Goal: Communication & Community: Answer question/provide support

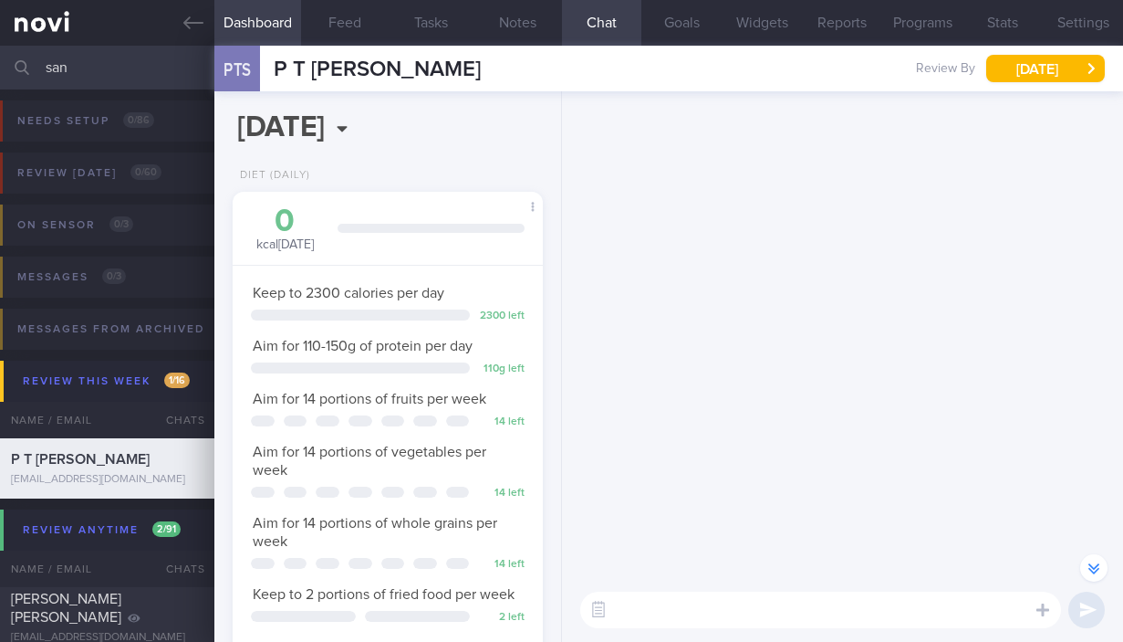
select select "7"
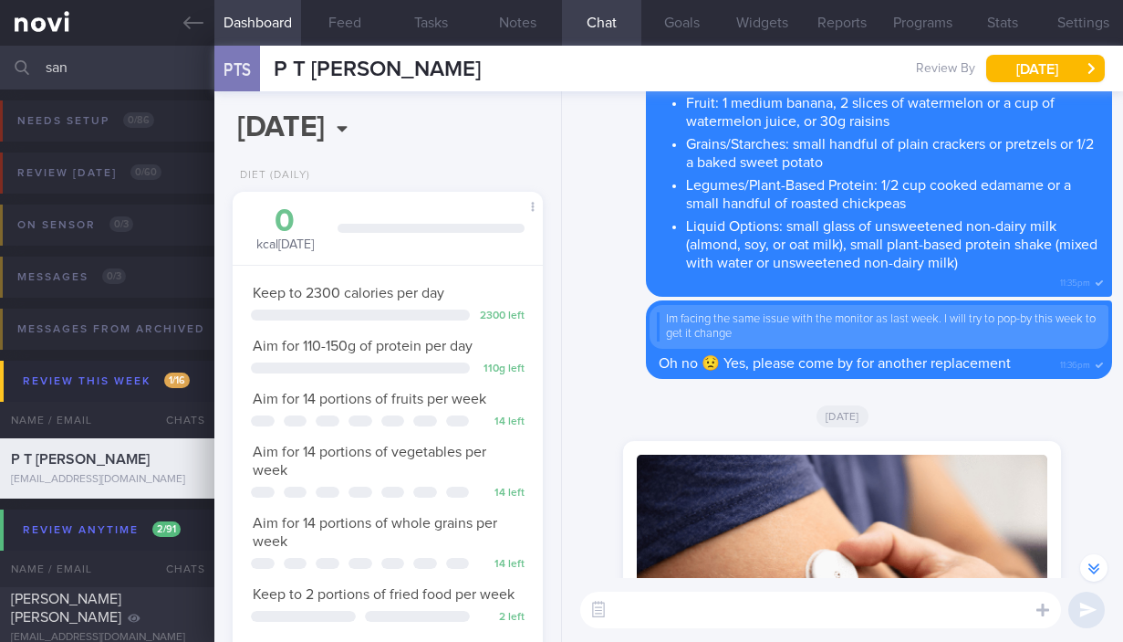
click at [151, 71] on input "san" at bounding box center [561, 68] width 1123 height 44
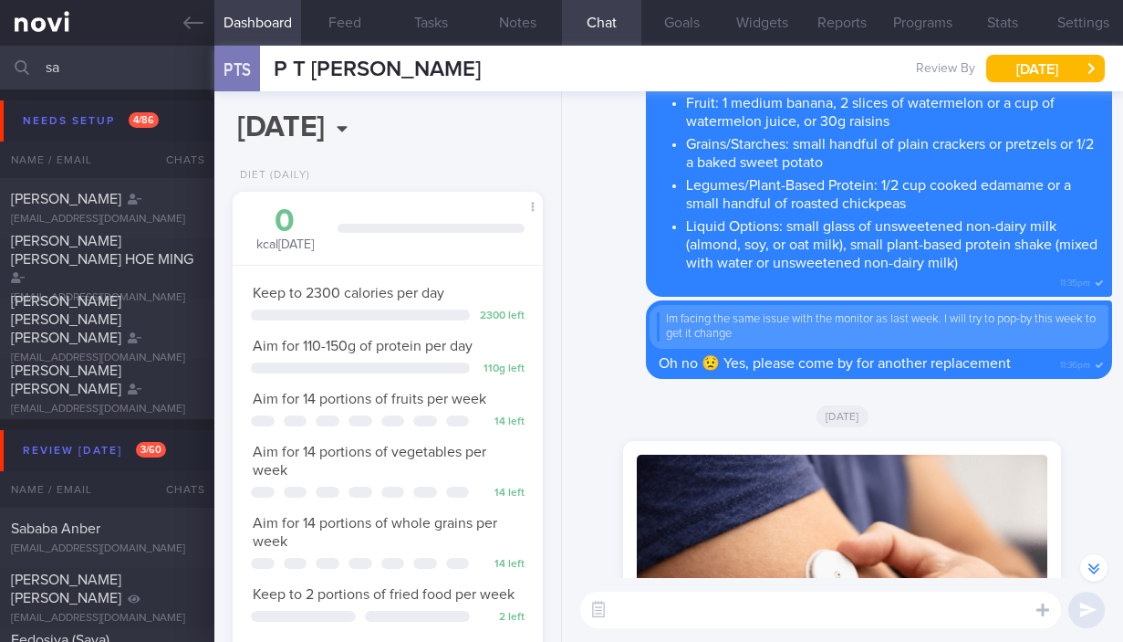
type input "s"
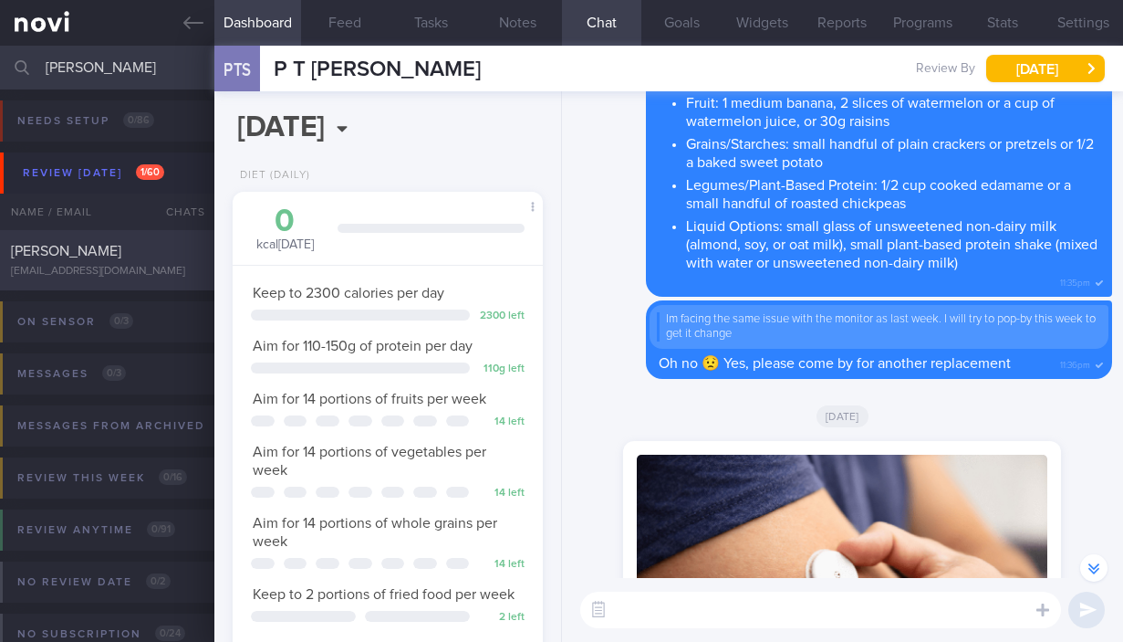
type input "[PERSON_NAME]"
click at [118, 272] on div "[EMAIL_ADDRESS][DOMAIN_NAME]" at bounding box center [107, 272] width 193 height 14
type input "21/8 Check for logs"
type textarea "*Steps clocks may not be accurate as i dont always carry my mobile with me espe…"
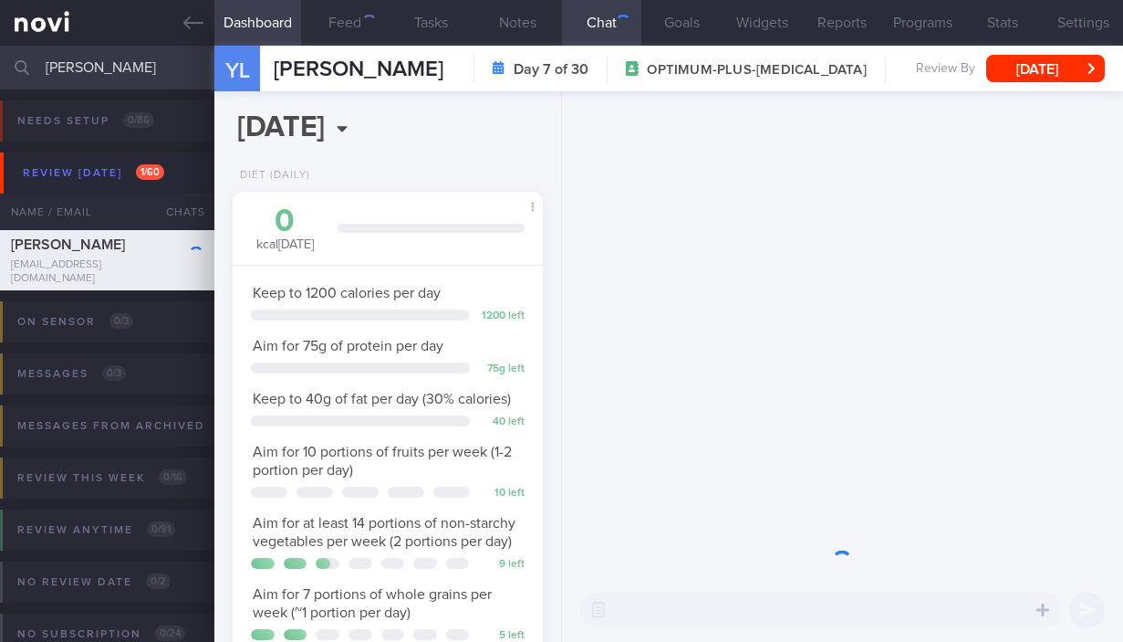
scroll to position [158, 263]
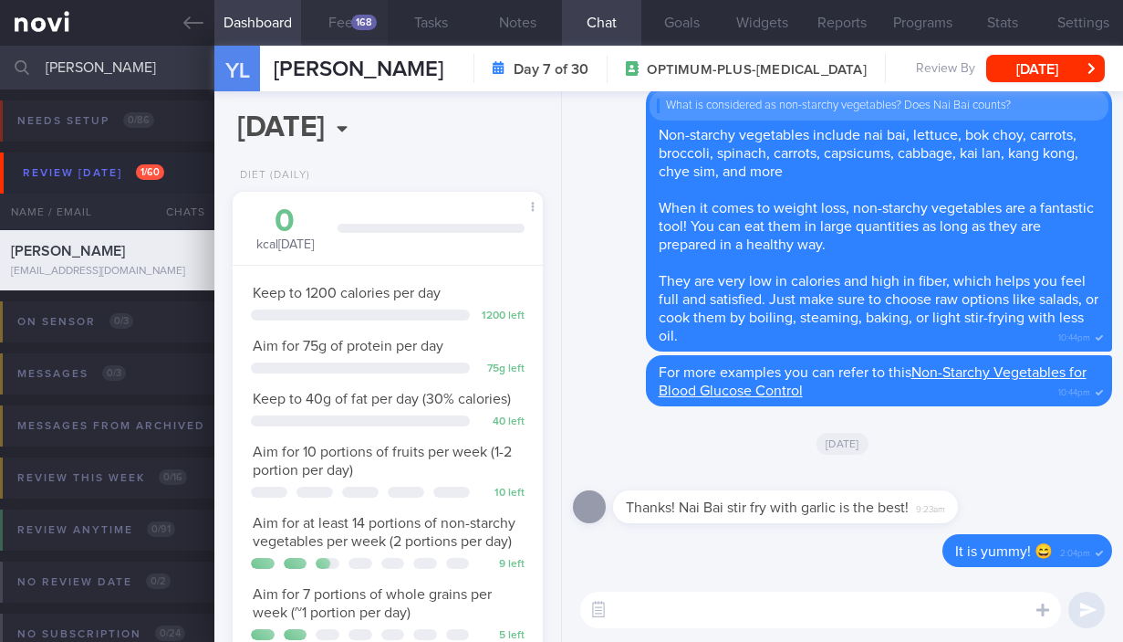
click at [330, 22] on button "Feed 168" at bounding box center [344, 23] width 87 height 46
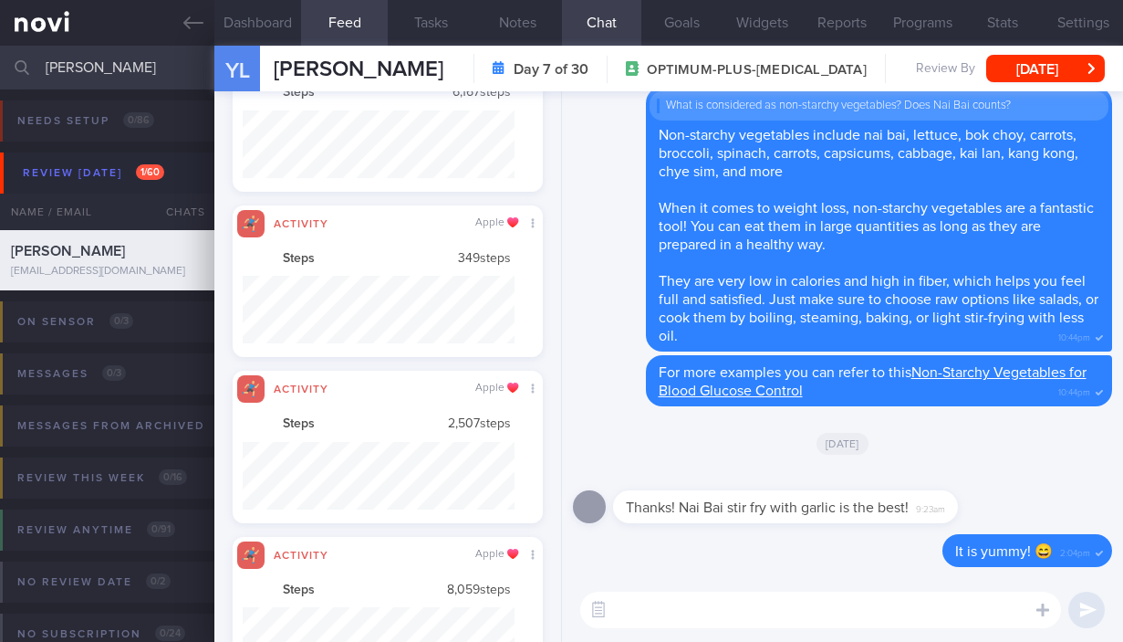
scroll to position [177, 0]
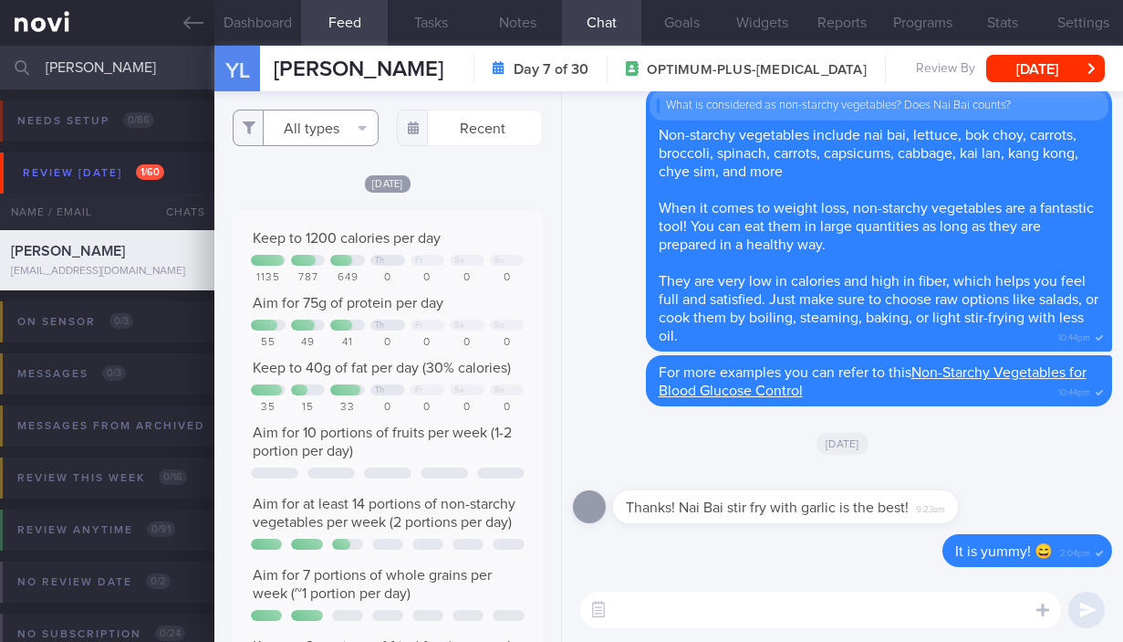
click at [336, 119] on button "All types" at bounding box center [306, 128] width 146 height 37
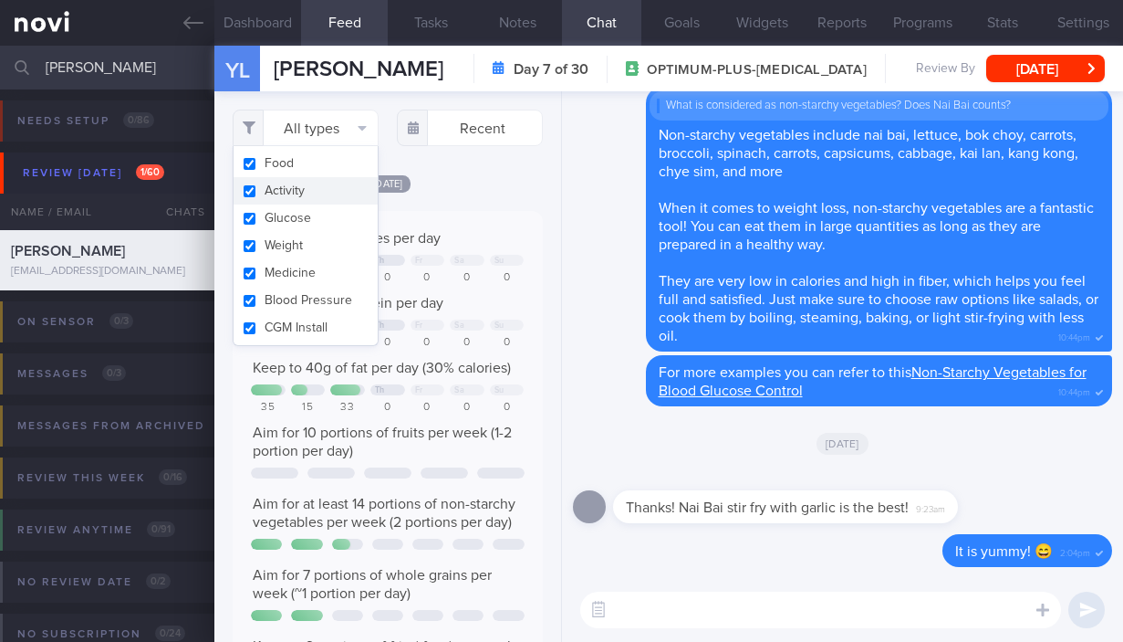
click at [291, 196] on button "Activity" at bounding box center [306, 190] width 144 height 27
checkbox input "false"
click at [476, 195] on div "Filtering type... Food Activity Glucose Weight Medicine Blood Pressure [MEDICAL…" at bounding box center [387, 366] width 346 height 550
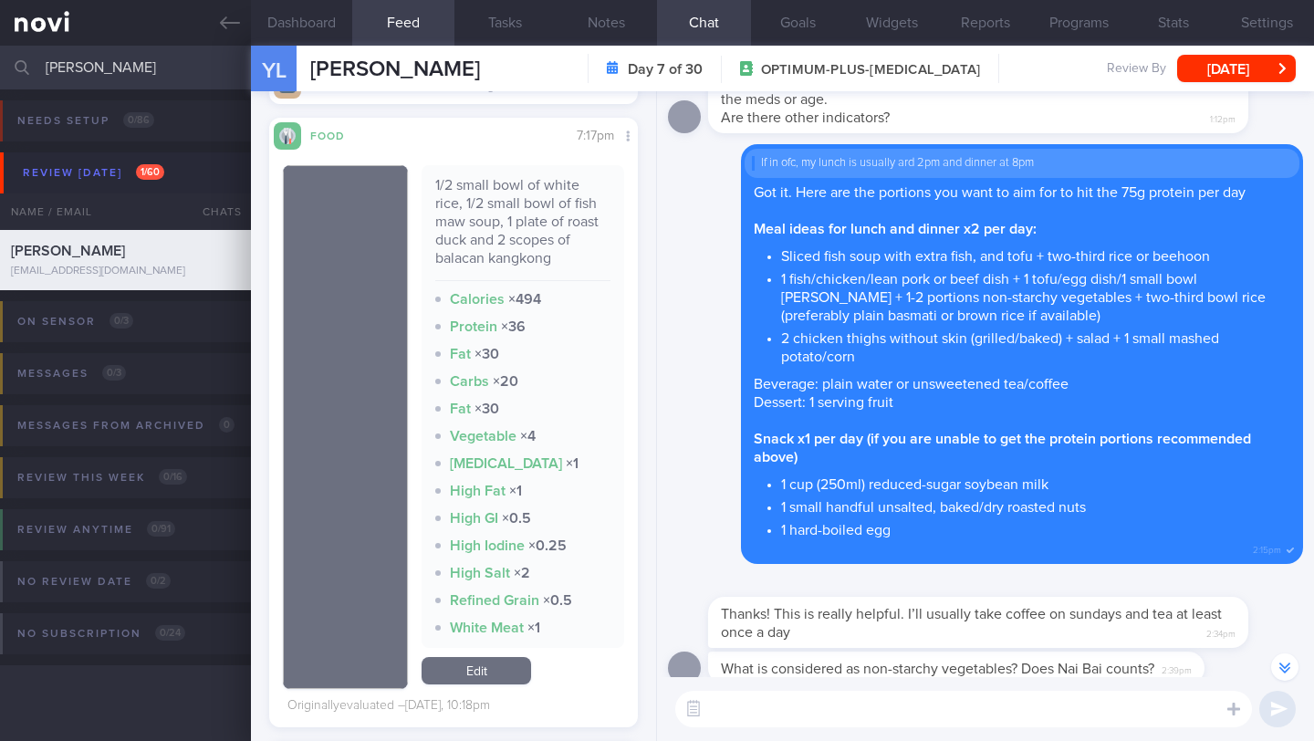
scroll to position [-842, 0]
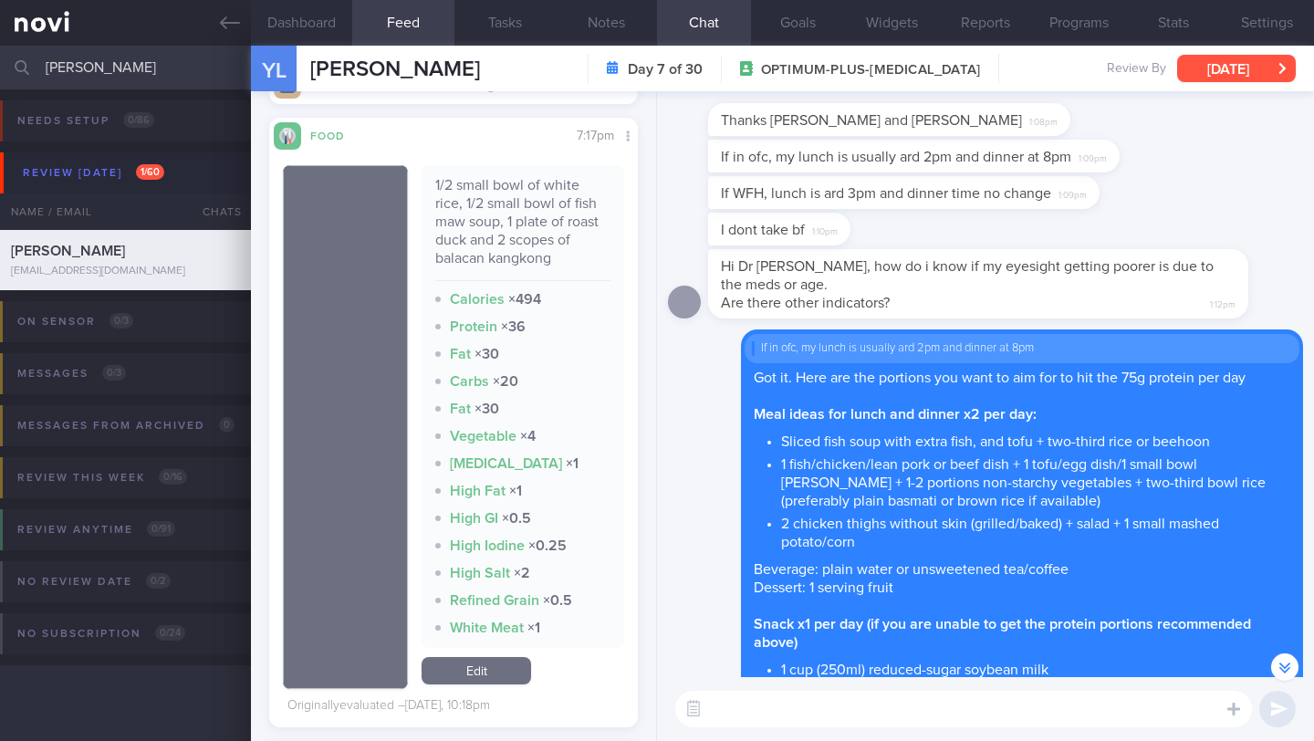
click at [1123, 72] on button "[DATE]" at bounding box center [1236, 68] width 119 height 27
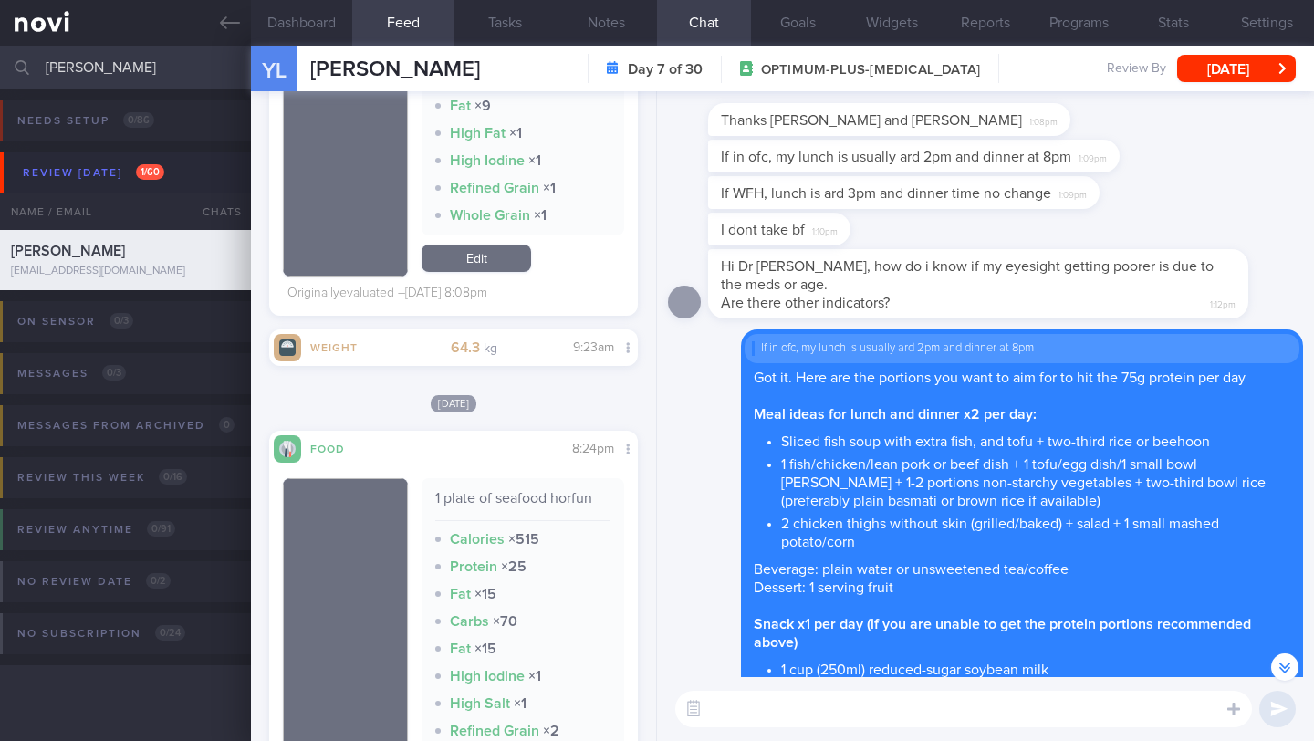
scroll to position [3150, 0]
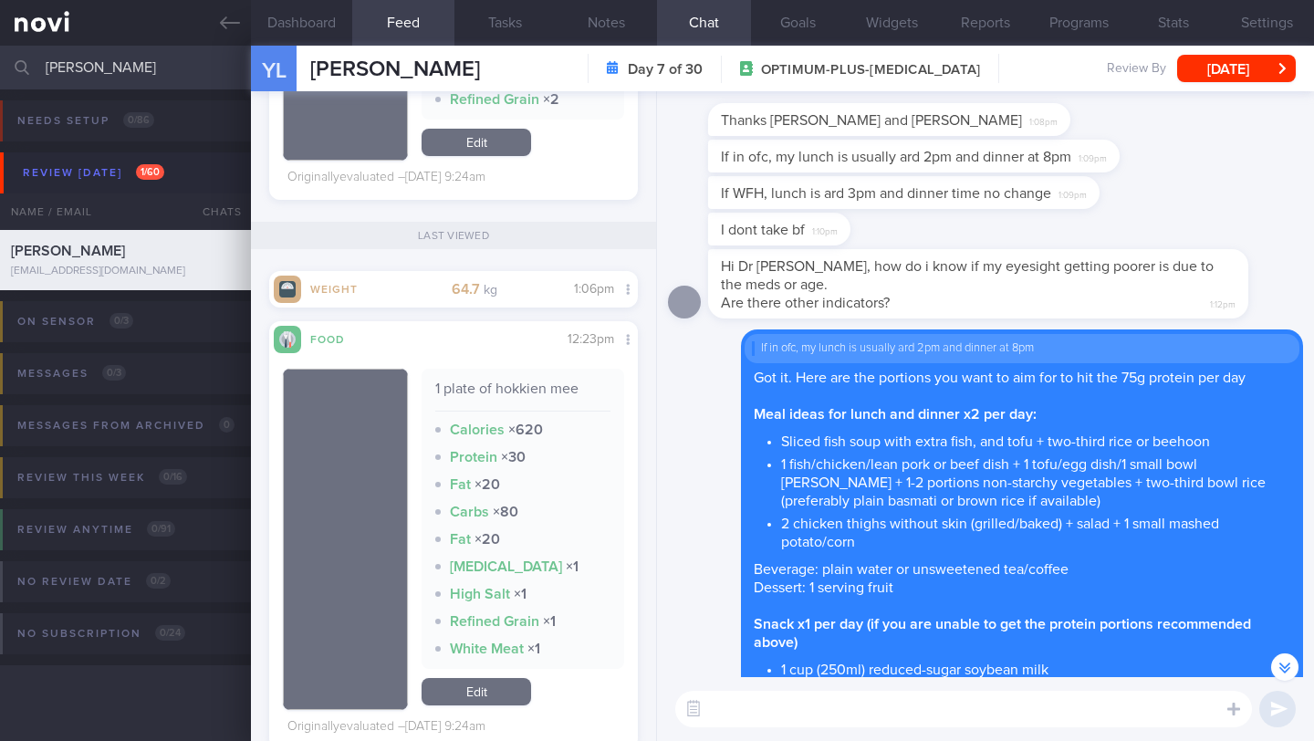
click at [778, 641] on textarea at bounding box center [963, 709] width 577 height 37
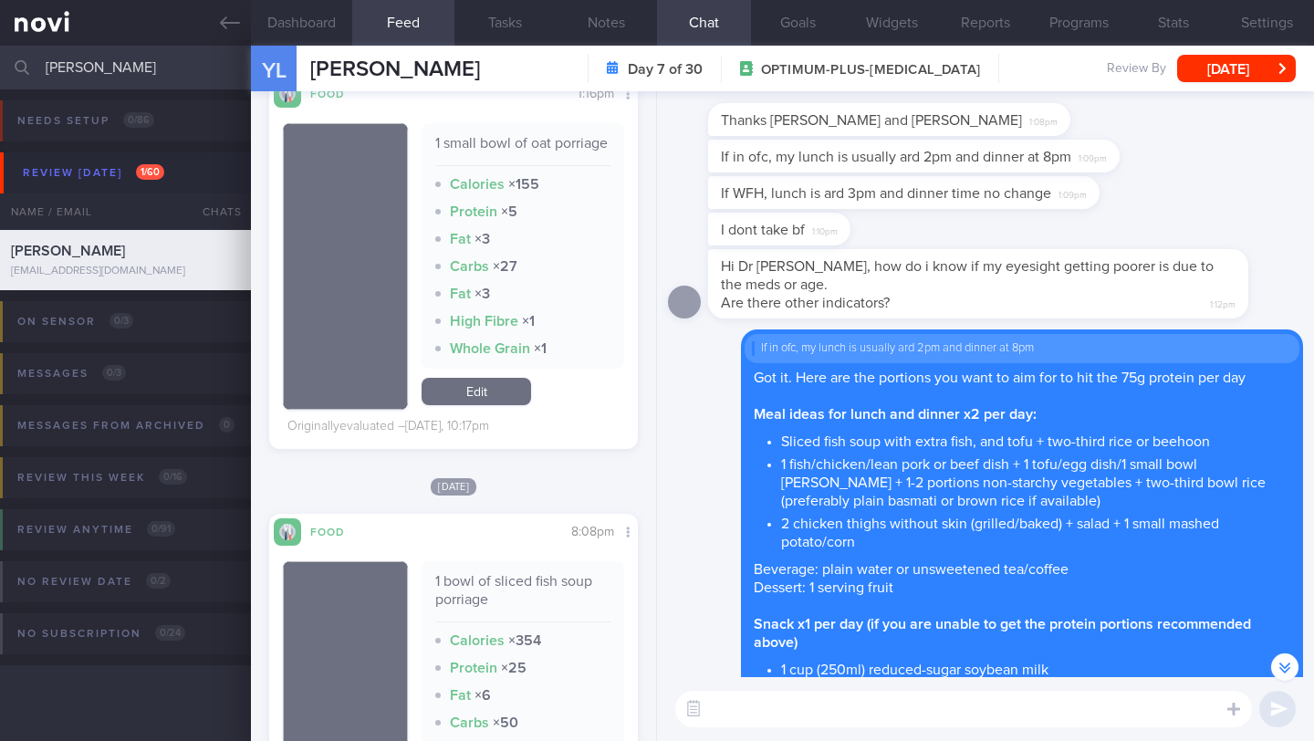
scroll to position [1409, 0]
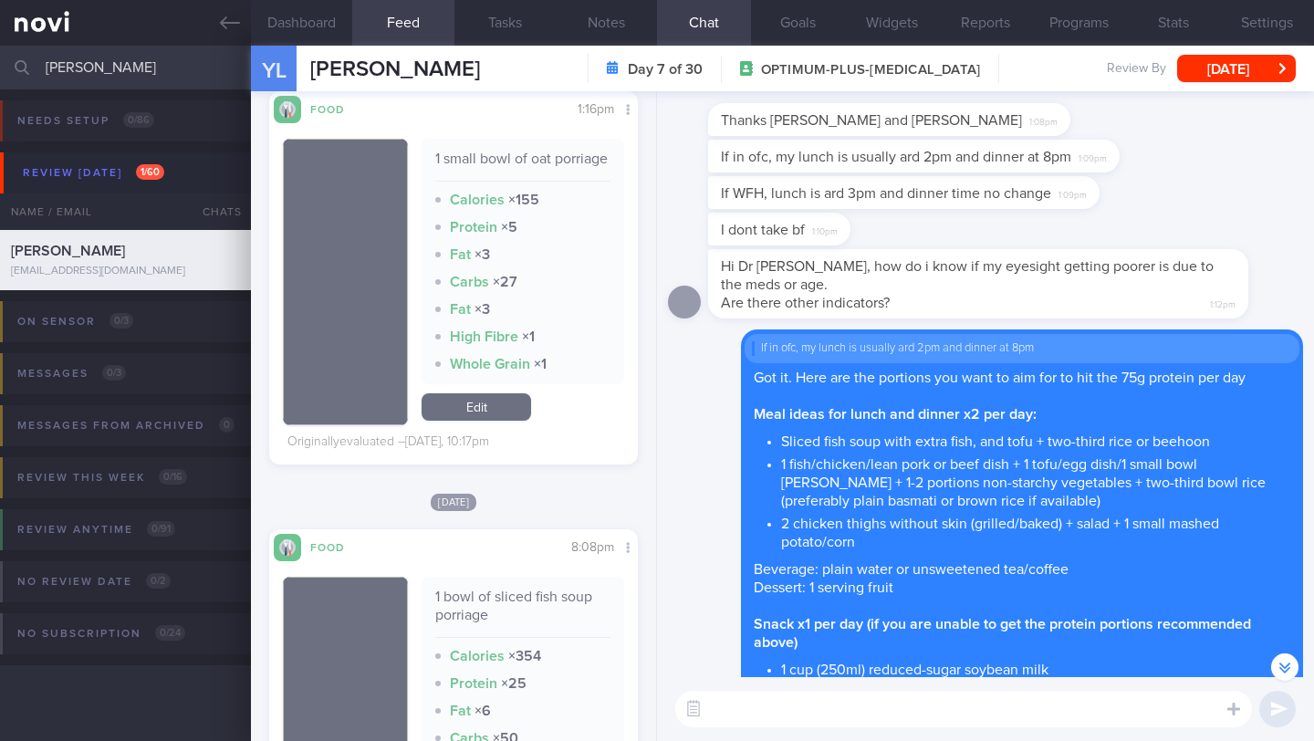
click at [750, 641] on textarea at bounding box center [963, 709] width 577 height 37
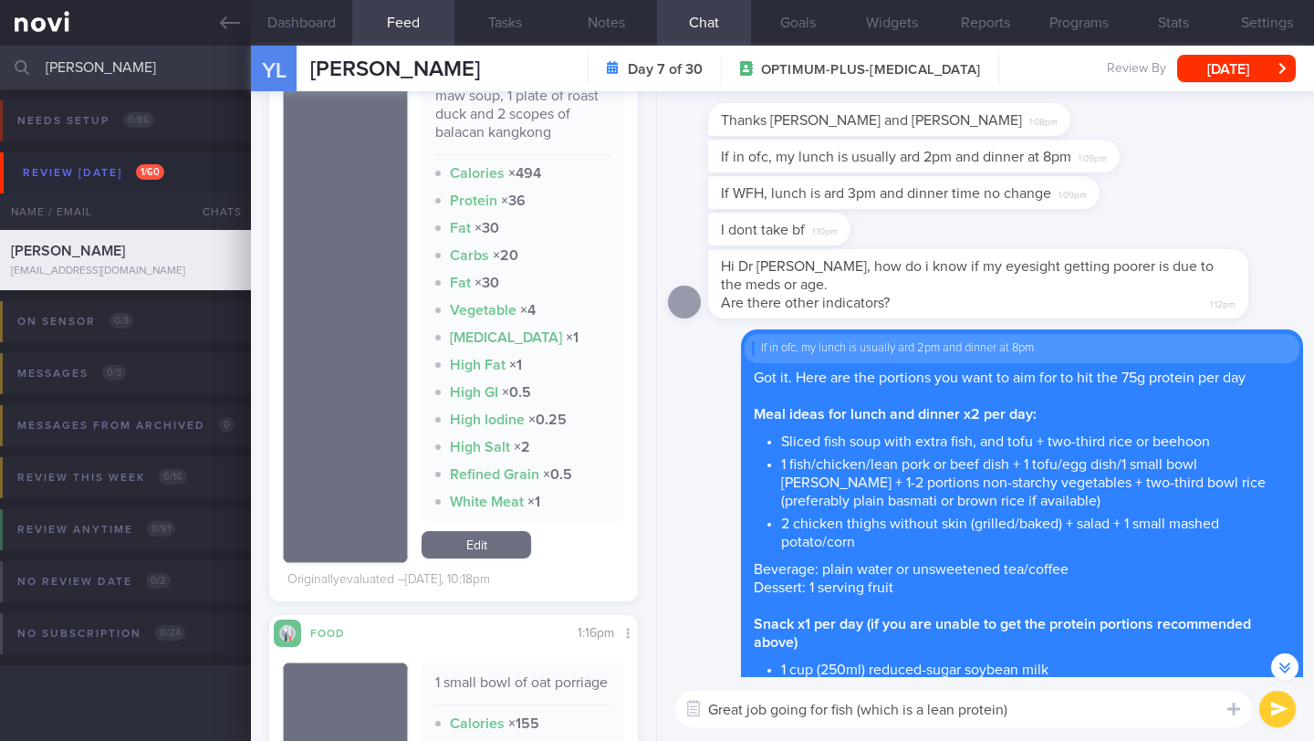
scroll to position [673, 0]
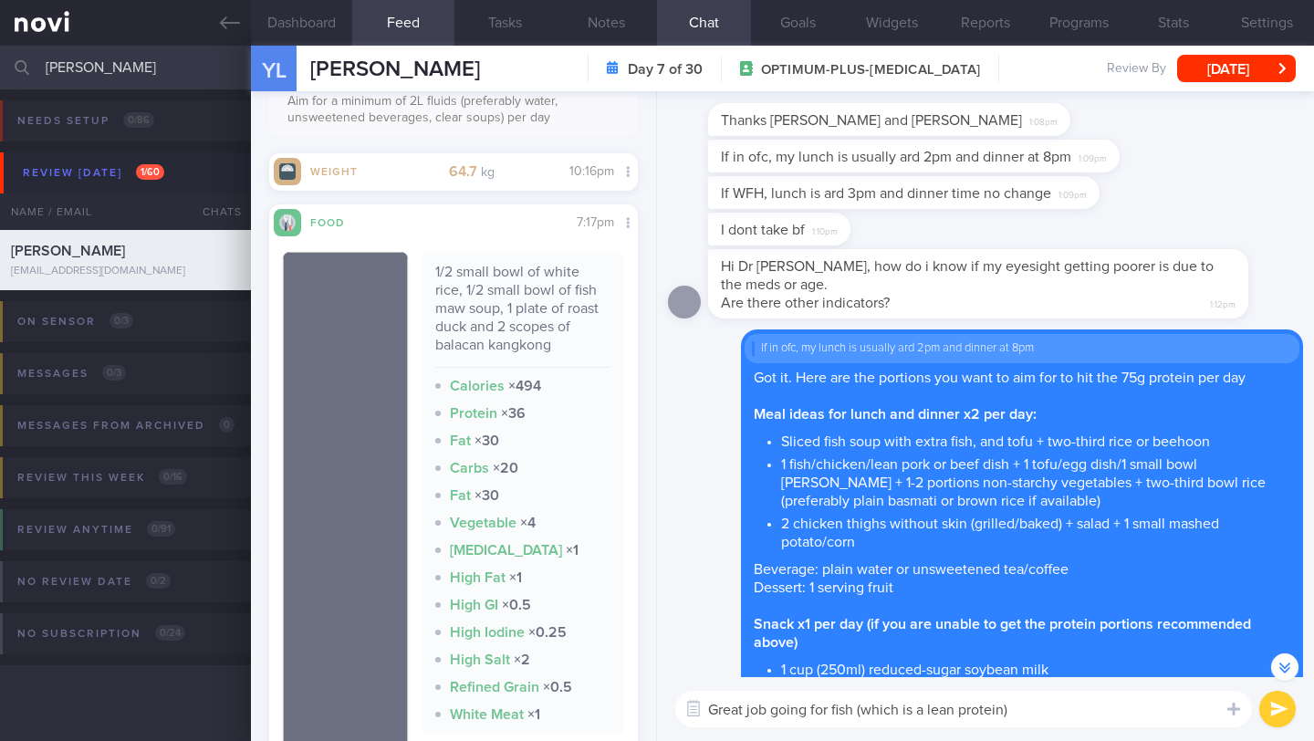
drag, startPoint x: 916, startPoint y: 715, endPoint x: 880, endPoint y: 711, distance: 36.7
click at [880, 641] on textarea "Great job going for fish (which is a lean protein)" at bounding box center [963, 709] width 577 height 37
click at [1006, 641] on textarea "Great job going for fish (a lean protein)" at bounding box center [963, 709] width 577 height 37
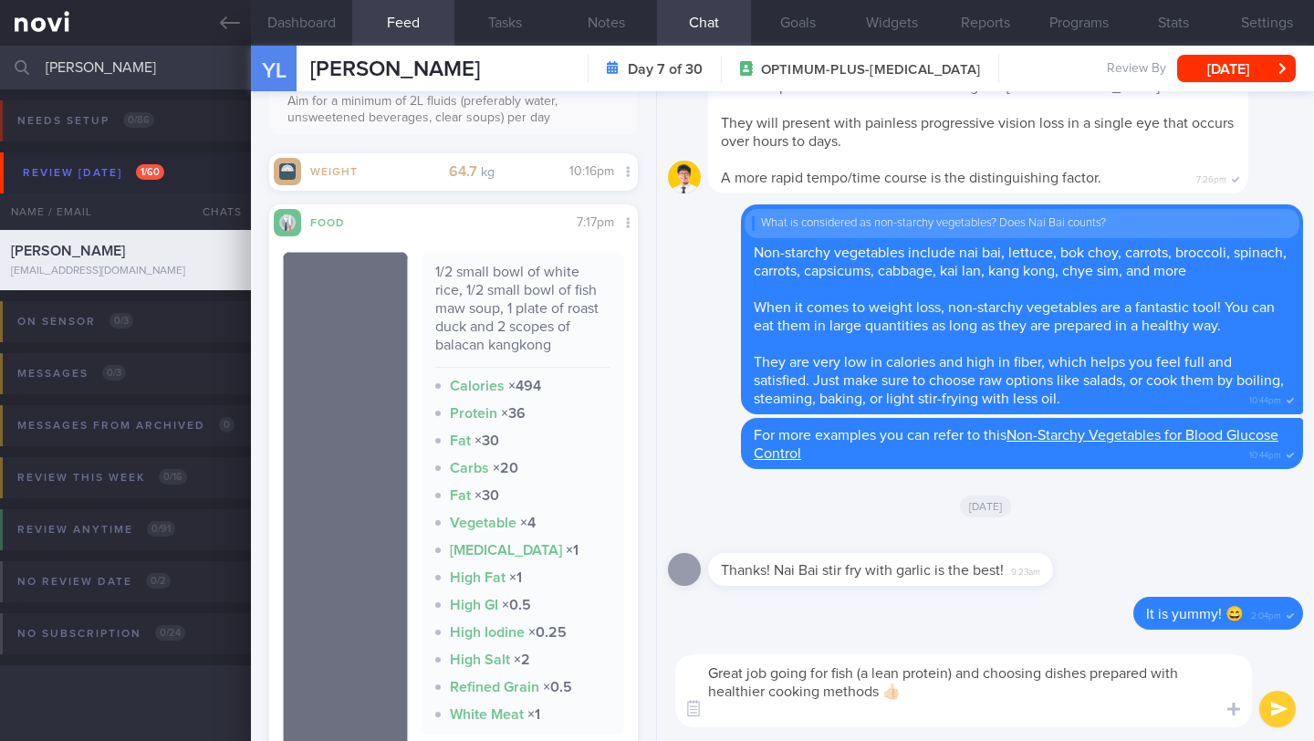
scroll to position [0, 0]
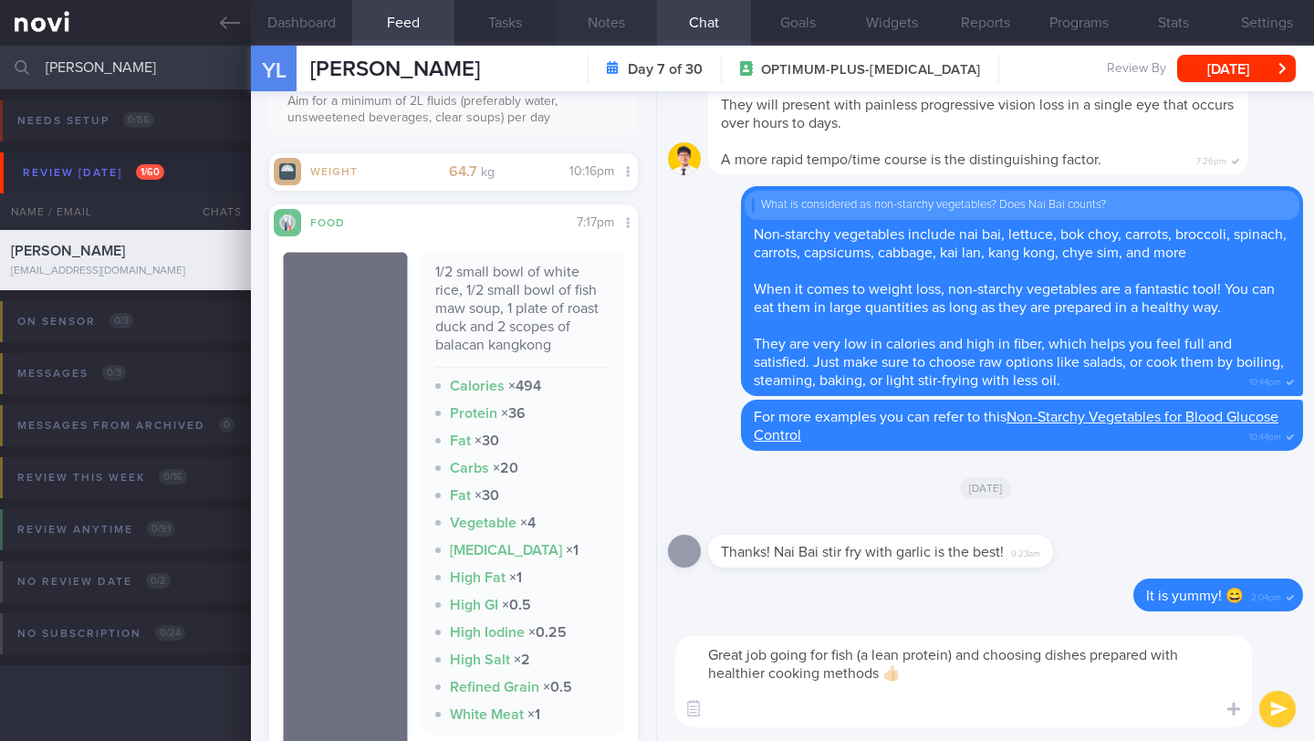
click at [629, 31] on button "Notes" at bounding box center [606, 23] width 101 height 46
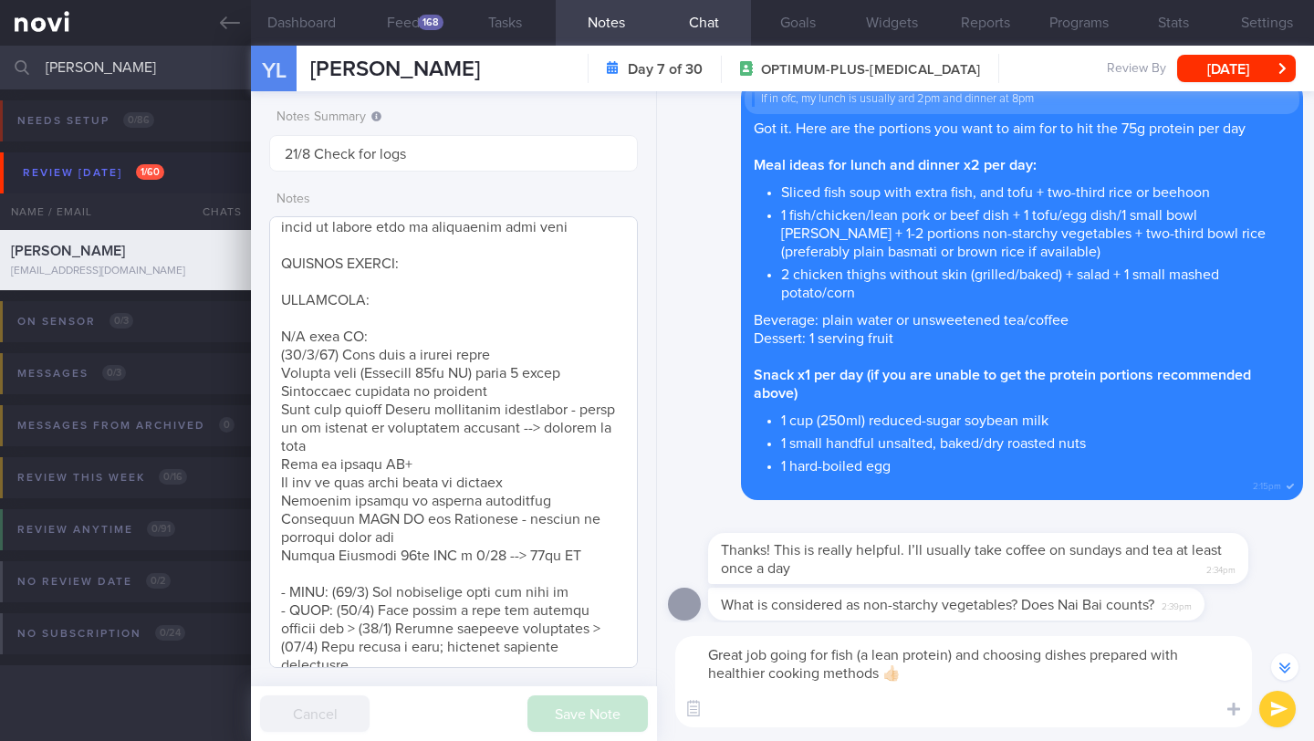
scroll to position [10, 0]
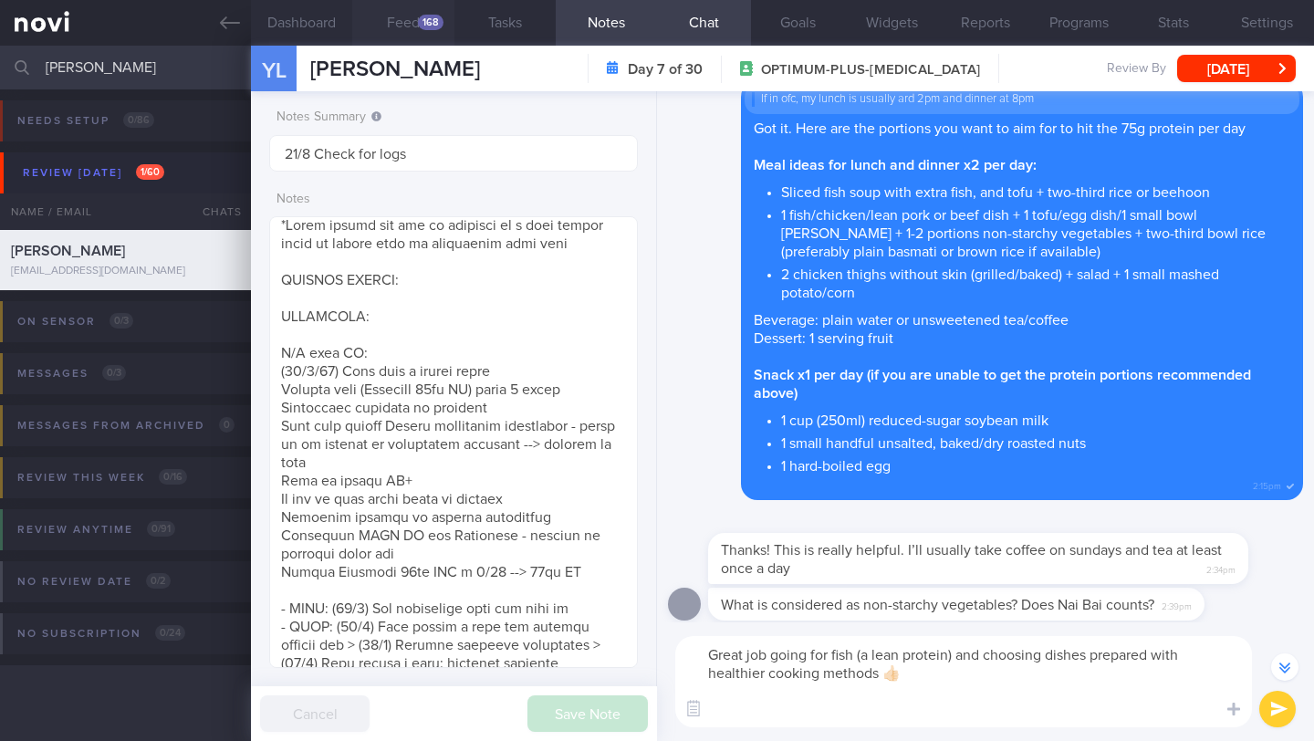
click at [415, 28] on button "Feed 168" at bounding box center [402, 23] width 101 height 46
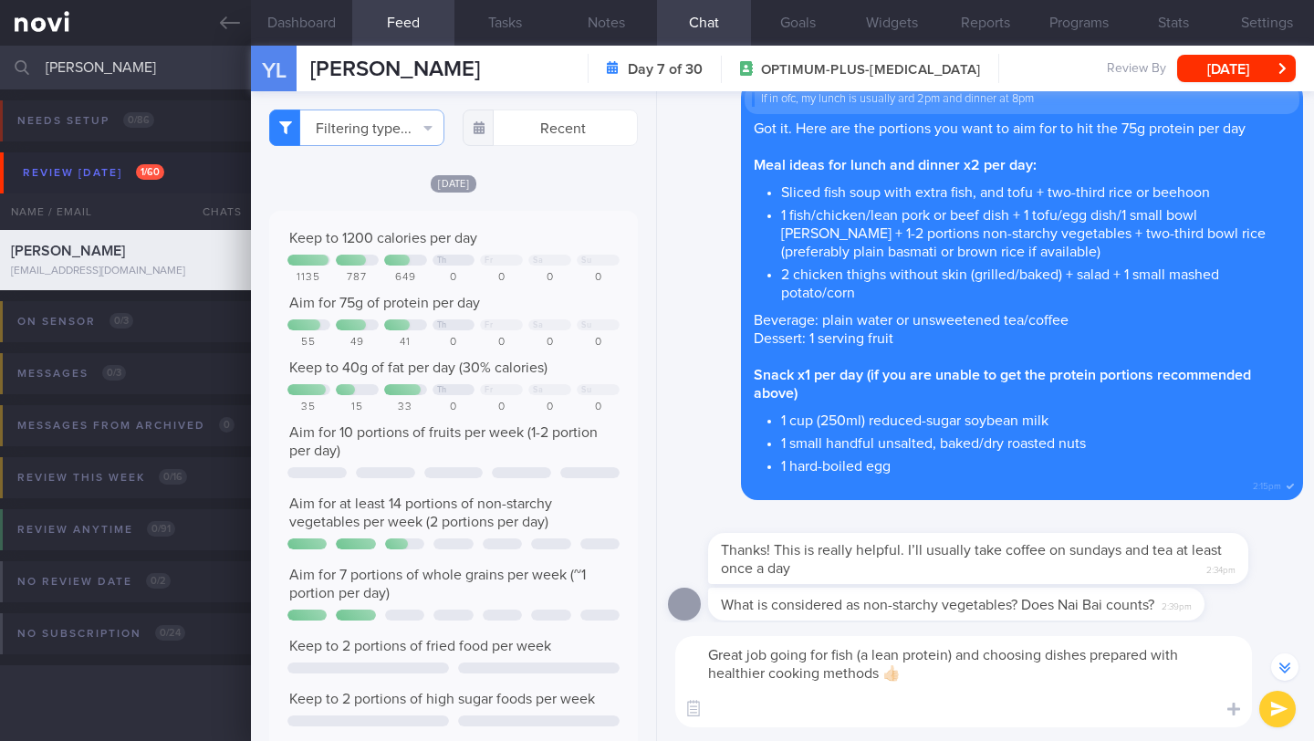
click at [791, 641] on textarea "Great job going for fish (a lean protein) and choosing dishes prepared with hea…" at bounding box center [963, 681] width 577 height 91
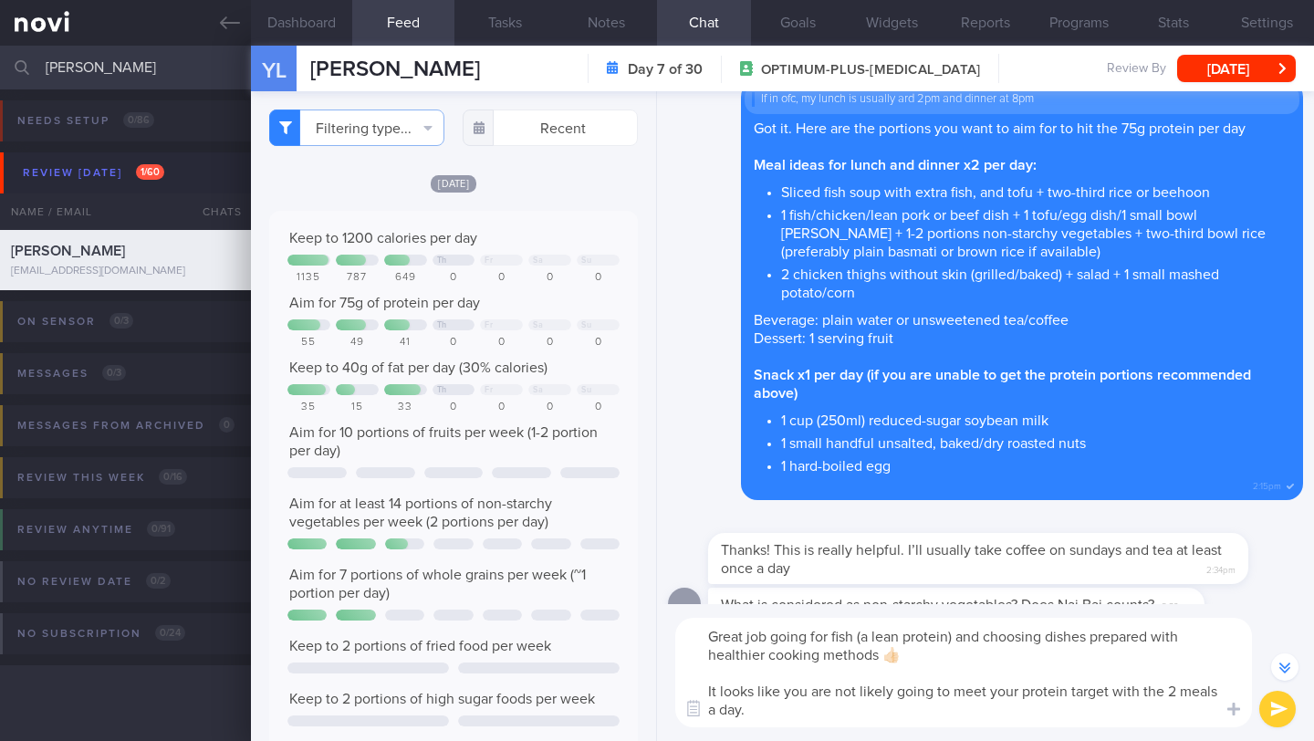
click at [770, 641] on textarea "Great job going for fish (a lean protein) and choosing dishes prepared with hea…" at bounding box center [963, 673] width 577 height 110
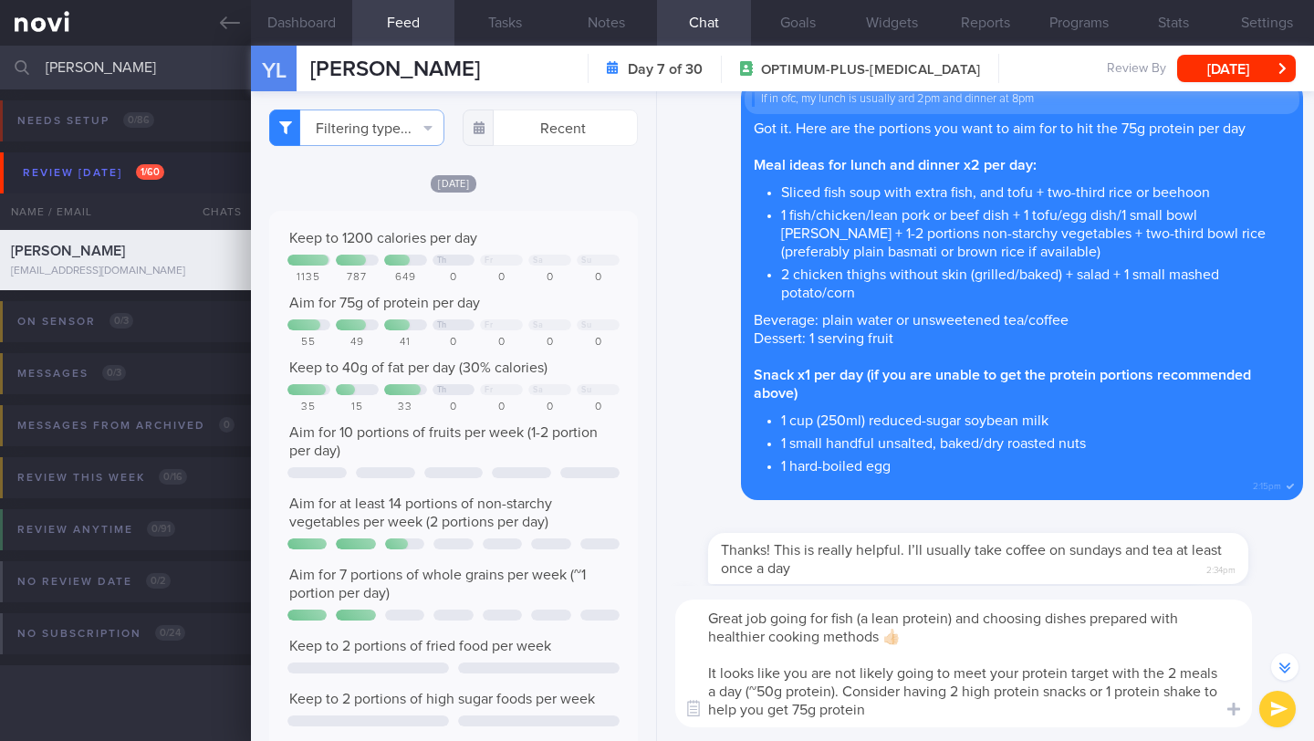
click at [849, 641] on textarea "Great job going for fish (a lean protein) and choosing dishes prepared with hea…" at bounding box center [963, 664] width 577 height 128
click at [610, 34] on button "Notes" at bounding box center [606, 23] width 101 height 46
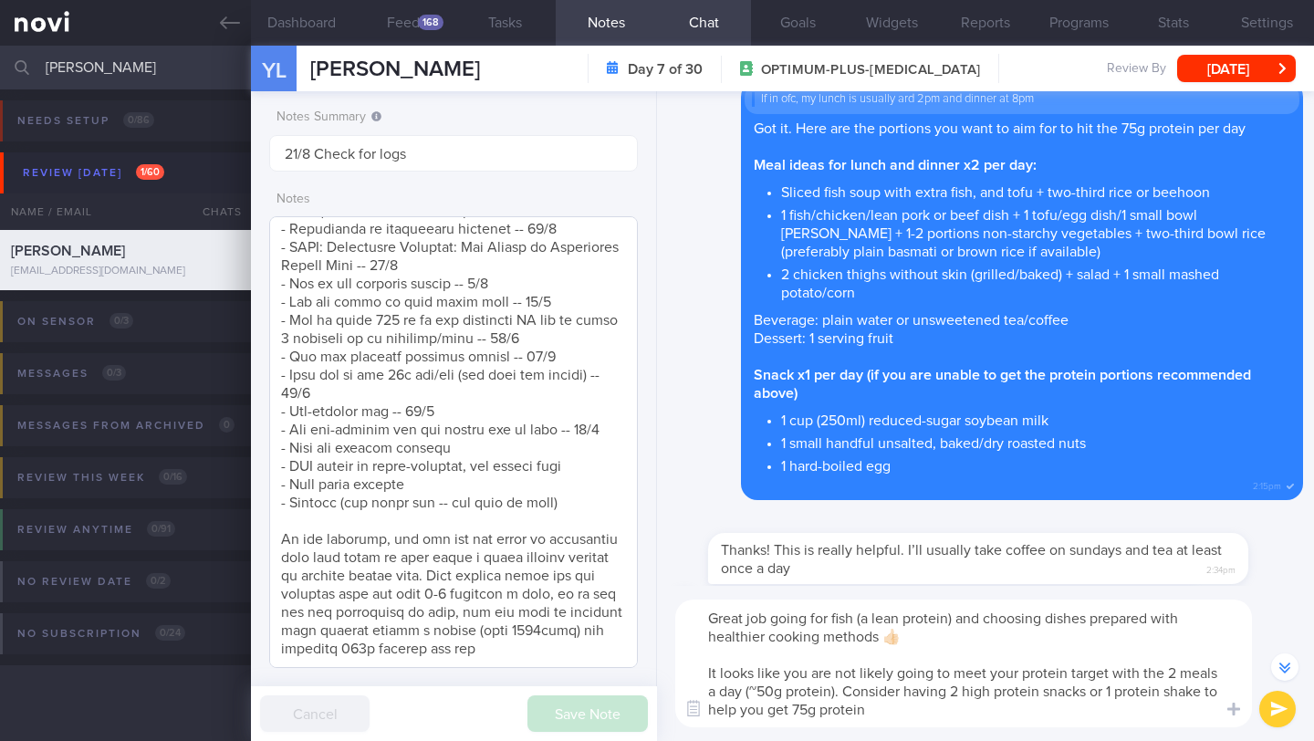
scroll to position [2379, 0]
click at [1095, 641] on textarea "Great job going for fish (a lean protein) and choosing dishes prepared with hea…" at bounding box center [963, 664] width 577 height 128
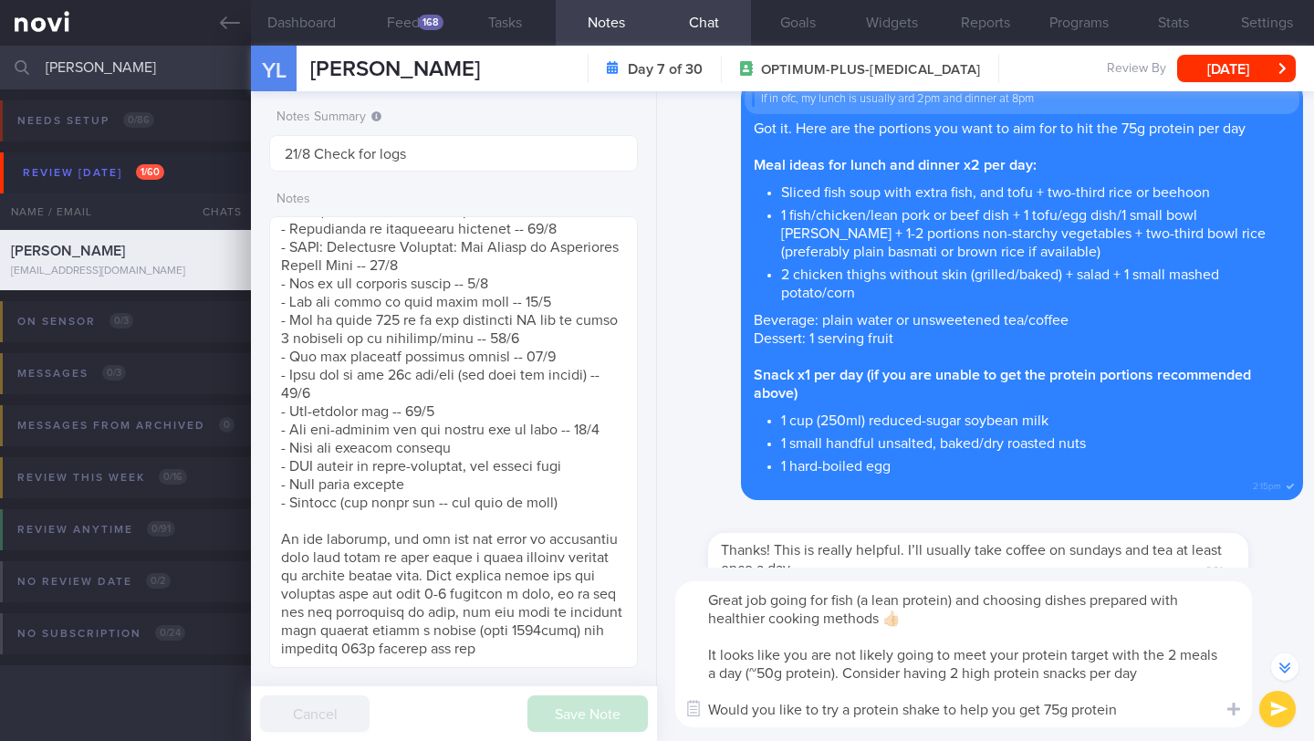
click at [1123, 641] on textarea "Great job going for fish (a lean protein) and choosing dishes prepared with hea…" at bounding box center [963, 654] width 577 height 146
drag, startPoint x: 814, startPoint y: 714, endPoint x: 779, endPoint y: 716, distance: 34.7
click at [778, 641] on textarea "Great job going for fish (a lean protein) and choosing dishes prepared with hea…" at bounding box center [963, 654] width 577 height 146
drag, startPoint x: 837, startPoint y: 708, endPoint x: 778, endPoint y: 707, distance: 58.4
click at [778, 641] on textarea "Great job going for fish (a lean protein) and choosing dishes prepared with hea…" at bounding box center [963, 654] width 577 height 146
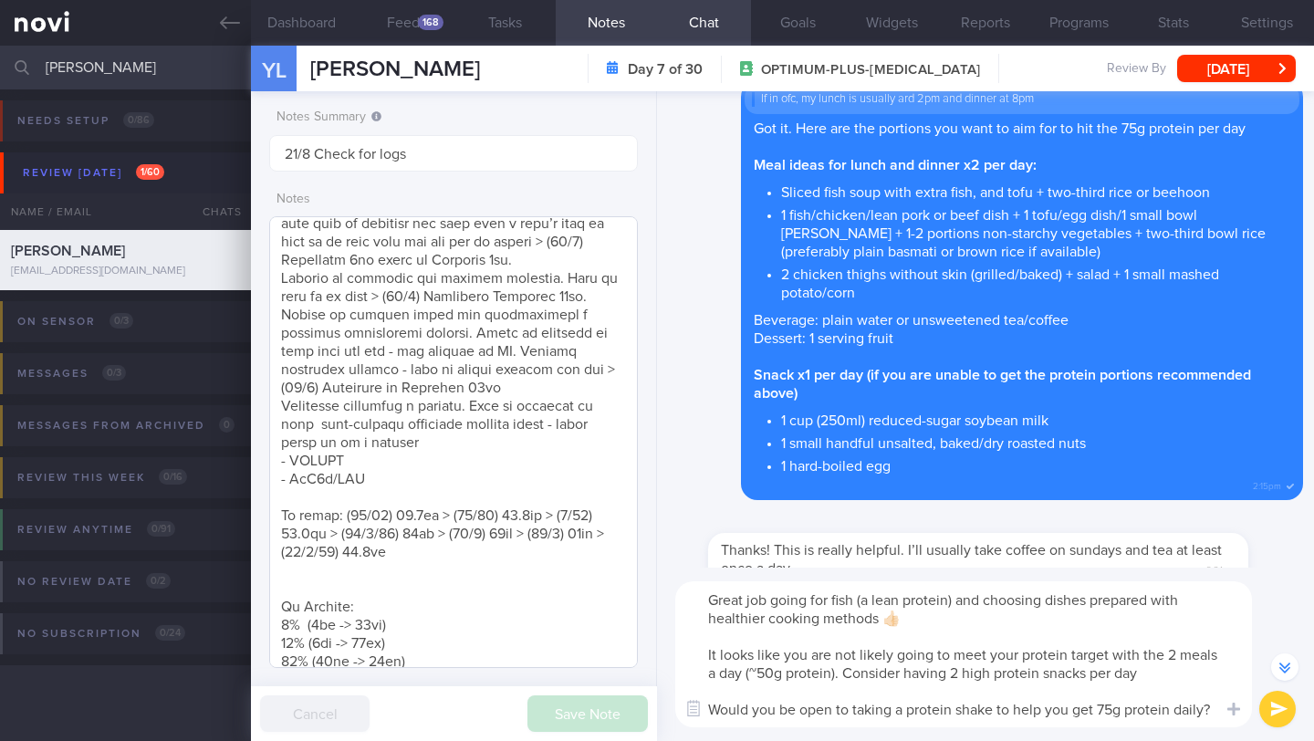
scroll to position [339, 0]
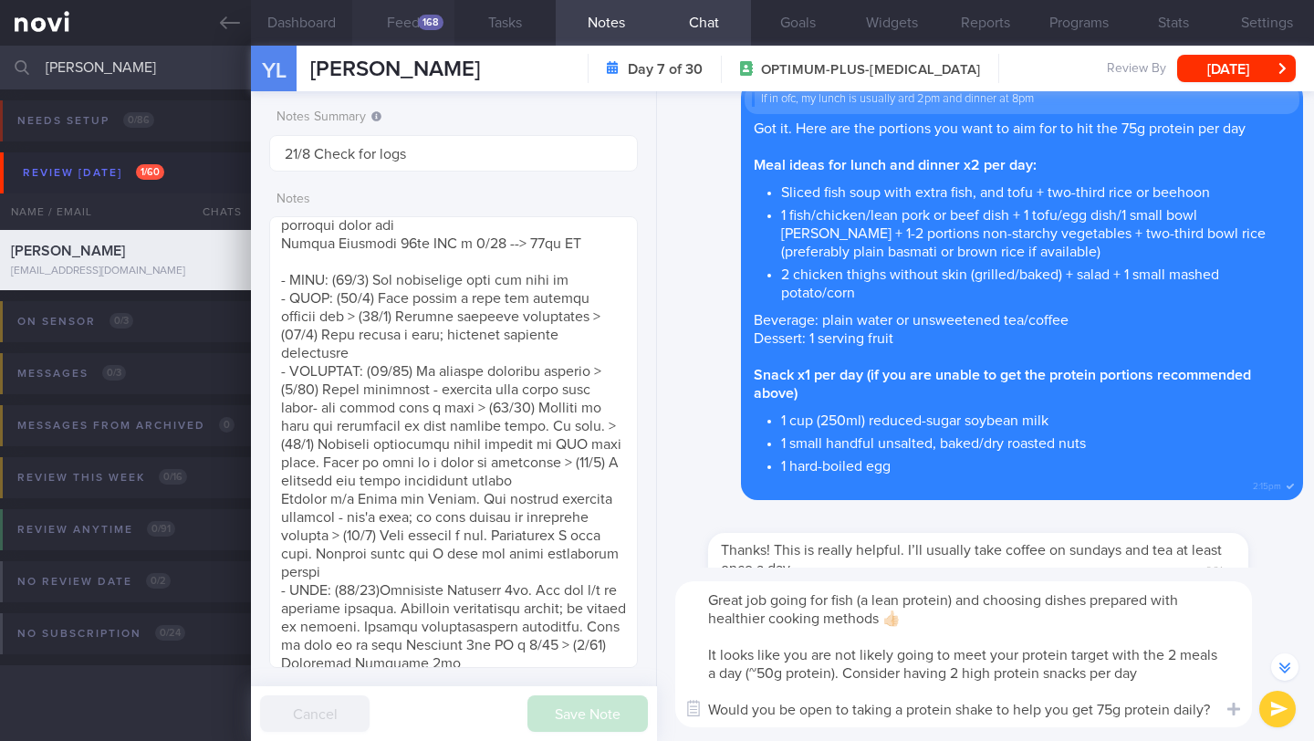
type textarea "Great job going for fish (a lean protein) and choosing dishes prepared with hea…"
click at [418, 18] on div "168" at bounding box center [431, 23] width 26 height 16
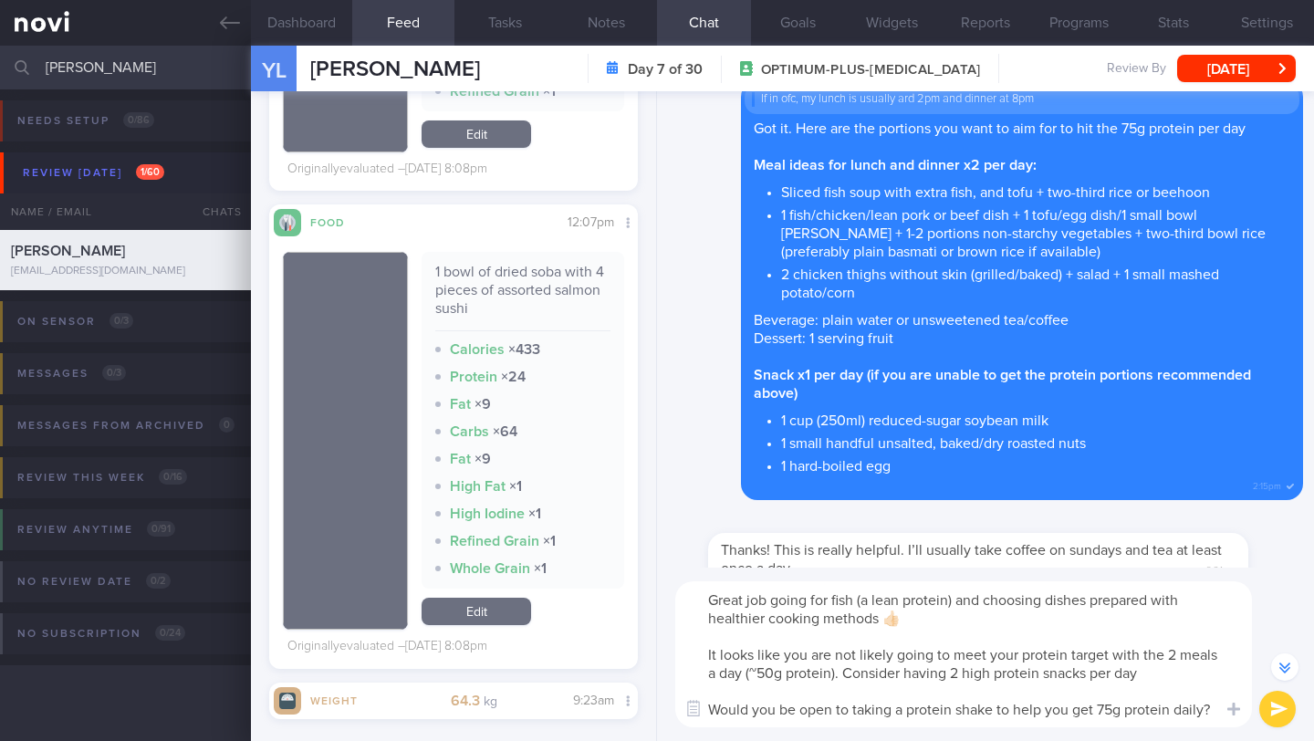
scroll to position [2115, 0]
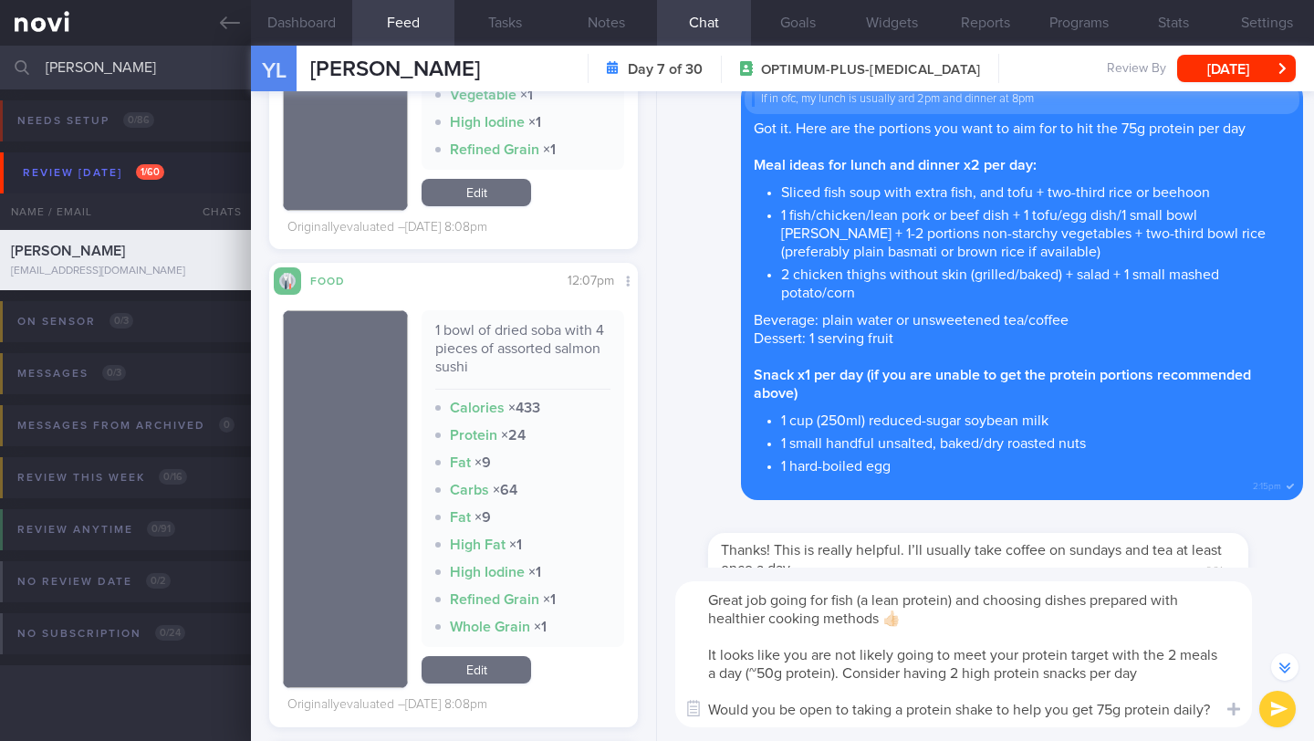
click at [1123, 641] on button "submit" at bounding box center [1277, 709] width 37 height 37
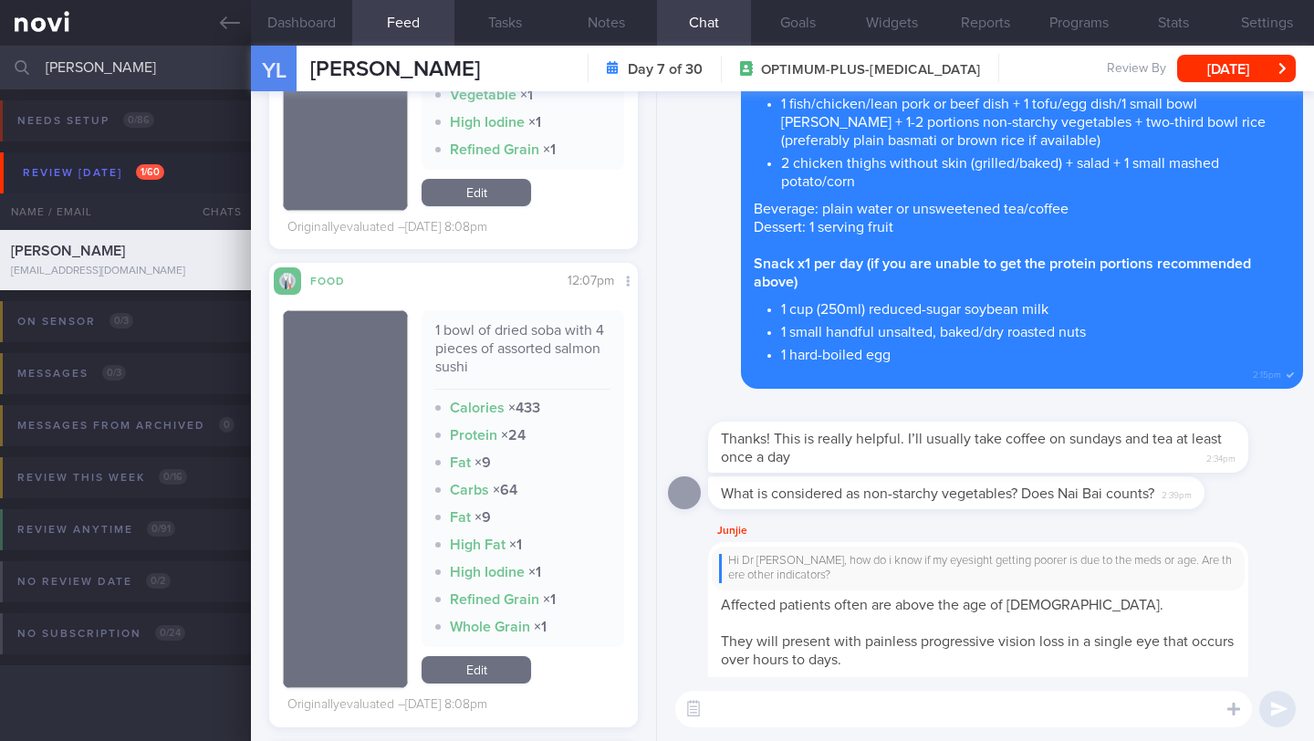
scroll to position [0, 0]
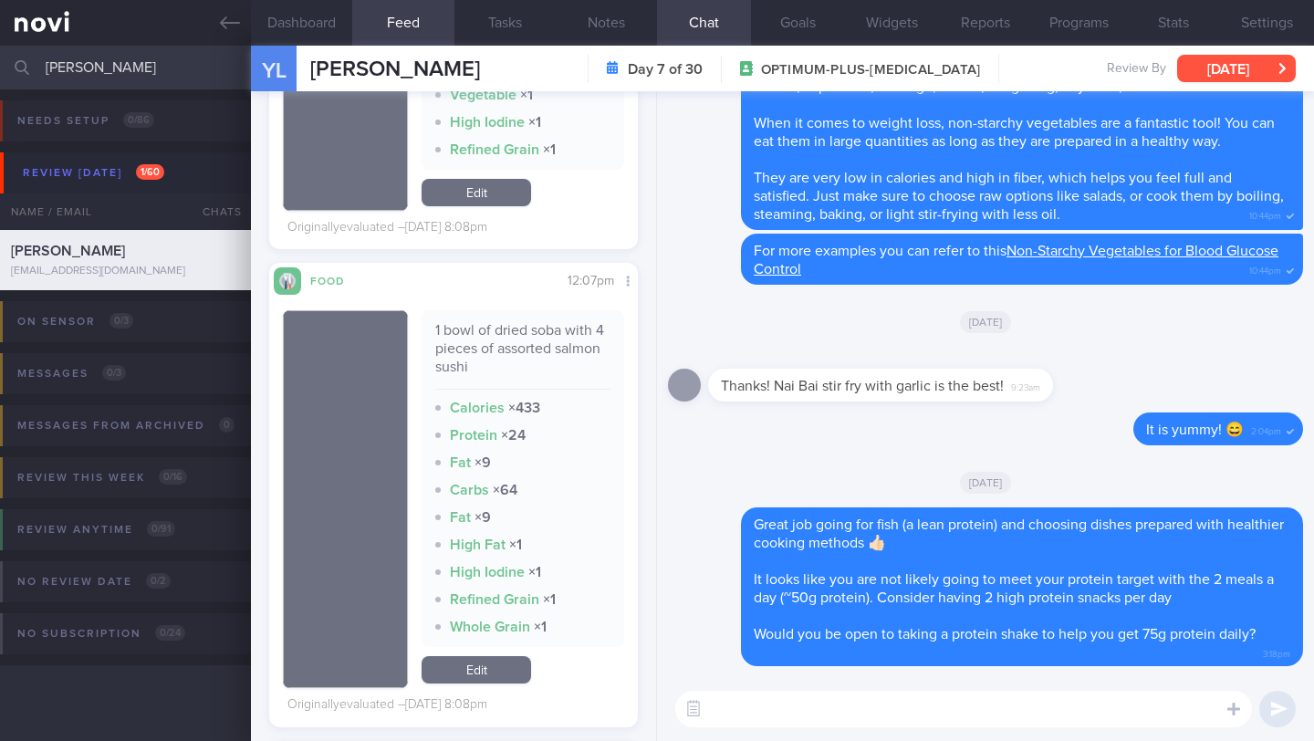
click at [1123, 70] on button "[DATE]" at bounding box center [1236, 68] width 119 height 27
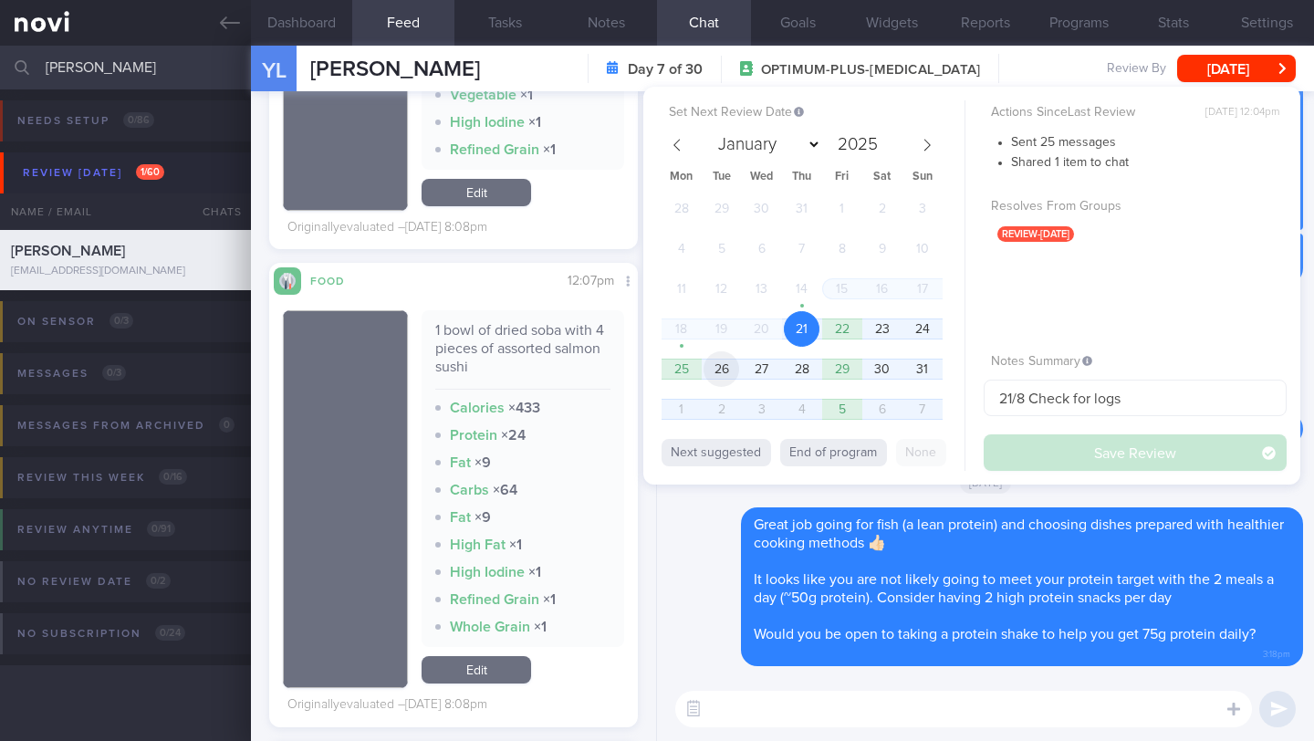
click at [736, 369] on span "26" at bounding box center [722, 369] width 36 height 36
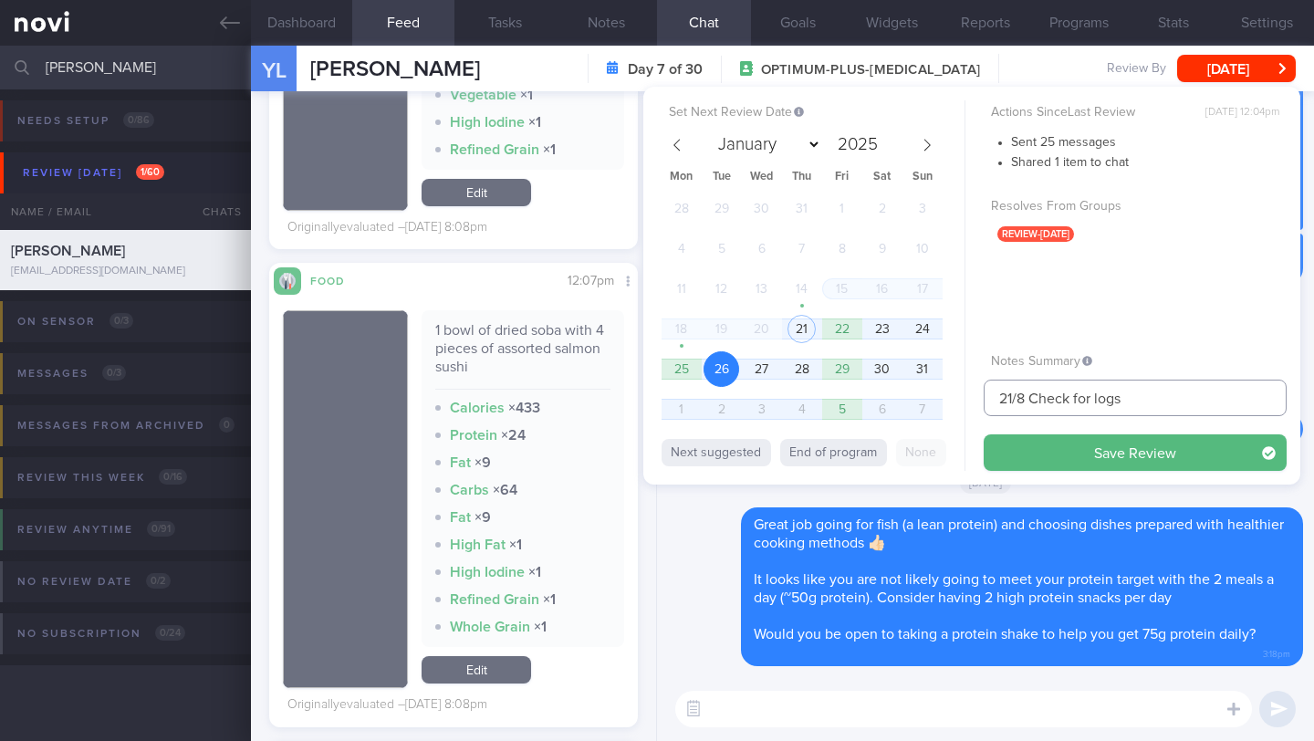
drag, startPoint x: 1012, startPoint y: 400, endPoint x: 998, endPoint y: 400, distance: 14.6
click at [998, 400] on input "21/8 Check for logs" at bounding box center [1135, 398] width 303 height 37
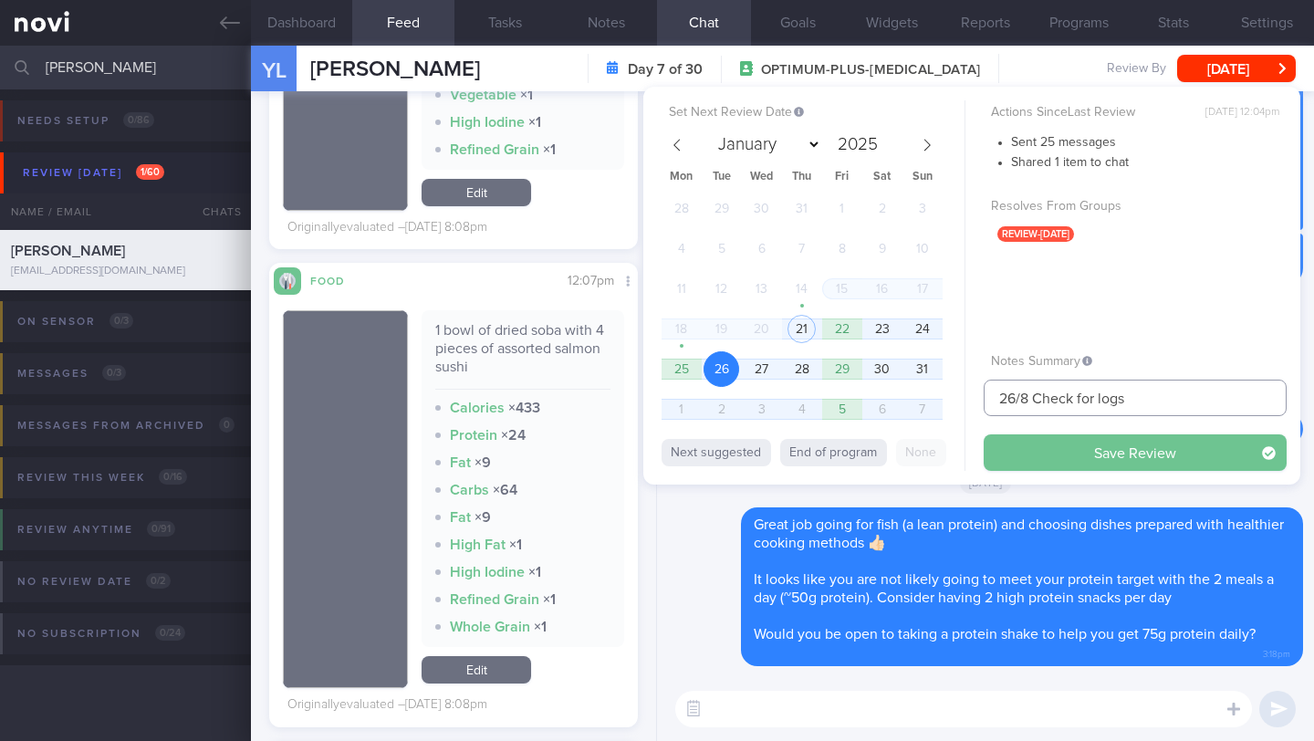
type input "26/8 Check for logs"
click at [1099, 459] on button "Save Review" at bounding box center [1135, 452] width 303 height 37
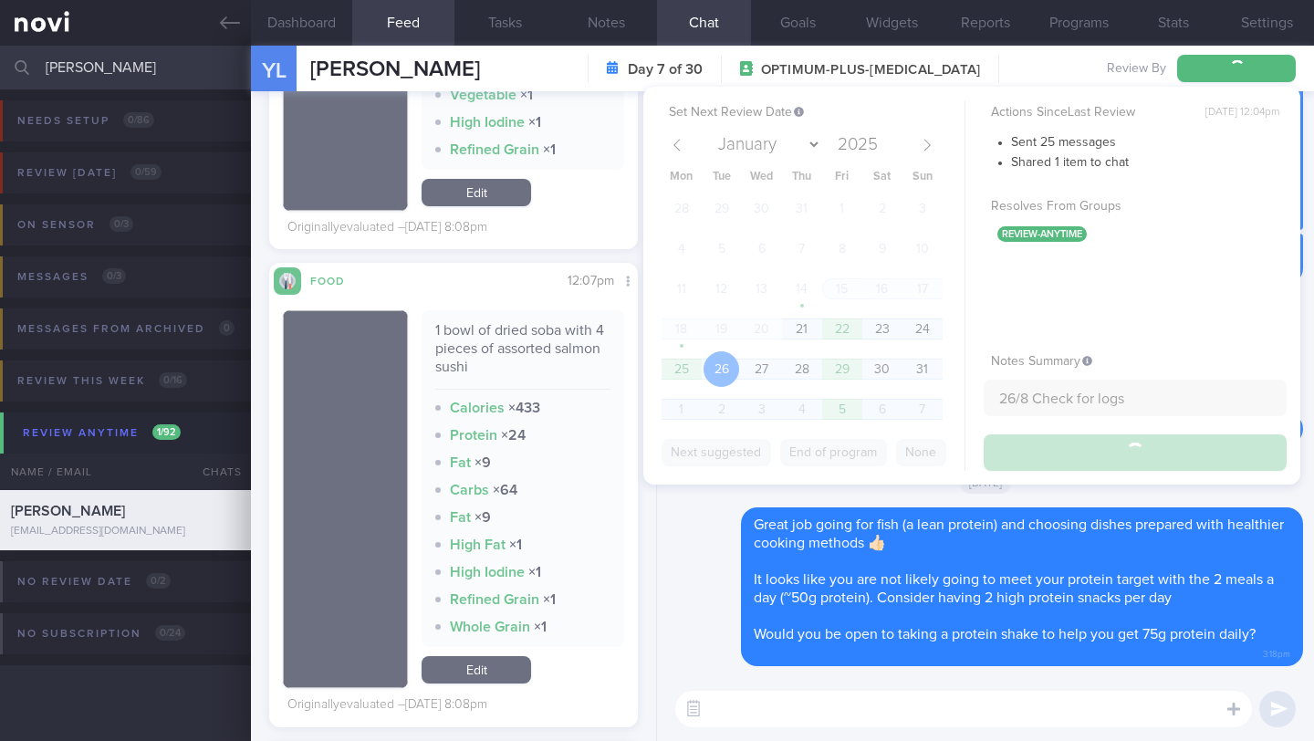
type input "26/8 Check for logs"
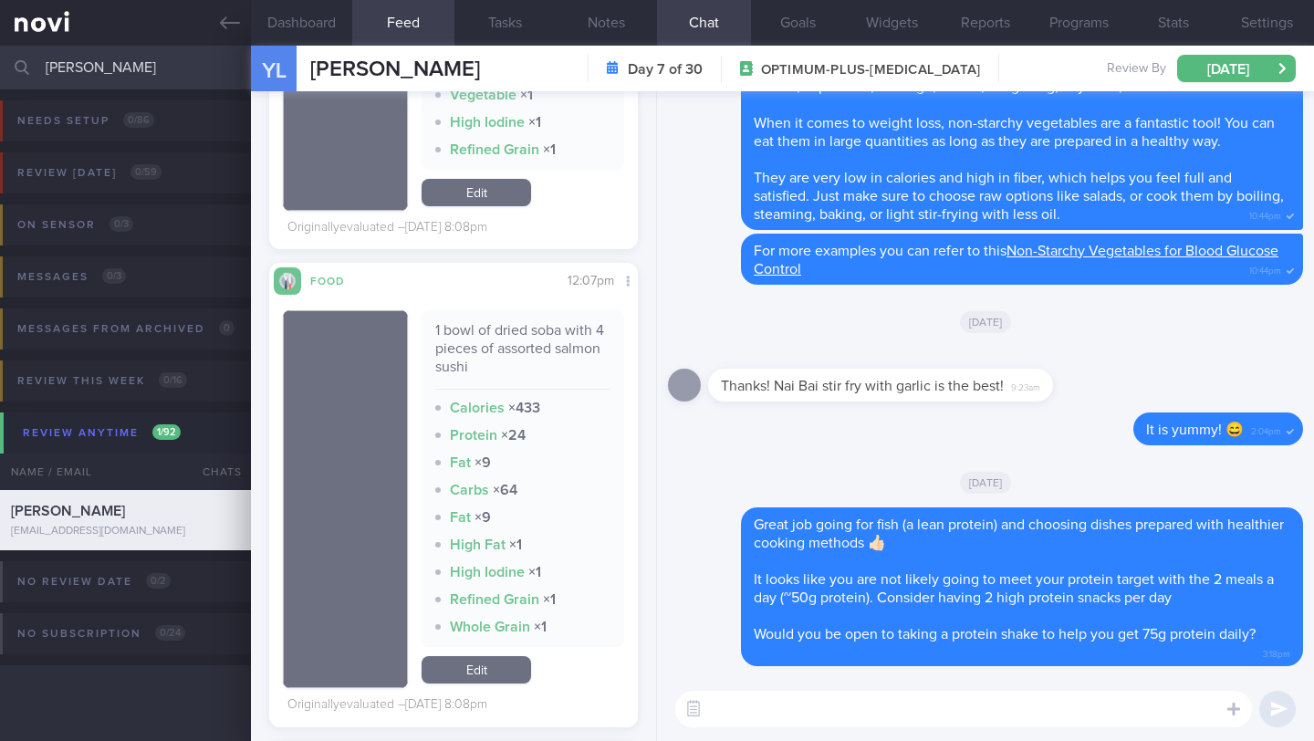
click at [113, 78] on input "[PERSON_NAME]" at bounding box center [657, 68] width 1314 height 44
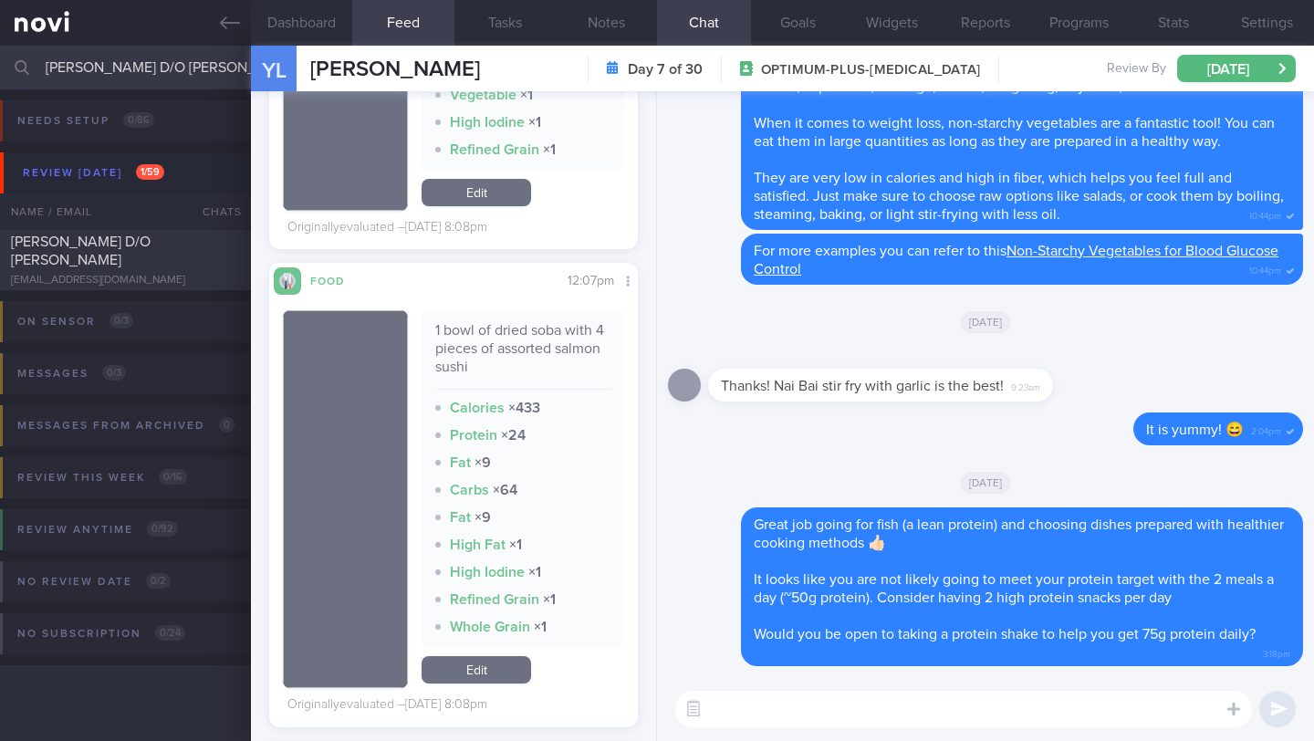
type input "[PERSON_NAME] D/O [PERSON_NAME]"
click at [172, 276] on div "[EMAIL_ADDRESS][DOMAIN_NAME]" at bounding box center [125, 281] width 229 height 14
type input "19/8 Check for logs and coach"
type textarea "Teacher - DIET: (14/5) Not been logging food - no time. But keeps to calorie an…"
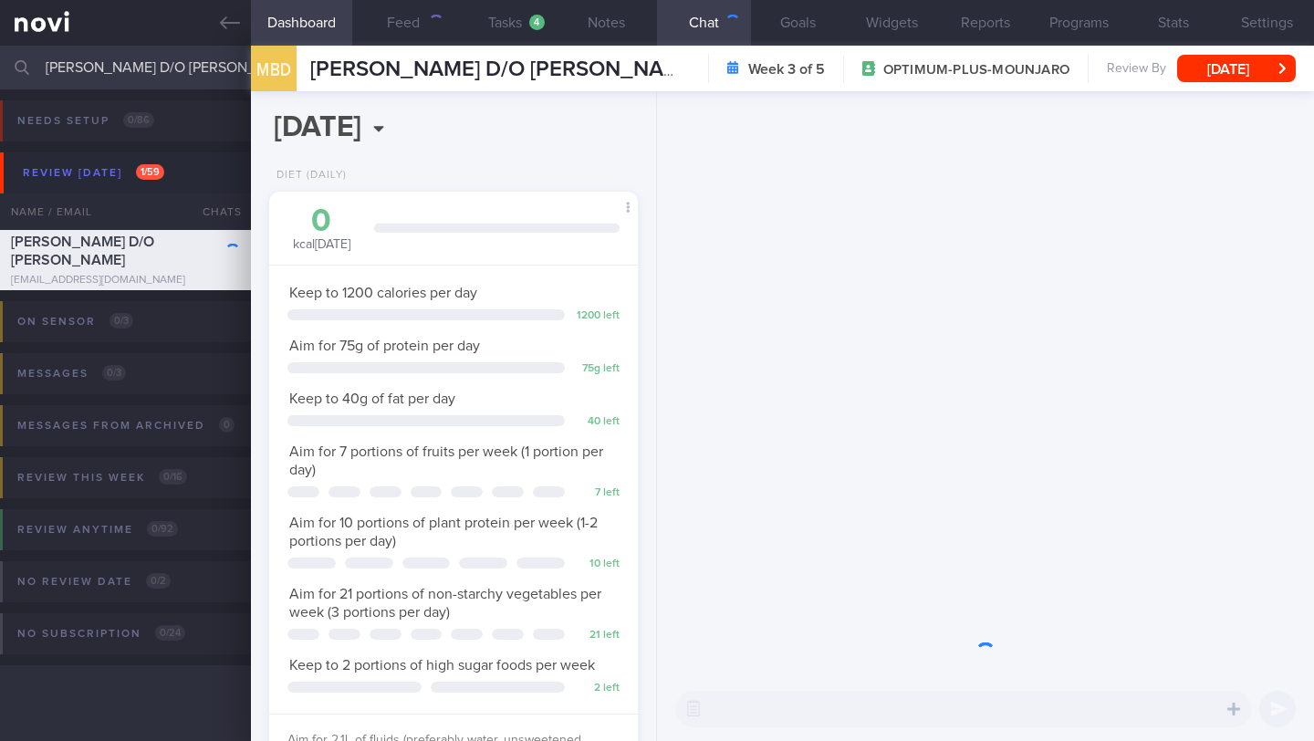
scroll to position [187, 322]
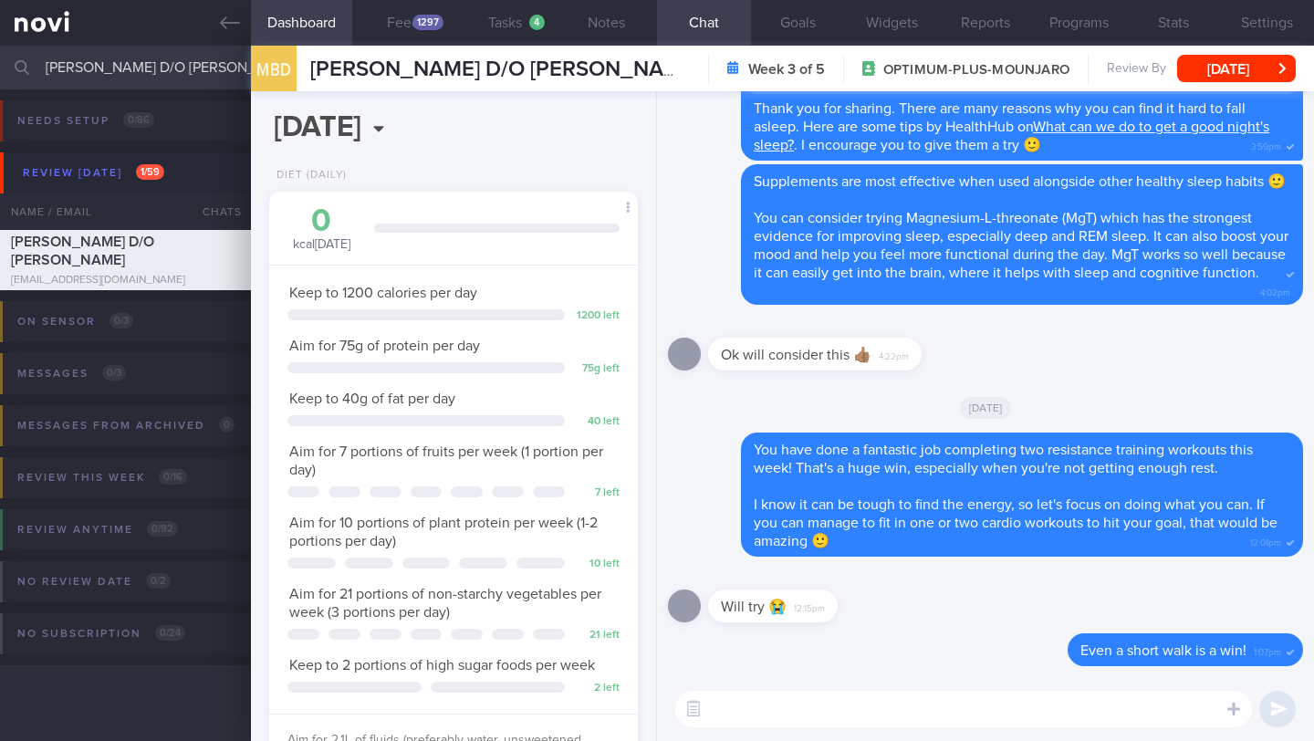
click at [739, 641] on textarea at bounding box center [963, 709] width 577 height 37
type textarea "I"
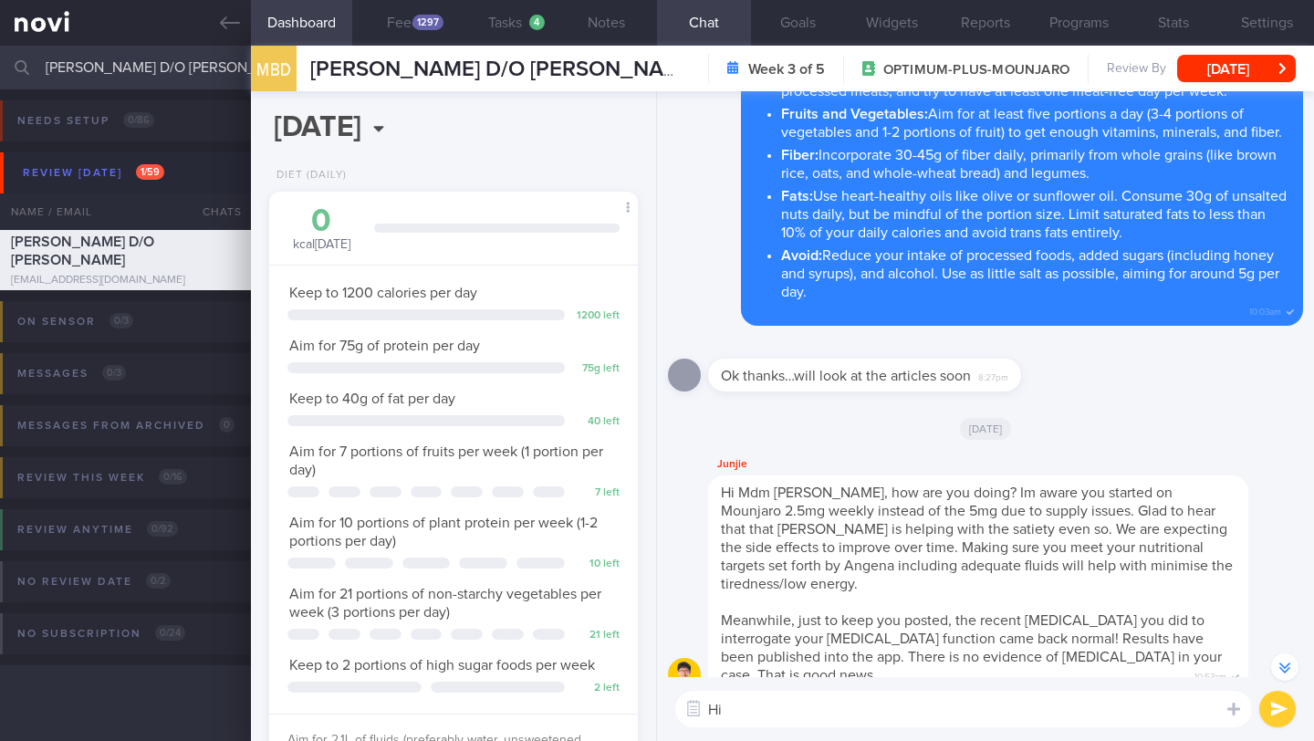
scroll to position [-3311, 0]
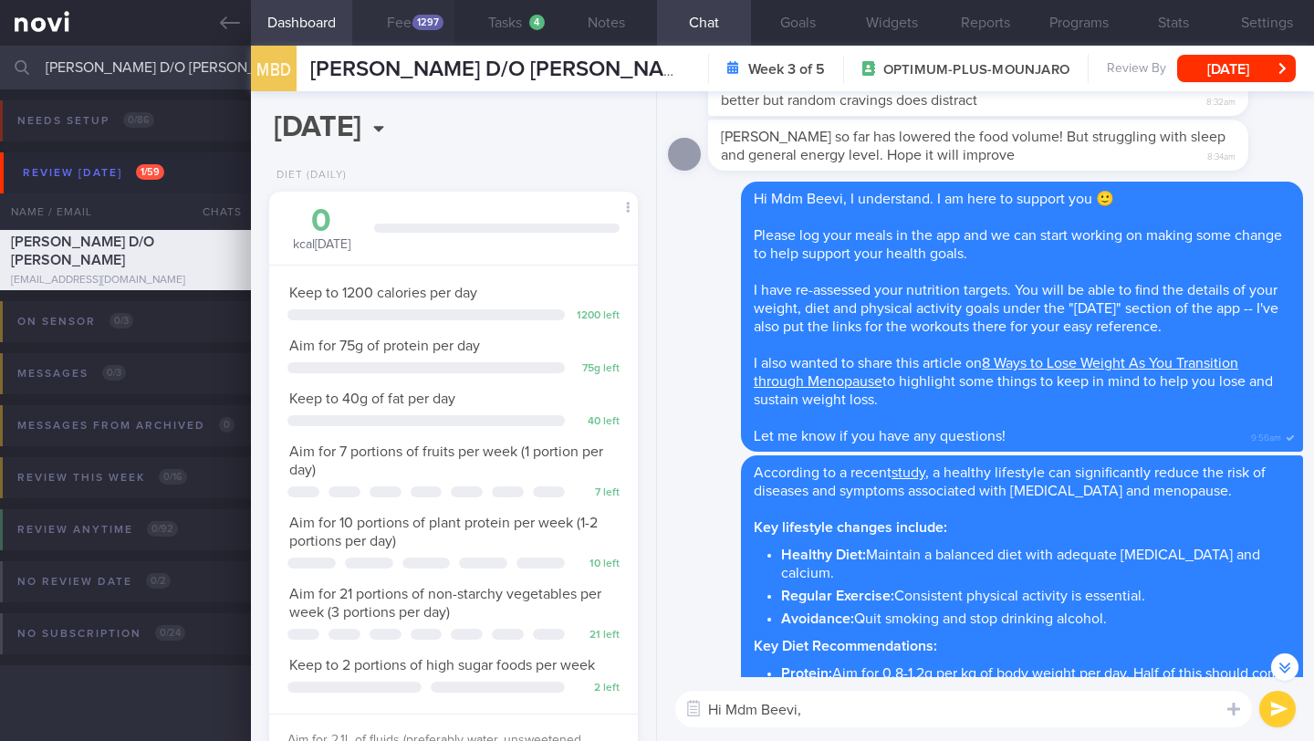
type textarea "Hi Mdm Beevi,"
click at [432, 29] on div "1297" at bounding box center [428, 23] width 31 height 16
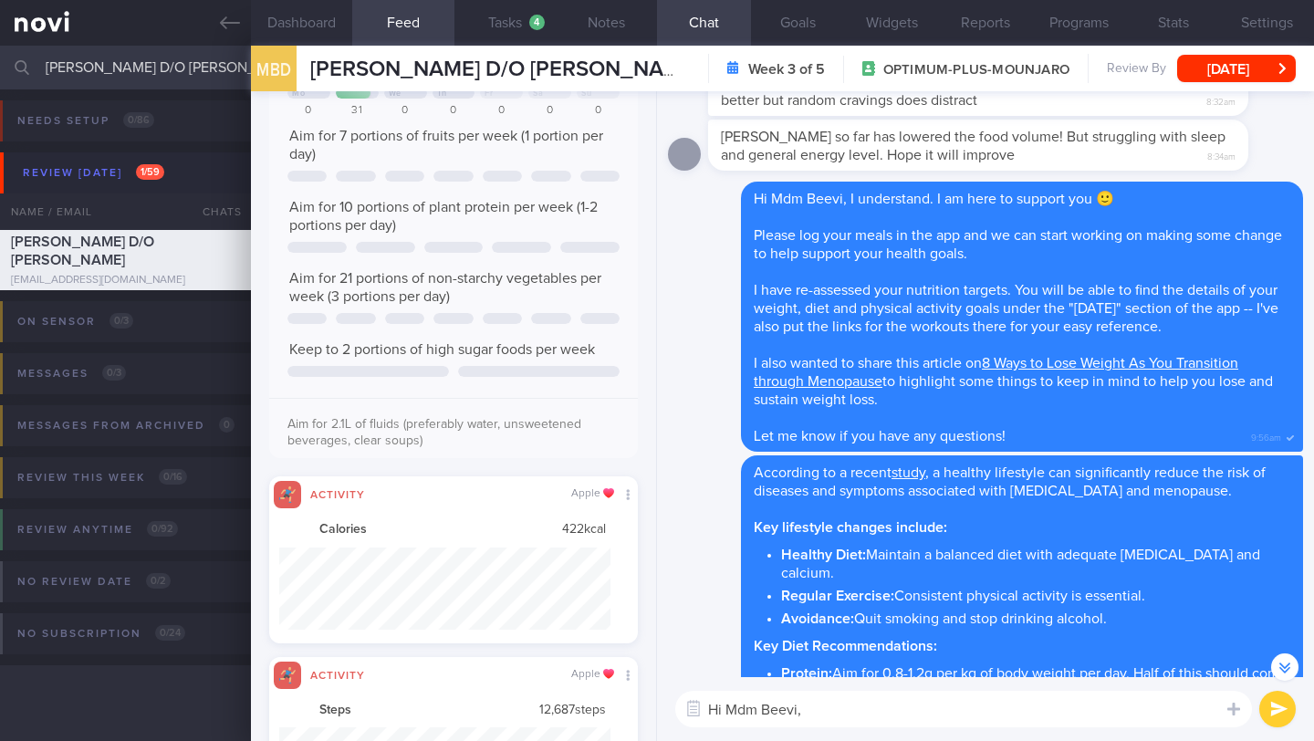
scroll to position [626, 0]
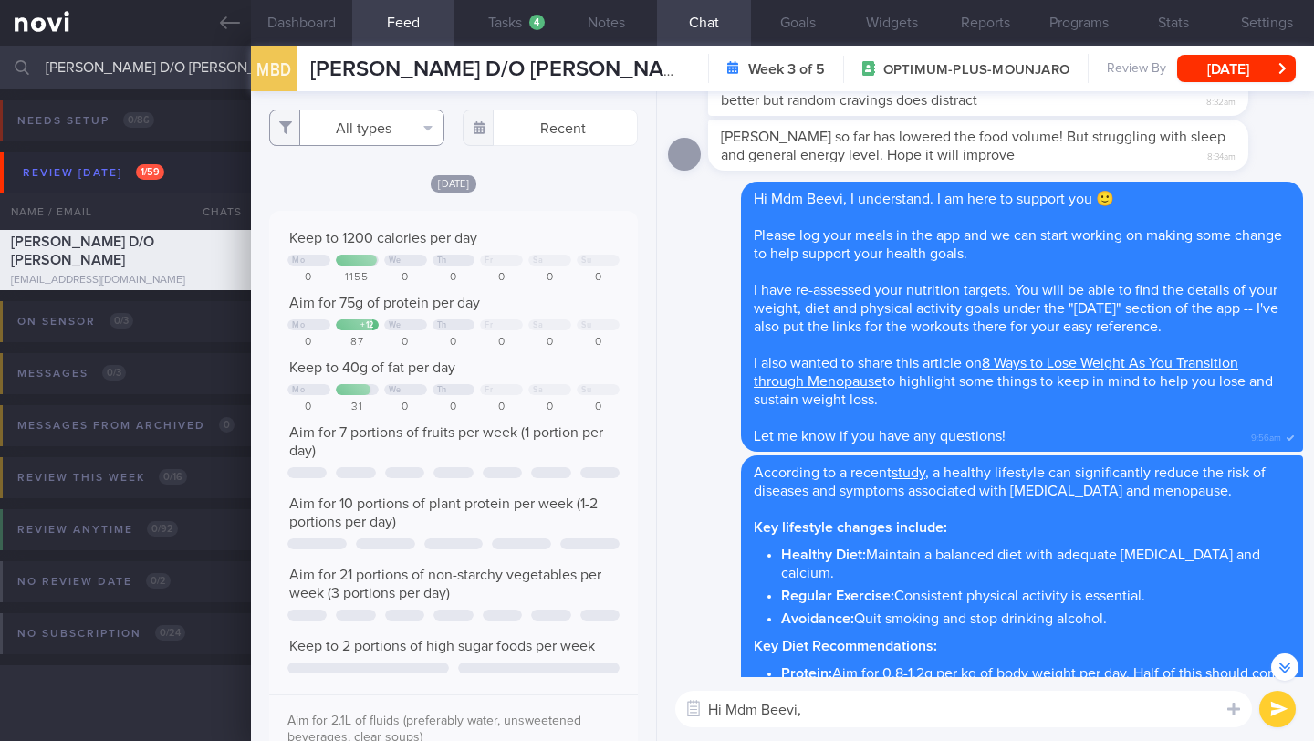
click at [401, 137] on button "All types" at bounding box center [356, 128] width 175 height 37
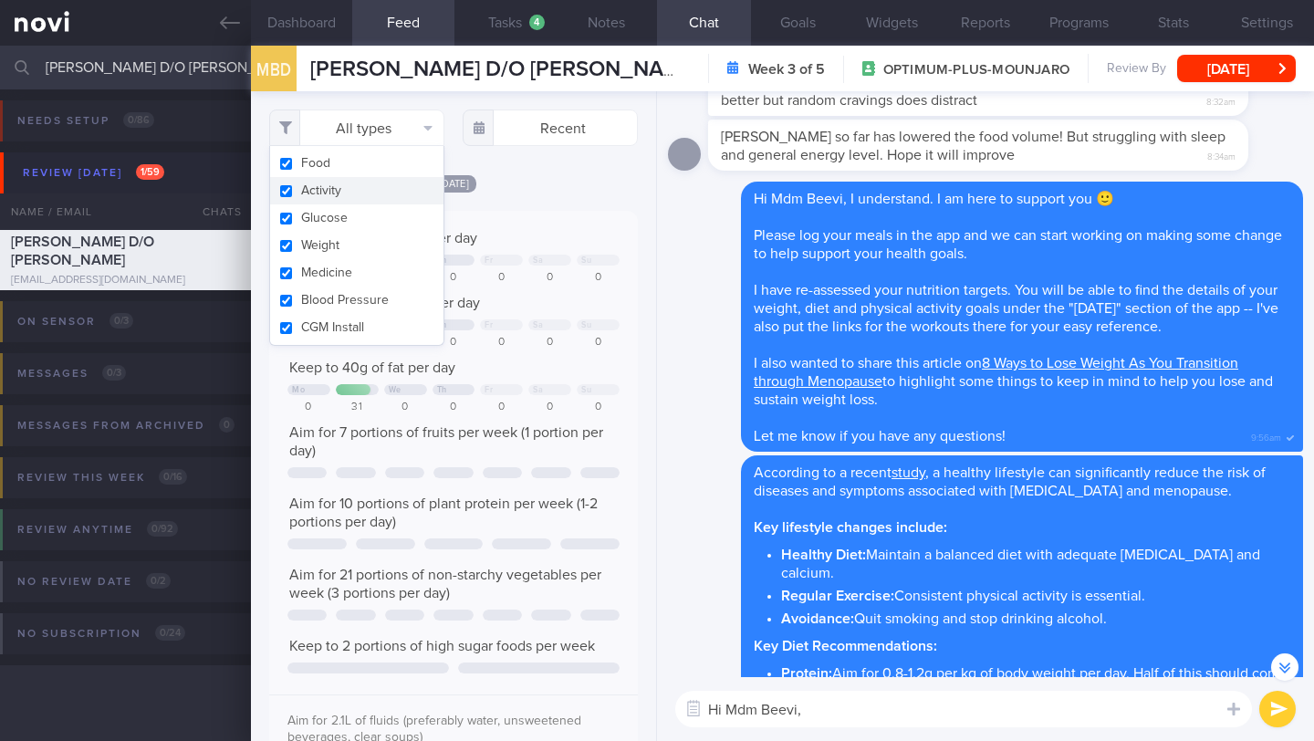
click at [380, 190] on button "Activity" at bounding box center [356, 190] width 173 height 27
checkbox input "false"
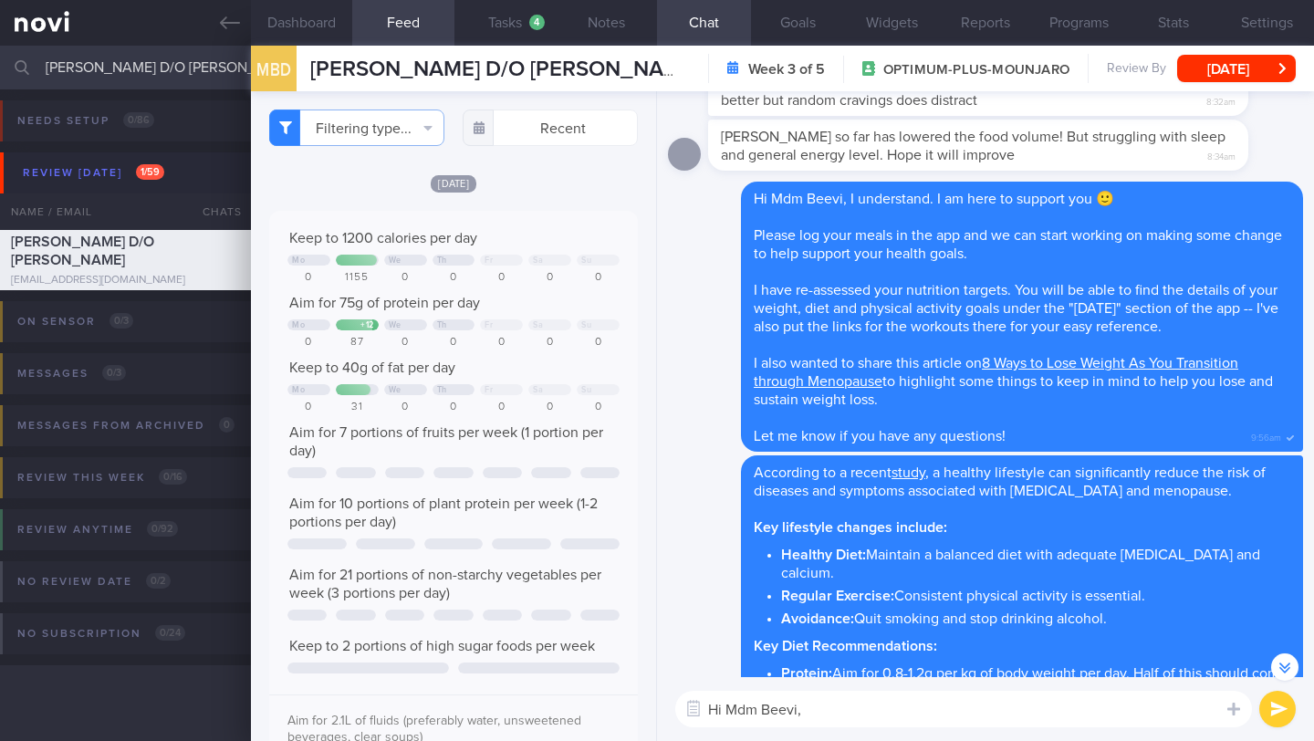
click at [531, 191] on div "Filtering type... Food Activity Glucose Weight Medicine Blood Pressure [MEDICAL…" at bounding box center [453, 416] width 405 height 650
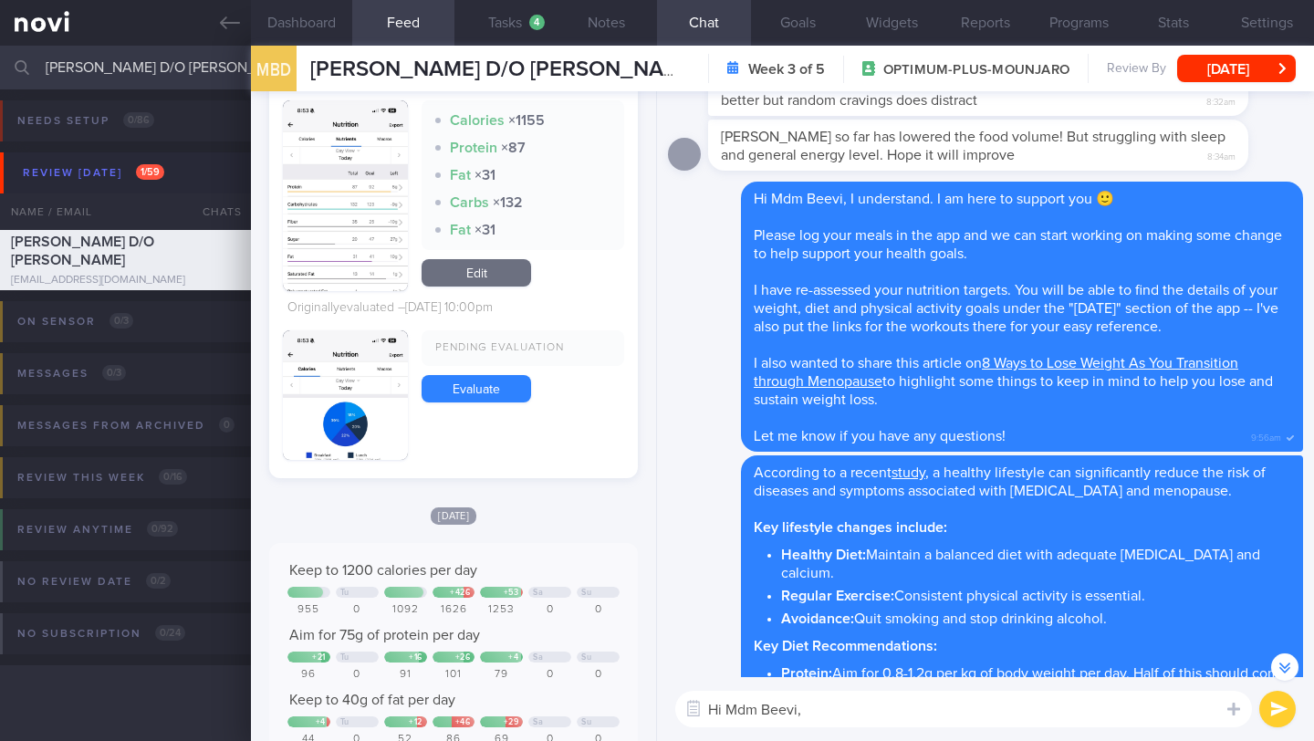
click at [355, 266] on button "button" at bounding box center [345, 195] width 125 height 191
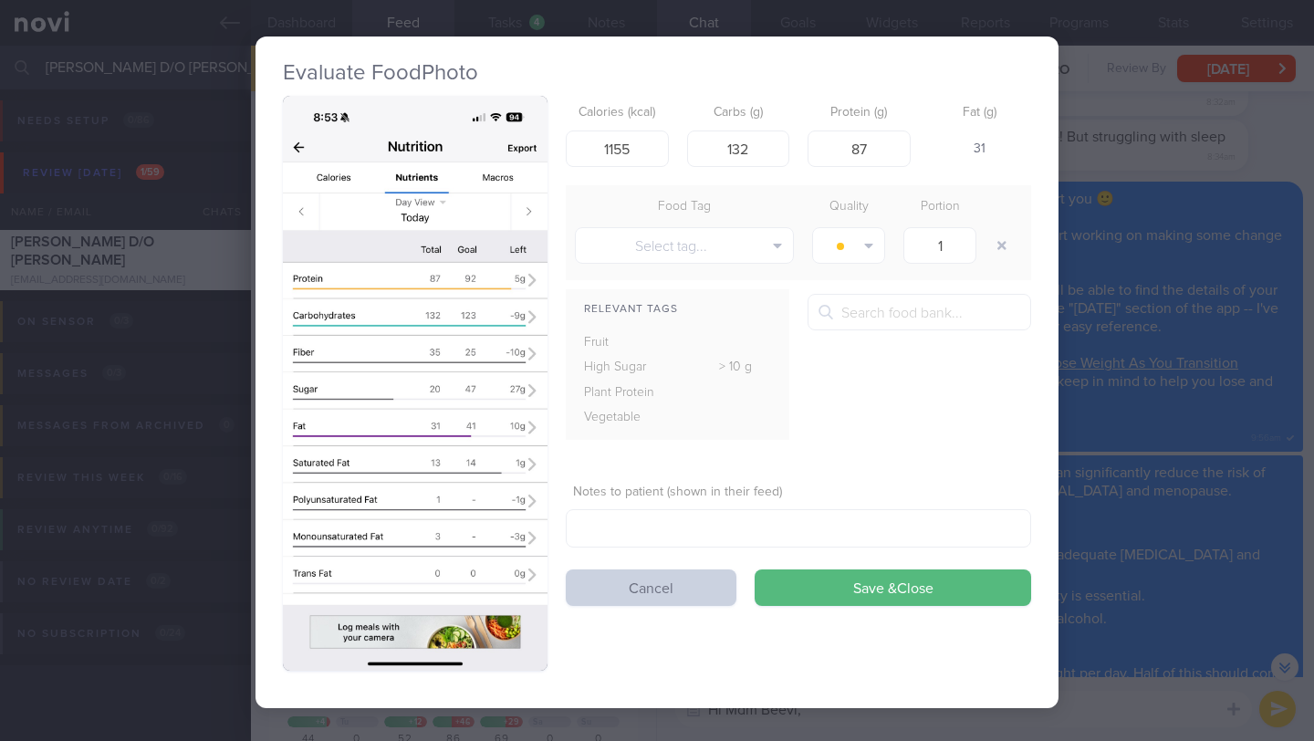
click at [632, 588] on button "Cancel" at bounding box center [651, 587] width 171 height 37
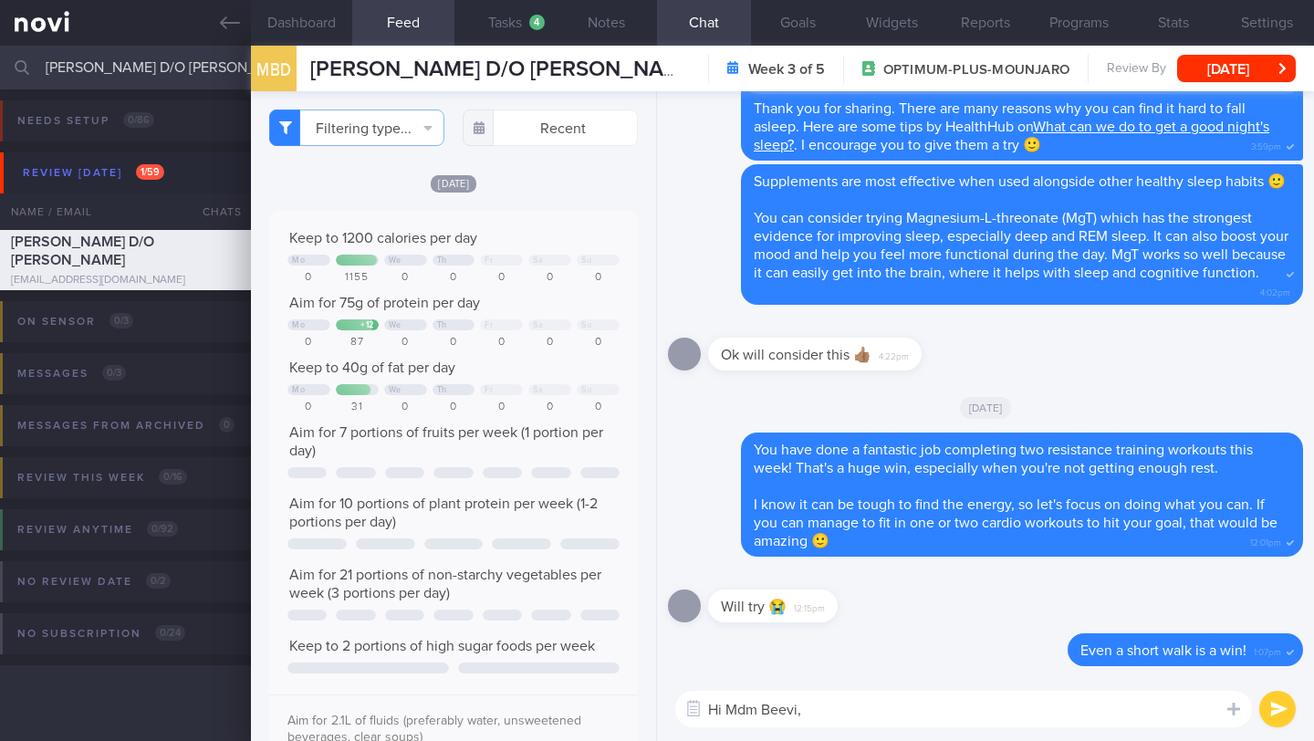
click at [1011, 641] on textarea "Hi Mdm Beevi," at bounding box center [963, 709] width 577 height 37
click at [999, 641] on textarea "Hi Mdm Beevi," at bounding box center [963, 709] width 577 height 37
click at [622, 70] on span "[PERSON_NAME] D/O [PERSON_NAME]" at bounding box center [505, 69] width 390 height 22
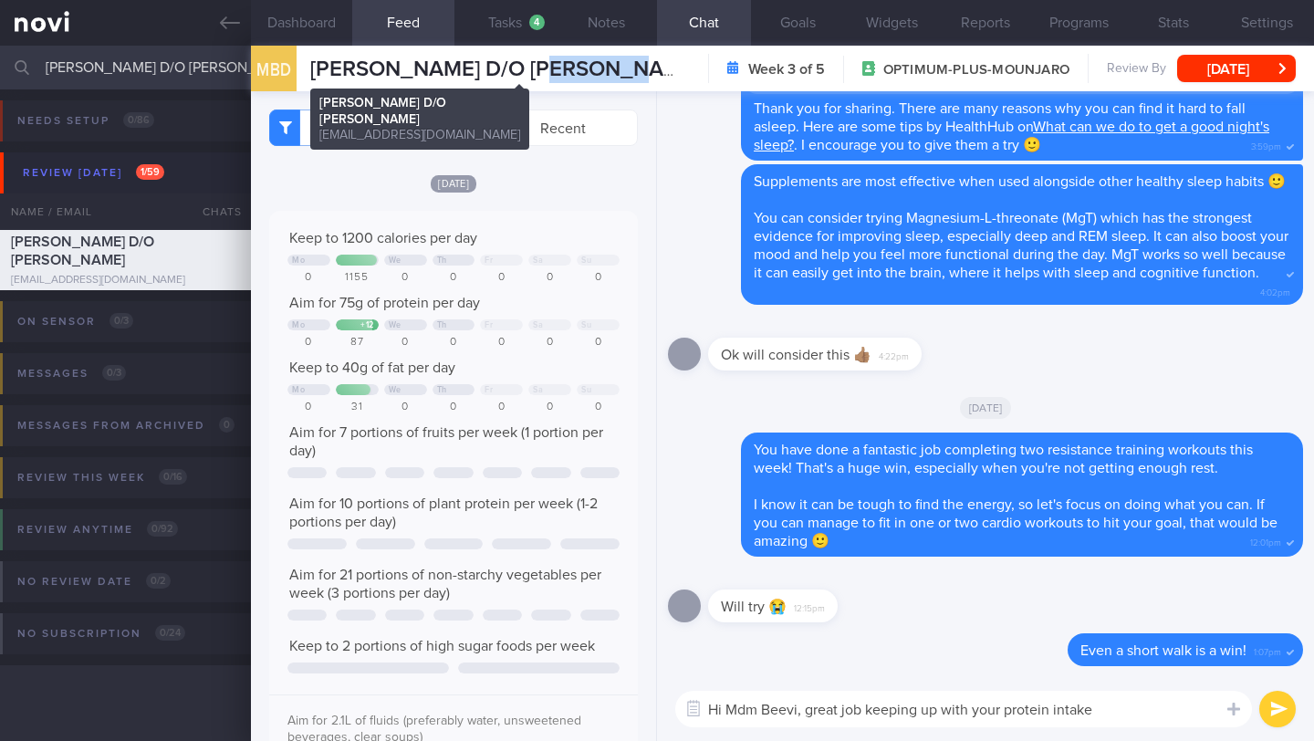
click at [622, 70] on span "[PERSON_NAME] D/O [PERSON_NAME]" at bounding box center [505, 69] width 390 height 22
copy div "[PERSON_NAME] D/O [PERSON_NAME] D/O [PERSON_NAME] [PERSON_NAME][EMAIL_ADDRESS][…"
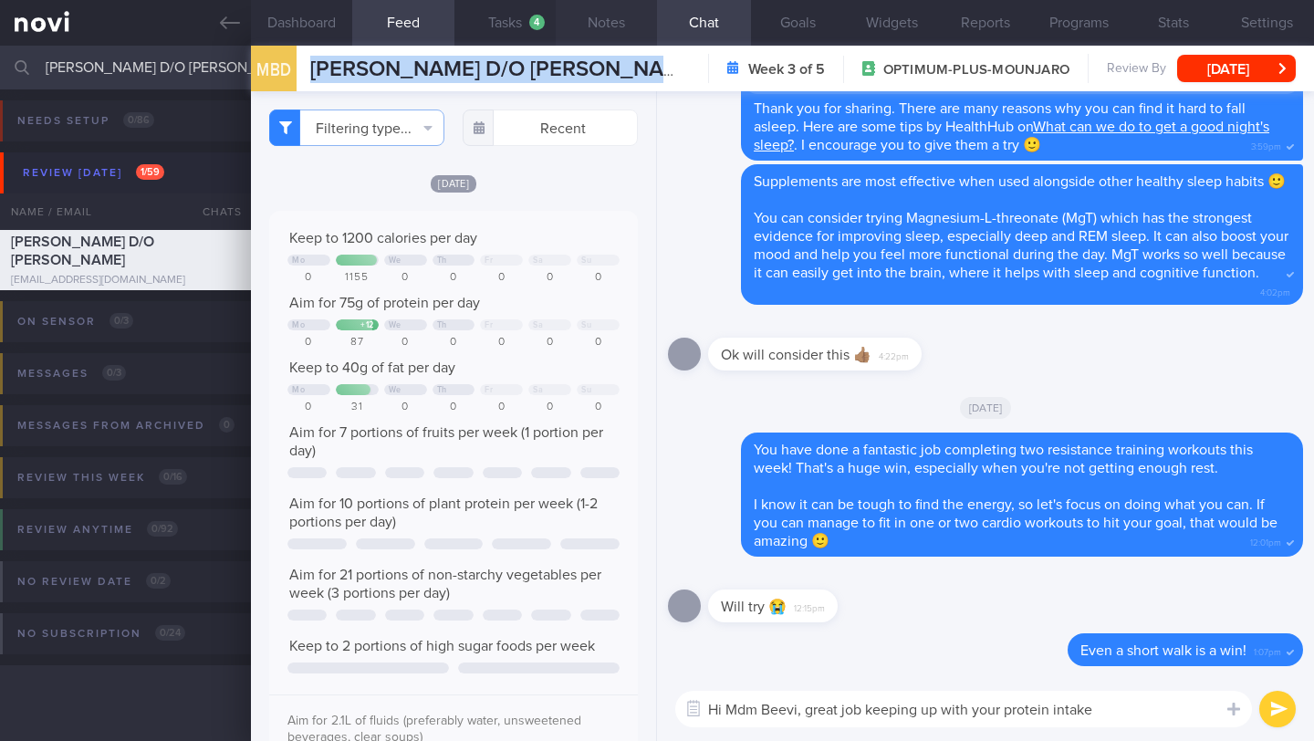
scroll to position [912448, 912313]
click at [1123, 641] on textarea "Hi Mdm Beevi, great job keeping up with your protein intake" at bounding box center [963, 709] width 577 height 37
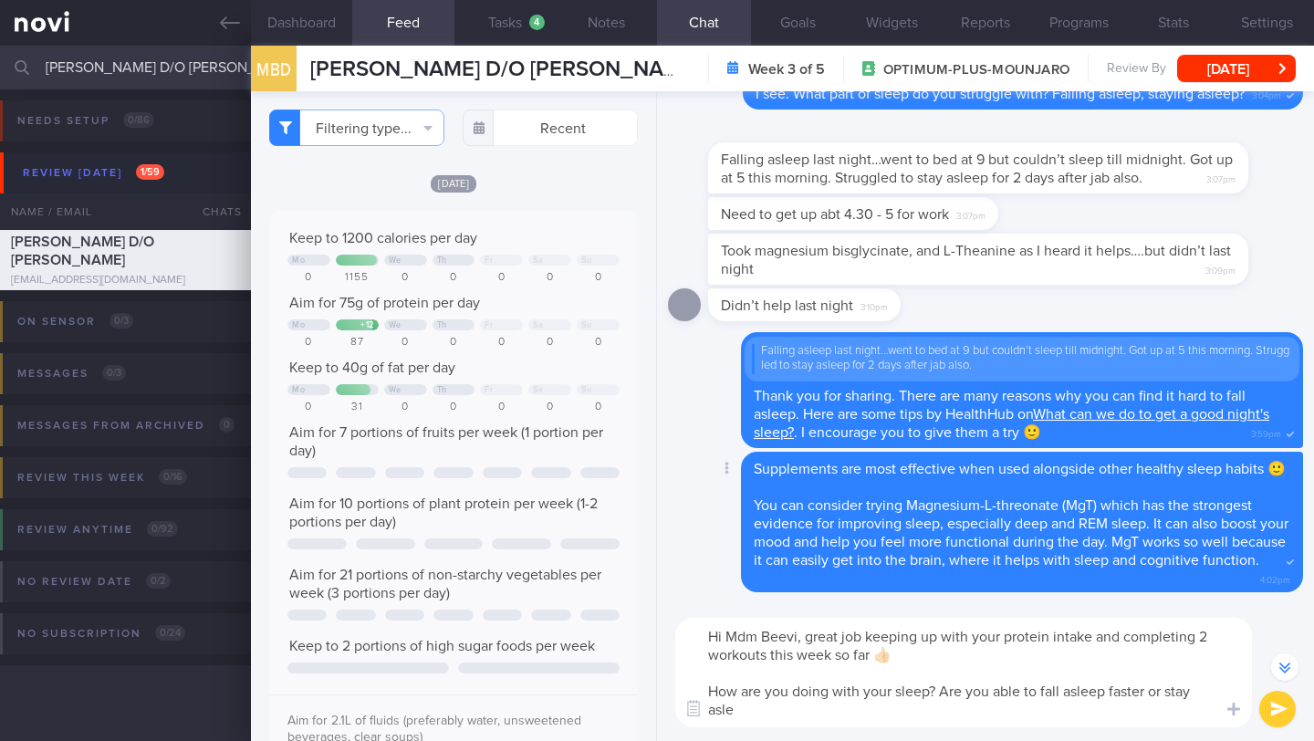
scroll to position [-378, 0]
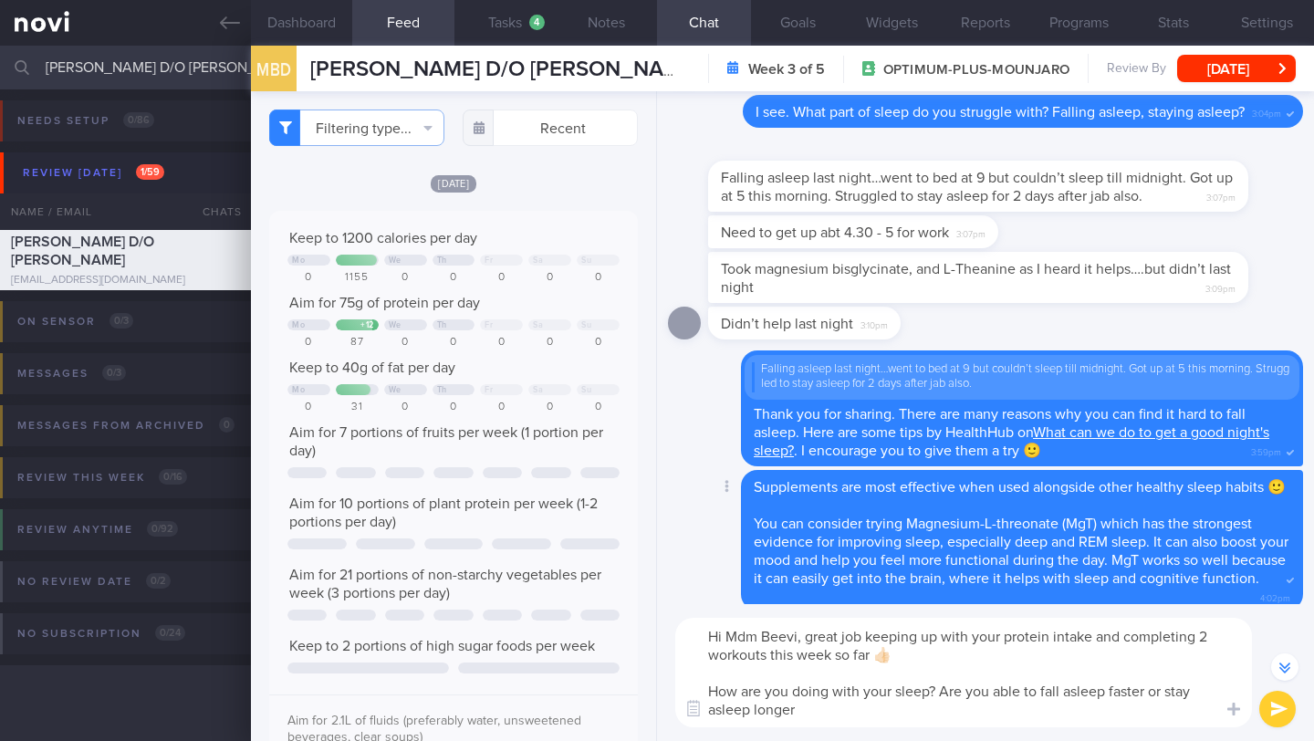
type textarea "Hi Mdm Beevi, great job keeping up with your protein intake and completing 2 wo…"
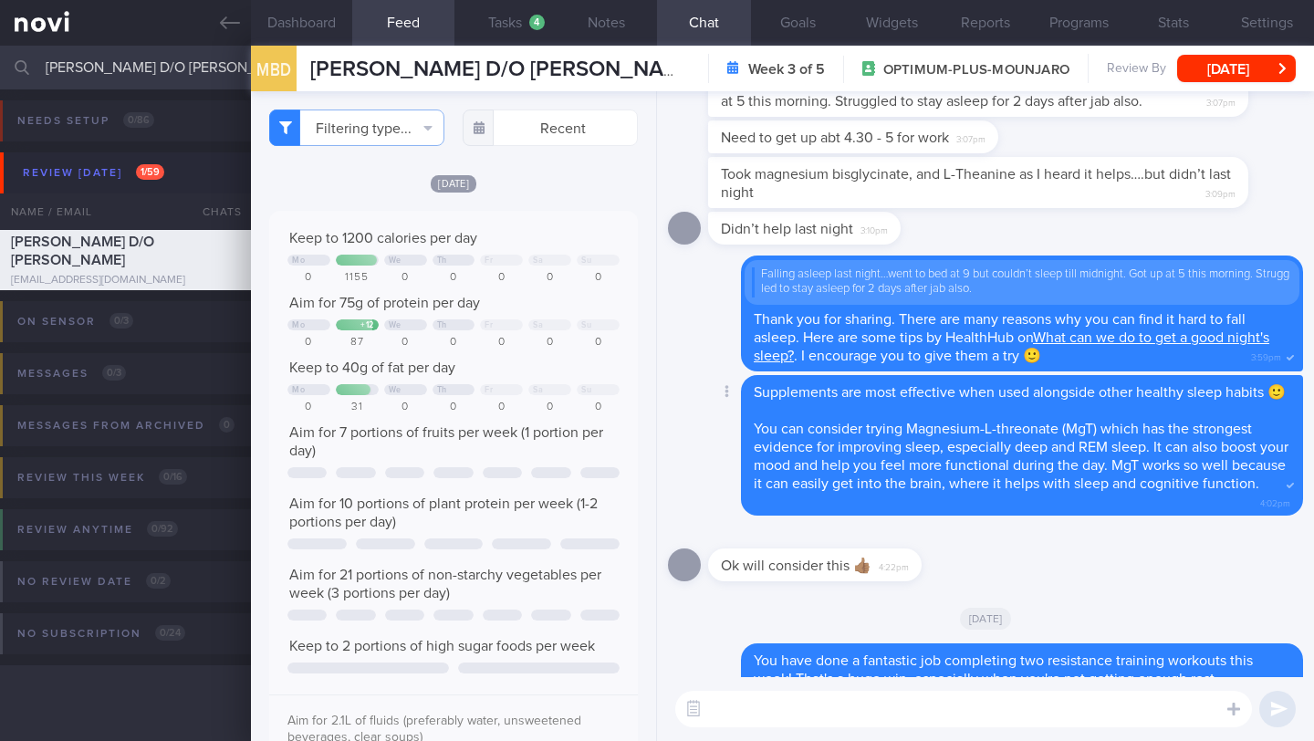
scroll to position [0, 0]
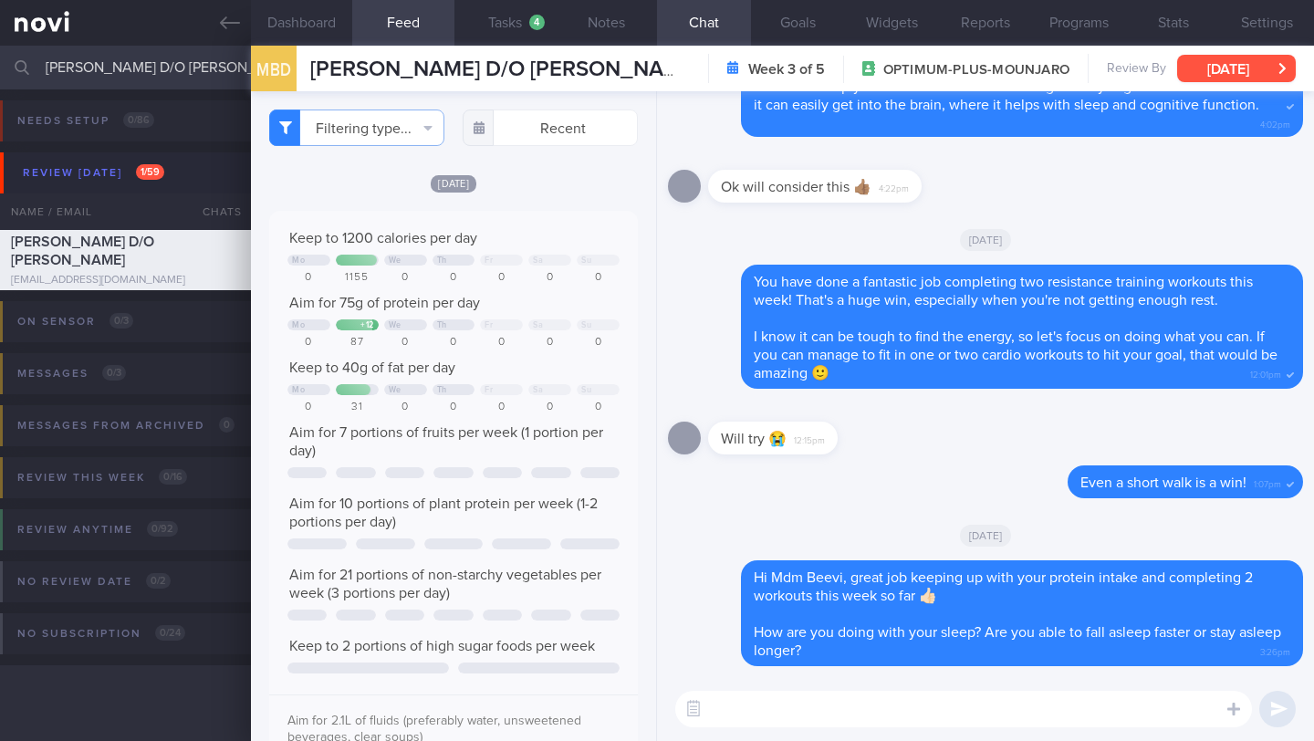
click at [1123, 66] on button "[DATE]" at bounding box center [1236, 68] width 119 height 27
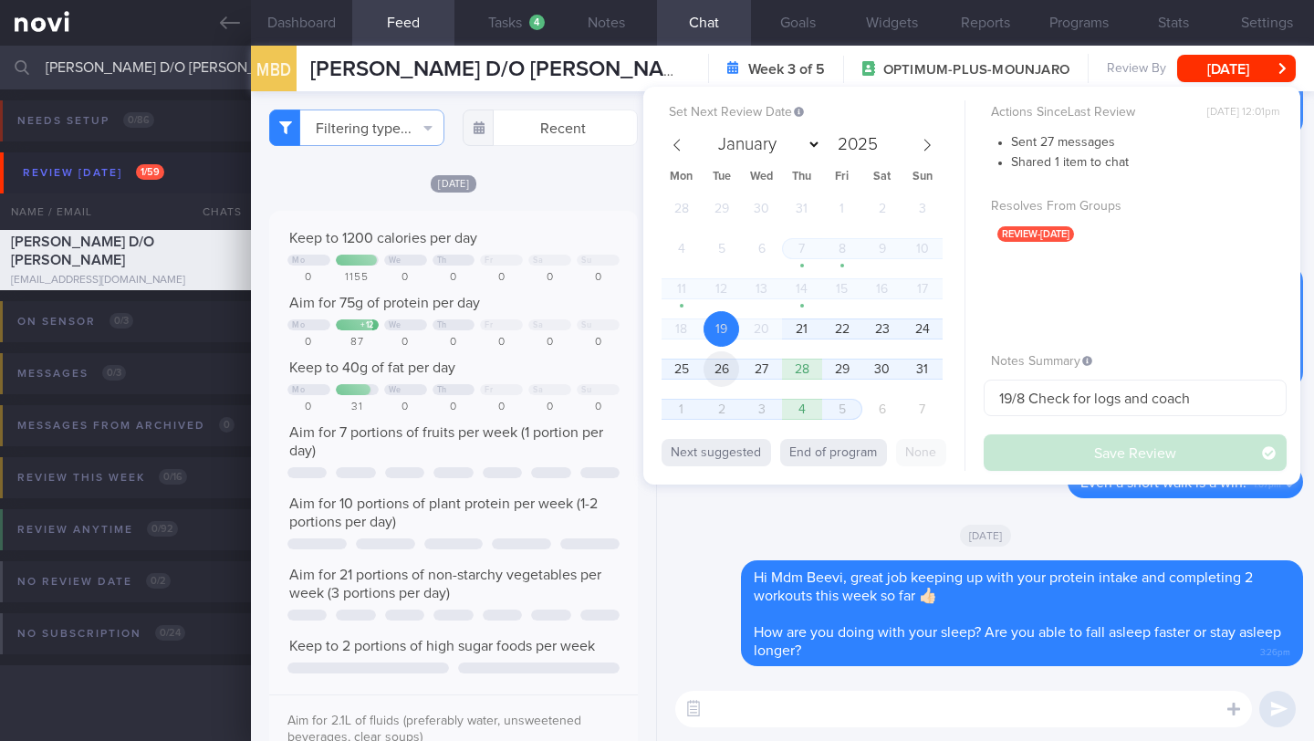
click at [716, 371] on span "26" at bounding box center [722, 369] width 36 height 36
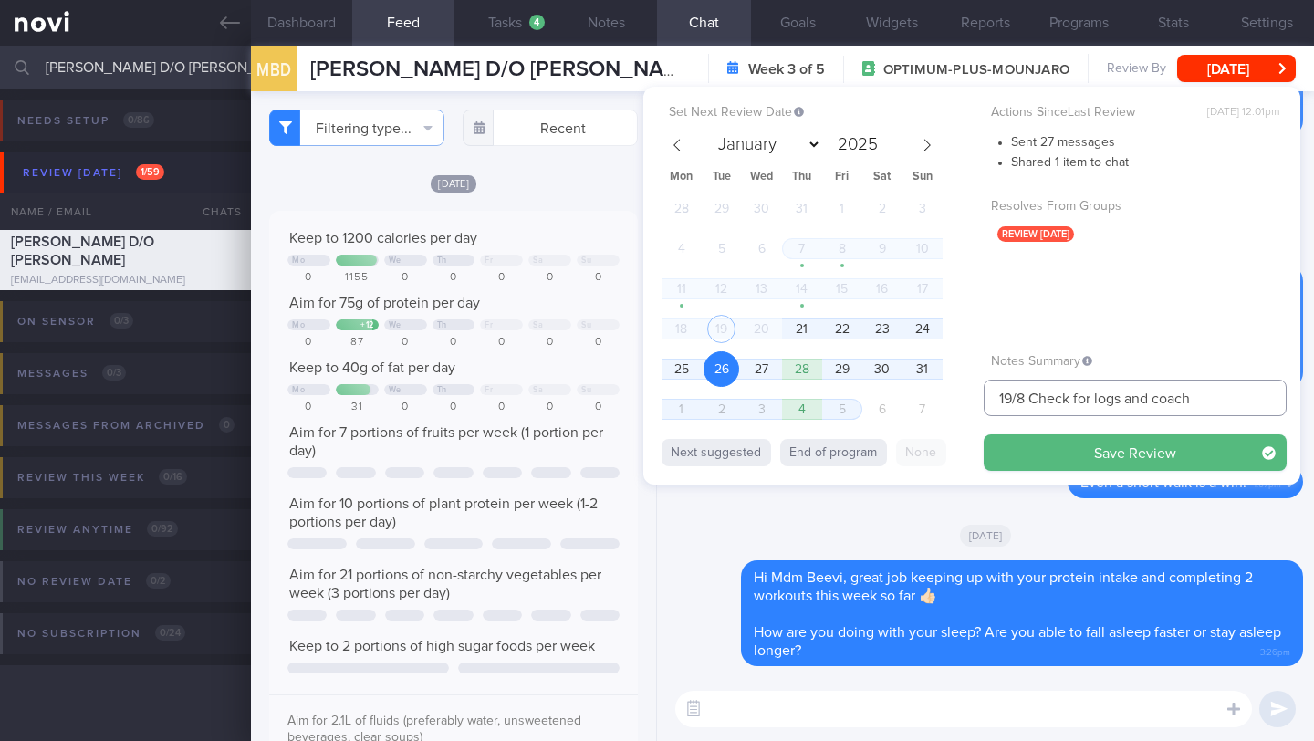
drag, startPoint x: 988, startPoint y: 399, endPoint x: 963, endPoint y: 399, distance: 25.6
click at [963, 399] on div "Set Next Review Date [DATE] January February March April May June July August S…" at bounding box center [971, 286] width 657 height 398
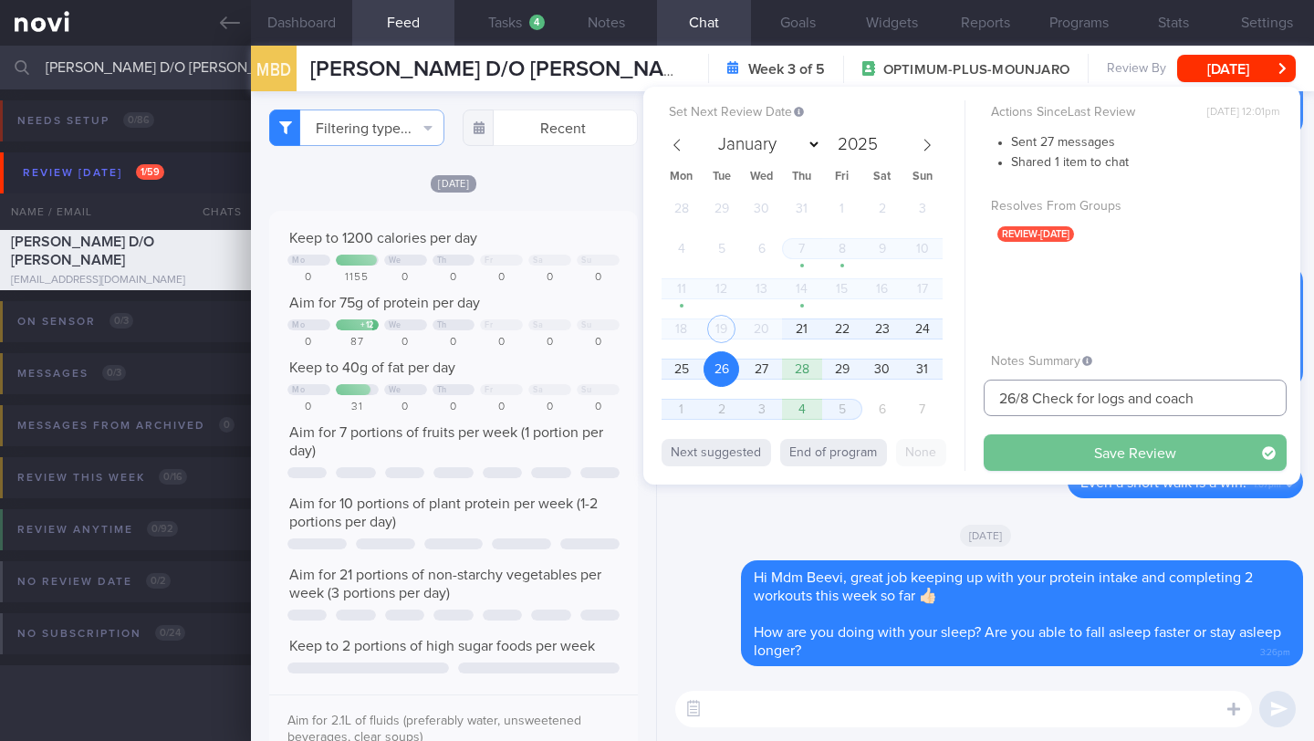
type input "26/8 Check for logs and coach"
click at [1049, 458] on button "Save Review" at bounding box center [1135, 452] width 303 height 37
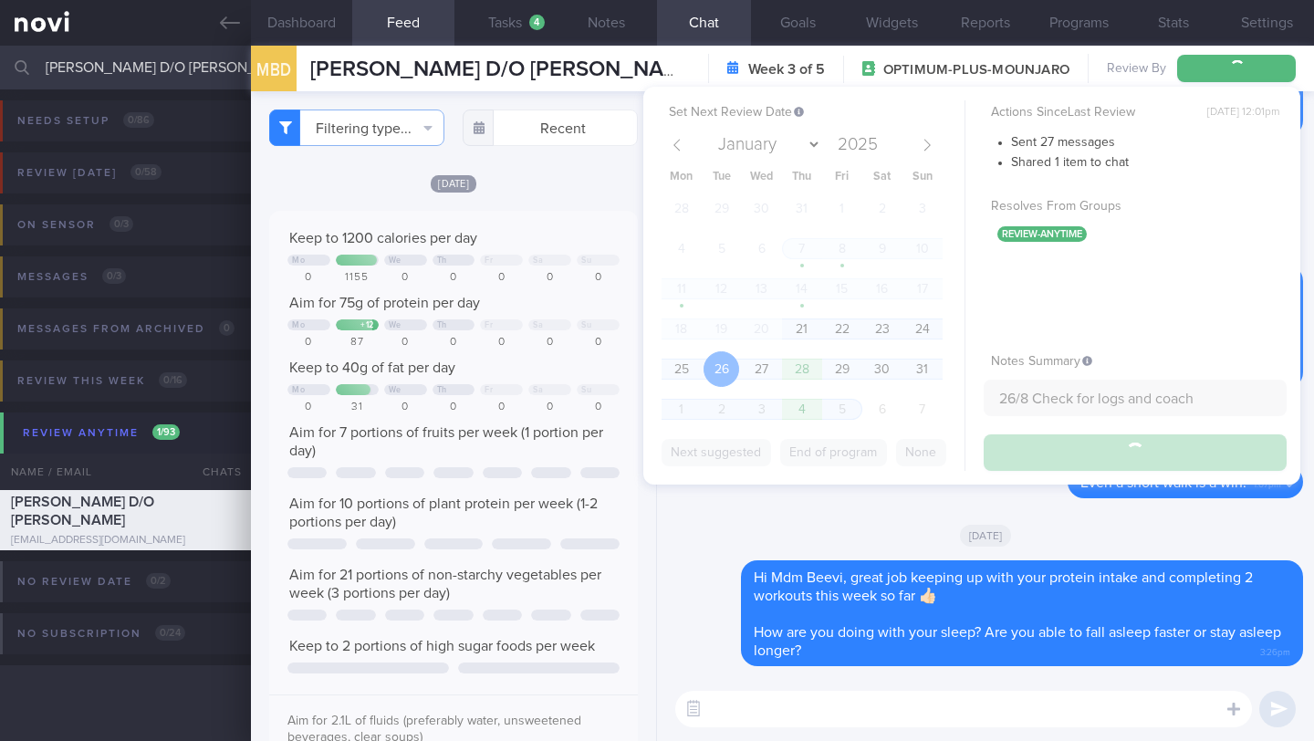
type input "26/8 Check for logs and coach"
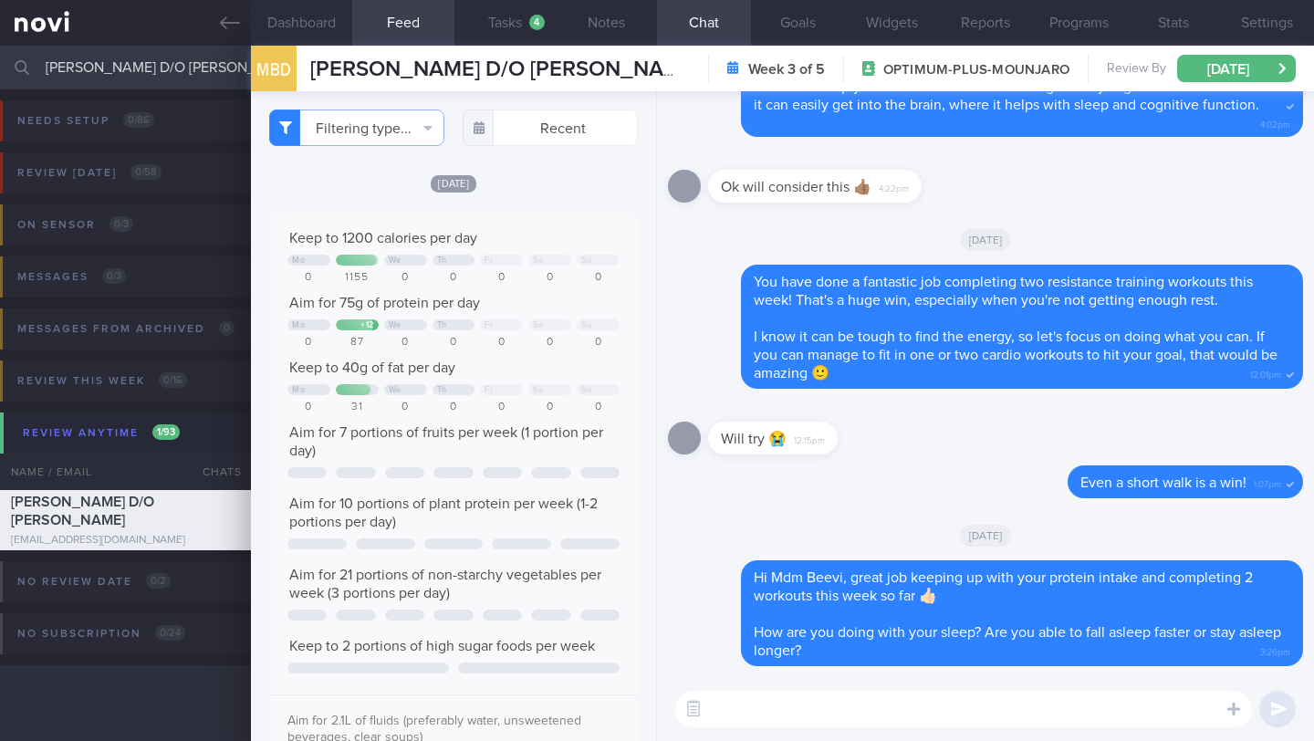
click at [179, 59] on input "[PERSON_NAME] D/O [PERSON_NAME]" at bounding box center [657, 68] width 1314 height 44
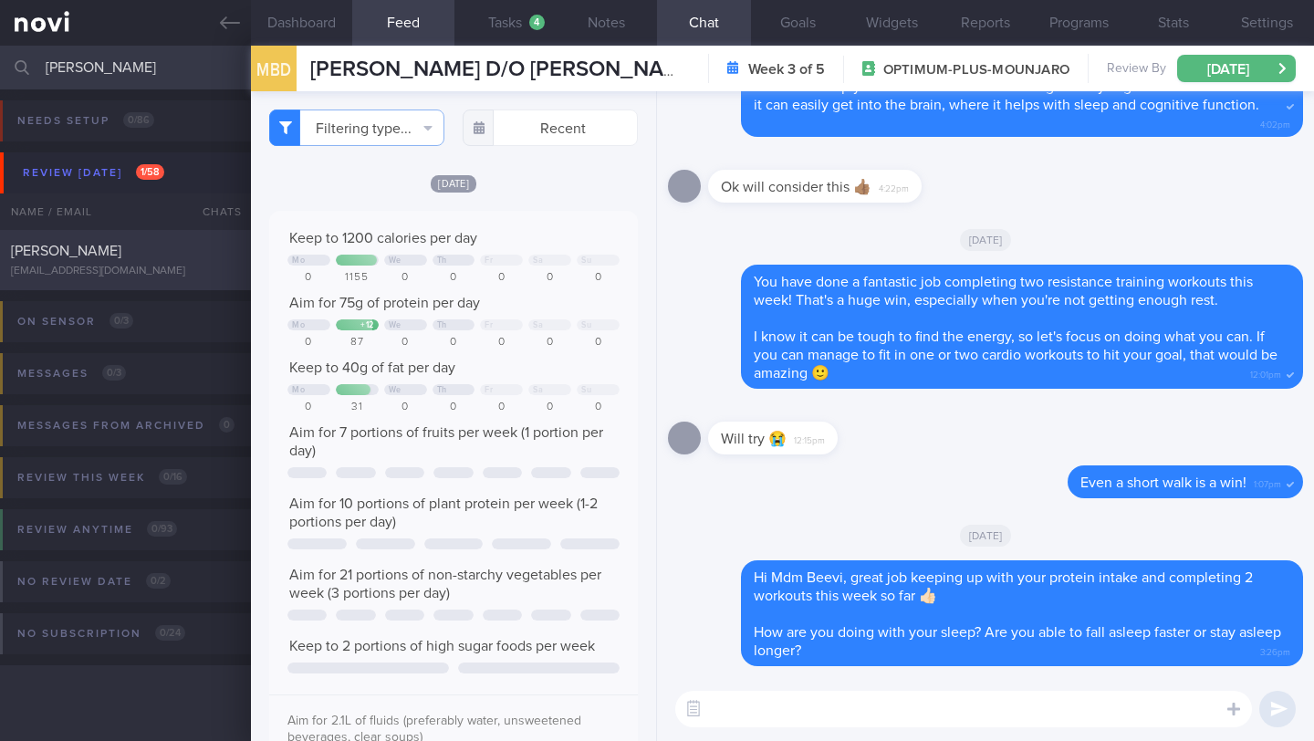
type input "[PERSON_NAME]"
click at [184, 255] on div "[PERSON_NAME]" at bounding box center [123, 251] width 225 height 18
type input "21/8 NEW MAGNUM"
type textarea "Explained that the purpose of increasing muscle mass is to improve [MEDICAL_DAT…"
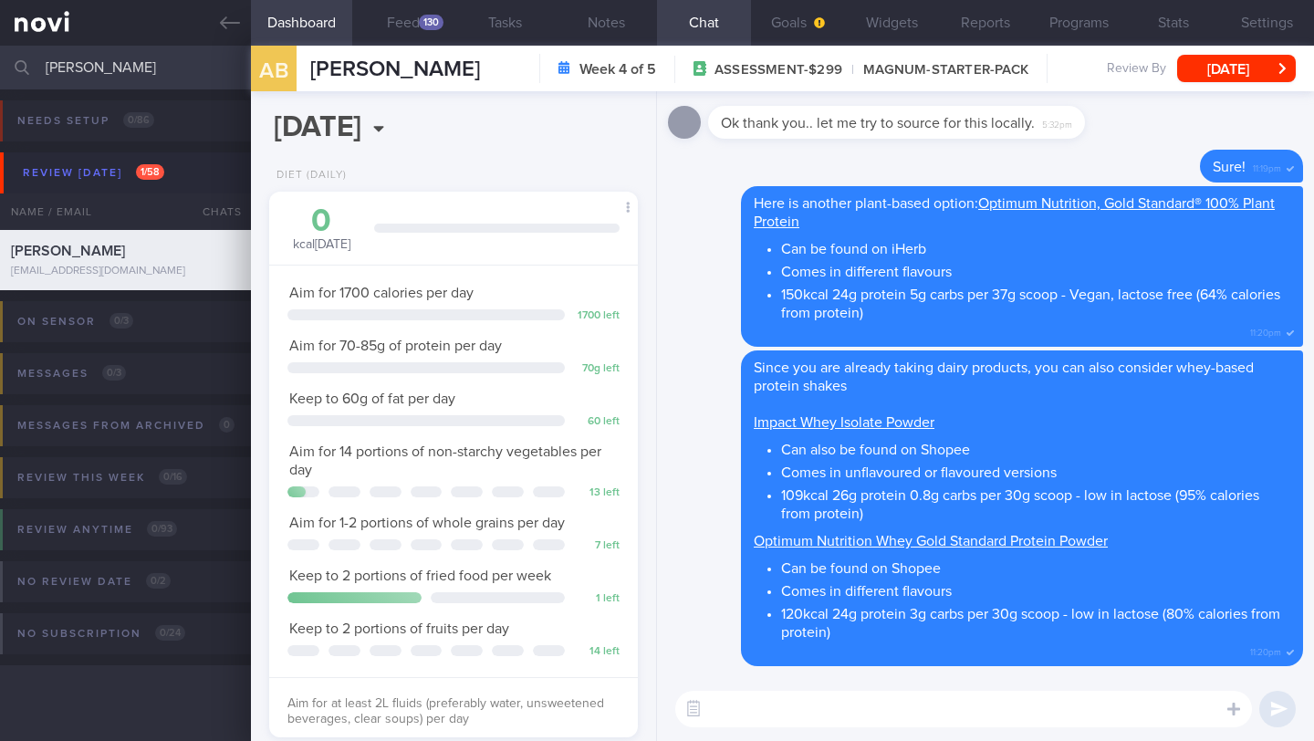
scroll to position [164, 329]
click at [1123, 72] on button "[DATE]" at bounding box center [1236, 68] width 119 height 27
click at [674, 586] on div "Delete Since you are already taking dairy products, you can also consider whey-…" at bounding box center [985, 508] width 635 height 316
click at [428, 24] on div "130" at bounding box center [431, 23] width 25 height 16
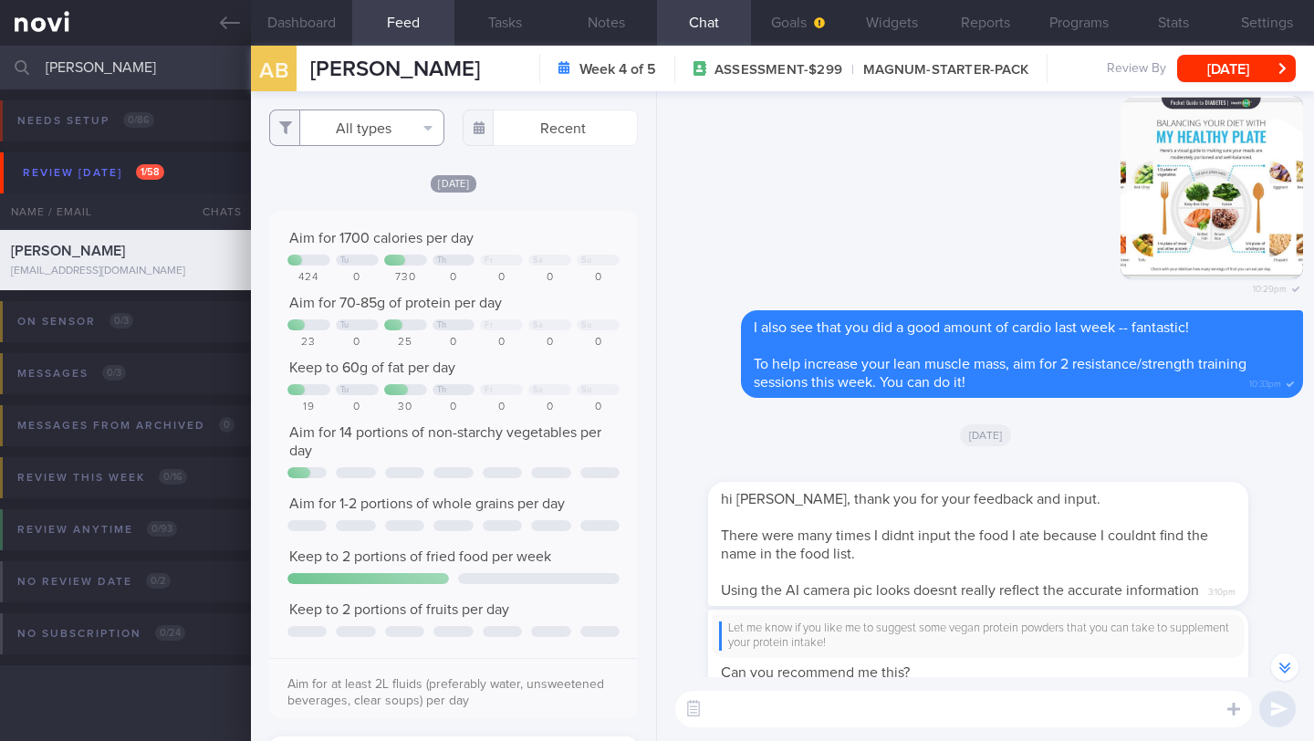
click at [375, 122] on button "All types" at bounding box center [356, 128] width 175 height 37
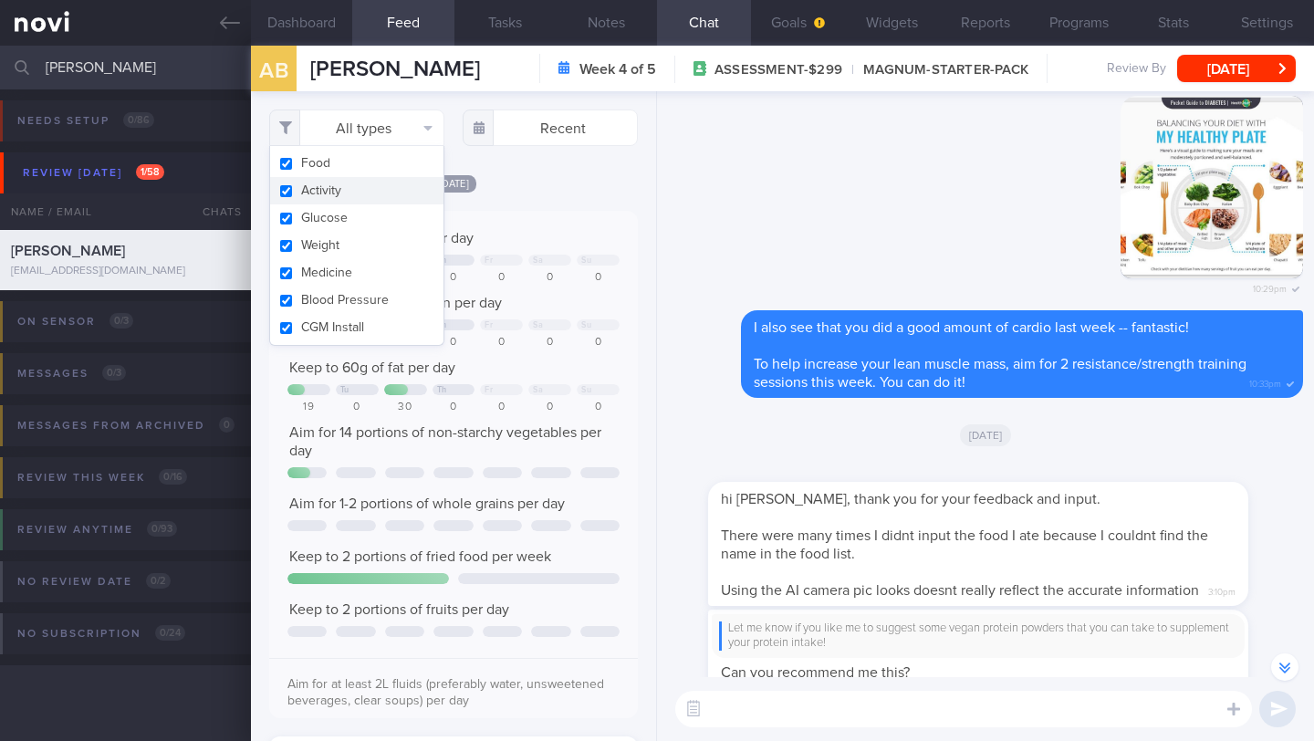
click at [365, 187] on button "Activity" at bounding box center [356, 190] width 173 height 27
checkbox input "false"
click at [597, 247] on div "Aim for 1700 calories per day" at bounding box center [453, 238] width 332 height 18
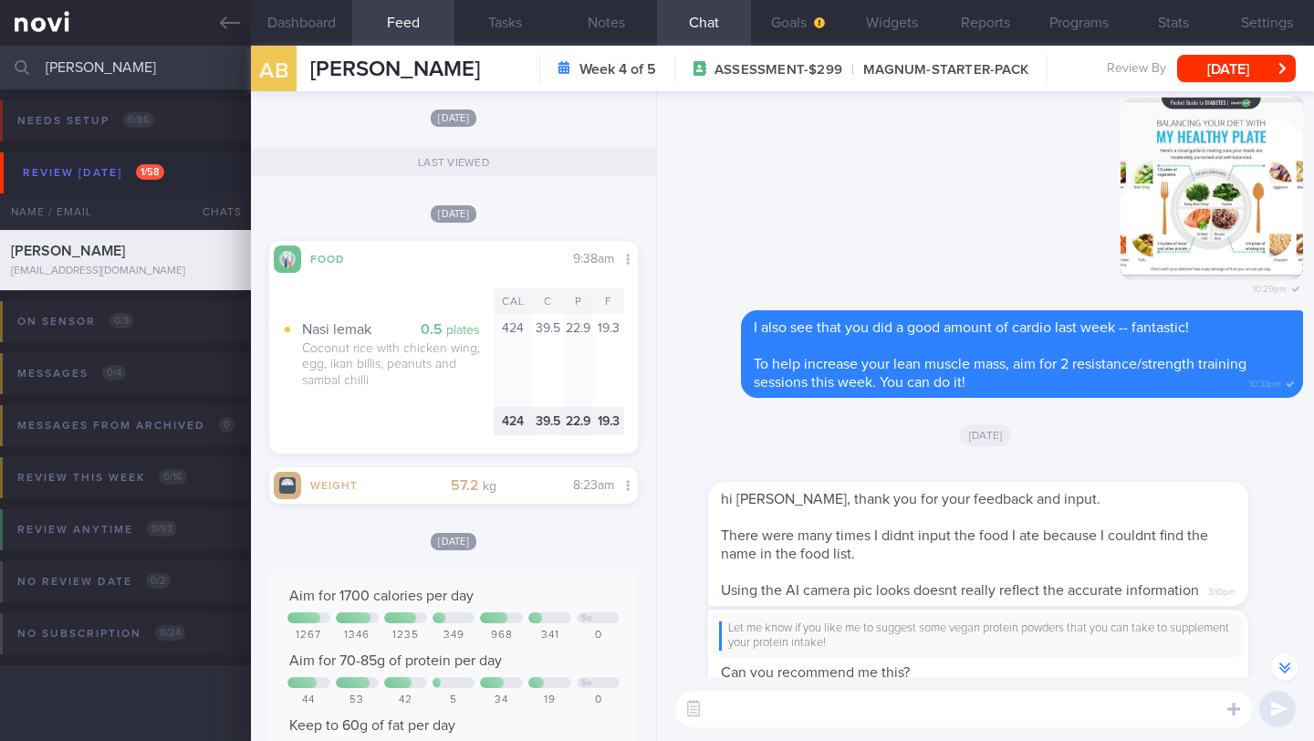
click at [835, 641] on textarea at bounding box center [963, 709] width 577 height 37
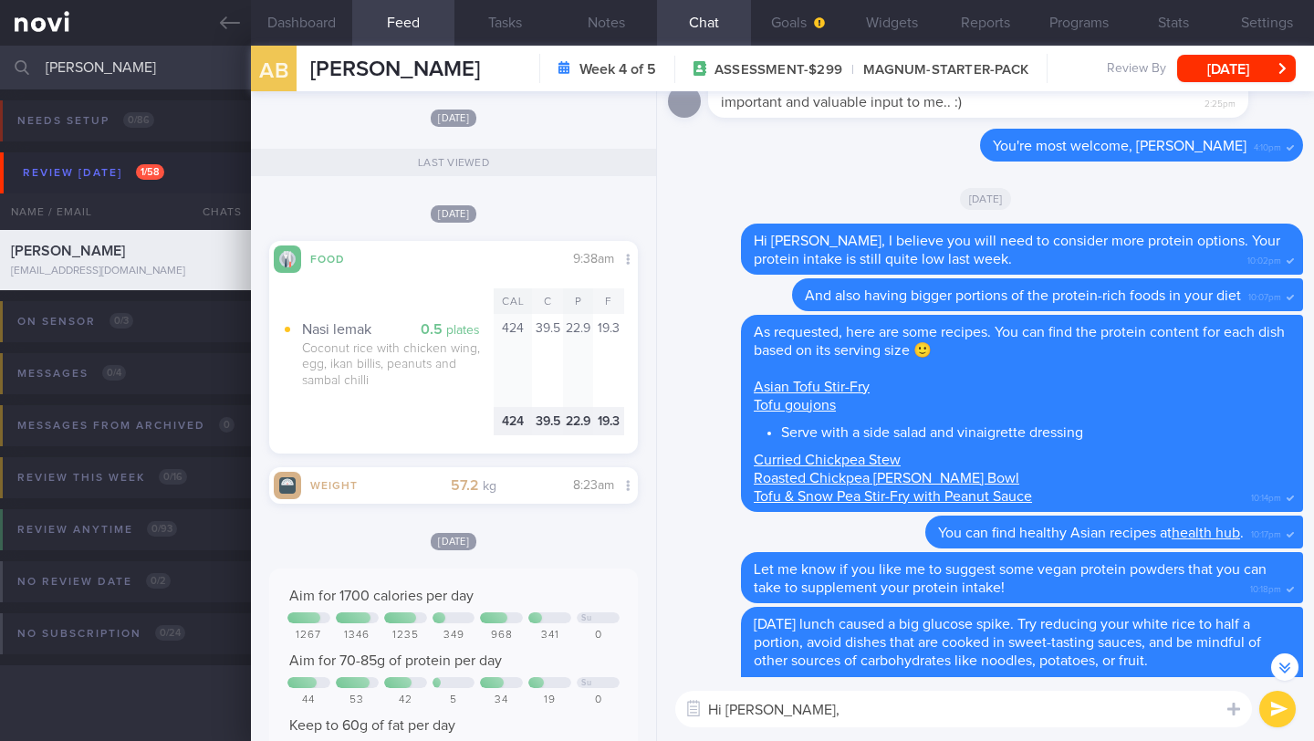
click at [782, 641] on textarea "Hi [PERSON_NAME]," at bounding box center [963, 709] width 577 height 37
drag, startPoint x: 833, startPoint y: 705, endPoint x: 803, endPoint y: 715, distance: 31.5
click at [803, 641] on textarea "Hi [PERSON_NAME], do you have a [MEDICAL_DATA] at" at bounding box center [963, 709] width 577 height 37
click at [947, 641] on textarea "Hi [PERSON_NAME], do you own a [MEDICAL_DATA] at" at bounding box center [963, 709] width 577 height 37
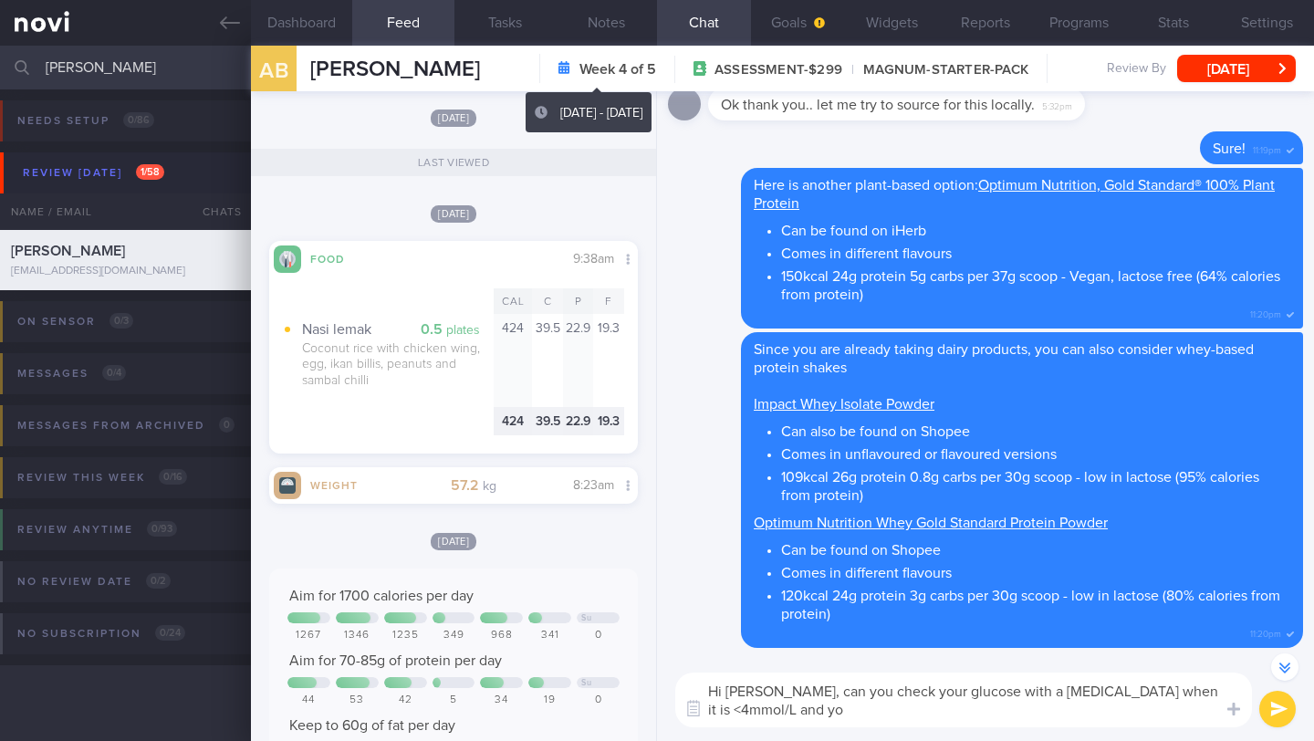
scroll to position [-17, 0]
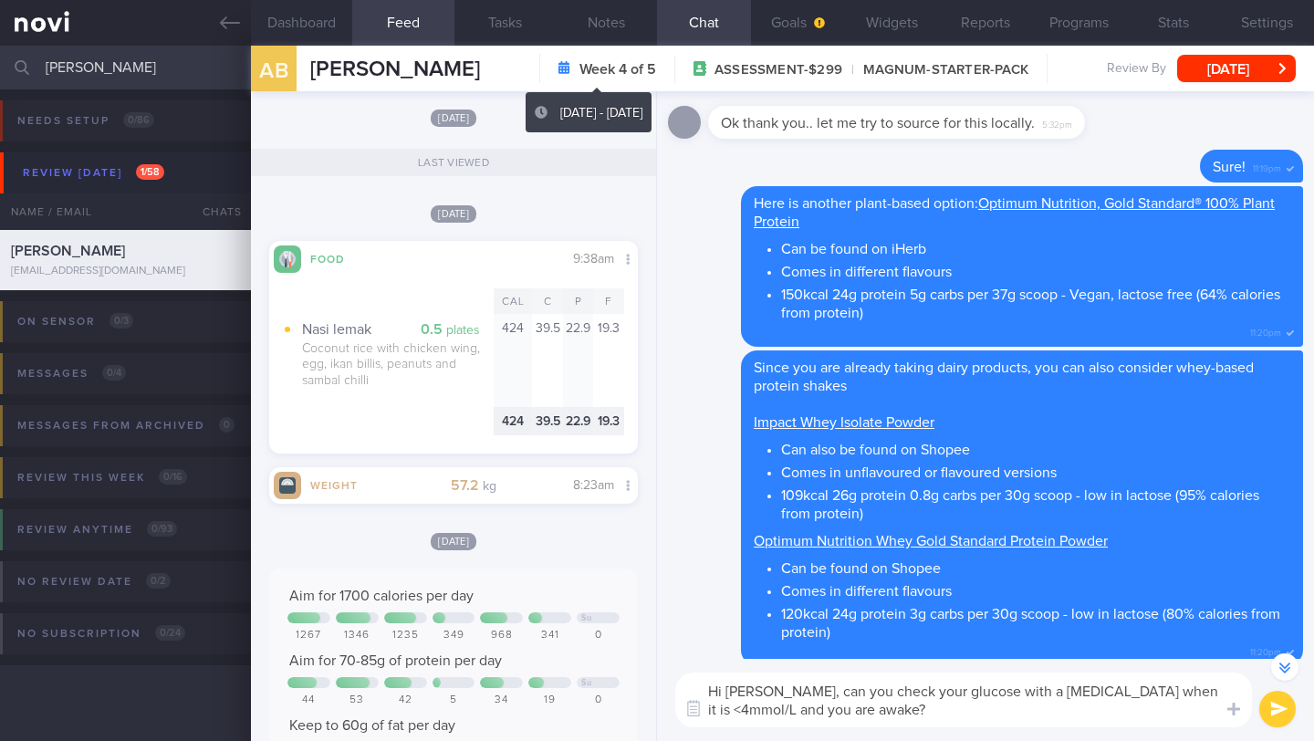
type textarea "Hi [PERSON_NAME], can you check your glucose with a [MEDICAL_DATA] when it is <…"
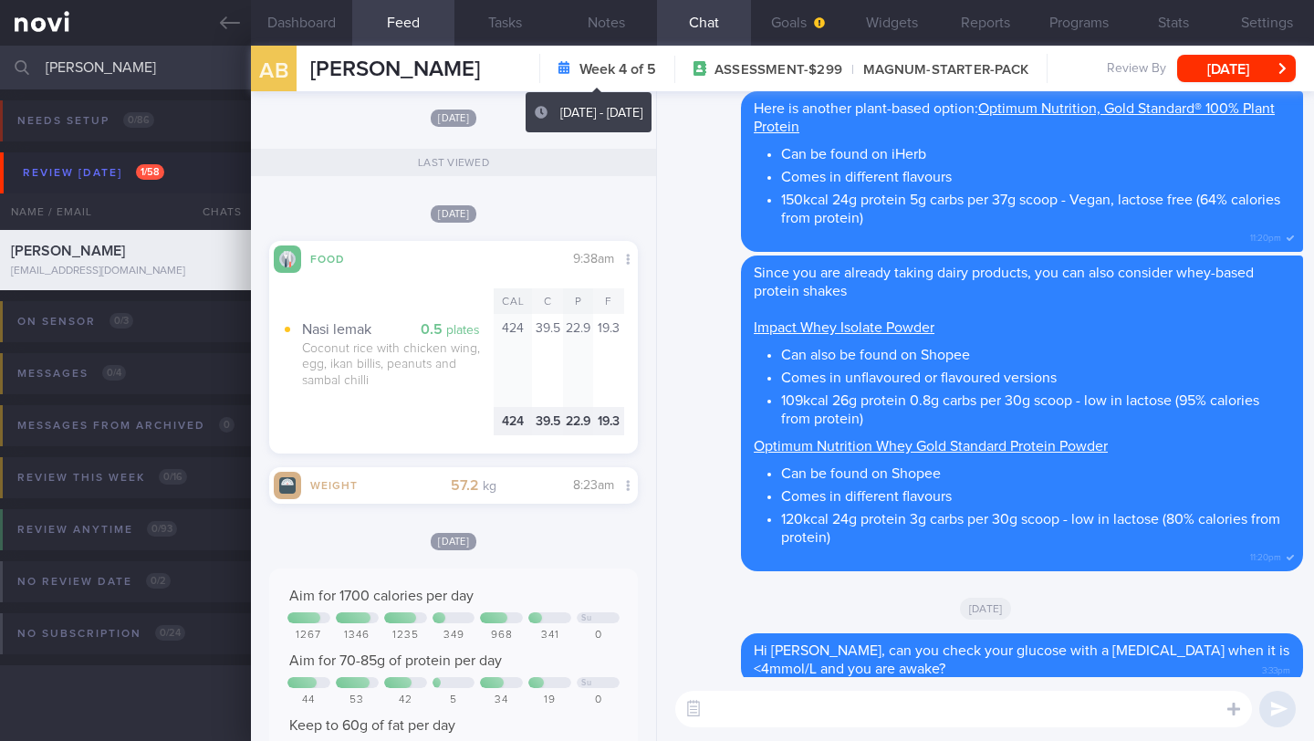
scroll to position [0, 0]
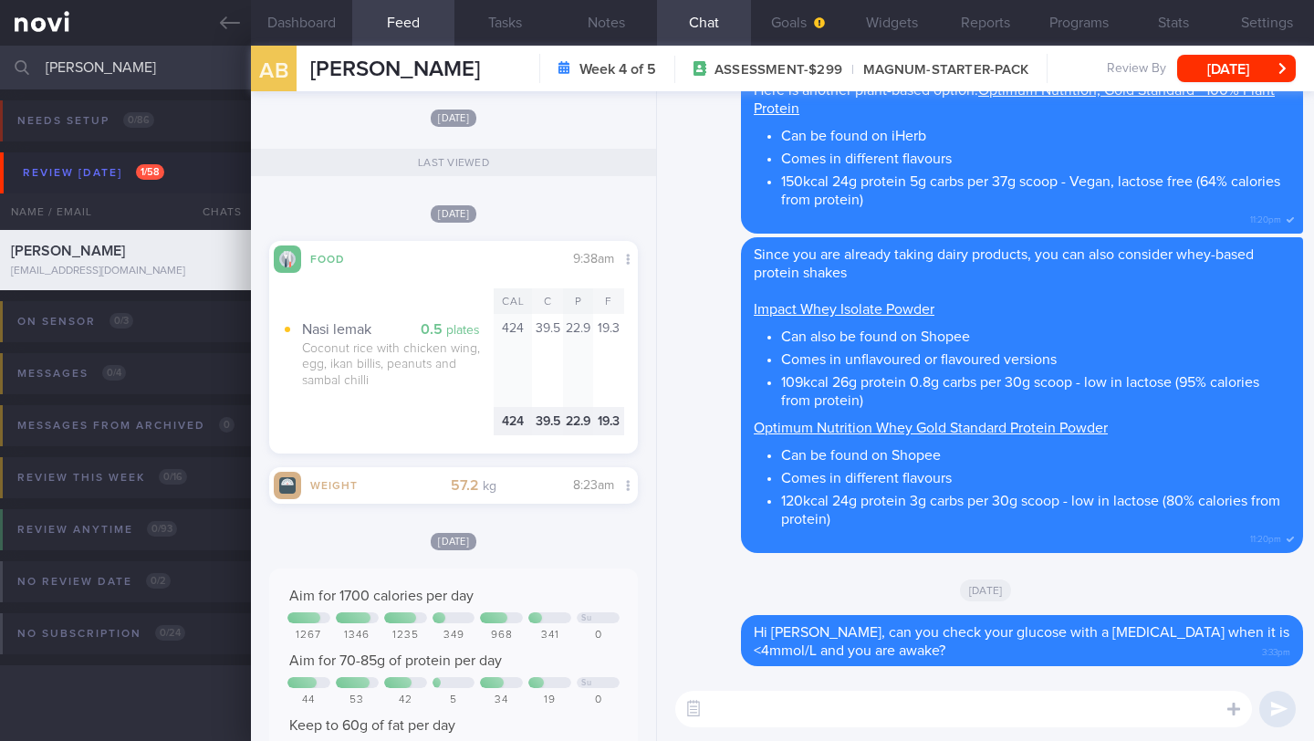
click at [757, 641] on textarea at bounding box center [963, 709] width 577 height 37
click at [721, 633] on div at bounding box center [725, 633] width 33 height 34
click at [724, 604] on button "Delete" at bounding box center [705, 594] width 74 height 27
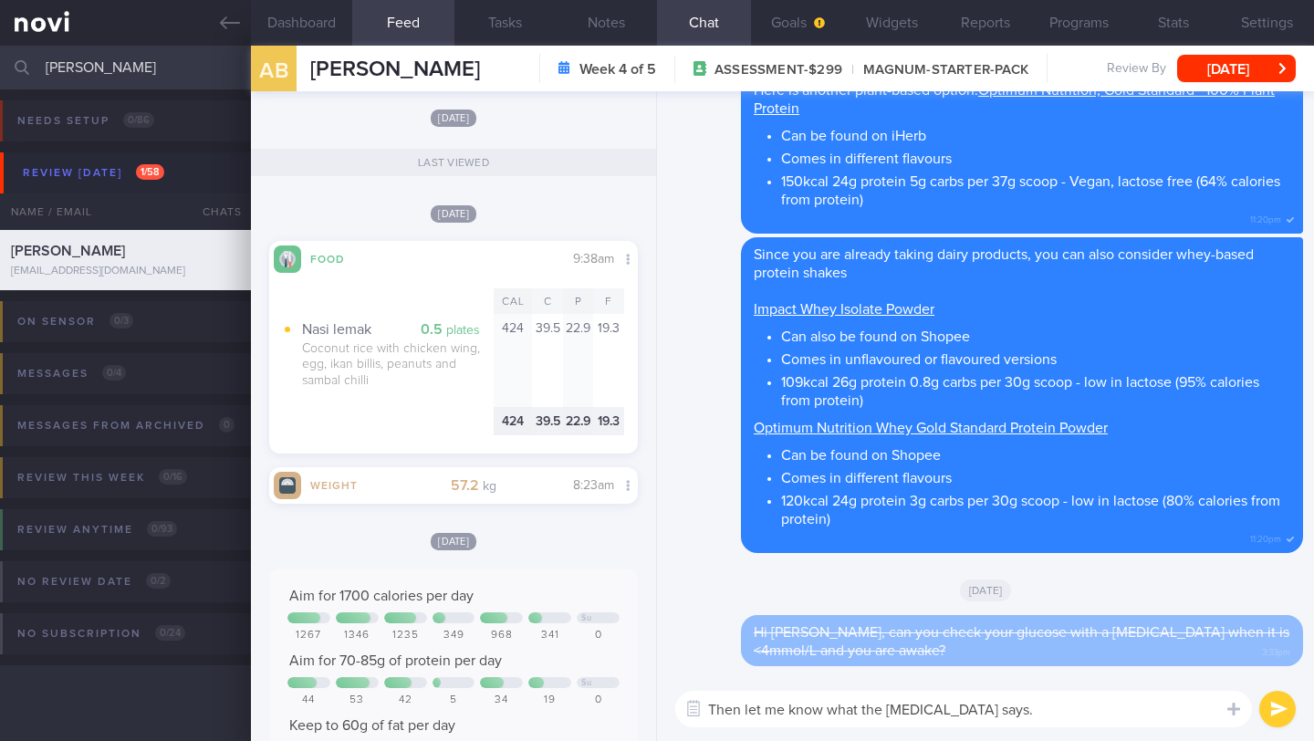
click at [1041, 641] on textarea "Then let me know what the [MEDICAL_DATA] says." at bounding box center [963, 709] width 577 height 37
drag, startPoint x: 1039, startPoint y: 707, endPoint x: 684, endPoint y: 690, distance: 355.4
click at [684, 641] on div "Then let me know what the [MEDICAL_DATA] says. Then let me know what the [MEDIC…" at bounding box center [985, 709] width 657 height 64
click at [733, 641] on textarea "Then let me know what the [MEDICAL_DATA] says." at bounding box center [963, 709] width 577 height 37
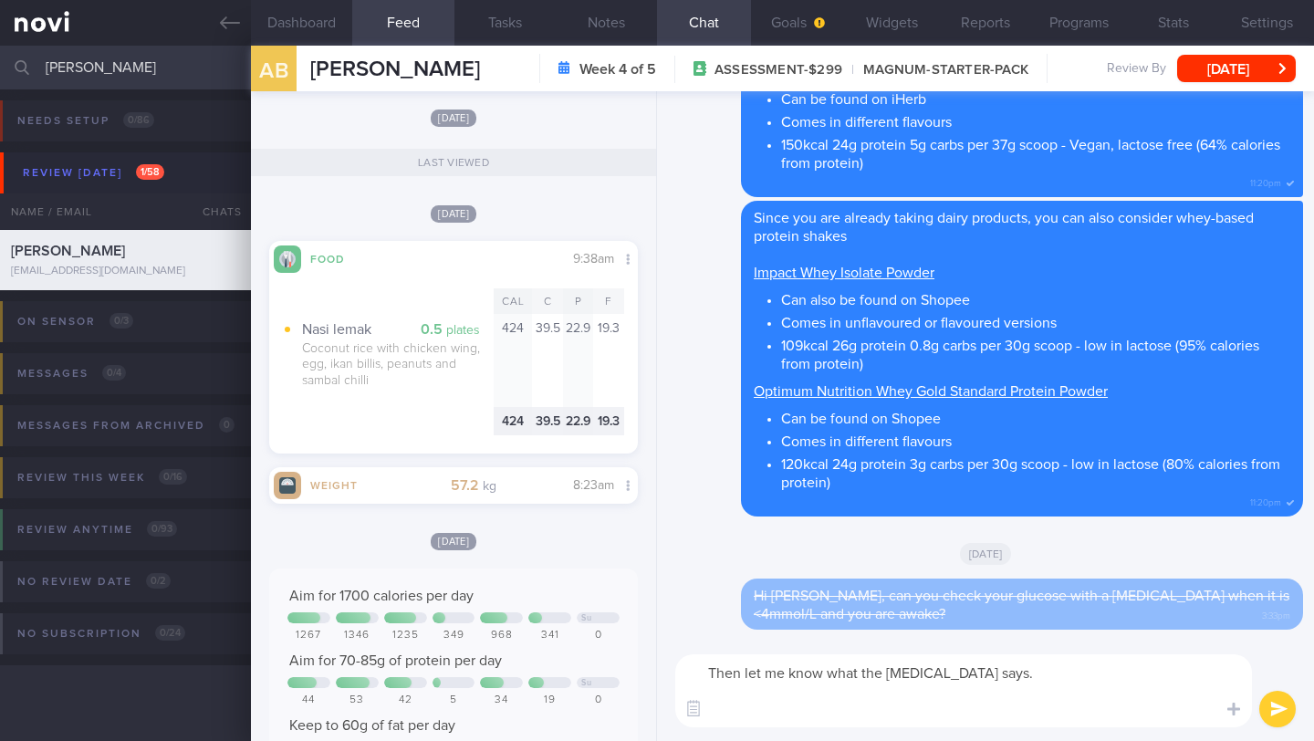
click at [768, 641] on textarea "Then let me know what the [MEDICAL_DATA] says." at bounding box center [963, 690] width 577 height 73
paste textarea "The fasting state is most recommended. If the client cannot calibrate in the mo…"
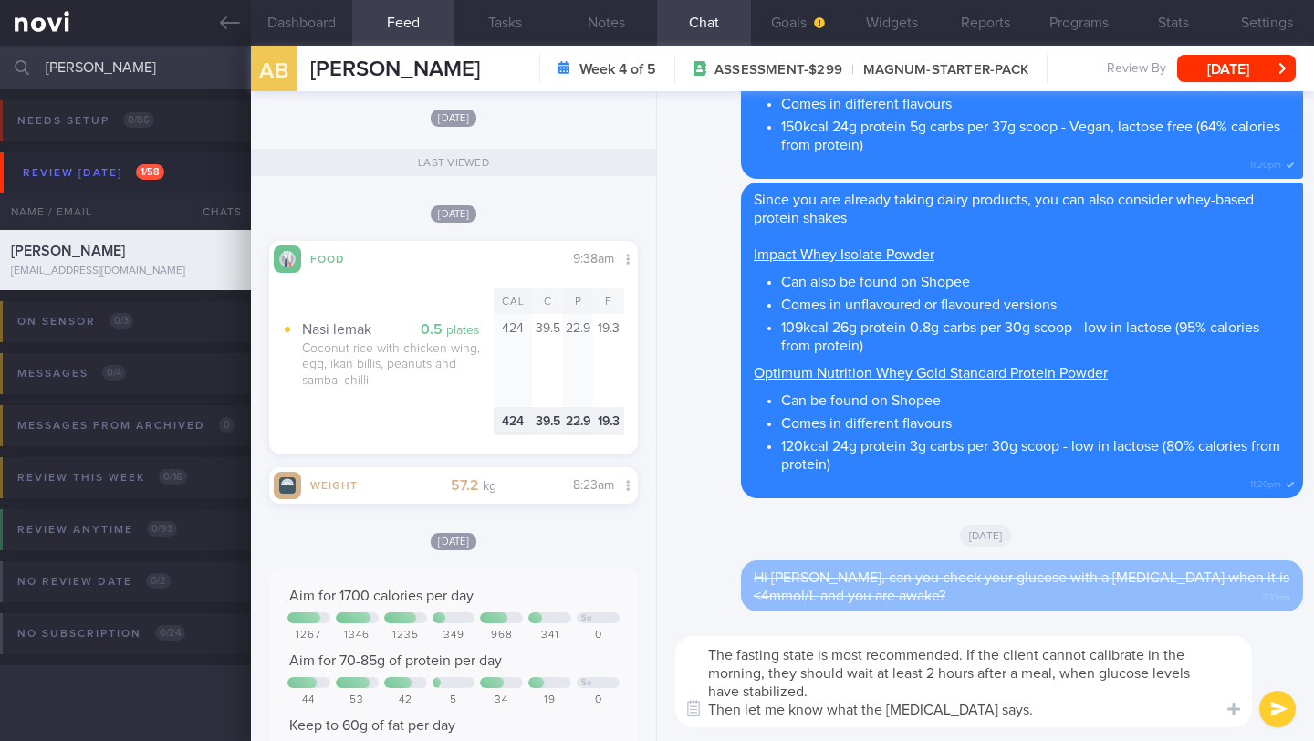
click at [708, 641] on textarea "The fasting state is most recommended. If the client cannot calibrate in the mo…" at bounding box center [963, 681] width 577 height 91
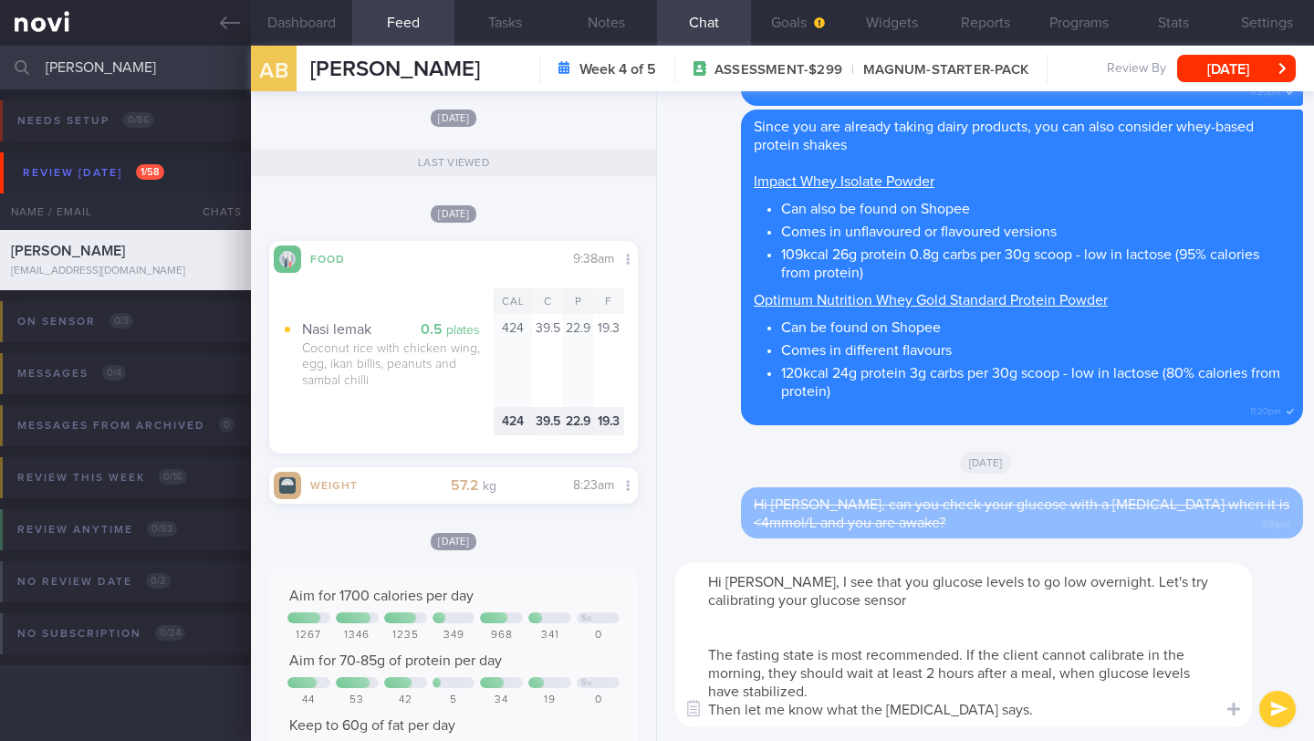
click at [900, 613] on textarea "Hi [PERSON_NAME], I see that you glucose levels to go low overnight. Let's try …" at bounding box center [963, 645] width 577 height 164
click at [902, 606] on textarea "Hi [PERSON_NAME], I see that you glucose levels to go low overnight. Let's try …" at bounding box center [963, 645] width 577 height 164
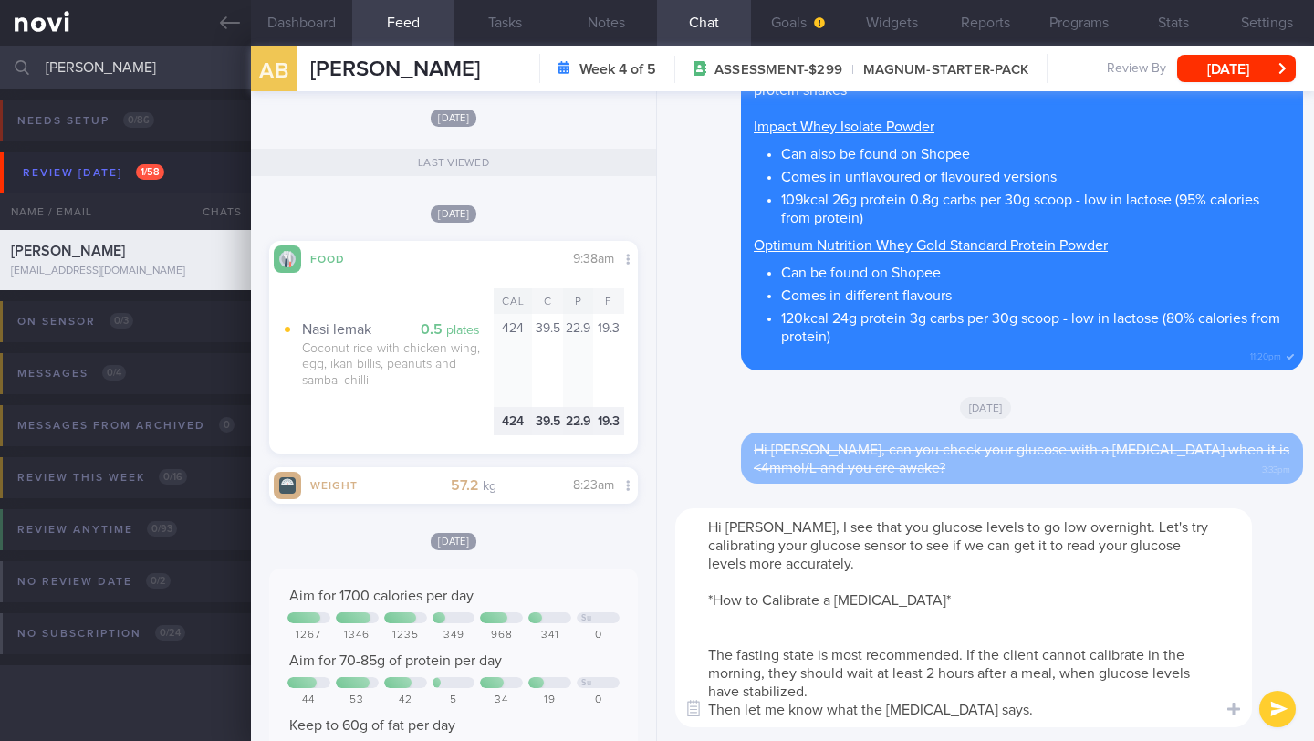
drag, startPoint x: 893, startPoint y: 599, endPoint x: 684, endPoint y: 602, distance: 209.0
click at [684, 602] on textarea "Hi [PERSON_NAME], I see that you glucose levels to go low overnight. Let's try …" at bounding box center [963, 617] width 577 height 219
drag, startPoint x: 1021, startPoint y: 711, endPoint x: 690, endPoint y: 599, distance: 349.8
click at [690, 599] on textarea "Hi [PERSON_NAME], I see that you glucose levels to go low overnight. Let's try …" at bounding box center [963, 617] width 577 height 219
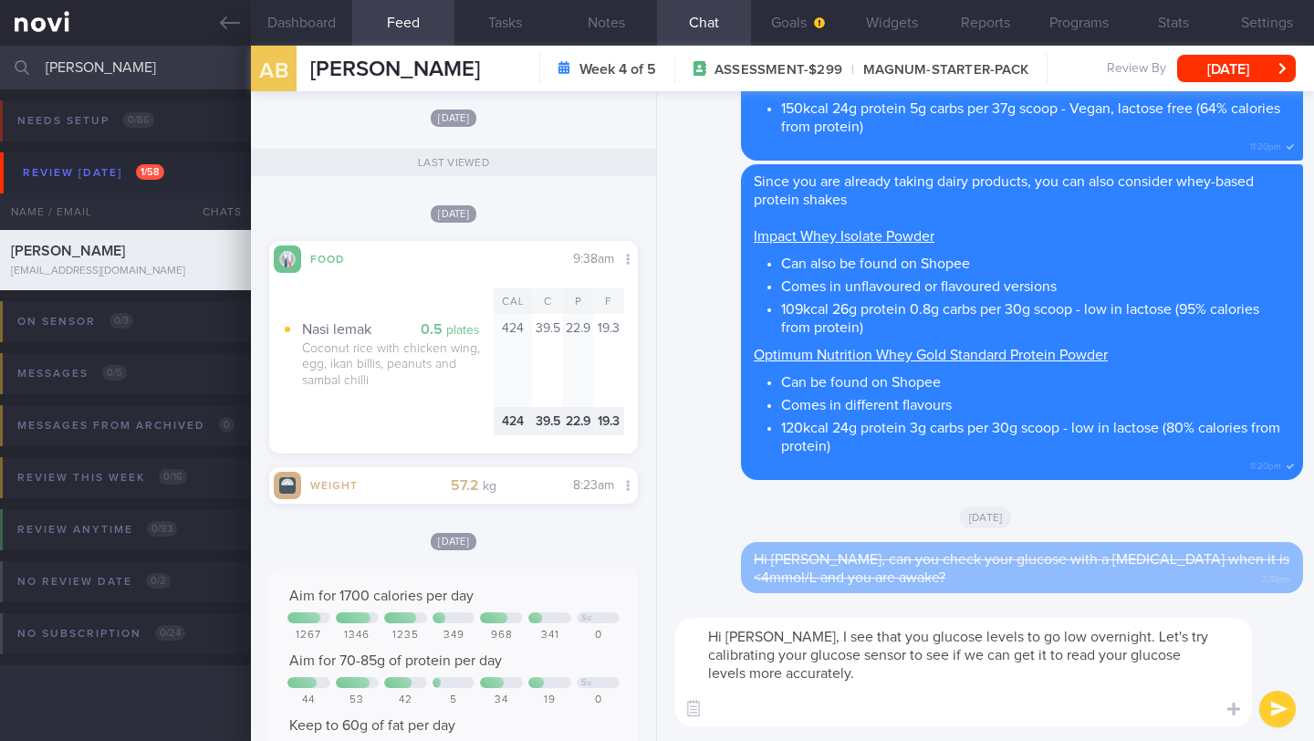
click at [790, 641] on textarea "Hi [PERSON_NAME], I see that you glucose levels to go low overnight. Let's try …" at bounding box center [963, 673] width 577 height 110
drag, startPoint x: 931, startPoint y: 656, endPoint x: 1013, endPoint y: 659, distance: 82.2
click at [1013, 641] on textarea "Hi [PERSON_NAME], I see that you glucose levels to go low overnight. Let's try …" at bounding box center [963, 673] width 577 height 110
drag, startPoint x: 864, startPoint y: 658, endPoint x: 1066, endPoint y: 659, distance: 201.7
click at [1066, 641] on textarea "Hi [PERSON_NAME], I see that you glucose levels to go low overnight. Let's try …" at bounding box center [963, 673] width 577 height 110
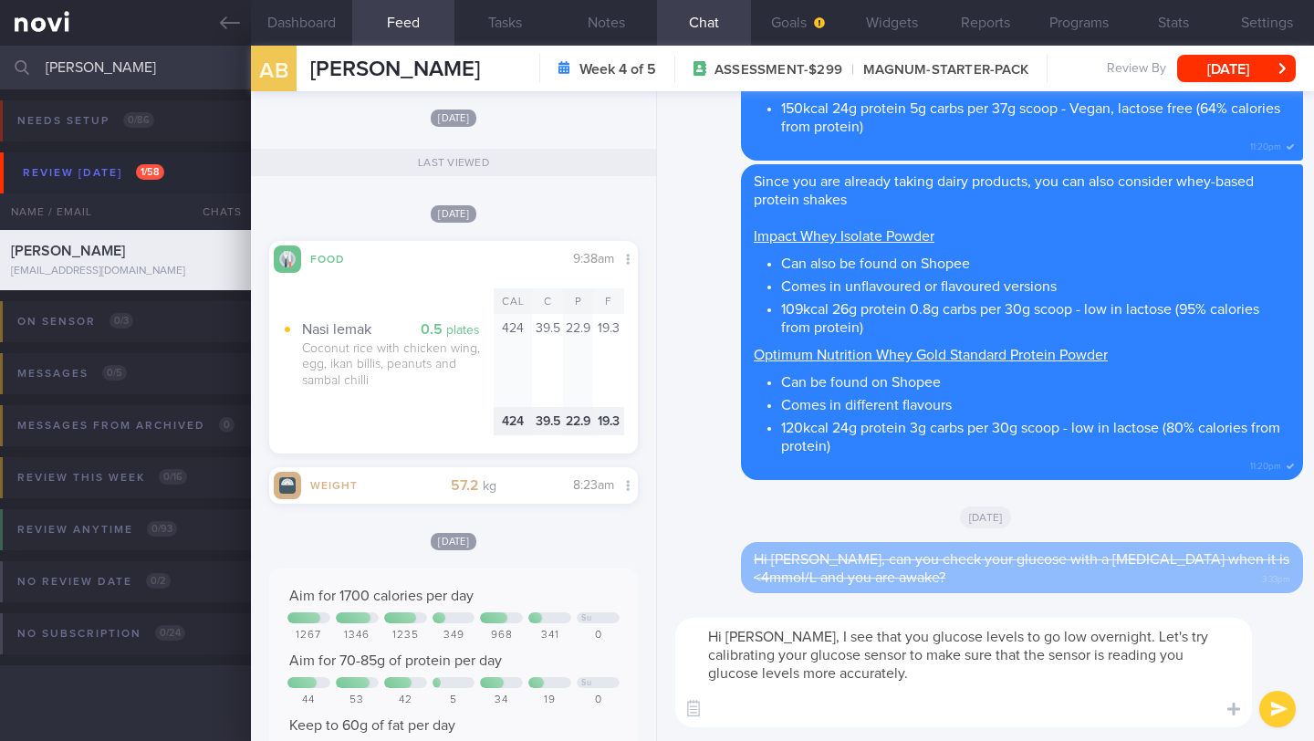
drag, startPoint x: 744, startPoint y: 674, endPoint x: 682, endPoint y: 675, distance: 62.1
click at [684, 641] on textarea "Hi [PERSON_NAME], I see that you glucose levels to go low overnight. Let's try …" at bounding box center [963, 673] width 577 height 110
click at [819, 641] on textarea "Hi [PERSON_NAME], I see that you glucose levels to go low overnight. Let's try …" at bounding box center [963, 673] width 577 height 110
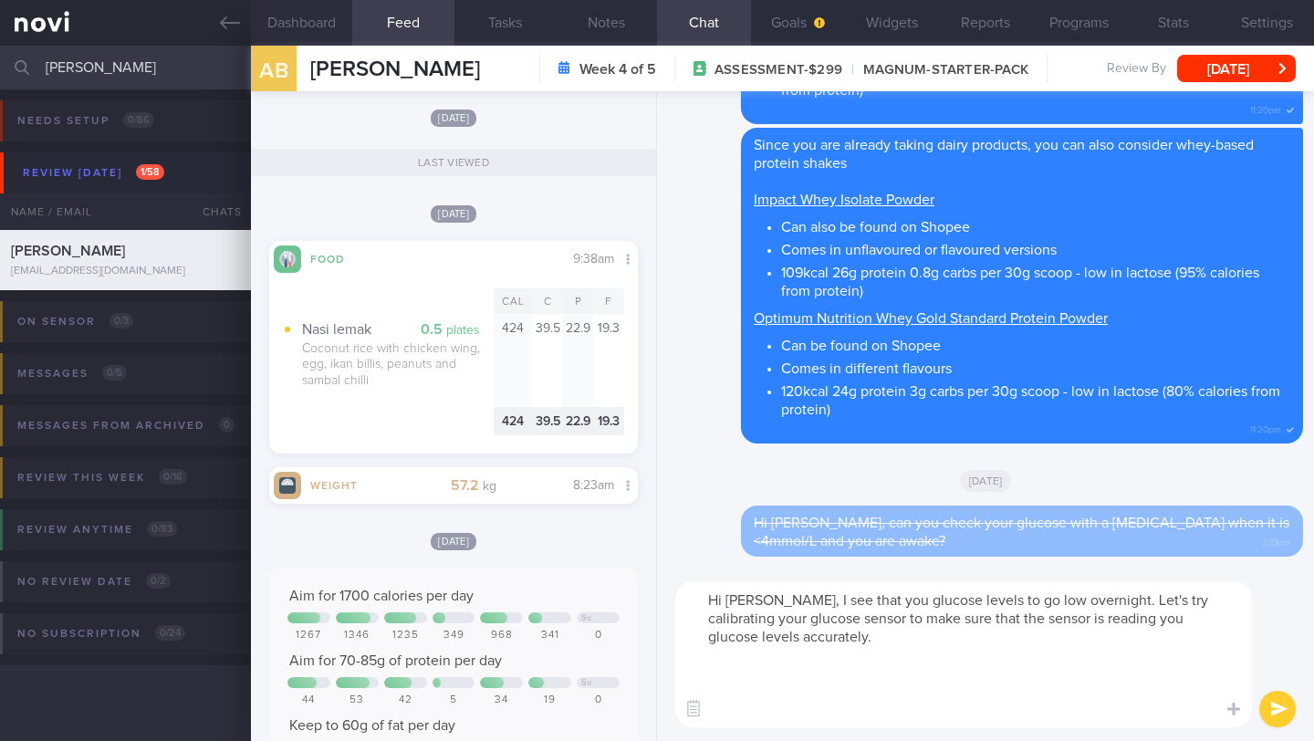
paste textarea "Lore ipsum d sitametcon adipisc elitseddoe (TEM) incidi, utlaboreetd ma a enima…"
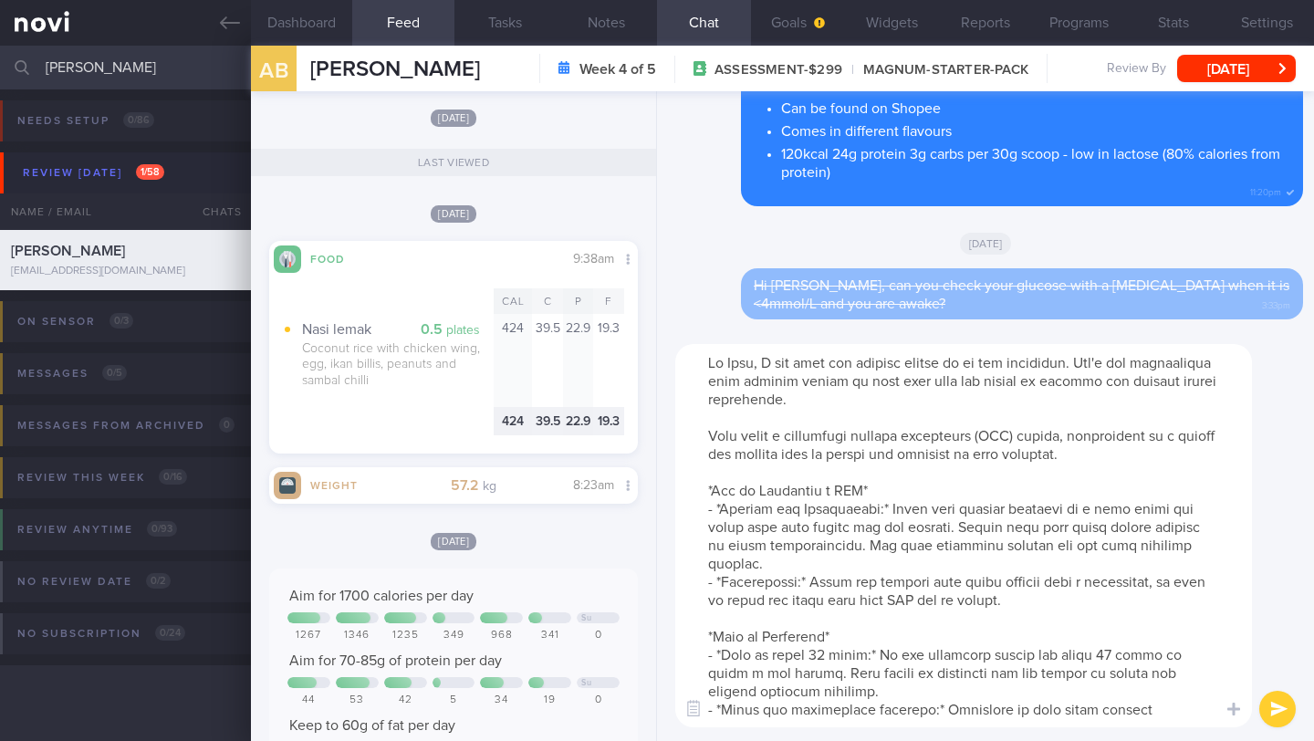
click at [950, 366] on textarea at bounding box center [963, 535] width 577 height 383
drag, startPoint x: 856, startPoint y: 453, endPoint x: 925, endPoint y: 381, distance: 100.0
click at [925, 381] on textarea at bounding box center [963, 535] width 577 height 383
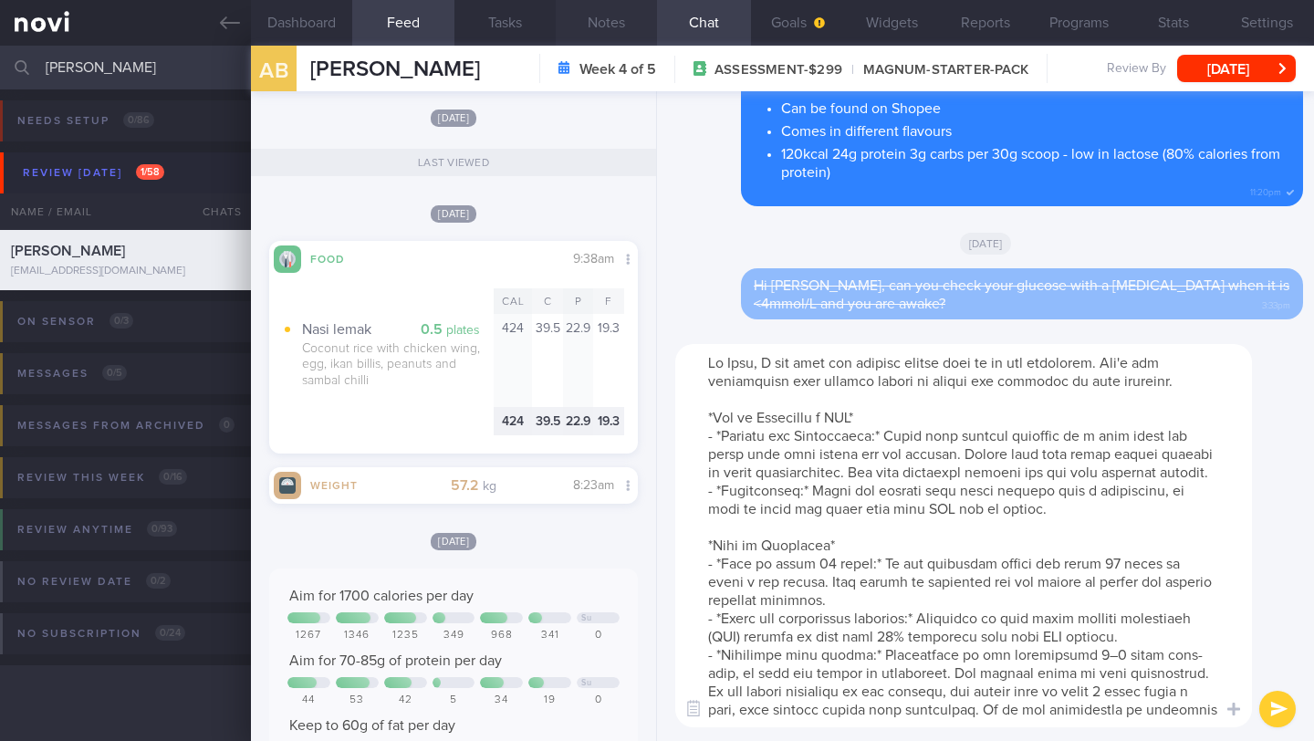
type textarea "Lo Ipsu, D sit amet con adipisc elitse doei te in utl etdolorem. Ali'e adm veni…"
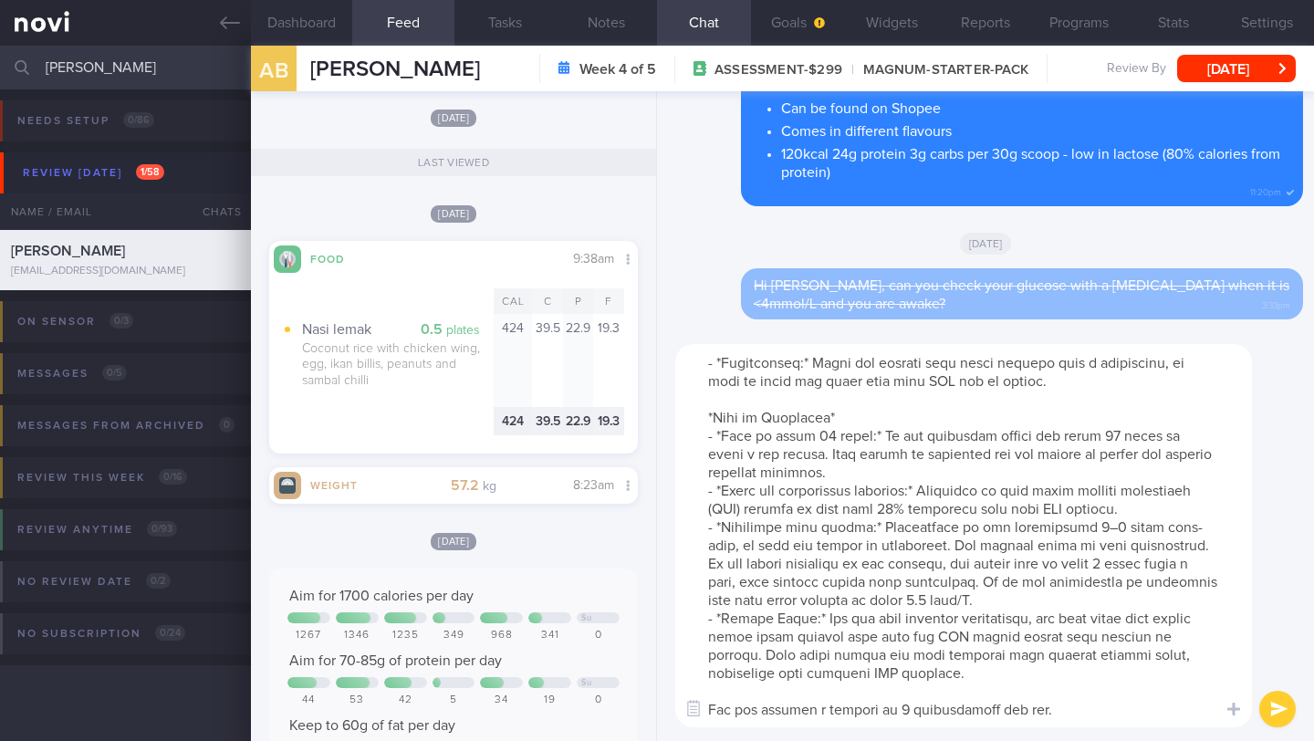
scroll to position [183, 0]
drag, startPoint x: 704, startPoint y: 363, endPoint x: 824, endPoint y: 740, distance: 395.7
click at [824, 641] on div "​ ​" at bounding box center [985, 535] width 657 height 411
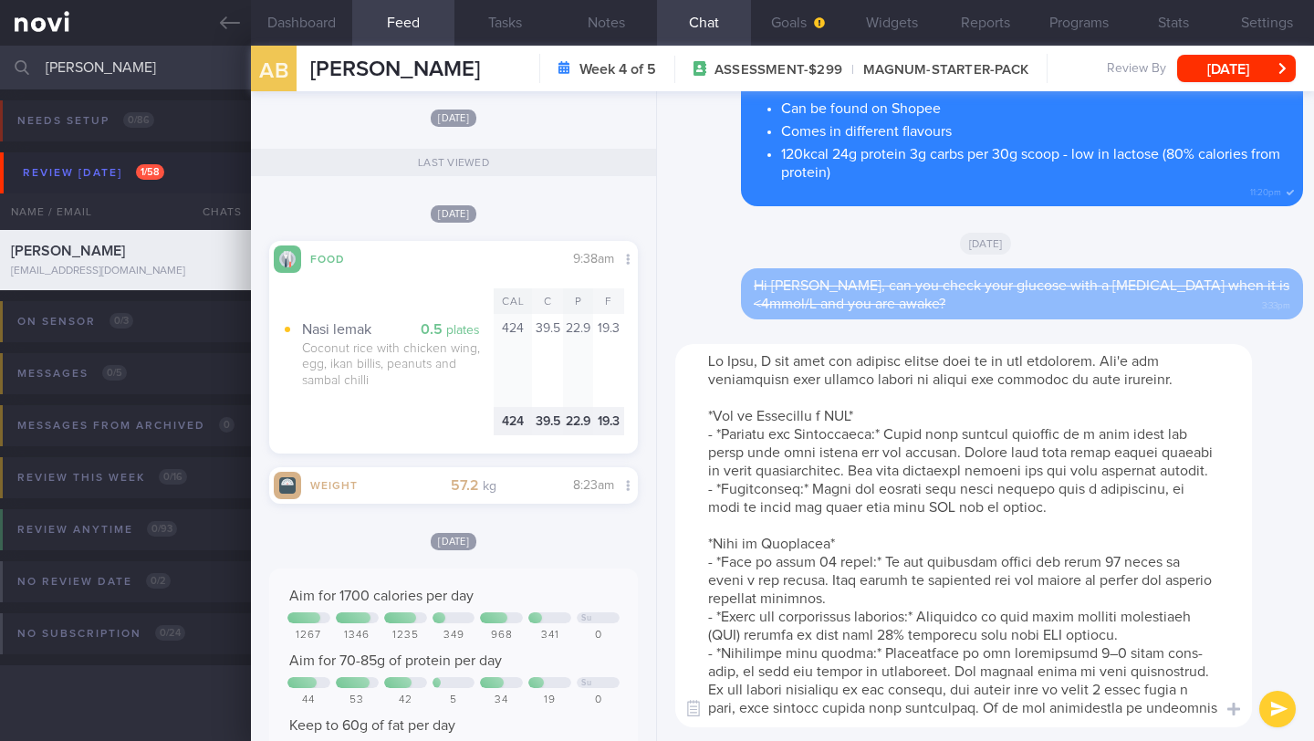
scroll to position [0, 0]
click at [838, 394] on textarea at bounding box center [963, 535] width 577 height 383
drag, startPoint x: 698, startPoint y: 366, endPoint x: 1268, endPoint y: 374, distance: 569.5
click at [1123, 374] on div "​ ​" at bounding box center [985, 535] width 657 height 411
click at [1123, 641] on button "submit" at bounding box center [1277, 709] width 37 height 37
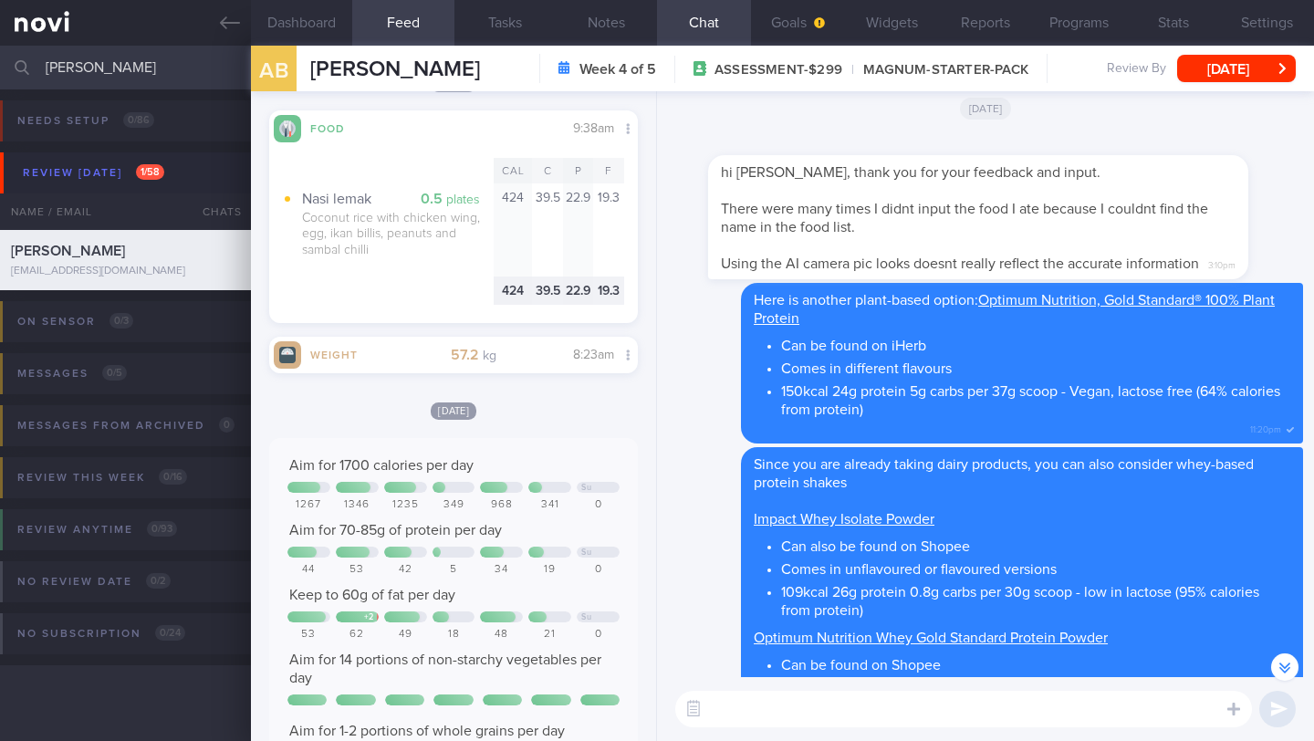
scroll to position [-861, 0]
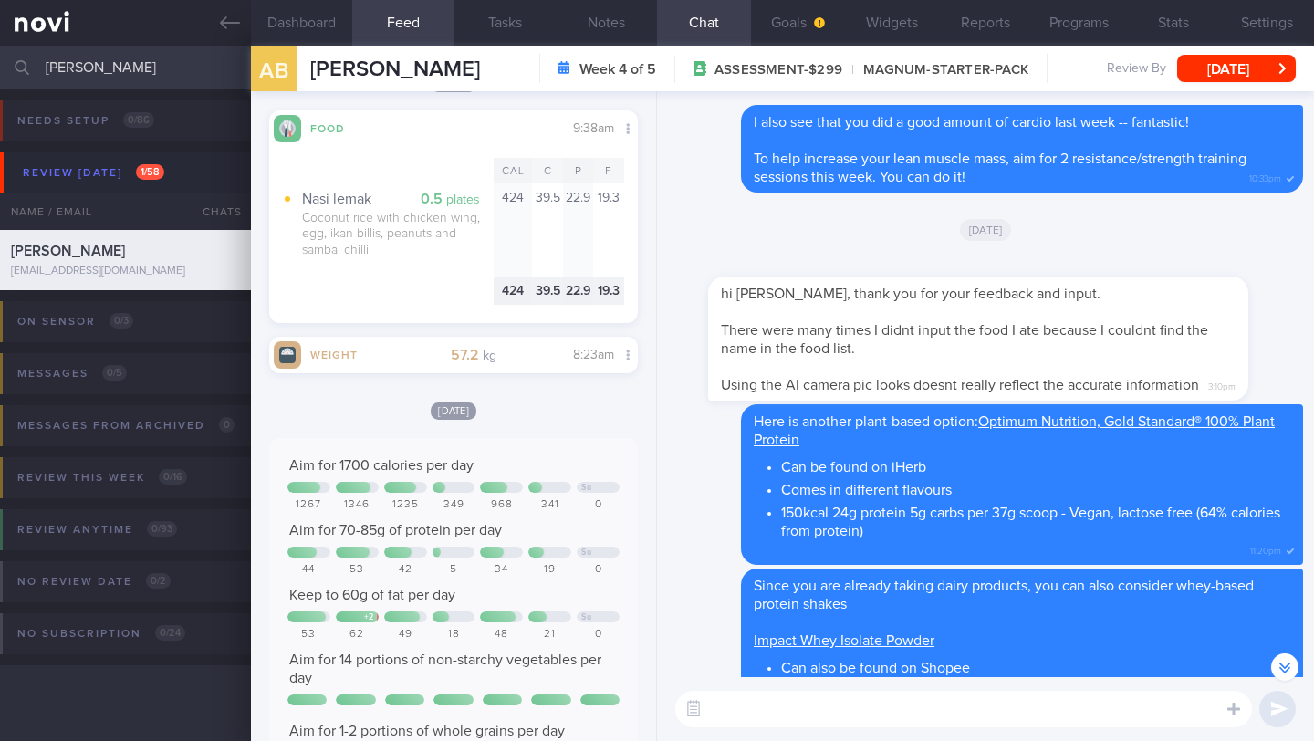
click at [840, 641] on textarea at bounding box center [963, 709] width 577 height 37
type textarea "Did you manage to find the protein powders I recommended? 🙂"
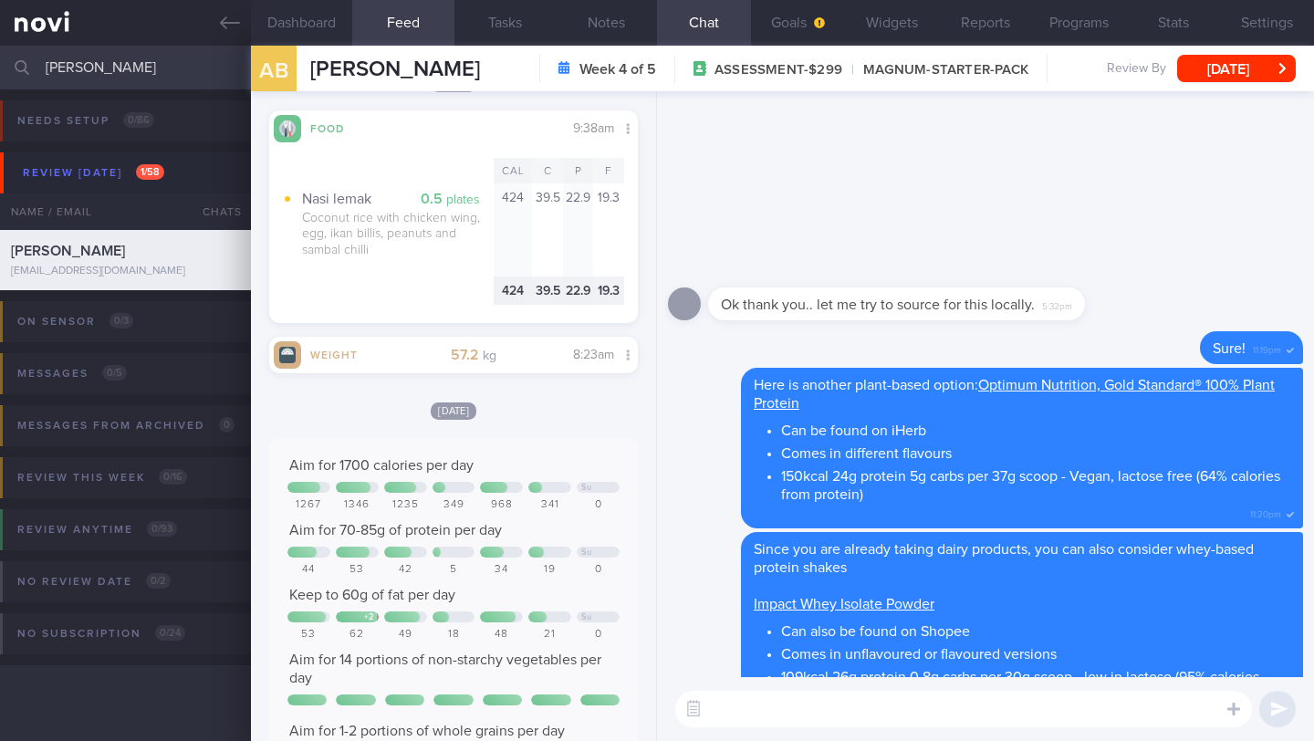
scroll to position [0, 0]
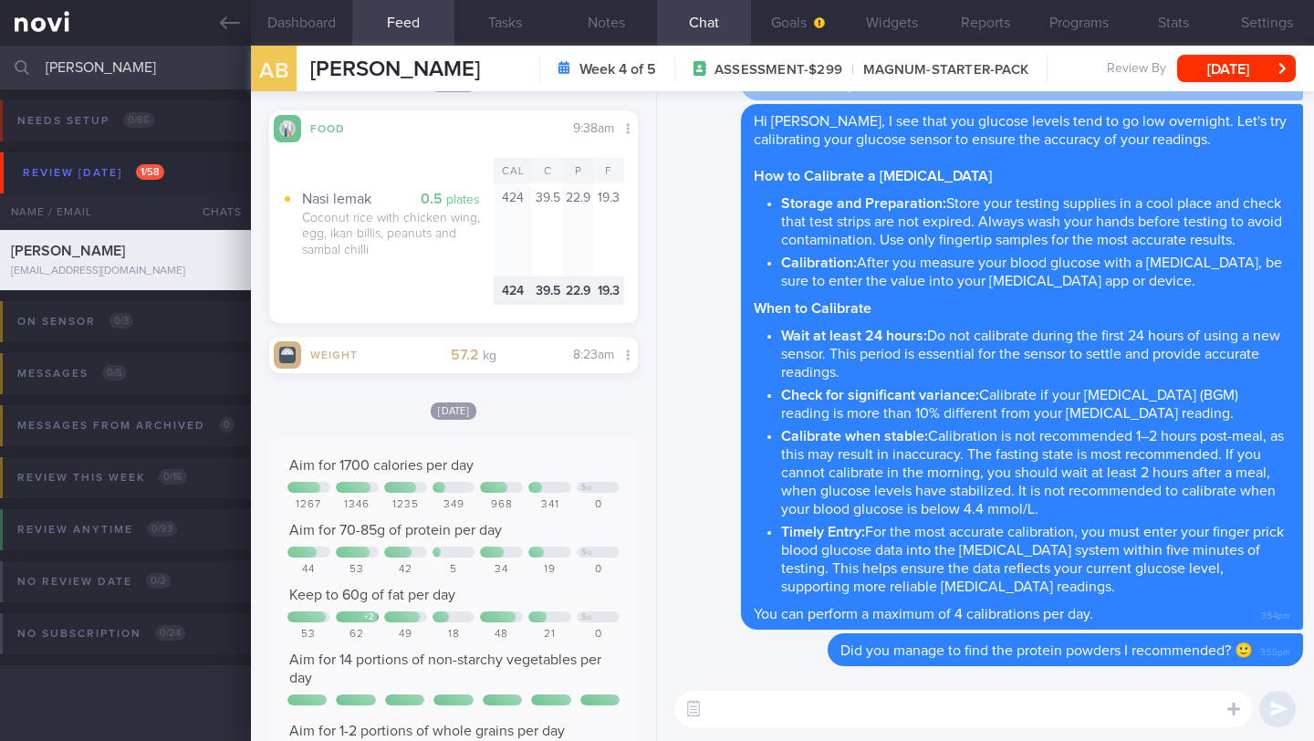
click at [893, 641] on textarea at bounding box center [963, 709] width 577 height 37
click at [333, 37] on button "Dashboard" at bounding box center [301, 23] width 101 height 46
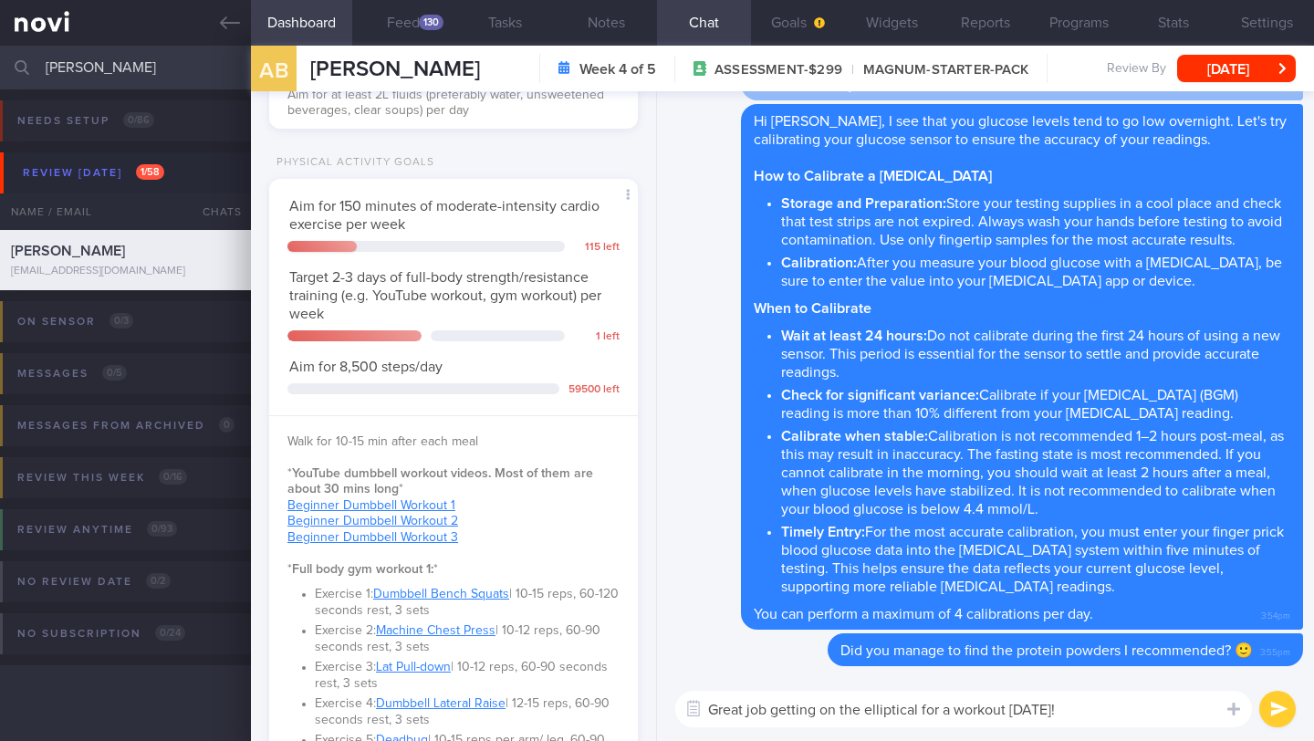
scroll to position [601, 0]
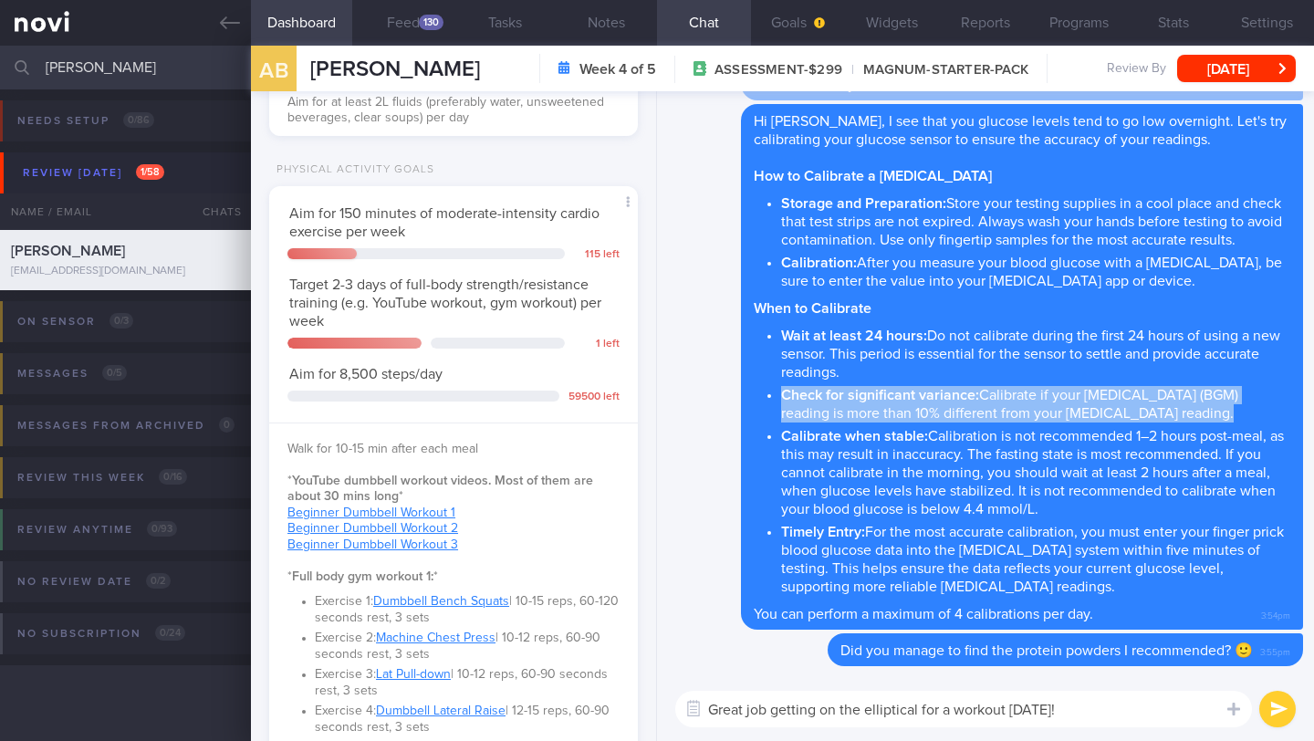
drag, startPoint x: 658, startPoint y: 403, endPoint x: 660, endPoint y: 423, distance: 19.3
click at [660, 423] on div "Delete Did you manage to find the protein powders I recommended? 🙂 3:55pm [GEOG…" at bounding box center [985, 384] width 657 height 586
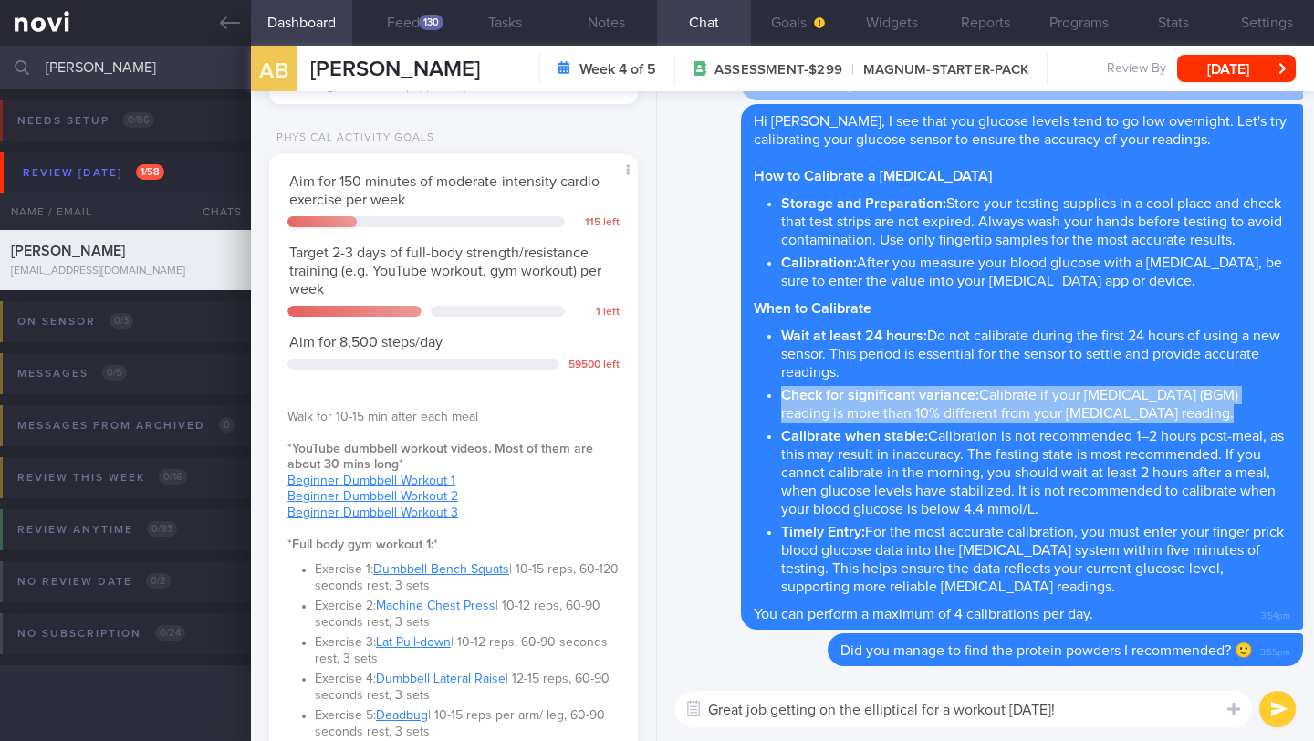
scroll to position [616, 0]
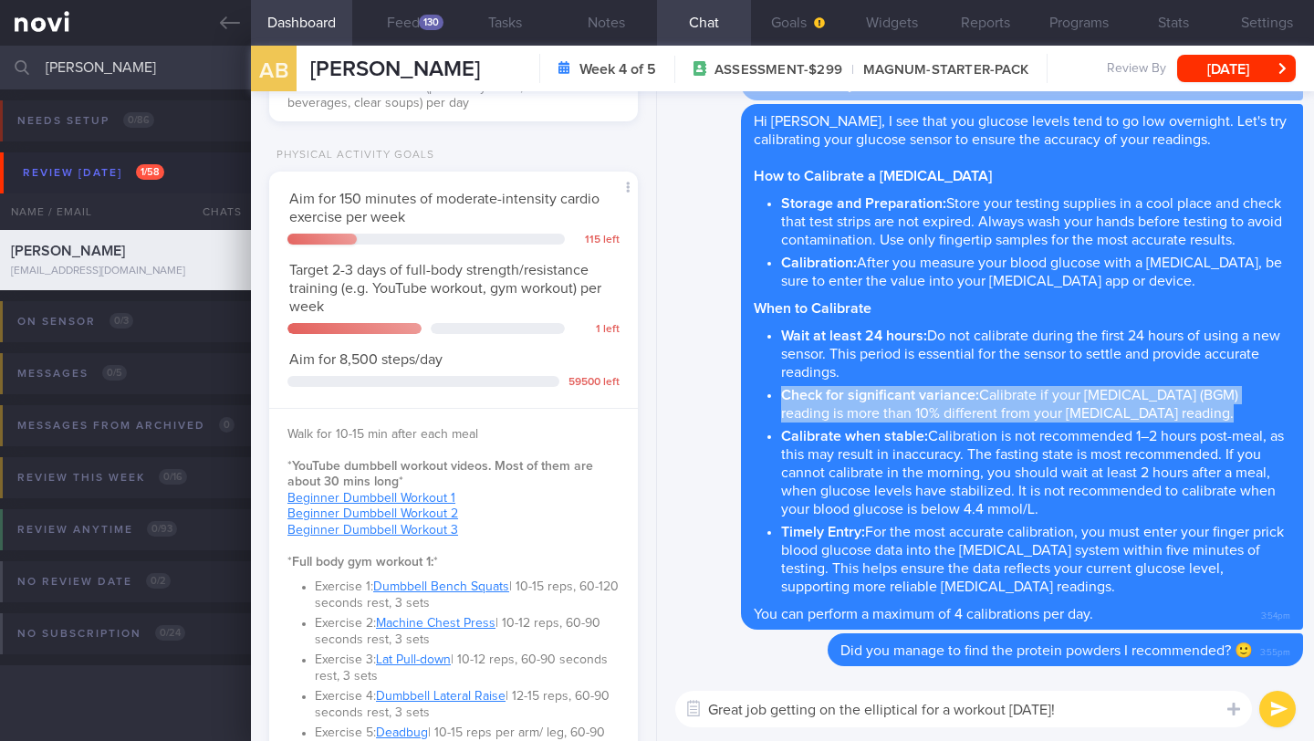
click at [1123, 641] on textarea "Great job getting on the elliptical for a workout [DATE]!" at bounding box center [963, 709] width 577 height 37
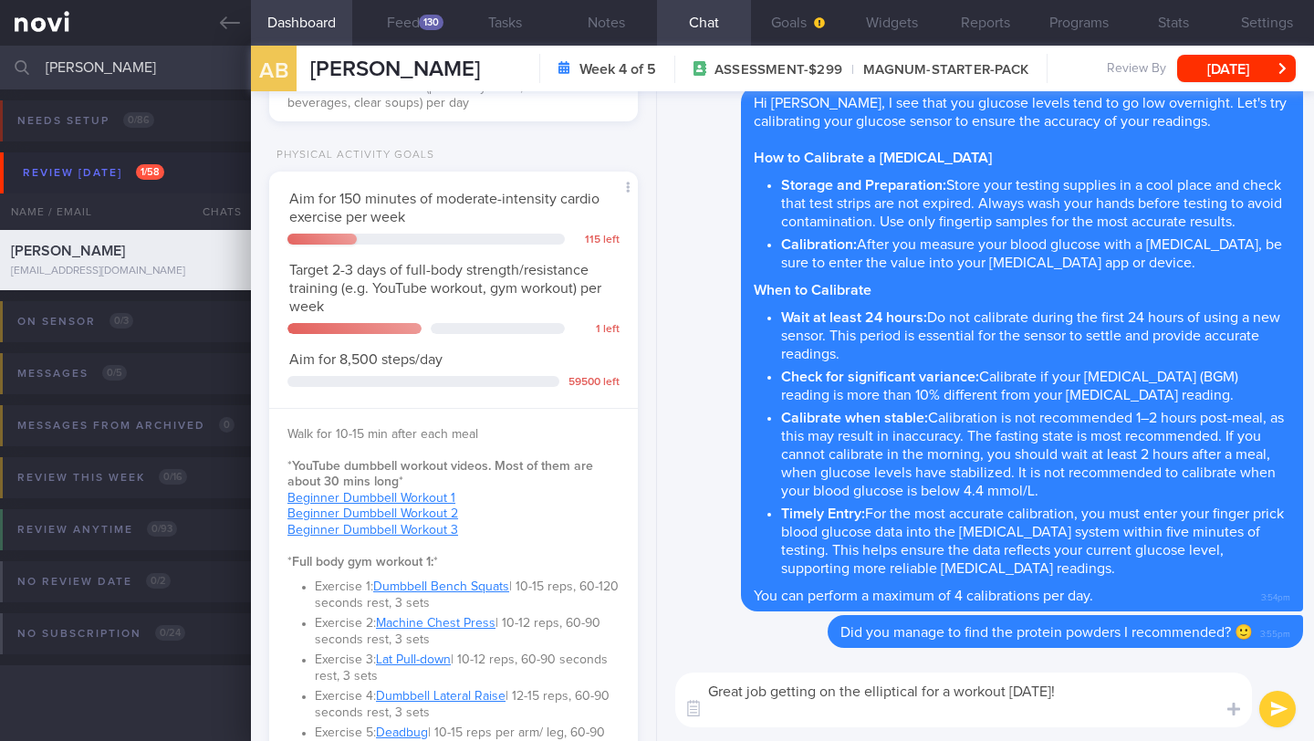
scroll to position [0, 0]
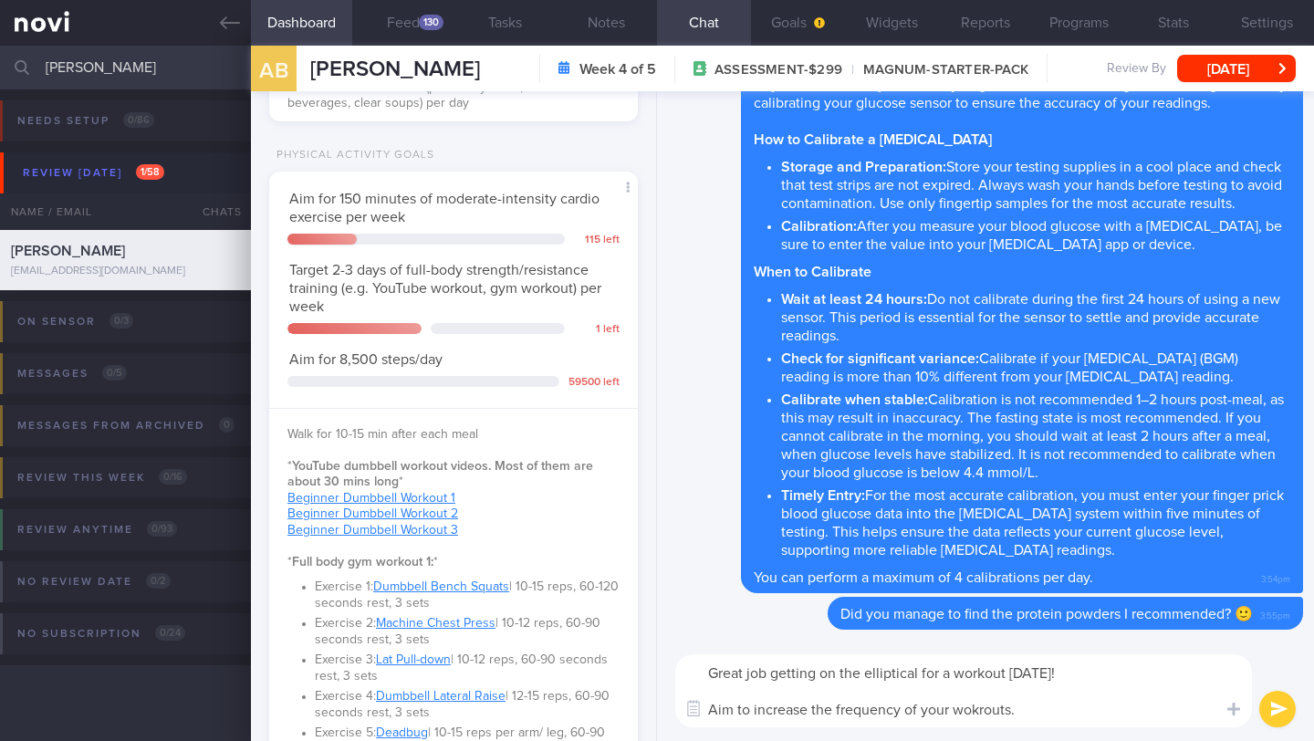
click at [973, 641] on textarea "Great job getting on the elliptical for a workout [DATE]! Aim to increase the f…" at bounding box center [963, 690] width 577 height 73
click at [1032, 641] on textarea "Great job getting on the elliptical for a workout [DATE]! Aim to increase the f…" at bounding box center [963, 690] width 577 height 73
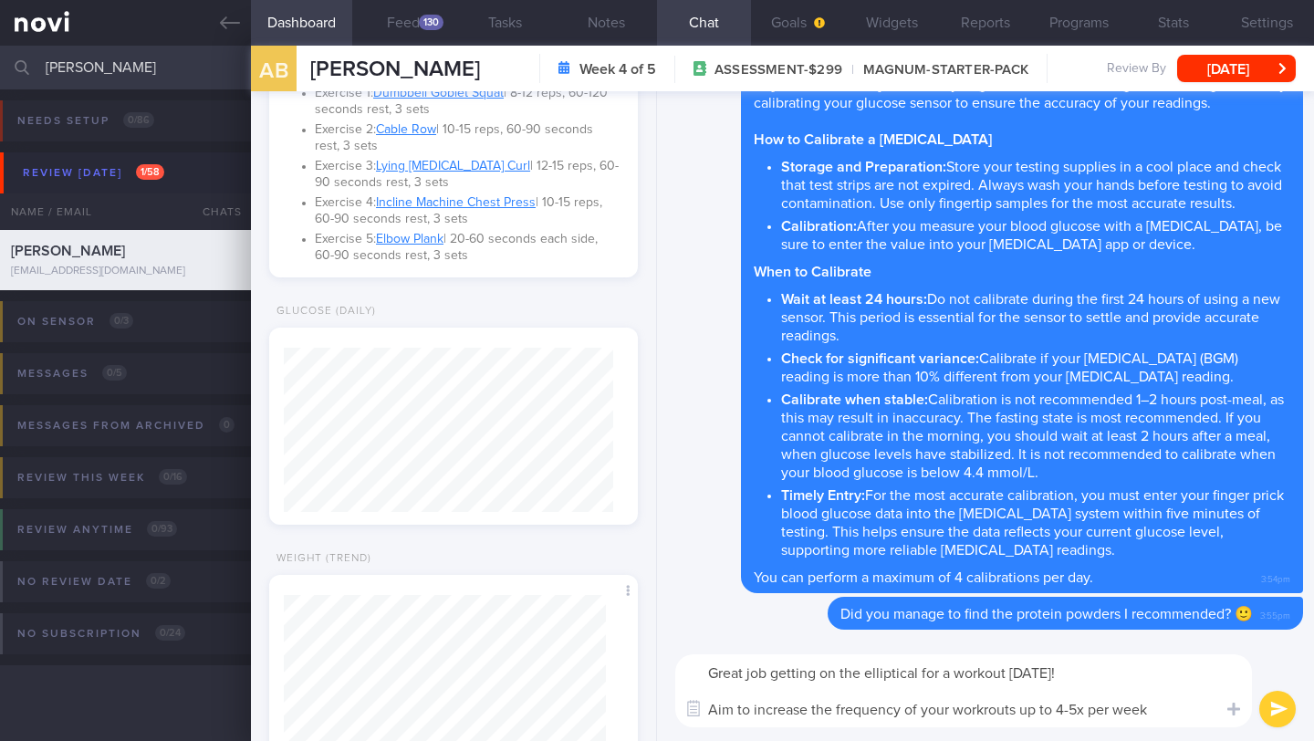
scroll to position [1598, 0]
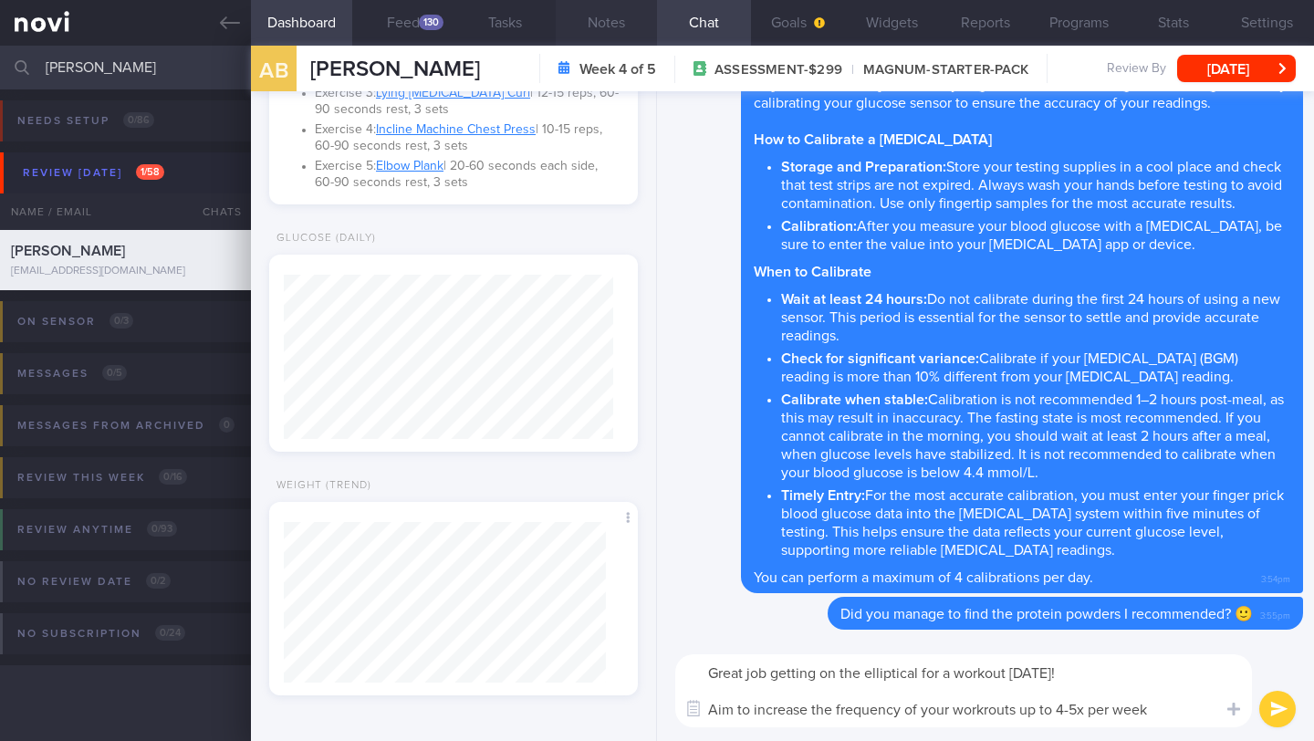
type textarea "Great job getting on the elliptical for a workout [DATE]! Aim to increase the f…"
click at [626, 32] on button "Notes" at bounding box center [606, 23] width 101 height 46
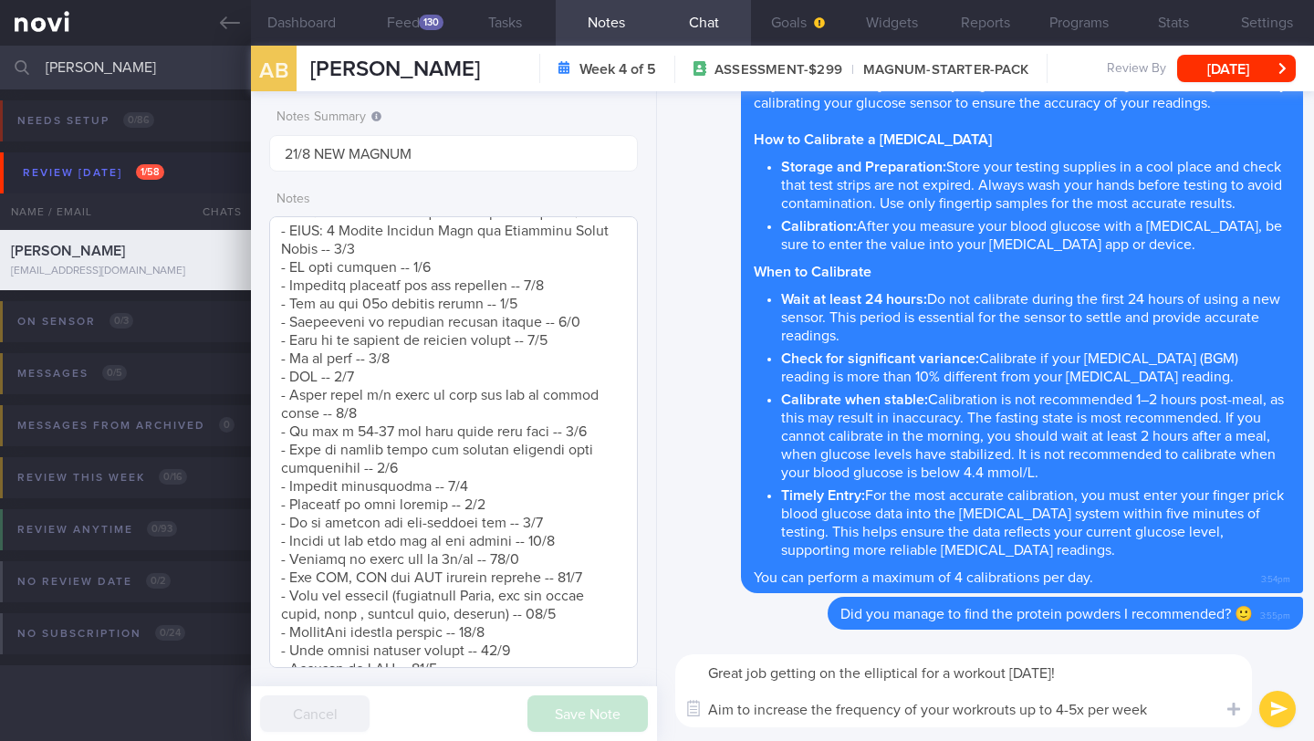
scroll to position [1274, 0]
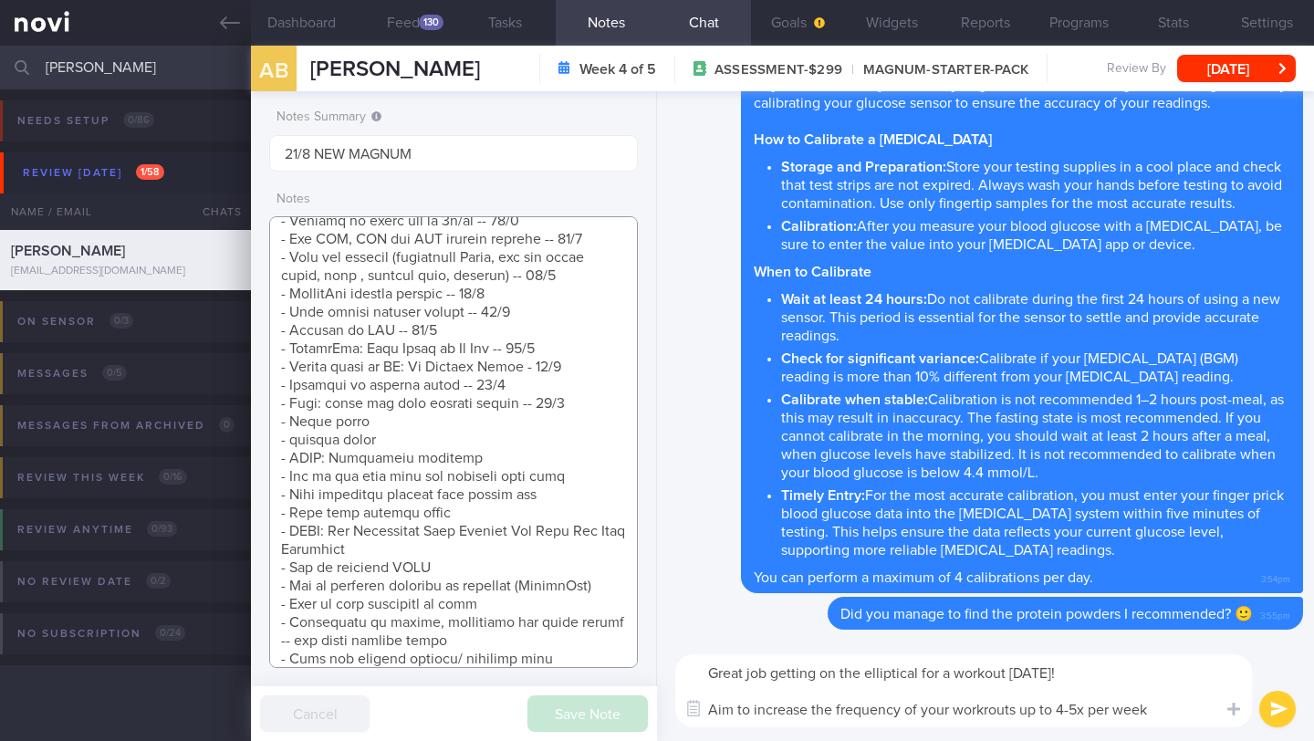
click at [600, 420] on textarea at bounding box center [453, 442] width 369 height 452
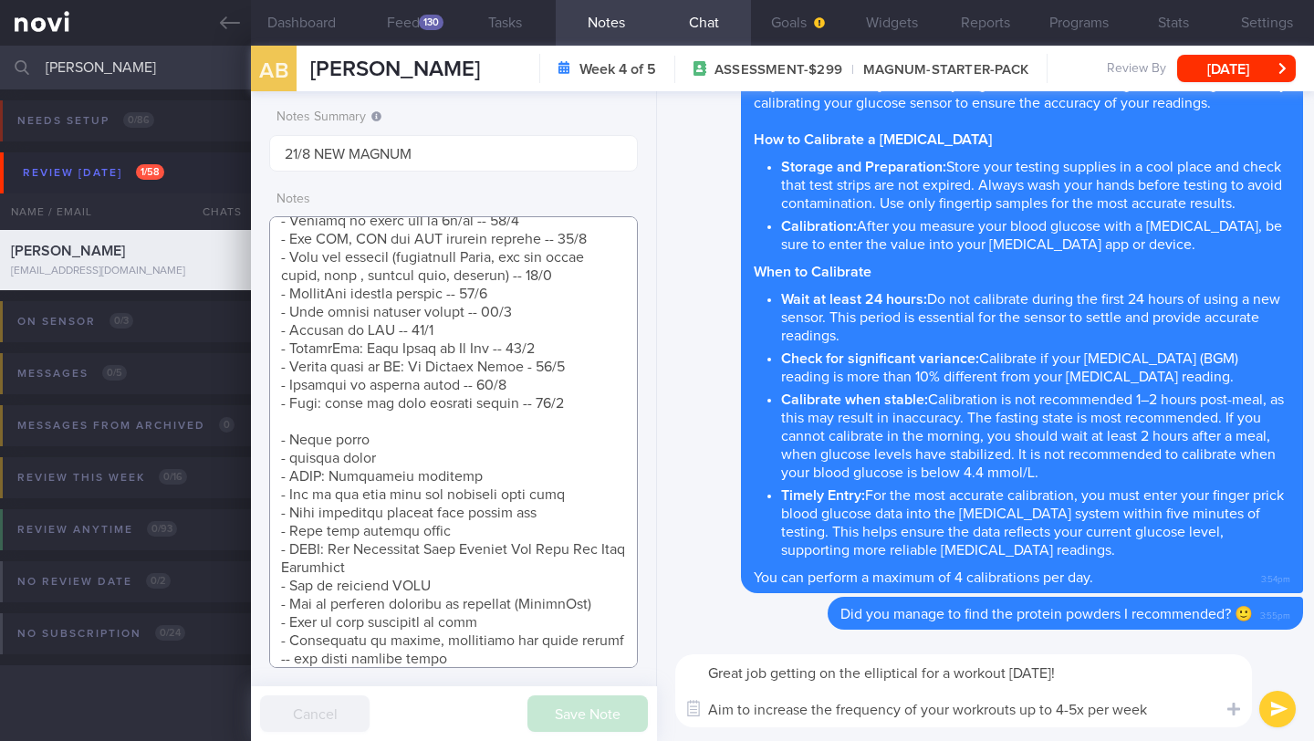
scroll to position [1412, 0]
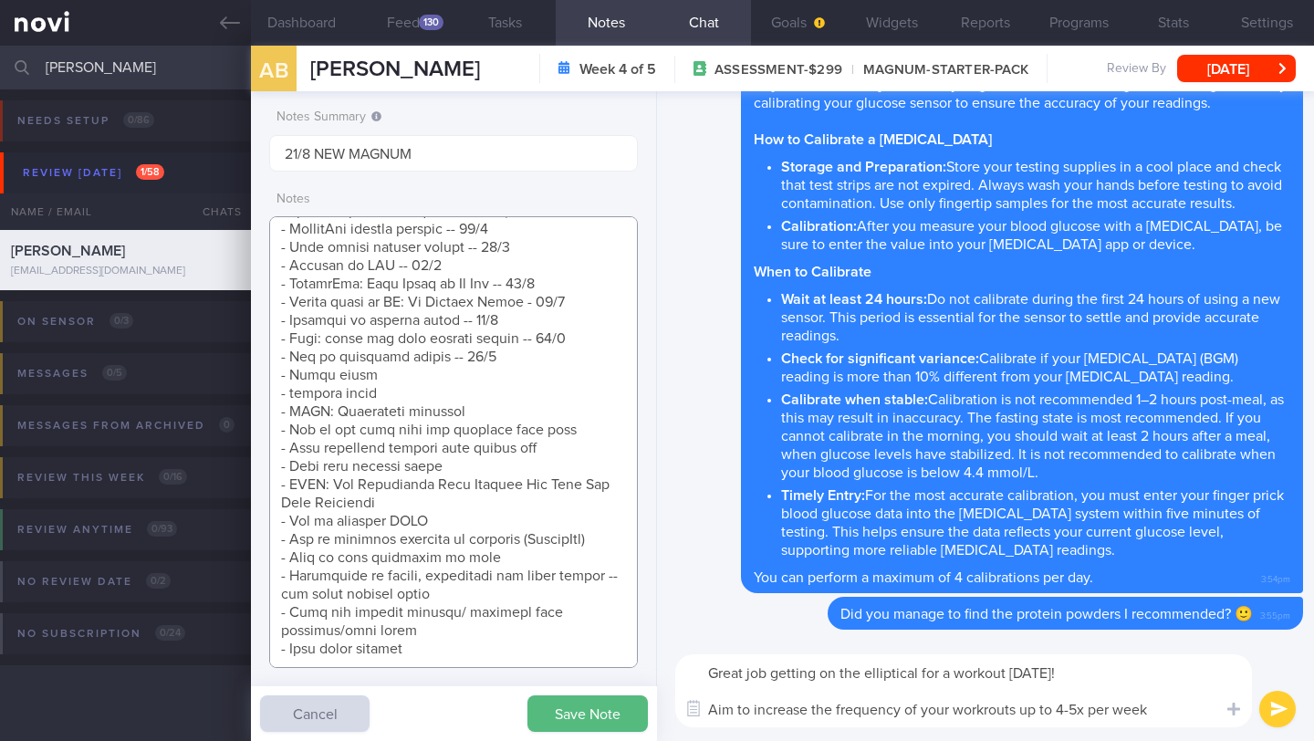
type textarea "Explained that the purpose of increasing muscle mass is to improve [MEDICAL_DAT…"
click at [842, 641] on textarea "Great job getting on the elliptical for a workout [DATE]! Aim to increase the f…" at bounding box center [963, 690] width 577 height 73
paste textarea "I noticed you’ve been having difficulty fitting in workouts, so I wanted to sha…"
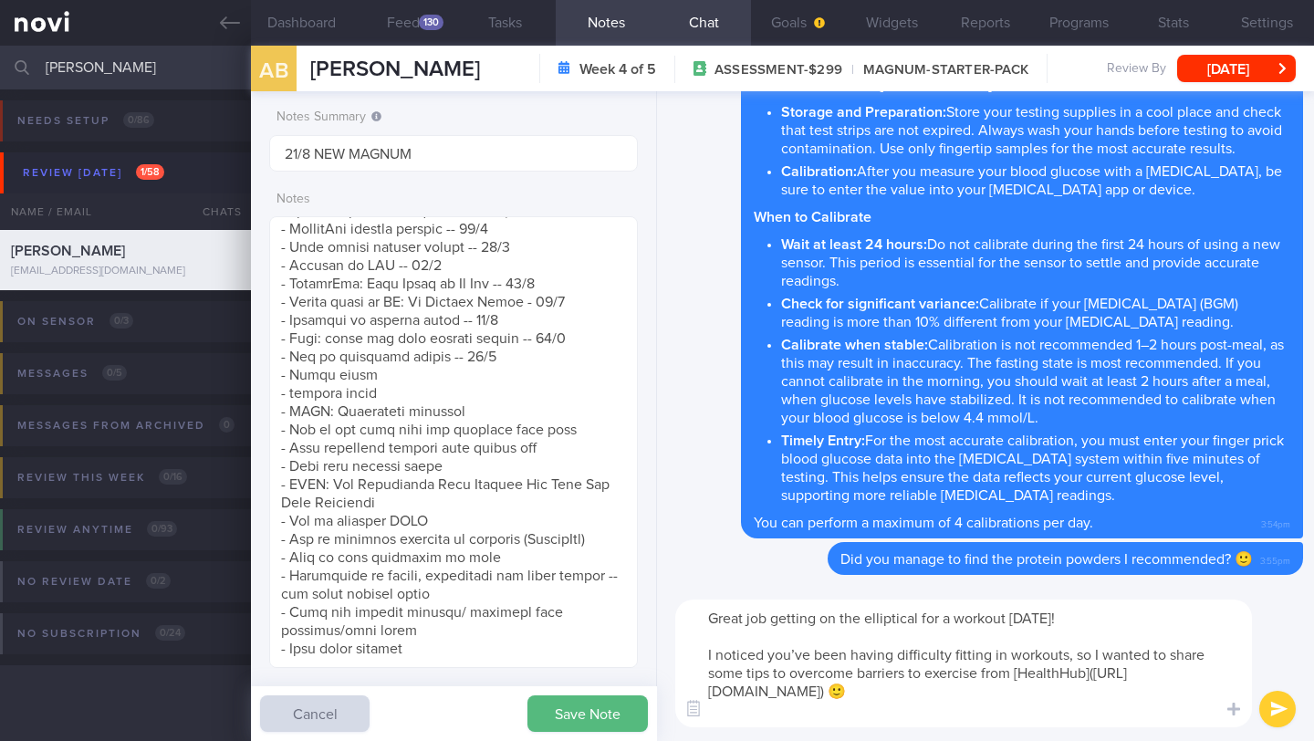
click at [1123, 641] on textarea "Great job getting on the elliptical for a workout [DATE]! I noticed you’ve been…" at bounding box center [963, 664] width 577 height 128
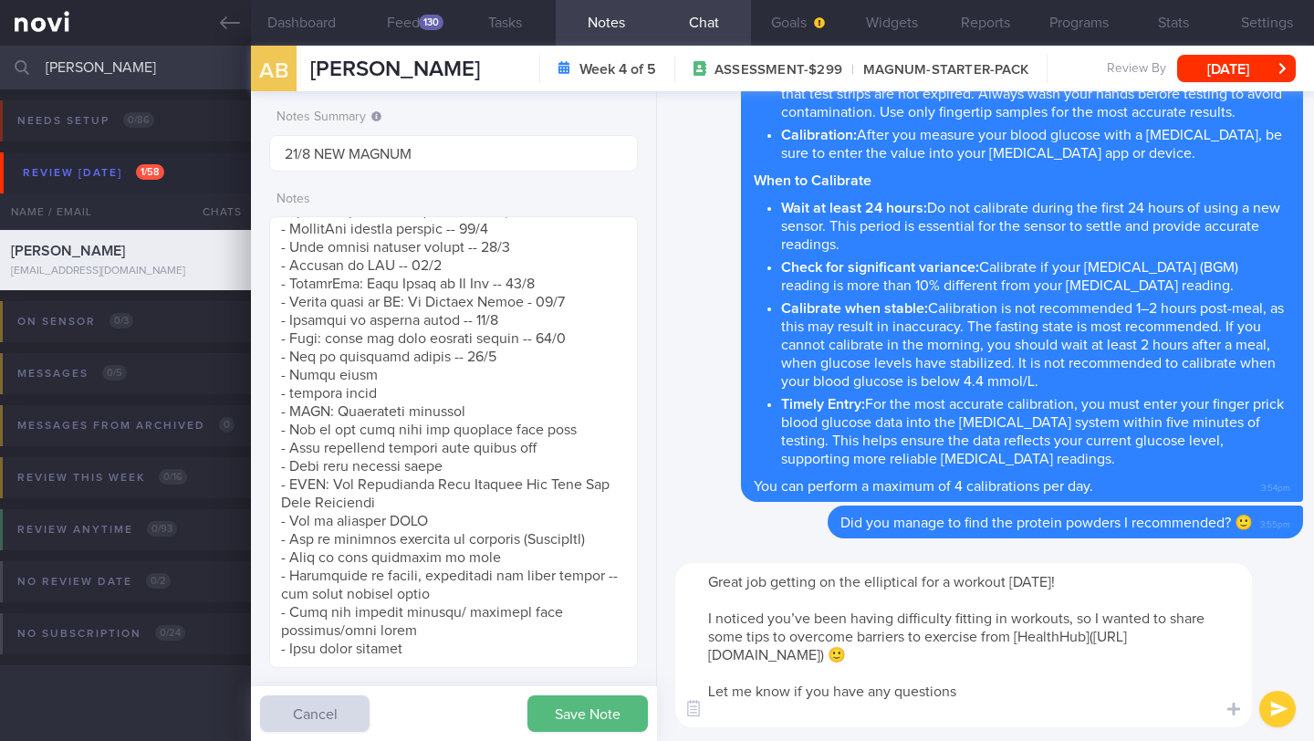
type textarea "Great job getting on the elliptical for a workout [DATE]! I noticed you’ve been…"
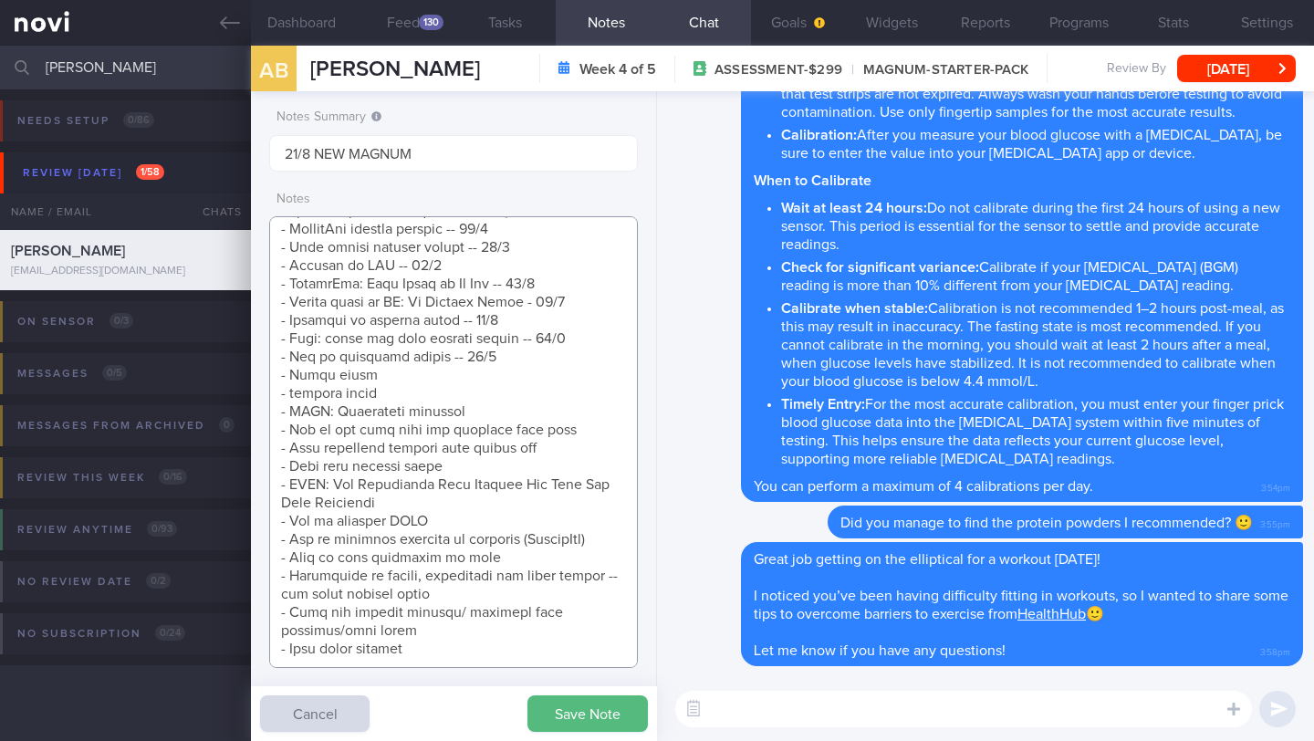
click at [607, 483] on textarea at bounding box center [453, 442] width 369 height 452
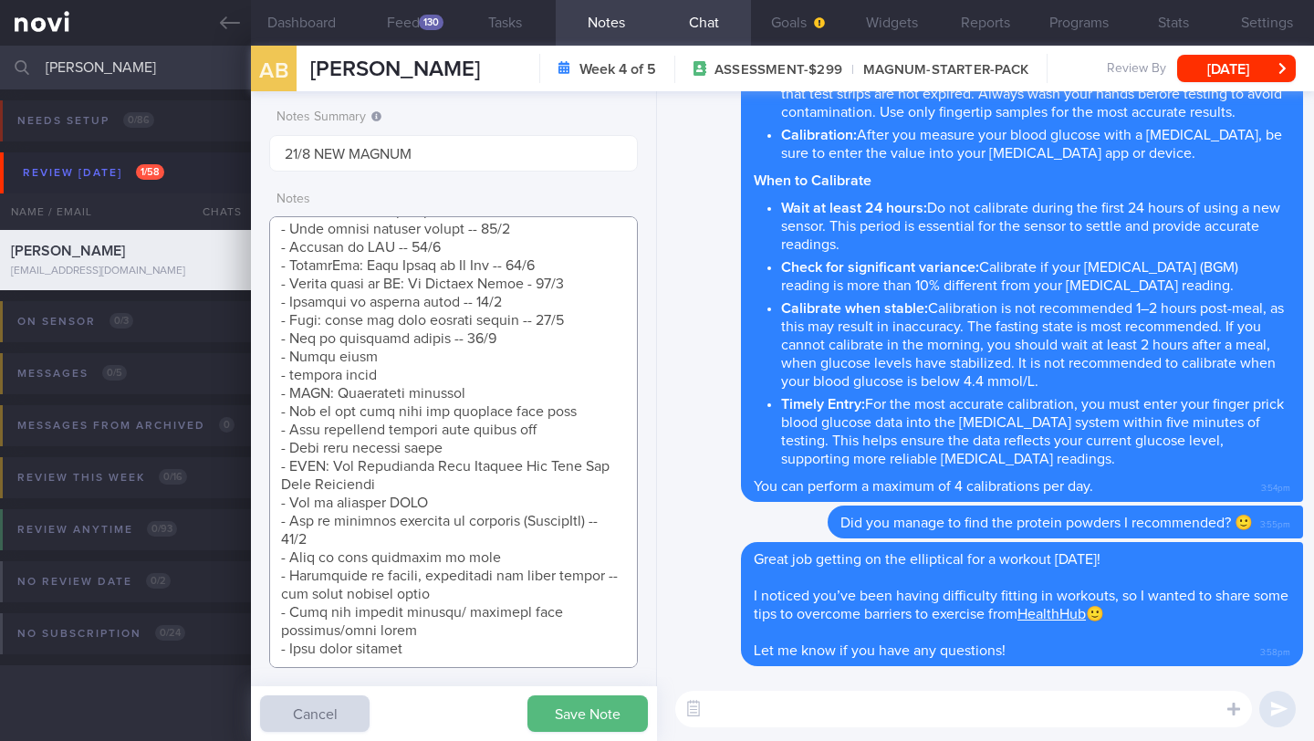
drag, startPoint x: 371, startPoint y: 503, endPoint x: 272, endPoint y: 494, distance: 99.9
click at [272, 494] on textarea at bounding box center [453, 442] width 369 height 452
drag, startPoint x: 324, startPoint y: 502, endPoint x: 287, endPoint y: 485, distance: 40.4
click at [287, 485] on textarea at bounding box center [453, 442] width 369 height 452
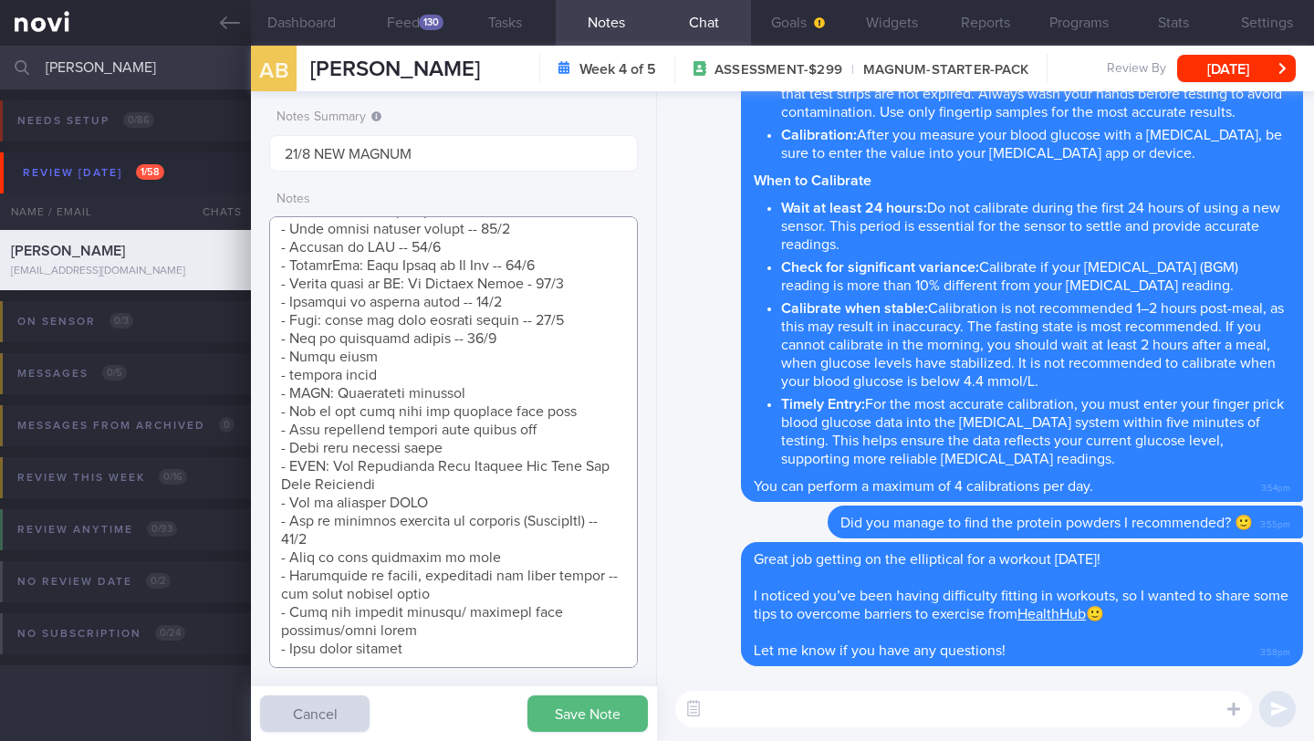
drag, startPoint x: 357, startPoint y: 499, endPoint x: 271, endPoint y: 482, distance: 87.5
click at [271, 482] on textarea at bounding box center [453, 442] width 369 height 452
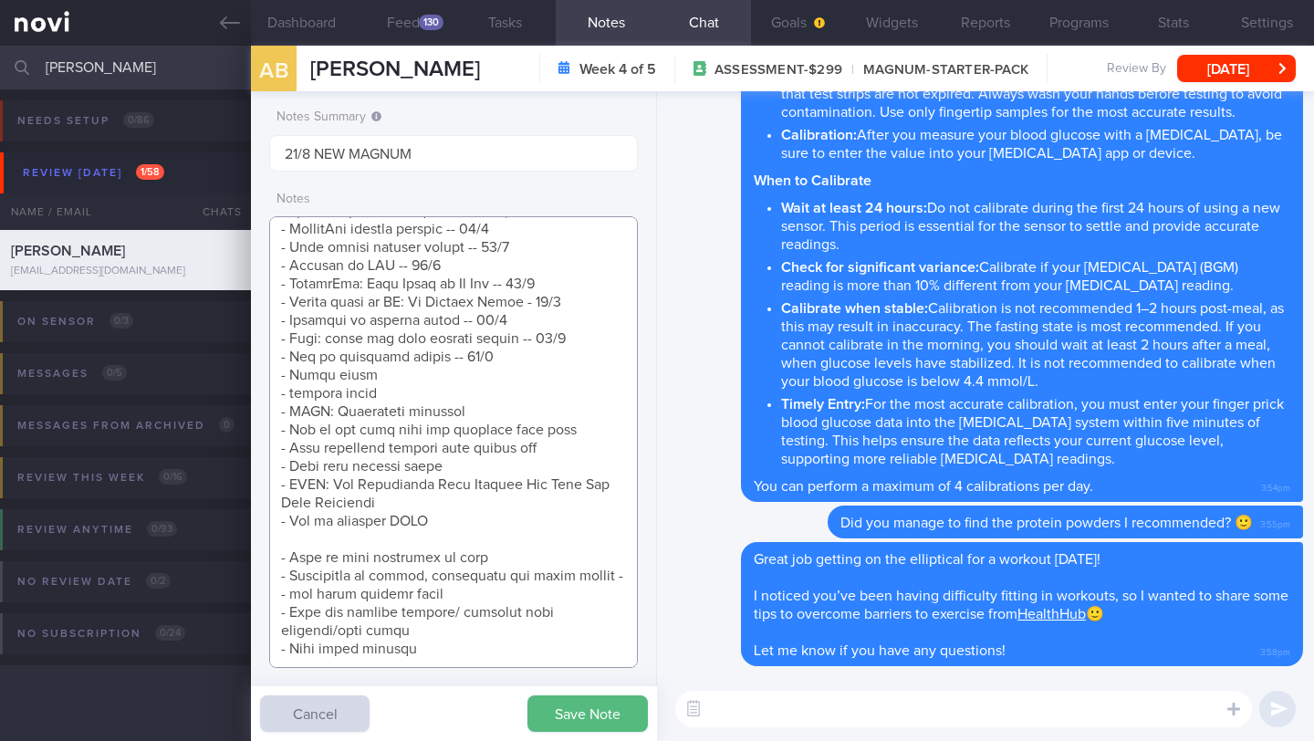
click at [523, 296] on textarea at bounding box center [453, 442] width 369 height 452
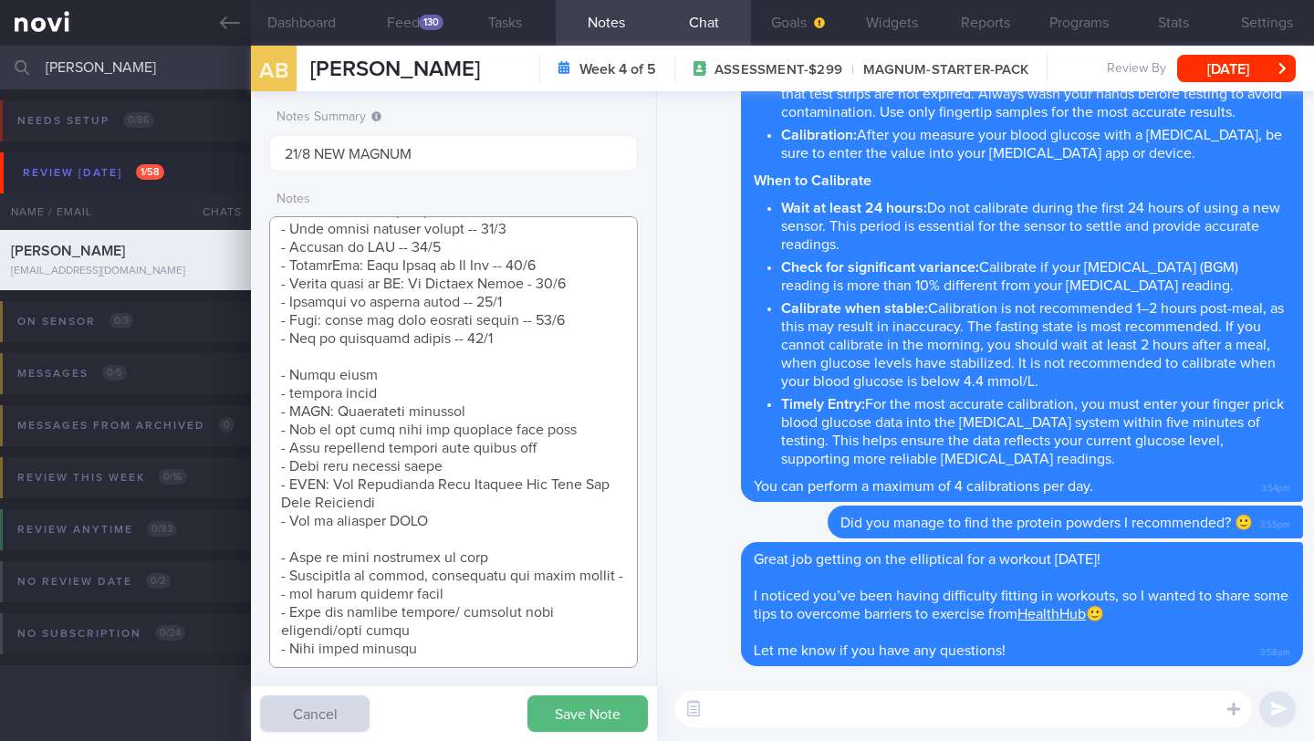
paste textarea "- How to overcome barriers to exercise (HealthHub) -- 21/8"
click at [525, 522] on textarea at bounding box center [453, 442] width 369 height 452
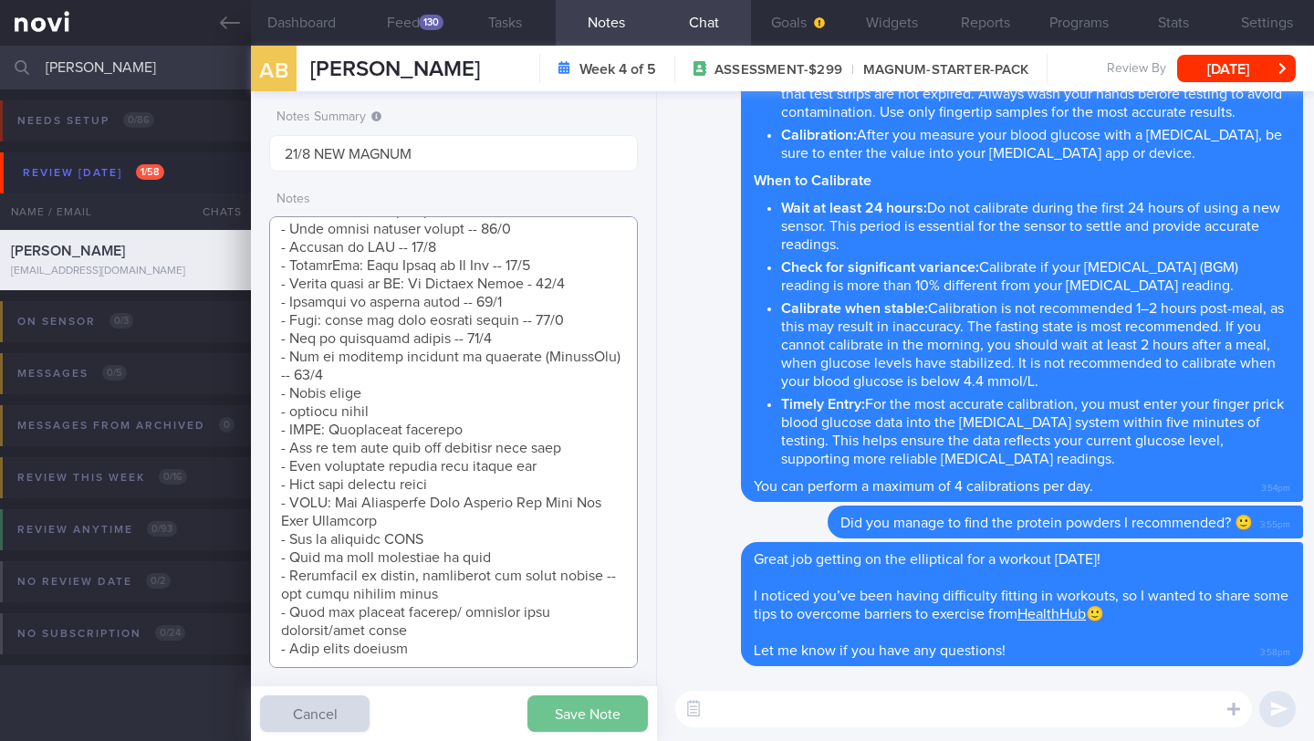
type textarea "Explained that the purpose of increasing muscle mass is to improve [MEDICAL_DAT…"
click at [627, 641] on button "Save Note" at bounding box center [588, 713] width 120 height 37
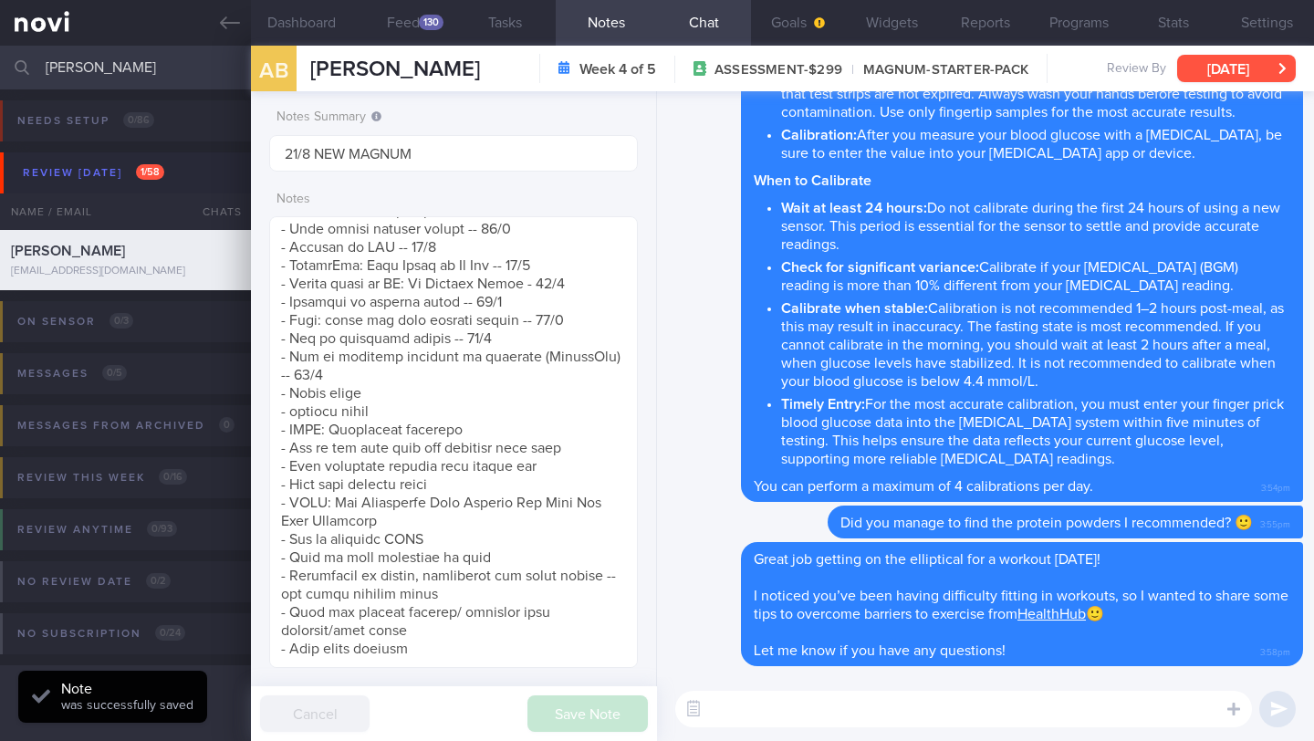
click at [1123, 74] on button "[DATE]" at bounding box center [1236, 68] width 119 height 27
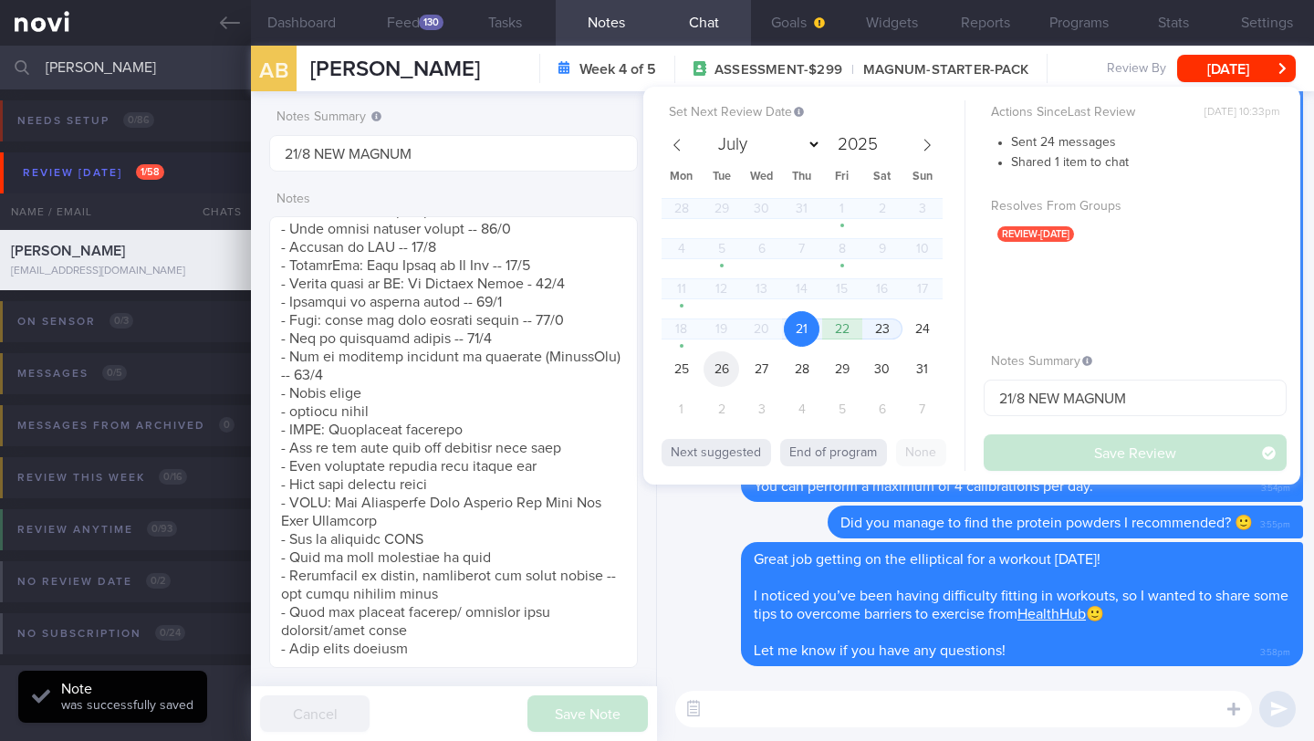
click at [719, 375] on span "26" at bounding box center [722, 369] width 36 height 36
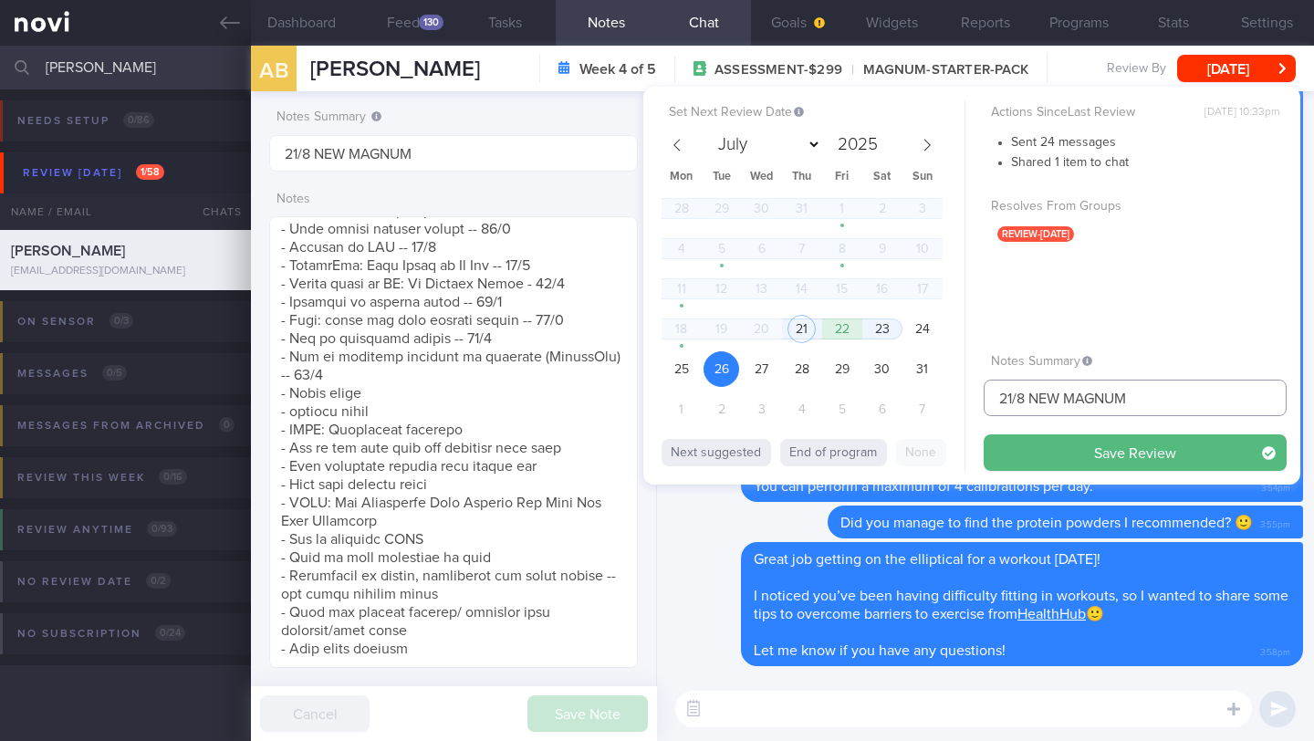
drag, startPoint x: 1018, startPoint y: 398, endPoint x: 987, endPoint y: 397, distance: 31.0
click at [987, 397] on input "21/8 NEW MAGNUM" at bounding box center [1135, 398] width 303 height 37
type input "26/8 NEW MAGNUM"
click at [1058, 478] on div "Set Next Review Date [DATE] July August September October November [DATE] Mon T…" at bounding box center [971, 286] width 657 height 398
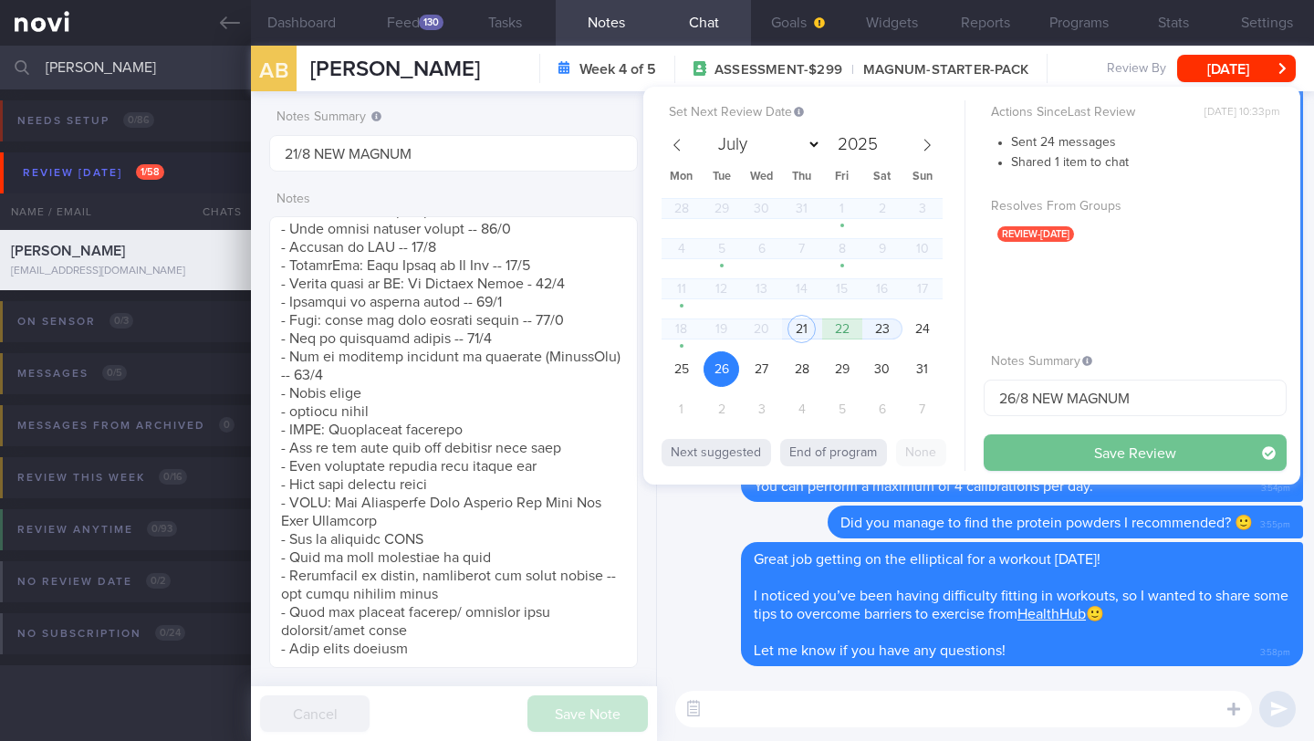
click at [1045, 458] on button "Save Review" at bounding box center [1135, 452] width 303 height 37
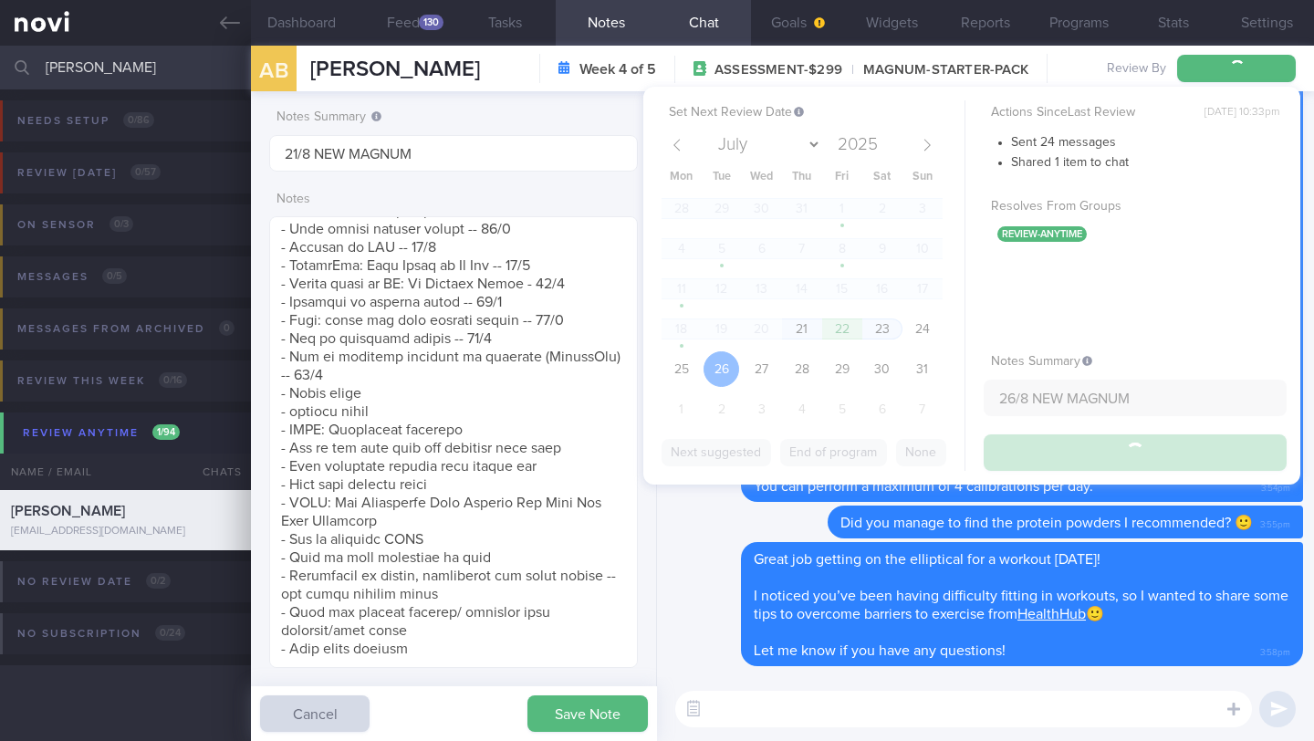
type input "26/8 NEW MAGNUM"
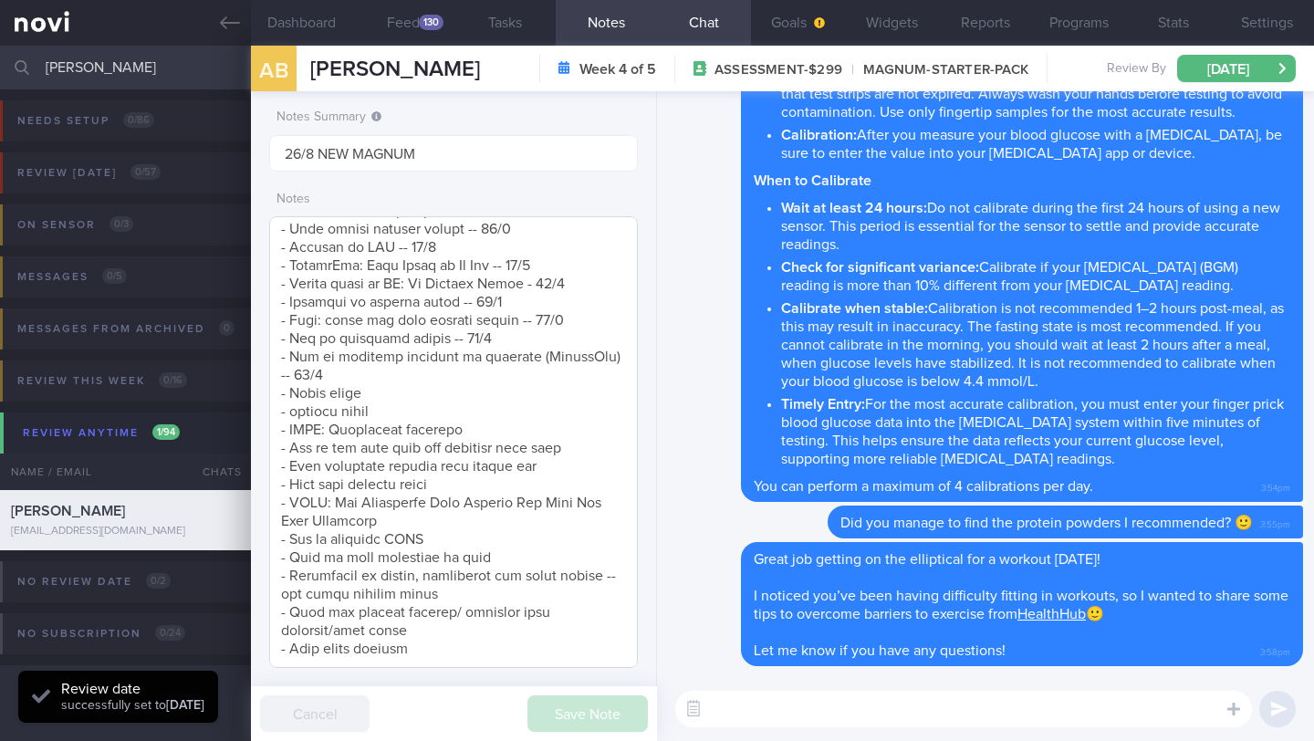
scroll to position [164, 329]
click at [1088, 27] on button "Programs" at bounding box center [1079, 23] width 94 height 46
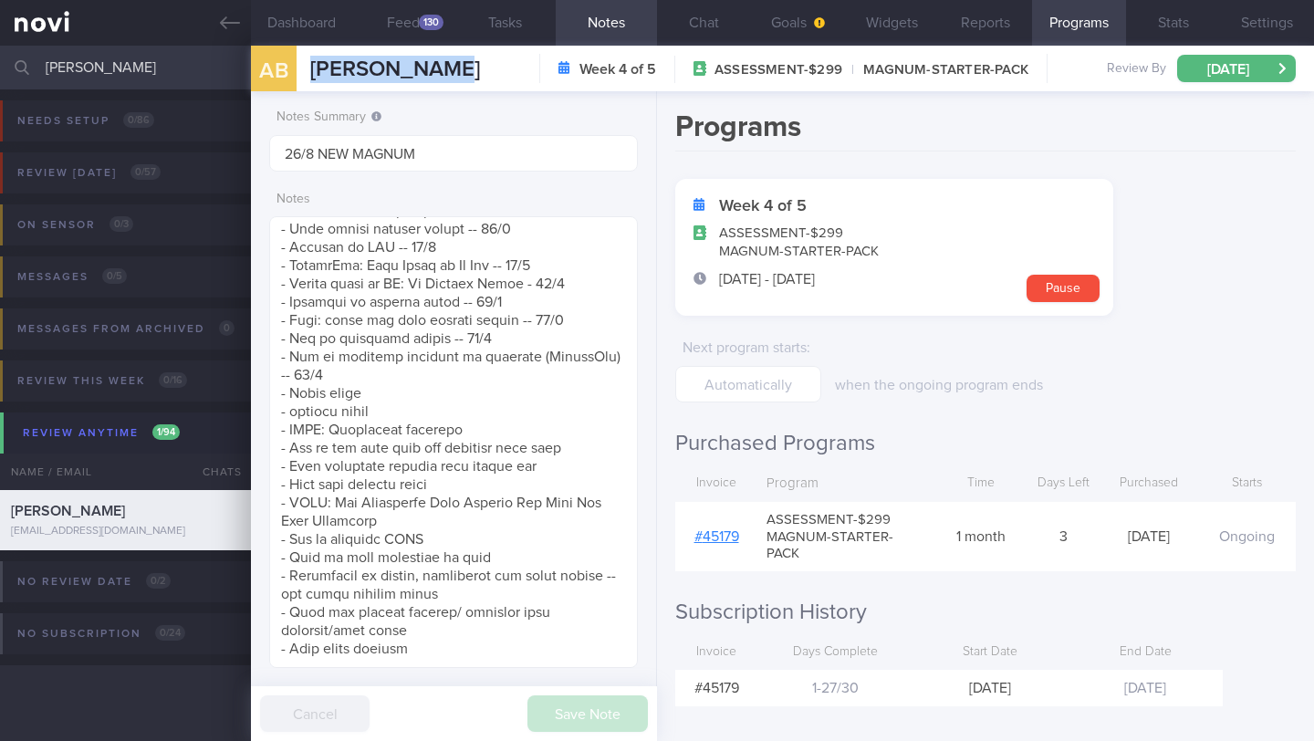
drag, startPoint x: 477, startPoint y: 70, endPoint x: 307, endPoint y: 77, distance: 170.8
click at [307, 77] on div "AB [PERSON_NAME] [PERSON_NAME] [PERSON_NAME][EMAIL_ADDRESS][DOMAIN_NAME] Week 4…" at bounding box center [782, 69] width 1063 height 46
click at [702, 21] on button "Chat" at bounding box center [704, 23] width 94 height 46
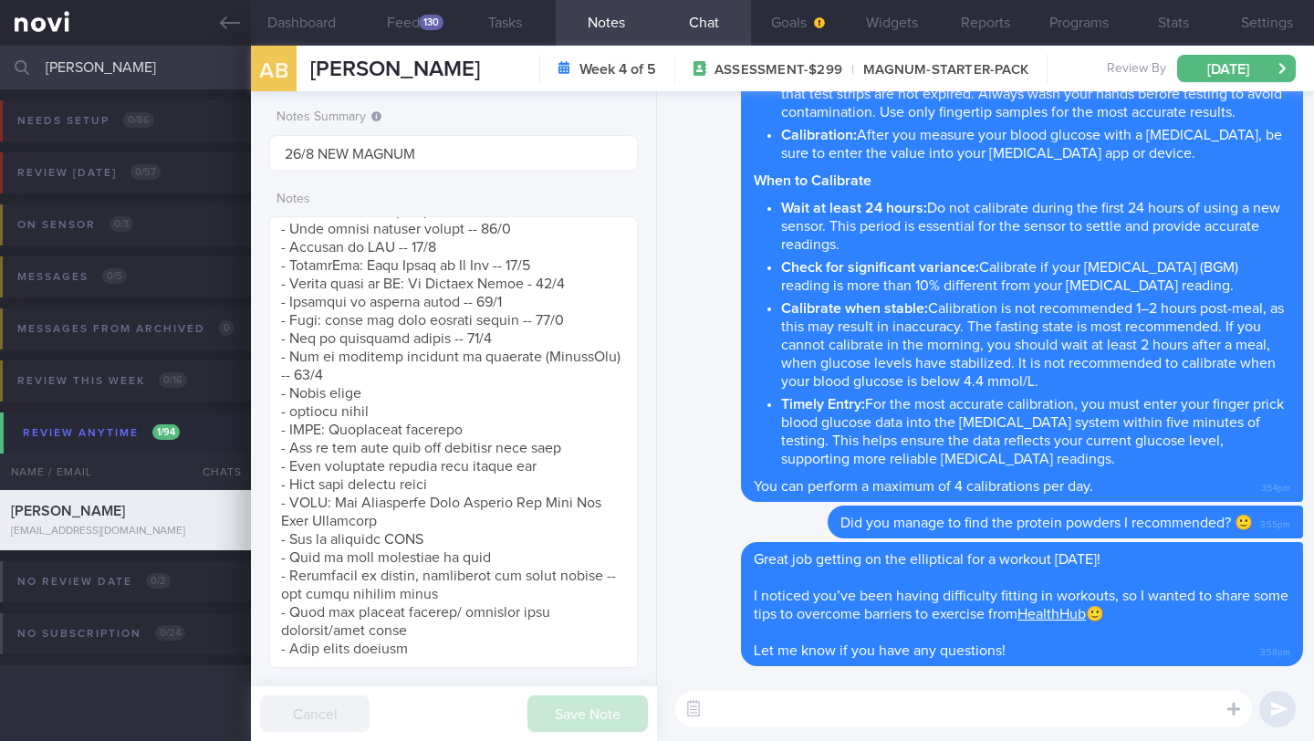
click at [845, 641] on textarea at bounding box center [963, 709] width 577 height 37
paste textarea "____, the digital coaching ends on _____ 2023. Please let me know if you have a…"
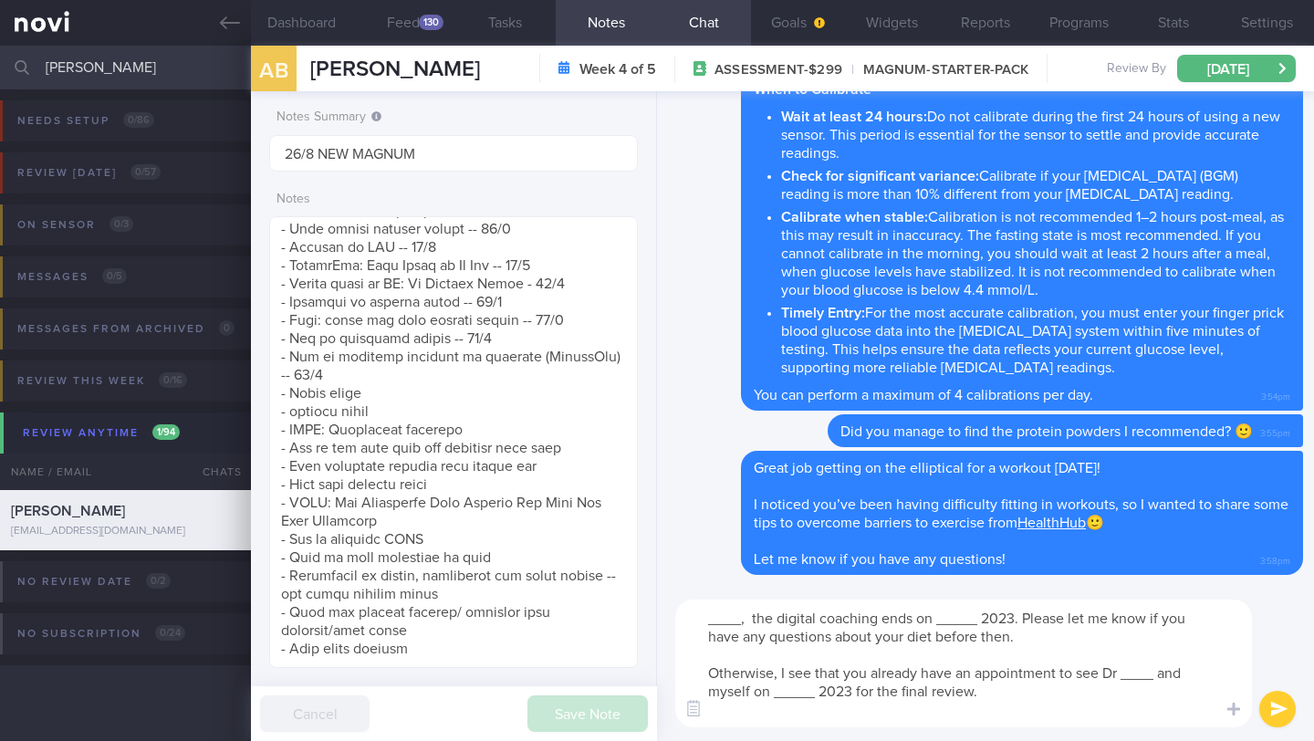
drag, startPoint x: 757, startPoint y: 616, endPoint x: 642, endPoint y: 611, distance: 115.1
click at [642, 611] on div "Dashboard Feed 130 Tasks Notes Chat Goals Widgets Reports Programs Stats Settin…" at bounding box center [782, 393] width 1063 height 695
click at [1082, 25] on button "Programs" at bounding box center [1079, 23] width 94 height 46
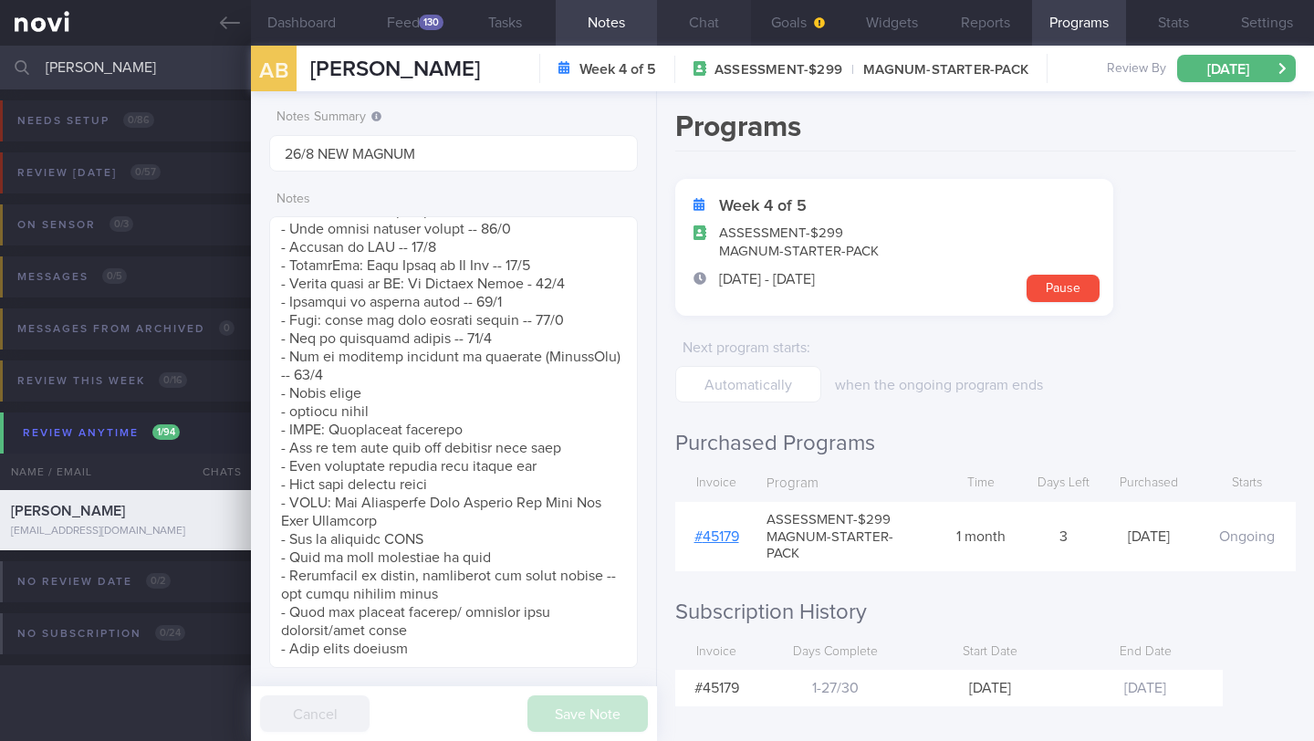
click at [695, 22] on button "Chat" at bounding box center [704, 23] width 94 height 46
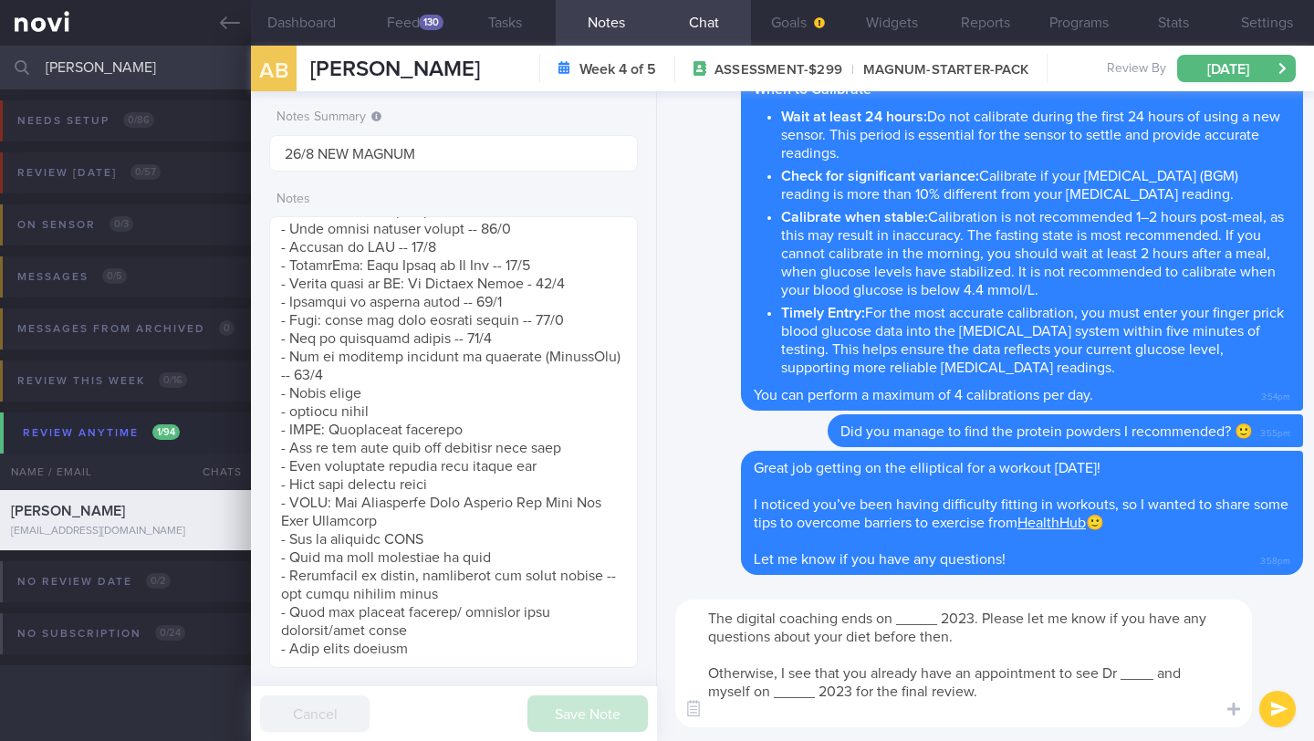
drag, startPoint x: 922, startPoint y: 617, endPoint x: 892, endPoint y: 617, distance: 30.1
click at [892, 617] on textarea "The digital coaching ends on _____ 2023. Please let me know if you have any que…" at bounding box center [963, 664] width 577 height 128
click at [1000, 621] on textarea "The digital coaching ends on [DATE]. Please let me know if you have any questio…" at bounding box center [963, 664] width 577 height 128
click at [1085, 21] on button "Programs" at bounding box center [1079, 23] width 94 height 46
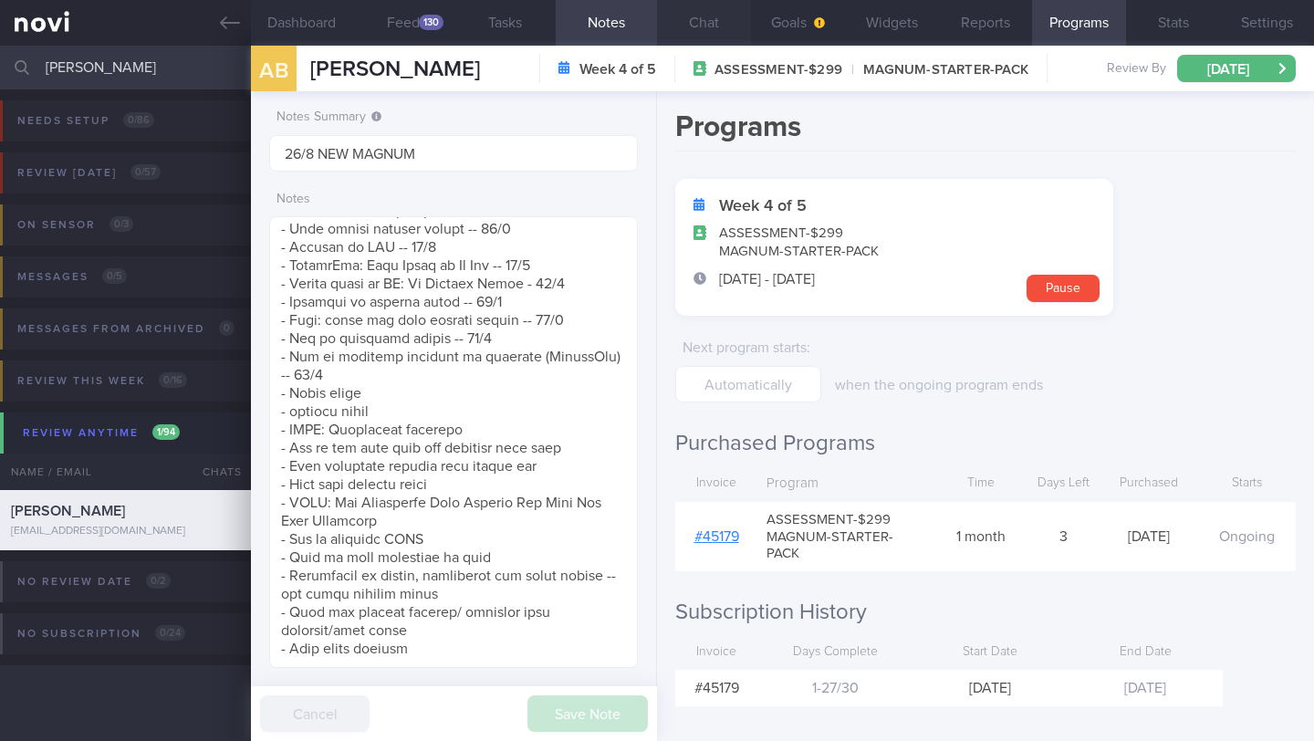
click at [705, 17] on button "Chat" at bounding box center [704, 23] width 94 height 46
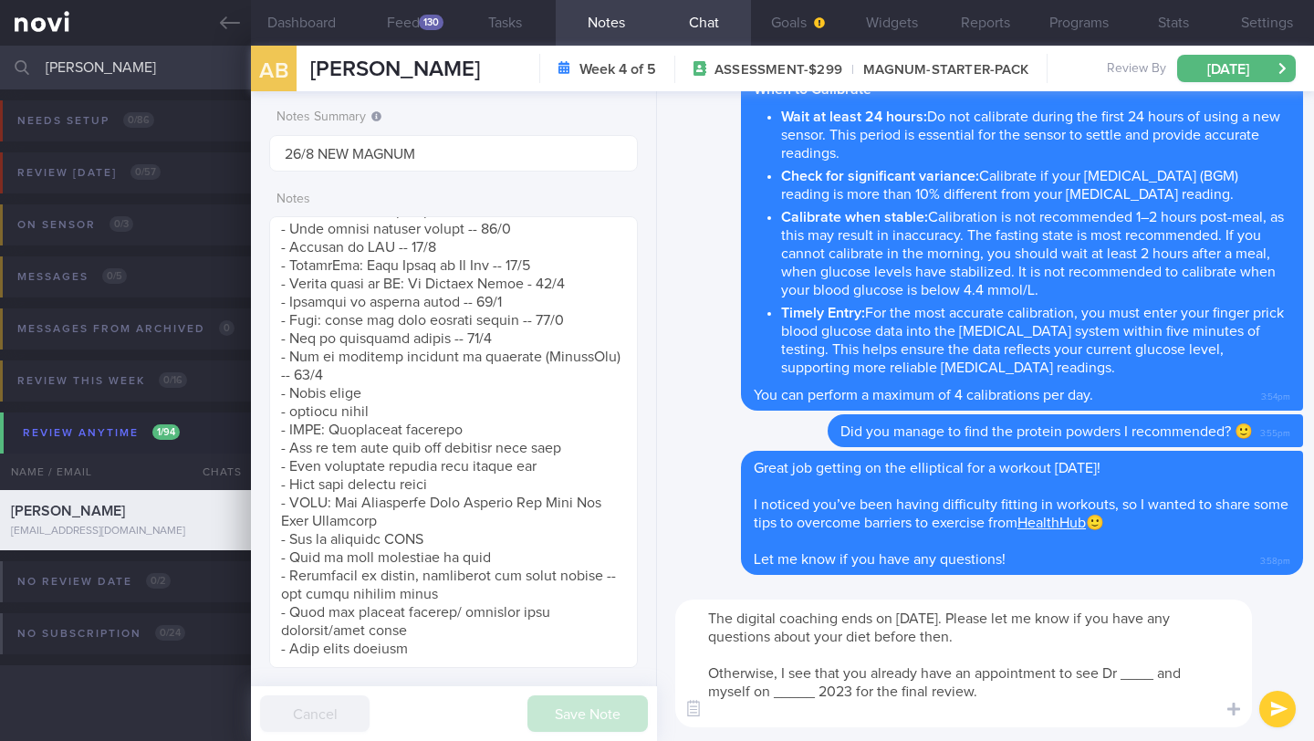
click at [1022, 634] on textarea "The digital coaching ends on [DATE]. Please let me know if you have any questio…" at bounding box center [963, 664] width 577 height 128
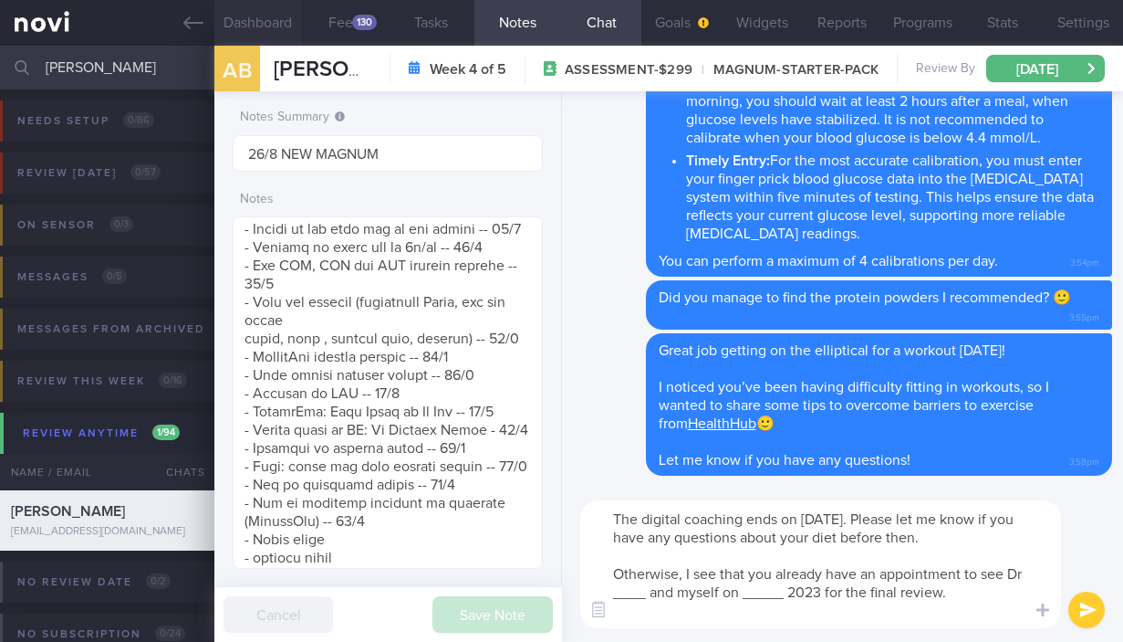
scroll to position [912504, 912371]
click at [647, 596] on textarea "The digital coaching ends on [DATE]. Please let me know if you have any questio…" at bounding box center [820, 564] width 481 height 128
click at [781, 590] on textarea "The digital coaching ends on [DATE]. Please let me know if you have any questio…" at bounding box center [820, 564] width 481 height 128
drag, startPoint x: 778, startPoint y: 593, endPoint x: 698, endPoint y: 595, distance: 79.4
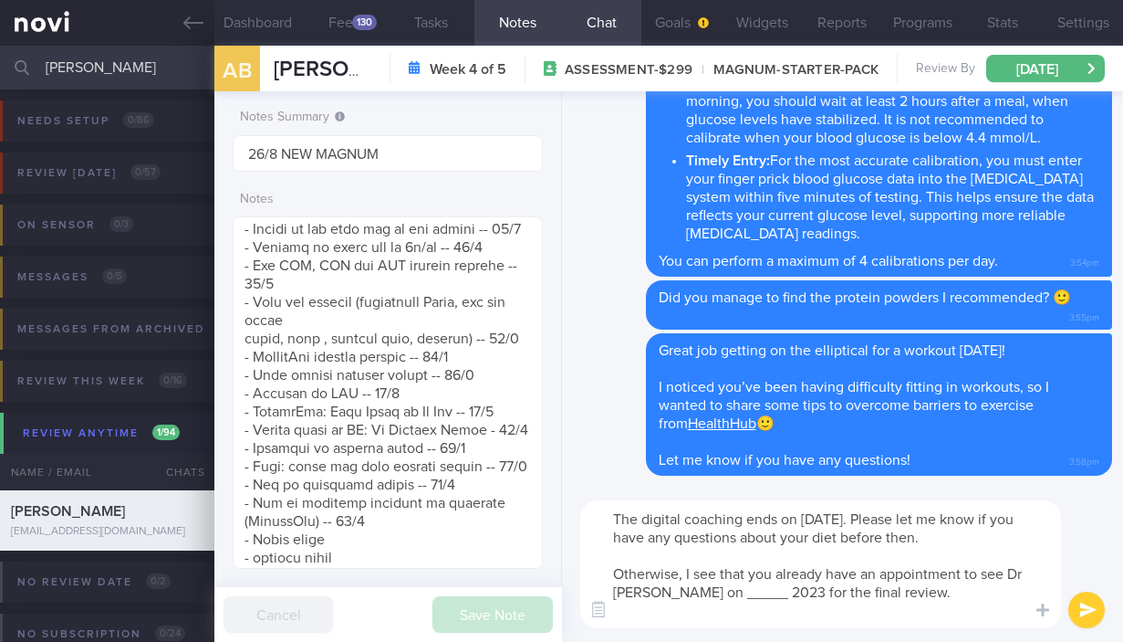
click at [698, 595] on textarea "The digital coaching ends on [DATE]. Please let me know if you have any questio…" at bounding box center [820, 564] width 481 height 128
drag, startPoint x: 832, startPoint y: 597, endPoint x: 888, endPoint y: 593, distance: 55.8
click at [888, 593] on textarea "The digital coaching ends on [DATE]. Please let me know if you have any questio…" at bounding box center [820, 564] width 481 height 128
click at [610, 519] on textarea "The digital coaching ends on [DATE]. Please let me know if you have any questio…" at bounding box center [820, 564] width 481 height 128
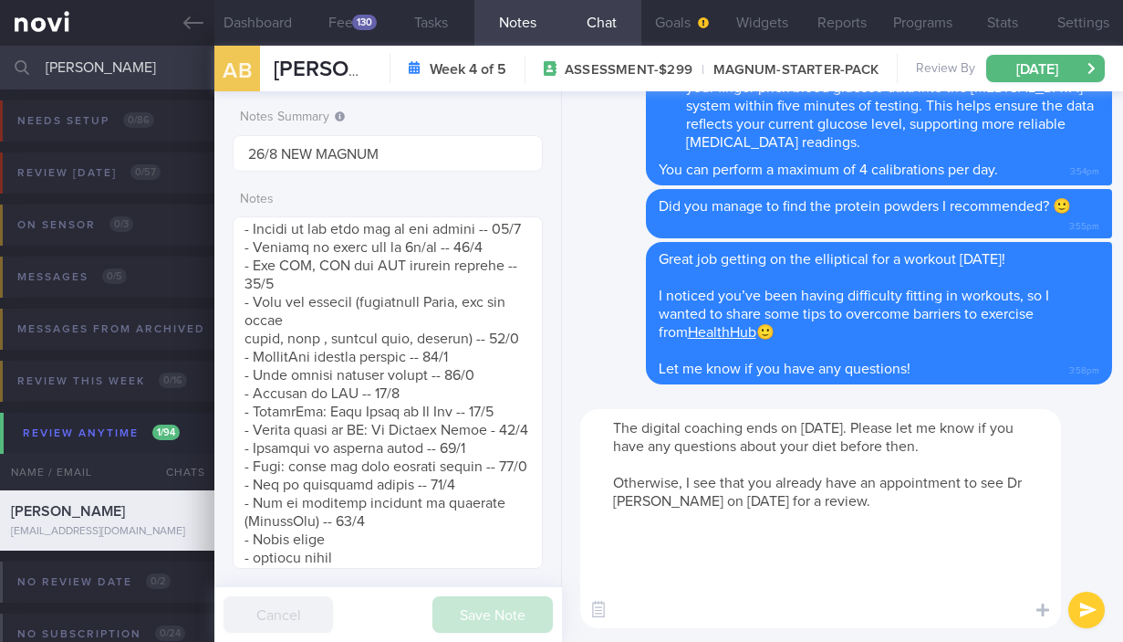
click at [705, 434] on textarea "The digital coaching ends on [DATE]. Please let me know if you have any questio…" at bounding box center [820, 518] width 481 height 219
paste textarea "Just a quick note to let you know that your NOVIFY account will be archived soo…"
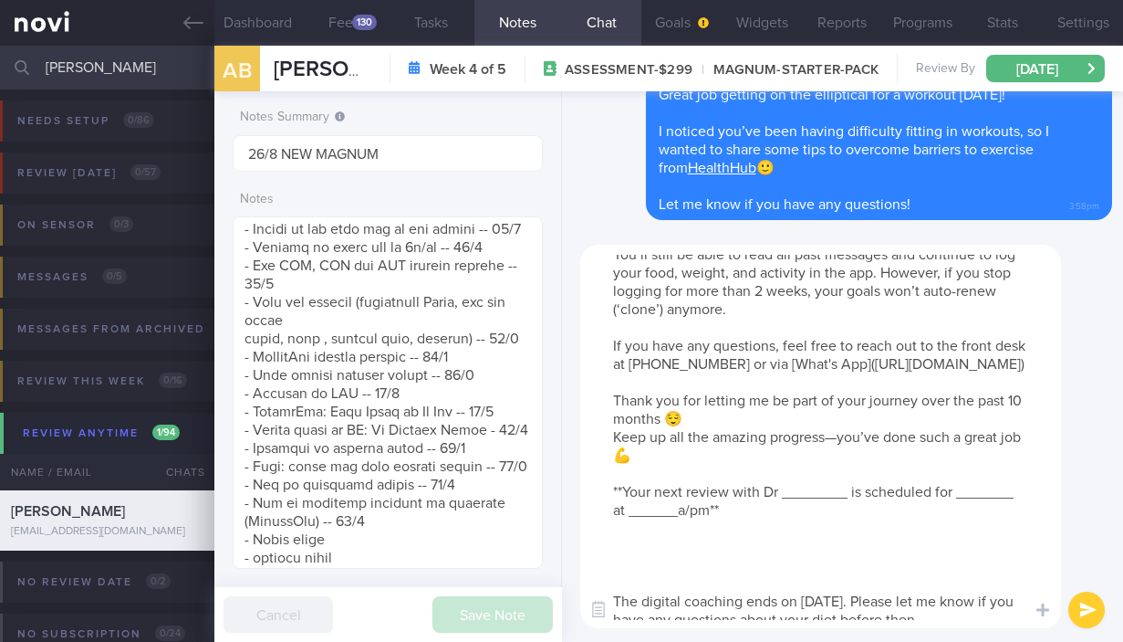
scroll to position [0, 0]
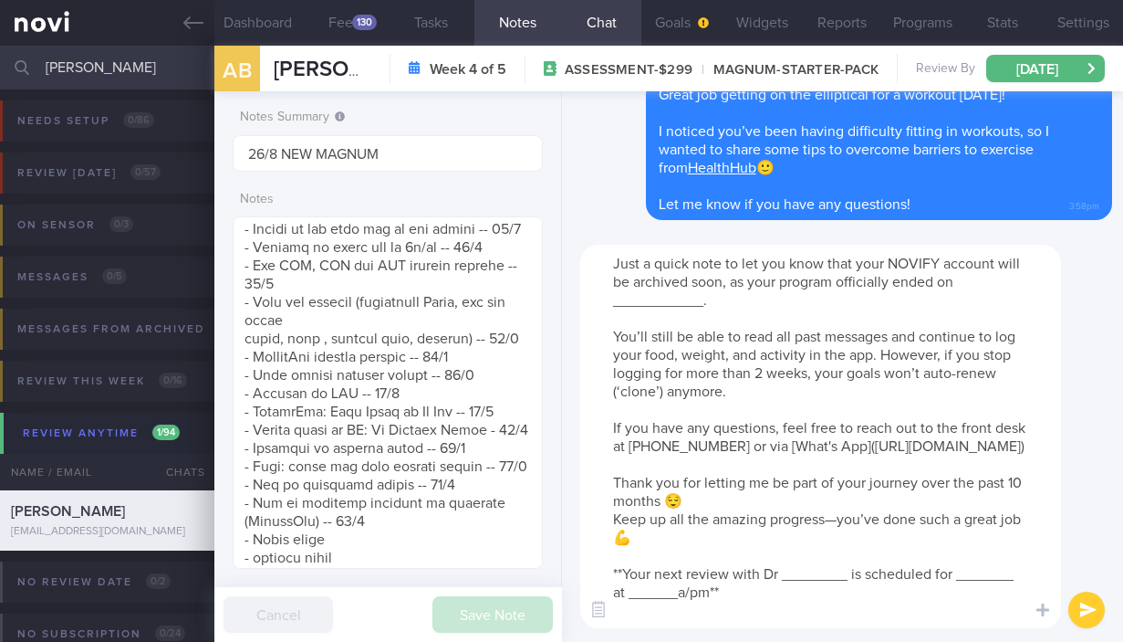
drag, startPoint x: 936, startPoint y: 263, endPoint x: 916, endPoint y: 261, distance: 20.2
click at [916, 261] on textarea "Just a quick note to let you know that your NOVIFY account will be archived soo…" at bounding box center [820, 436] width 481 height 383
drag, startPoint x: 772, startPoint y: 286, endPoint x: 800, endPoint y: 281, distance: 28.7
click at [800, 281] on textarea "Just a quick note to let you know that your NOVI Health account will be archive…" at bounding box center [820, 436] width 481 height 383
click at [944, 20] on button "Programs" at bounding box center [923, 23] width 80 height 46
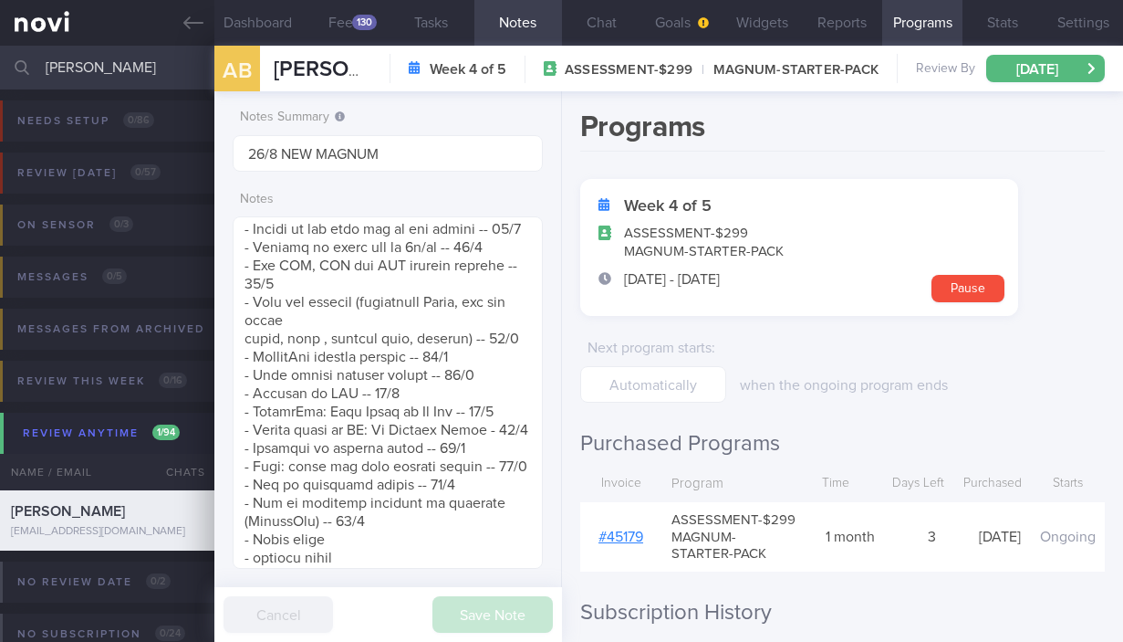
scroll to position [113, 0]
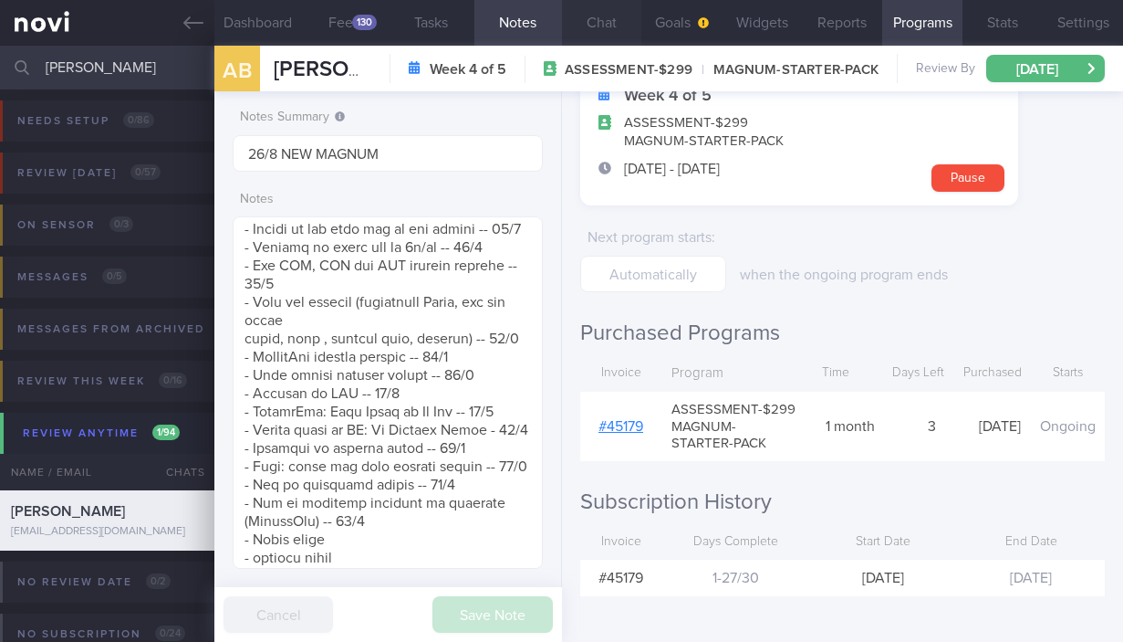
click at [604, 25] on button "Chat" at bounding box center [602, 23] width 80 height 46
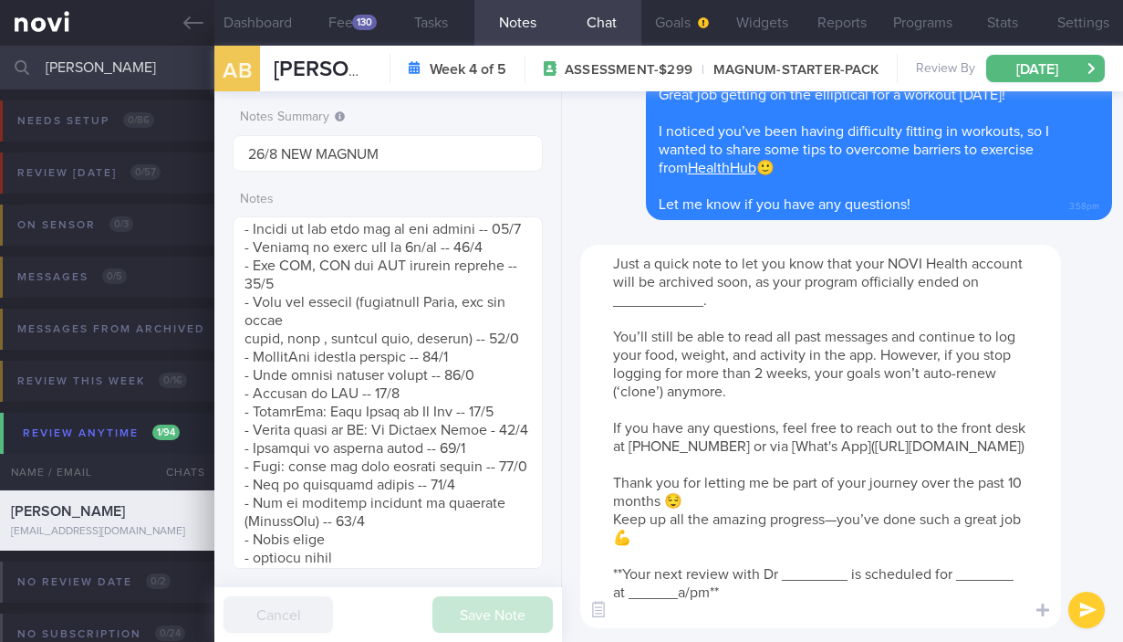
drag, startPoint x: 769, startPoint y: 303, endPoint x: 676, endPoint y: 301, distance: 93.1
click at [676, 301] on textarea "Just a quick note to let you know that your NOVI Health account will be archive…" at bounding box center [820, 436] width 481 height 383
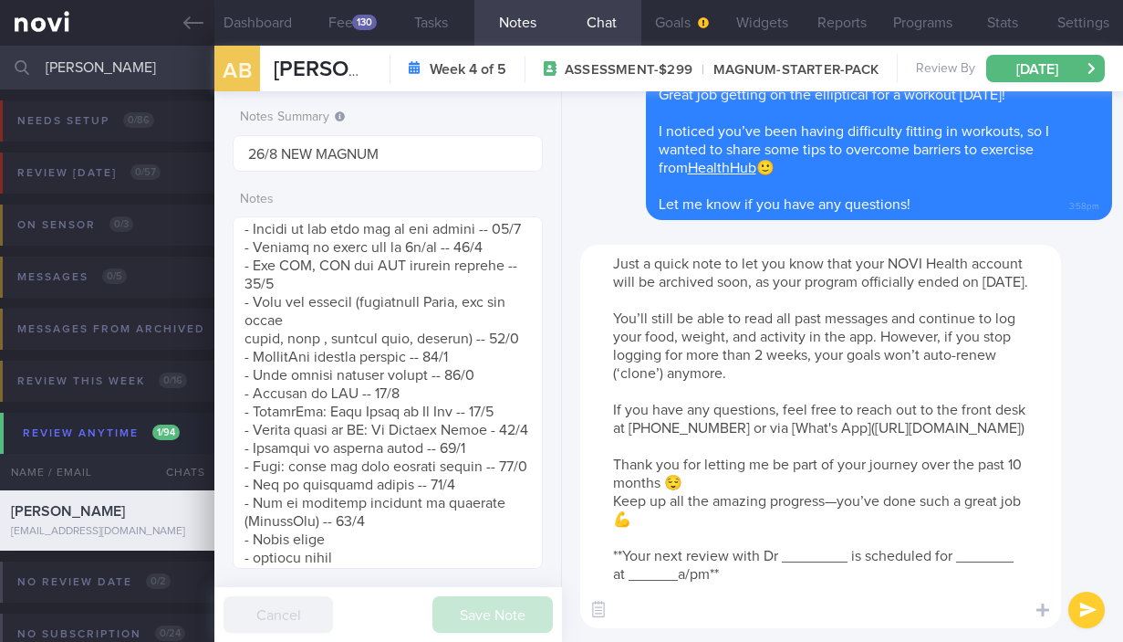
drag, startPoint x: 679, startPoint y: 539, endPoint x: 568, endPoint y: 542, distance: 111.4
click at [568, 542] on div "​ ​" at bounding box center [842, 436] width 561 height 411
drag, startPoint x: 715, startPoint y: 575, endPoint x: 598, endPoint y: 518, distance: 129.8
click at [598, 518] on textarea "Just a quick note to let you know that your NOVI Health account will be archive…" at bounding box center [820, 436] width 481 height 383
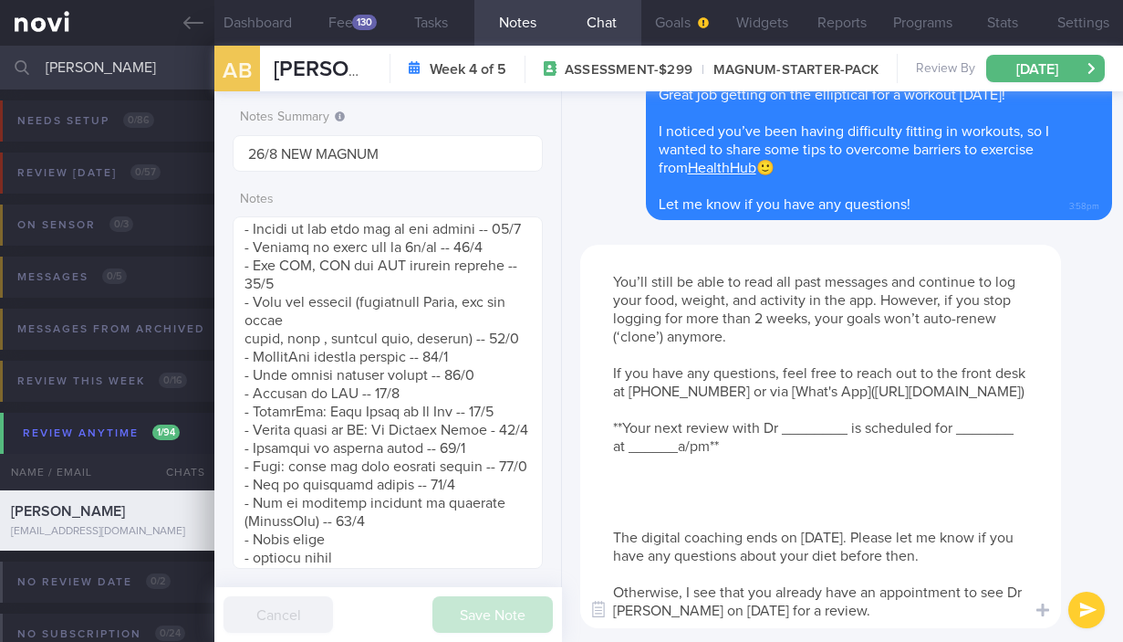
scroll to position [110, 0]
drag, startPoint x: 849, startPoint y: 417, endPoint x: 785, endPoint y: 413, distance: 64.0
click at [785, 413] on textarea "Just a quick note to let you know that your NOVI Health account will be archive…" at bounding box center [820, 436] width 481 height 383
drag, startPoint x: 721, startPoint y: 596, endPoint x: 833, endPoint y: 590, distance: 112.4
click at [833, 590] on textarea "Just a quick note to let you know that your NOVI Health account will be archive…" at bounding box center [820, 436] width 481 height 383
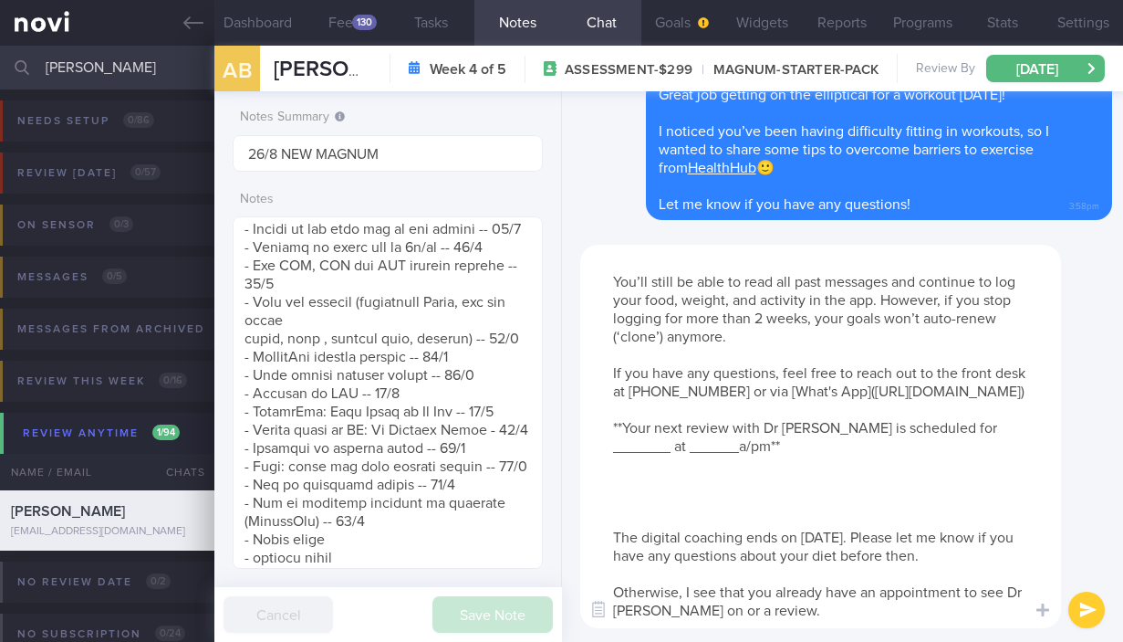
drag, startPoint x: 963, startPoint y: 413, endPoint x: 1018, endPoint y: 413, distance: 54.8
click at [1018, 413] on textarea "Just a quick note to let you know that your NOVI Health account will be archive…" at bounding box center [820, 436] width 481 height 383
paste textarea "[DATE] f"
click at [803, 430] on textarea "Just a quick note to let you know that your NOVI Health account will be archive…" at bounding box center [820, 436] width 481 height 383
drag, startPoint x: 667, startPoint y: 531, endPoint x: 875, endPoint y: 629, distance: 229.9
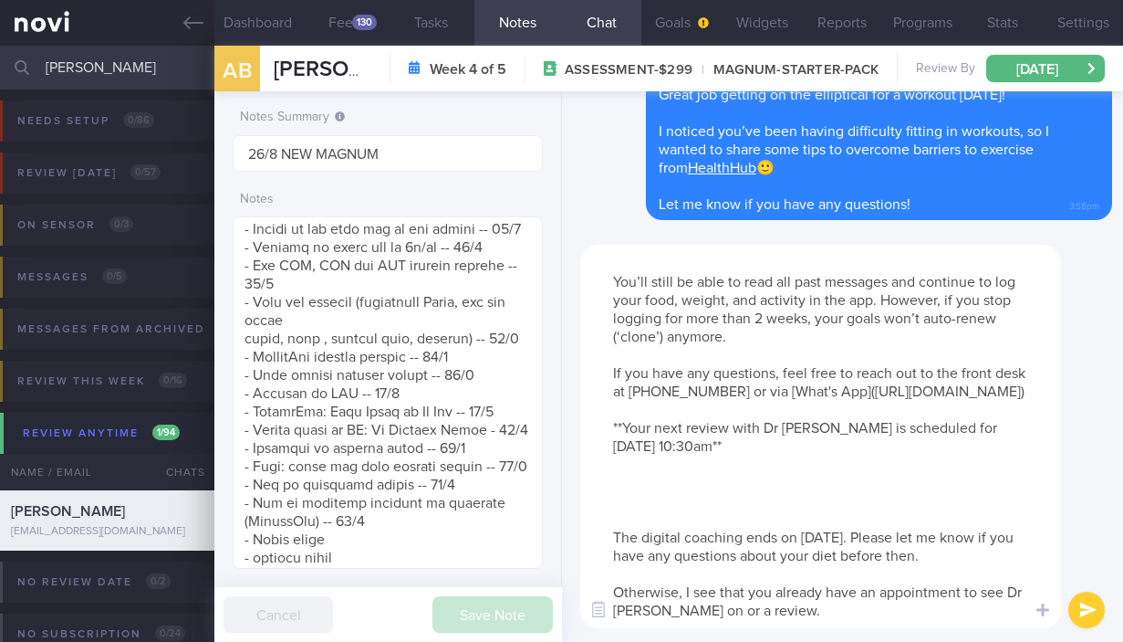
click at [834, 641] on html "You are offline! Some functionality will be unavailable Patients New Users Coac…" at bounding box center [561, 321] width 1123 height 642
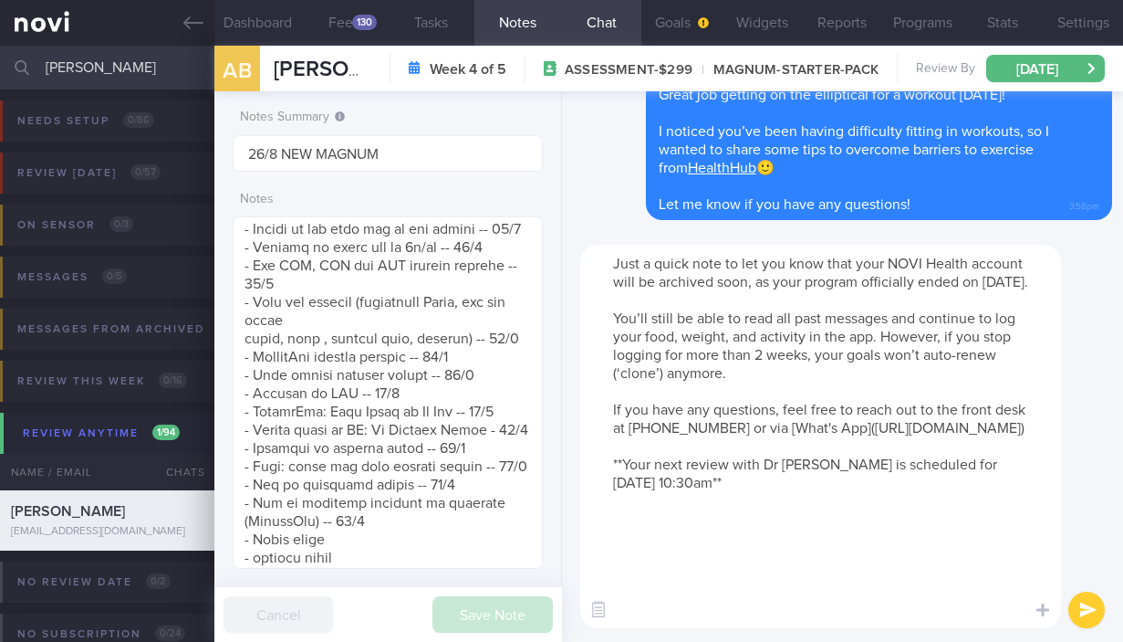
scroll to position [0, 0]
drag, startPoint x: 620, startPoint y: 266, endPoint x: 838, endPoint y: 535, distance: 346.5
click at [838, 535] on textarea "Just a quick note to let you know that your NOVI Health account will be archive…" at bounding box center [820, 436] width 481 height 383
type textarea "J"
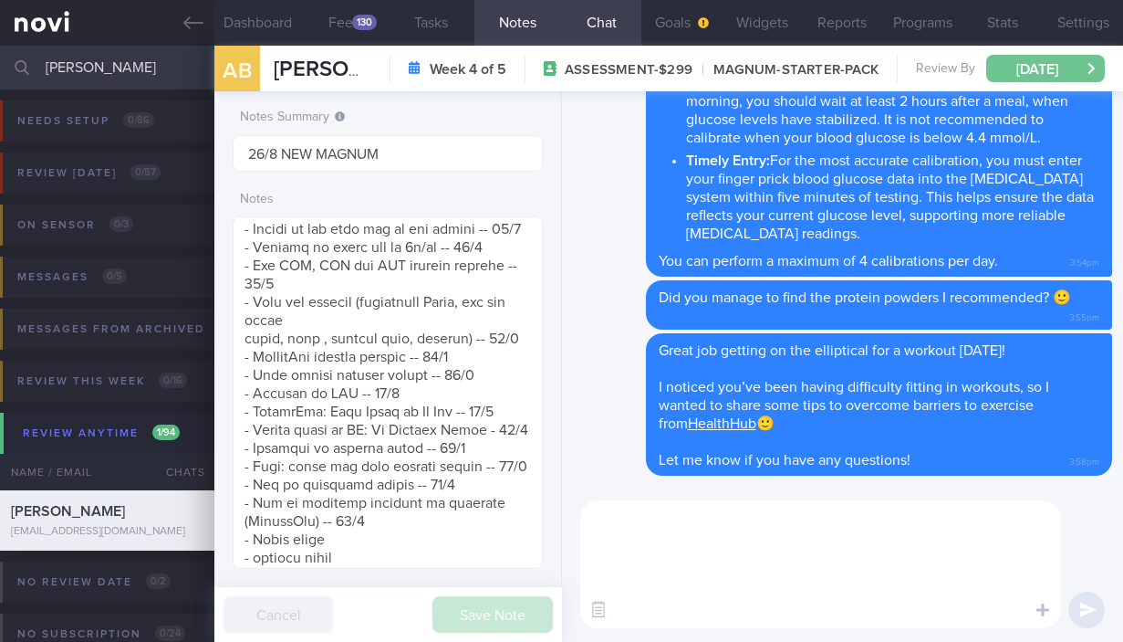
click at [1043, 64] on button "[DATE]" at bounding box center [1046, 68] width 119 height 27
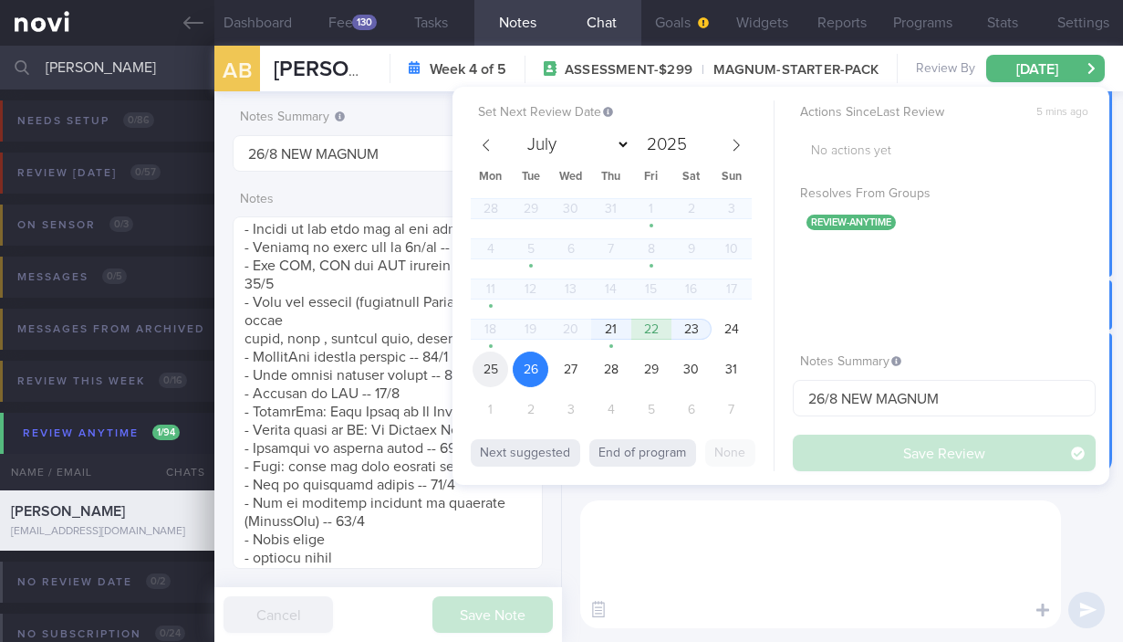
click at [489, 376] on span "25" at bounding box center [491, 369] width 36 height 36
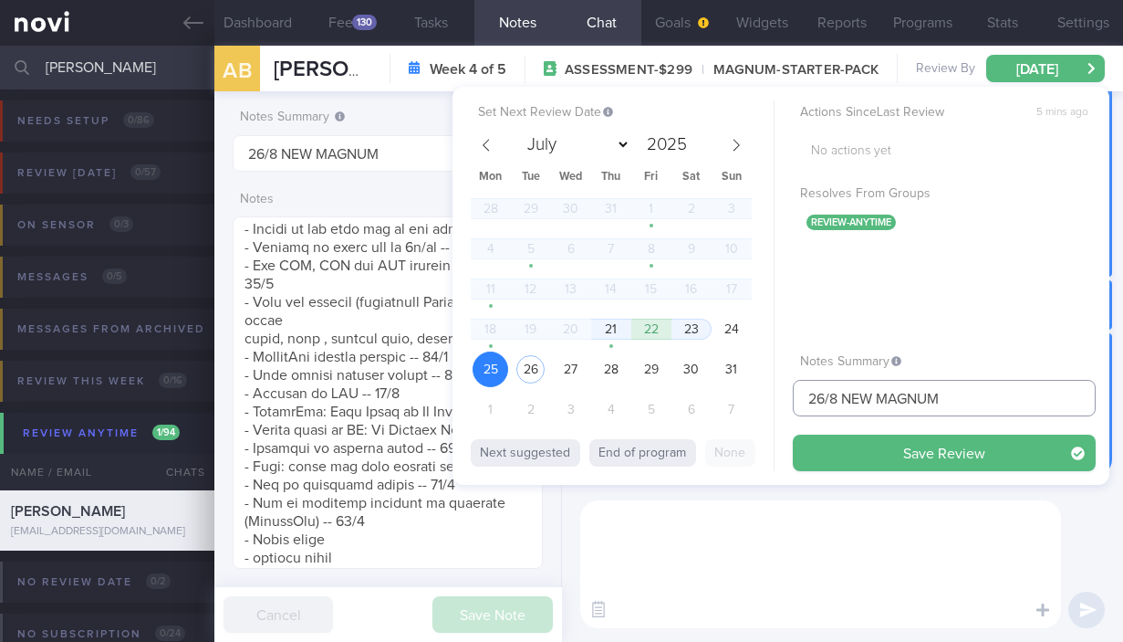
drag, startPoint x: 823, startPoint y: 398, endPoint x: 769, endPoint y: 395, distance: 53.9
click at [769, 395] on div "Set Next Review Date [DATE] July August September October November [DATE] Mon T…" at bounding box center [781, 286] width 657 height 398
drag, startPoint x: 971, startPoint y: 393, endPoint x: 961, endPoint y: 396, distance: 10.4
click at [921, 396] on input "25/8 NEW MAGNUM" at bounding box center [944, 398] width 303 height 37
click at [962, 396] on input "25/8 NEW MAGNUM" at bounding box center [944, 398] width 303 height 37
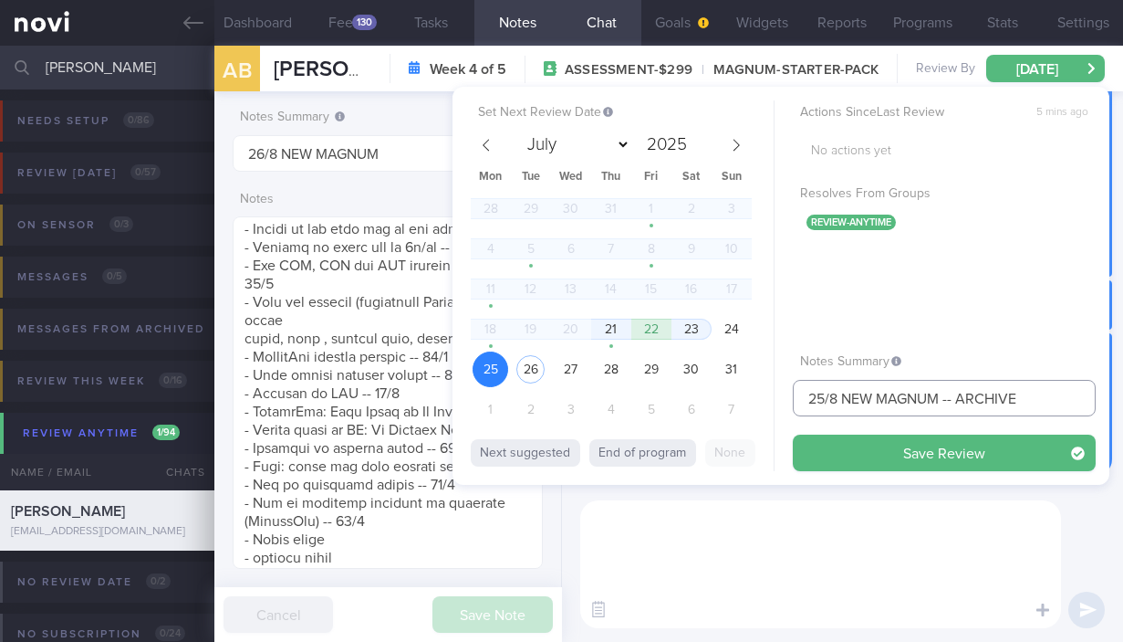
drag, startPoint x: 962, startPoint y: 398, endPoint x: 971, endPoint y: 388, distance: 13.6
click at [962, 397] on input "25/8 NEW MAGNUM -- ARCHIVE" at bounding box center [944, 398] width 303 height 37
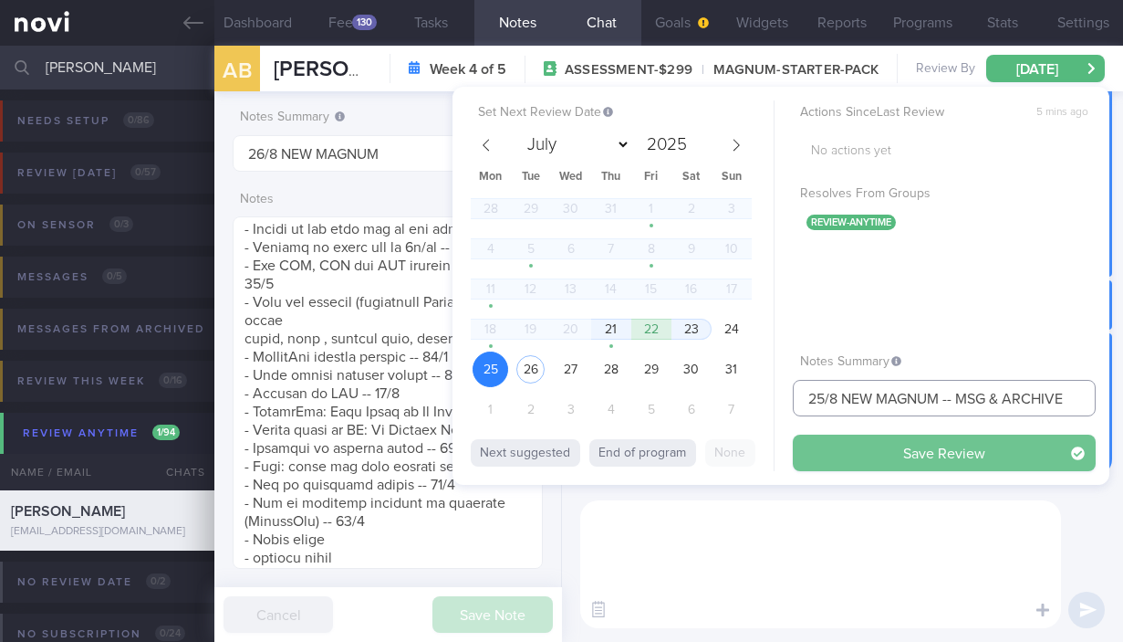
type input "25/8 NEW MAGNUM -- MSG & ARCHIVE"
click at [950, 455] on button "Save Review" at bounding box center [944, 452] width 303 height 37
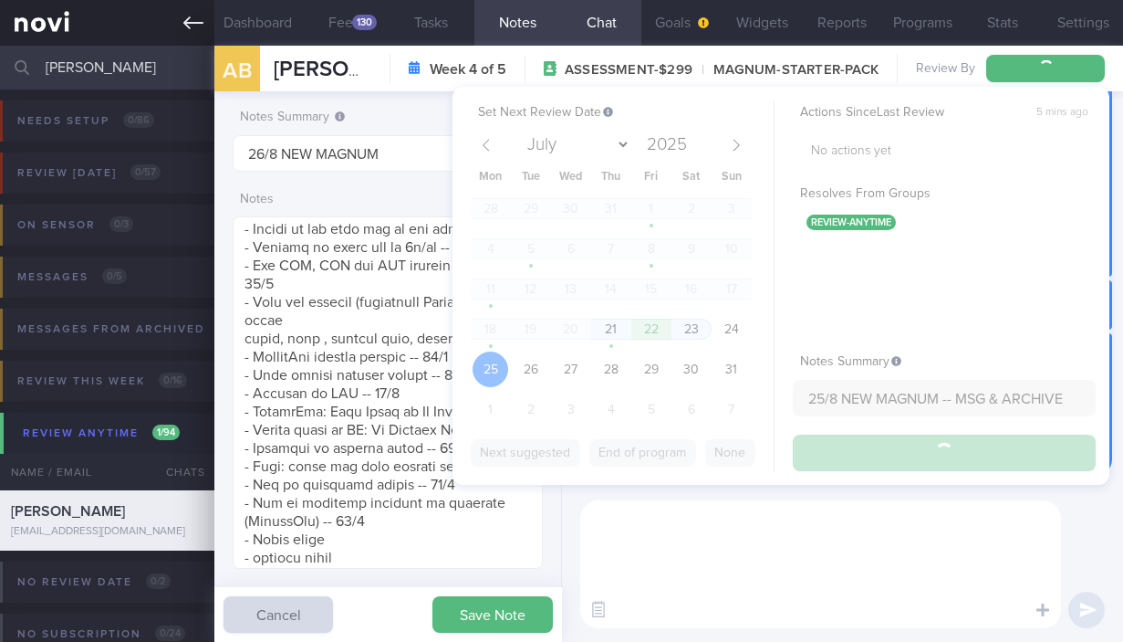
type input "25/8 NEW MAGNUM -- MSG & ARCHIVE"
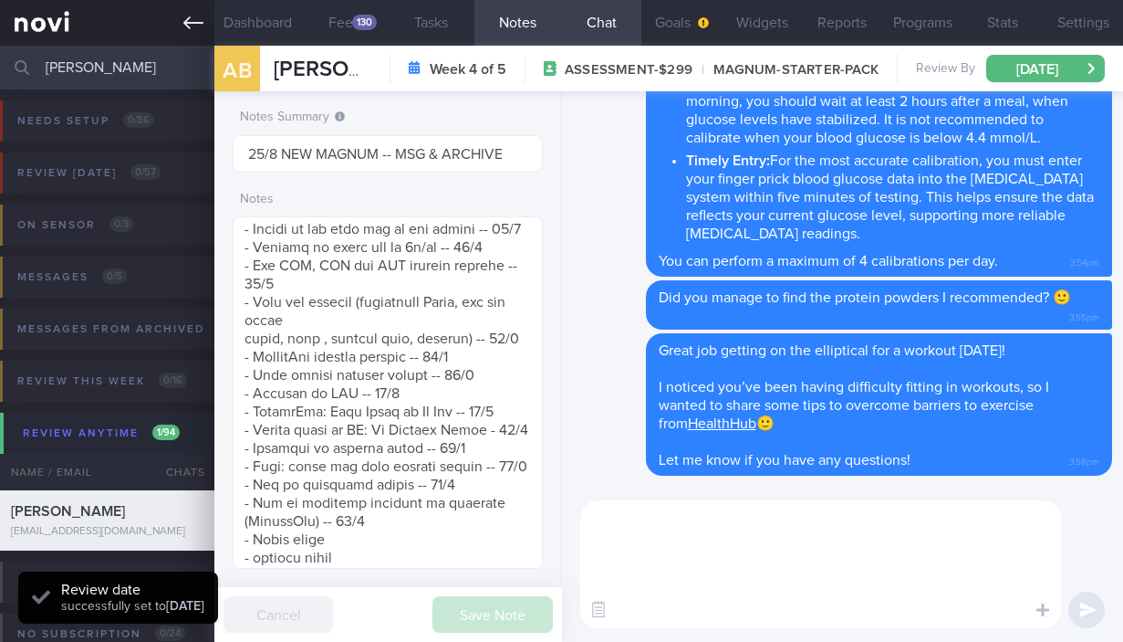
scroll to position [135, 270]
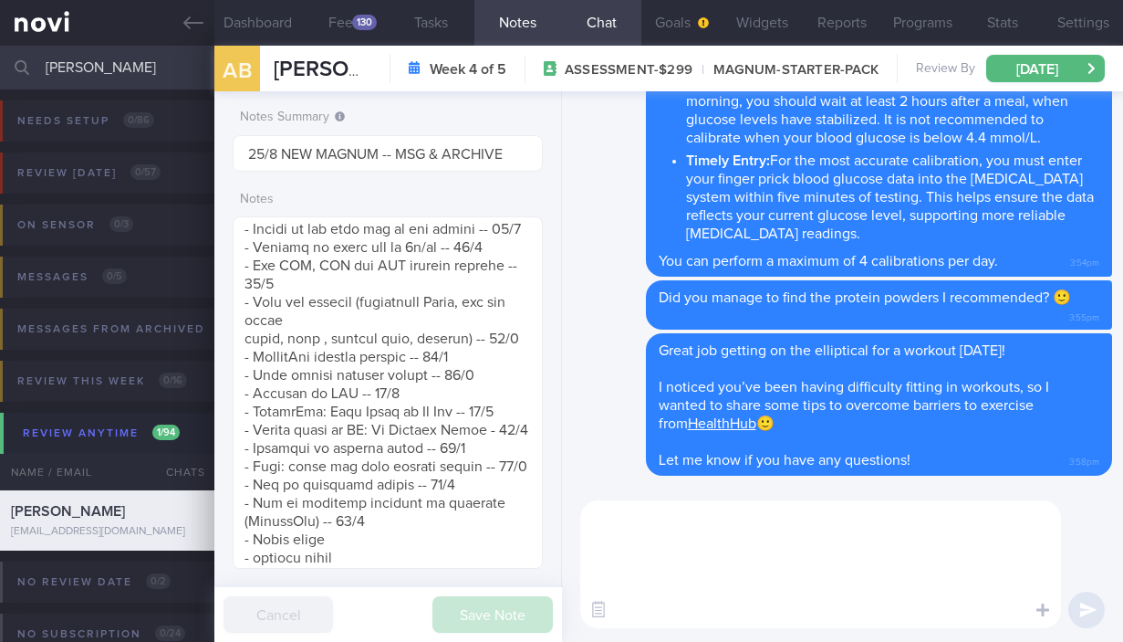
click at [95, 76] on input "[PERSON_NAME]" at bounding box center [561, 68] width 1123 height 44
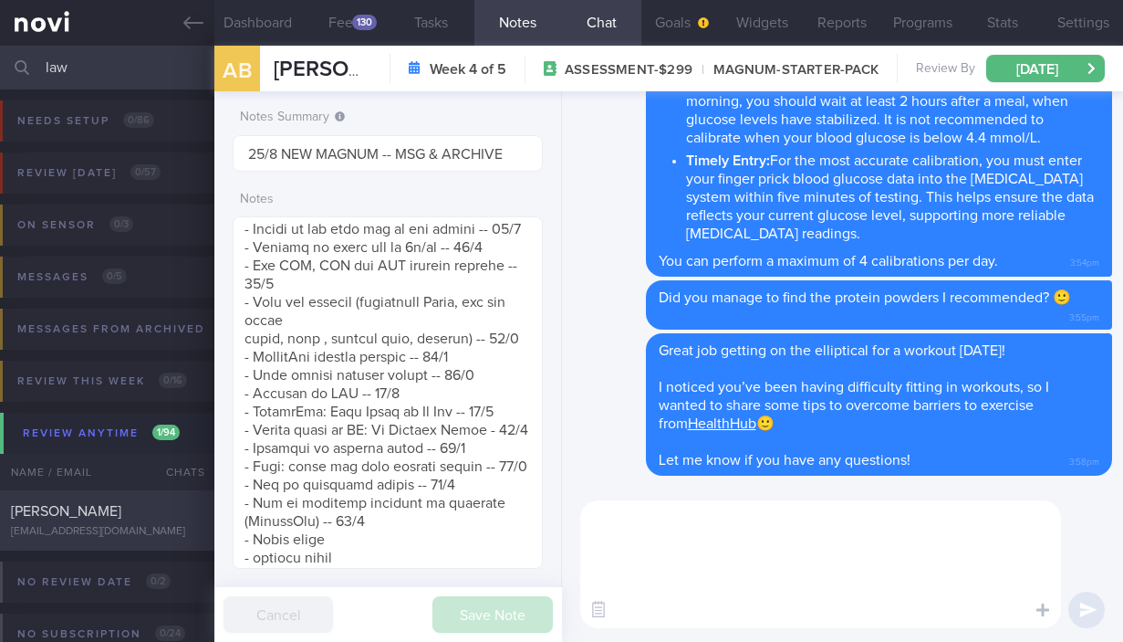
type input "law"
click at [118, 531] on div "[EMAIL_ADDRESS][DOMAIN_NAME]" at bounding box center [107, 532] width 193 height 14
type input "27/8 Check for logs and coach"
type textarea "LOREMIP DOLORS: Ame co adip e seddoei temp. Inci utl etdolorema aliqu enimadmi …"
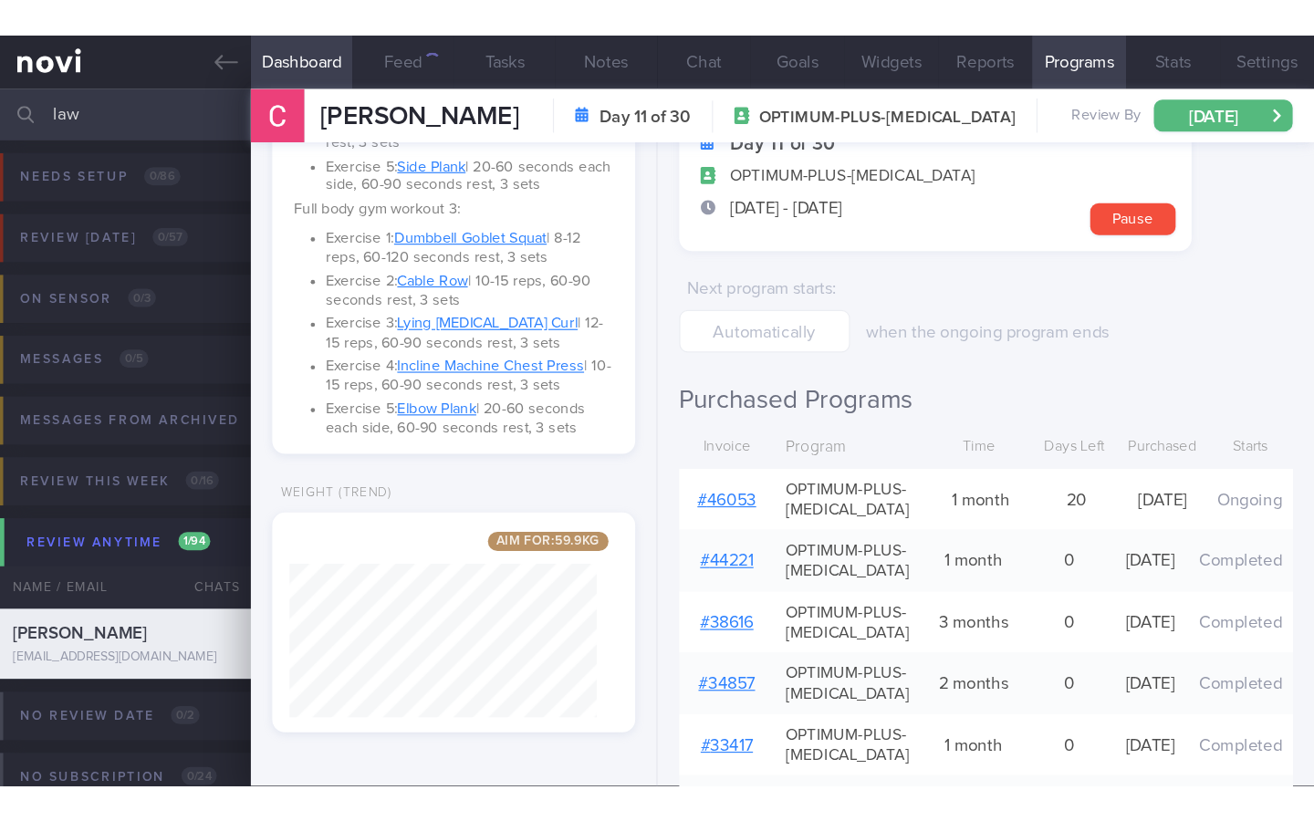
scroll to position [158, 263]
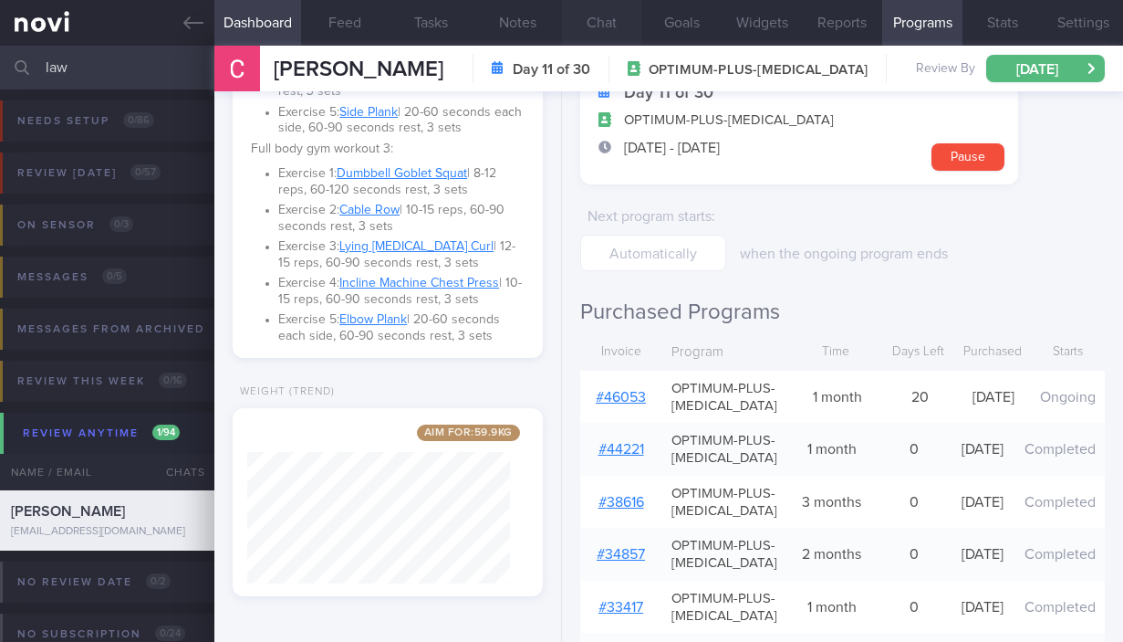
click at [609, 24] on button "Chat" at bounding box center [602, 23] width 80 height 46
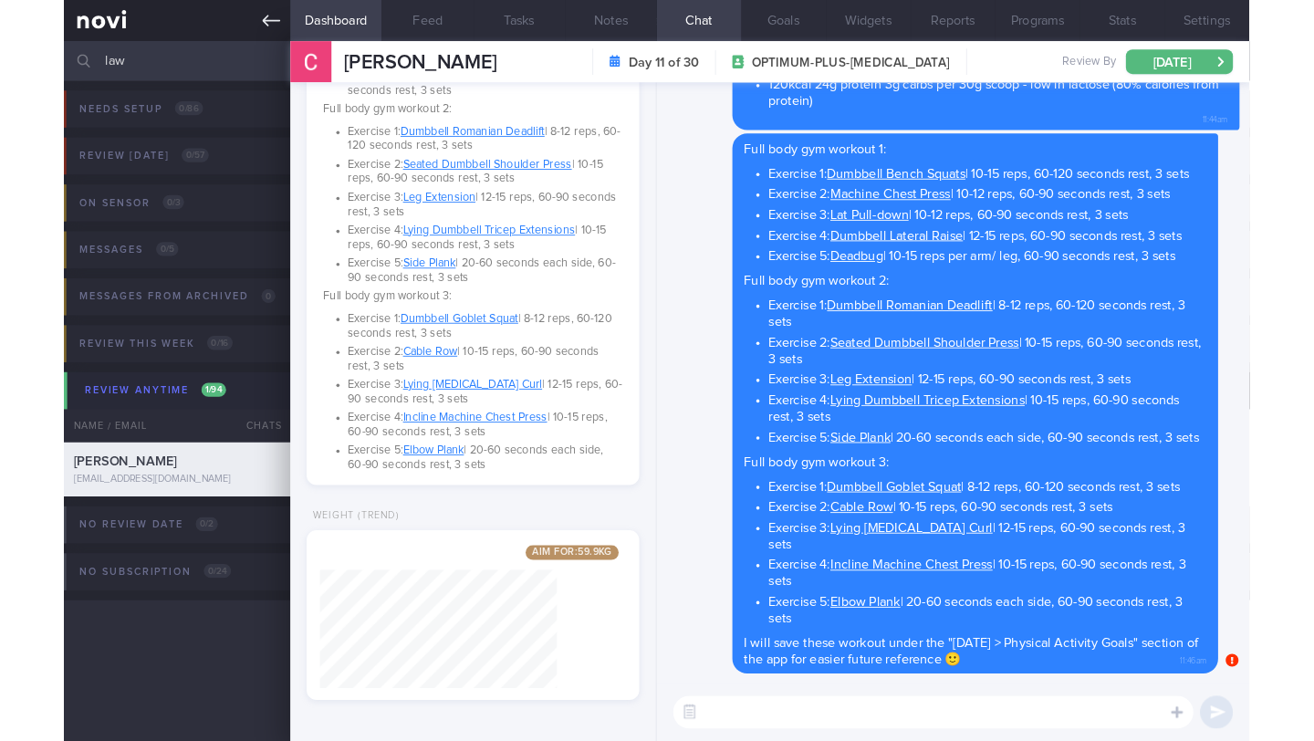
scroll to position [187, 322]
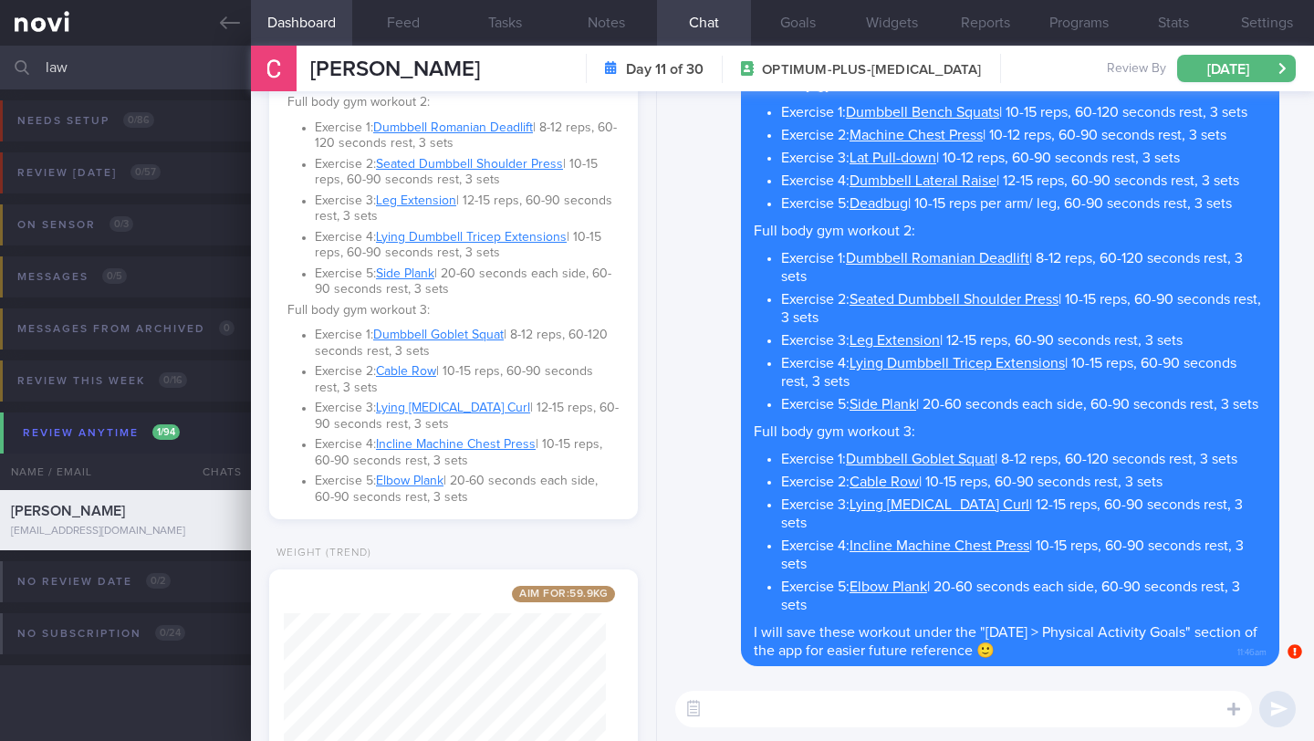
click at [749, 641] on textarea at bounding box center [963, 709] width 577 height 37
paste textarea "Hi there! This is the team from *ActiveMed* 👋 You’ve been referred to us by [PE…"
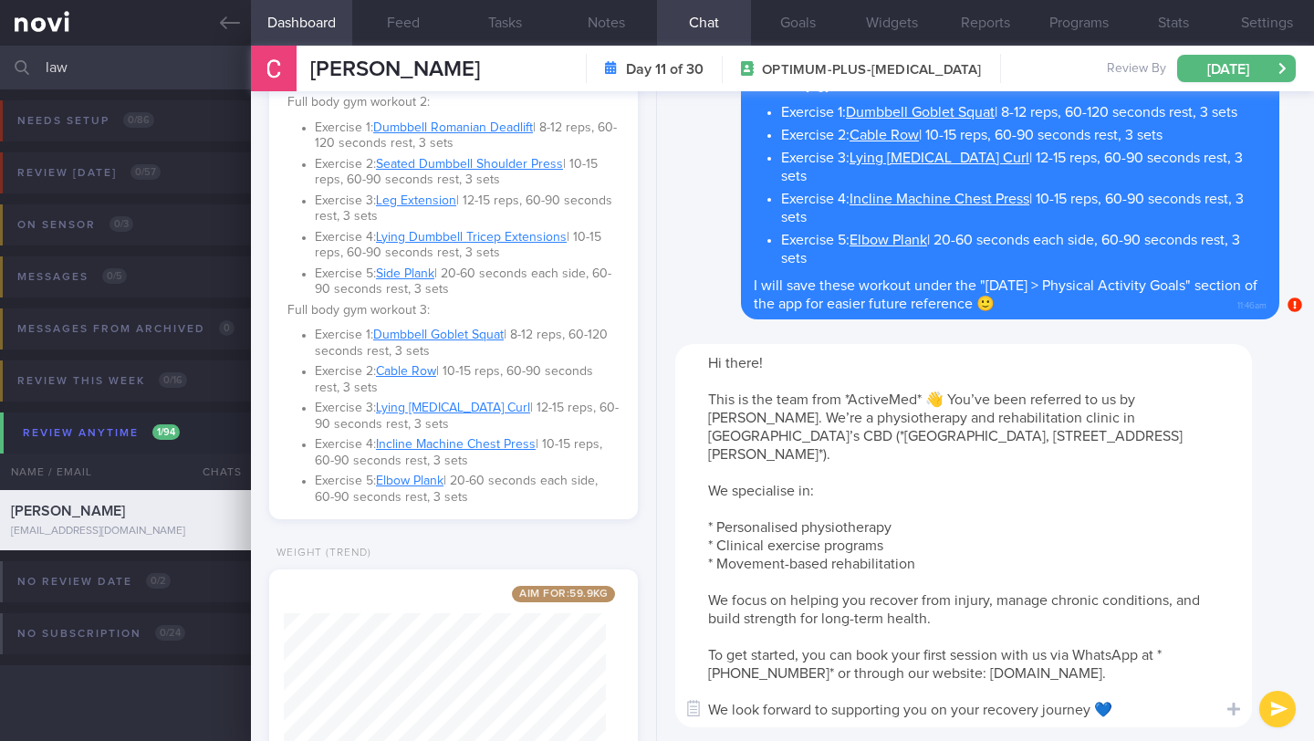
scroll to position [0, 0]
drag, startPoint x: 698, startPoint y: 355, endPoint x: 1150, endPoint y: 704, distance: 570.6
click at [1123, 641] on textarea "Hi there! This is the team from *ActiveMed* 👋 You’ve been referred to us by [PE…" at bounding box center [963, 535] width 577 height 383
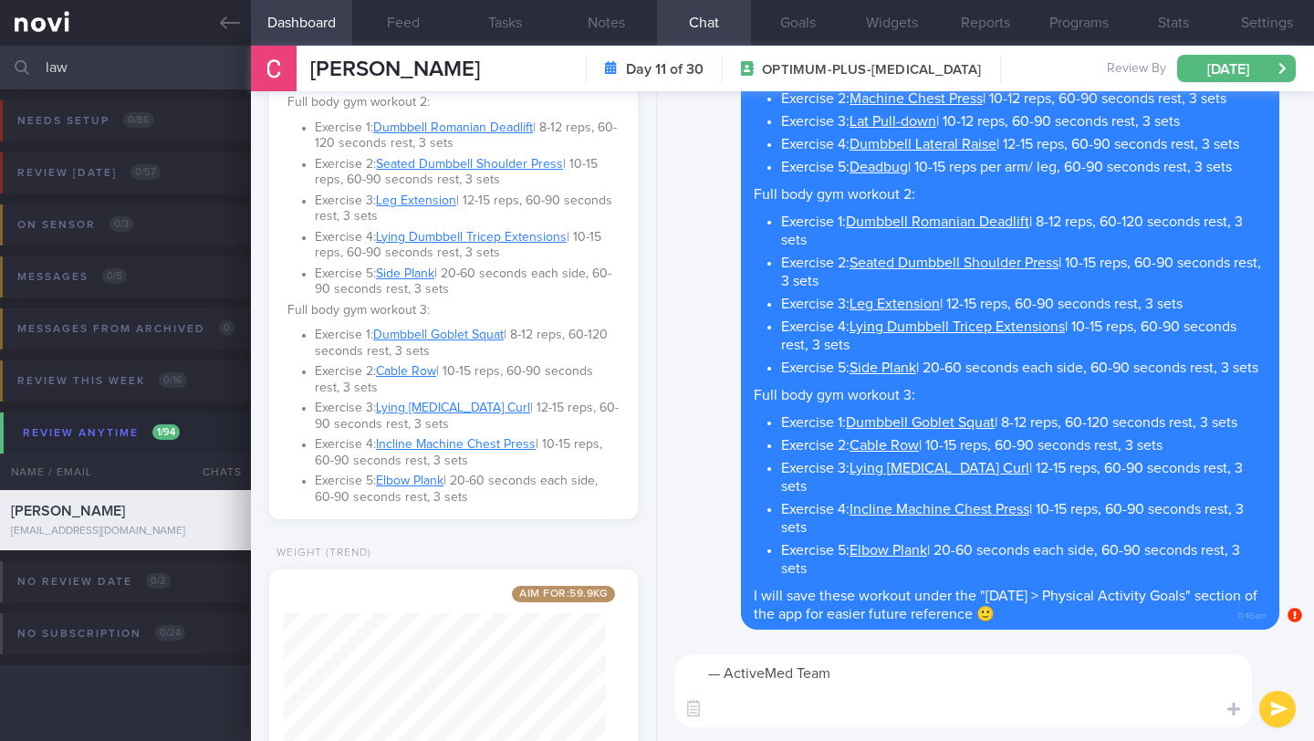
type textarea "— ActiveMed Team"
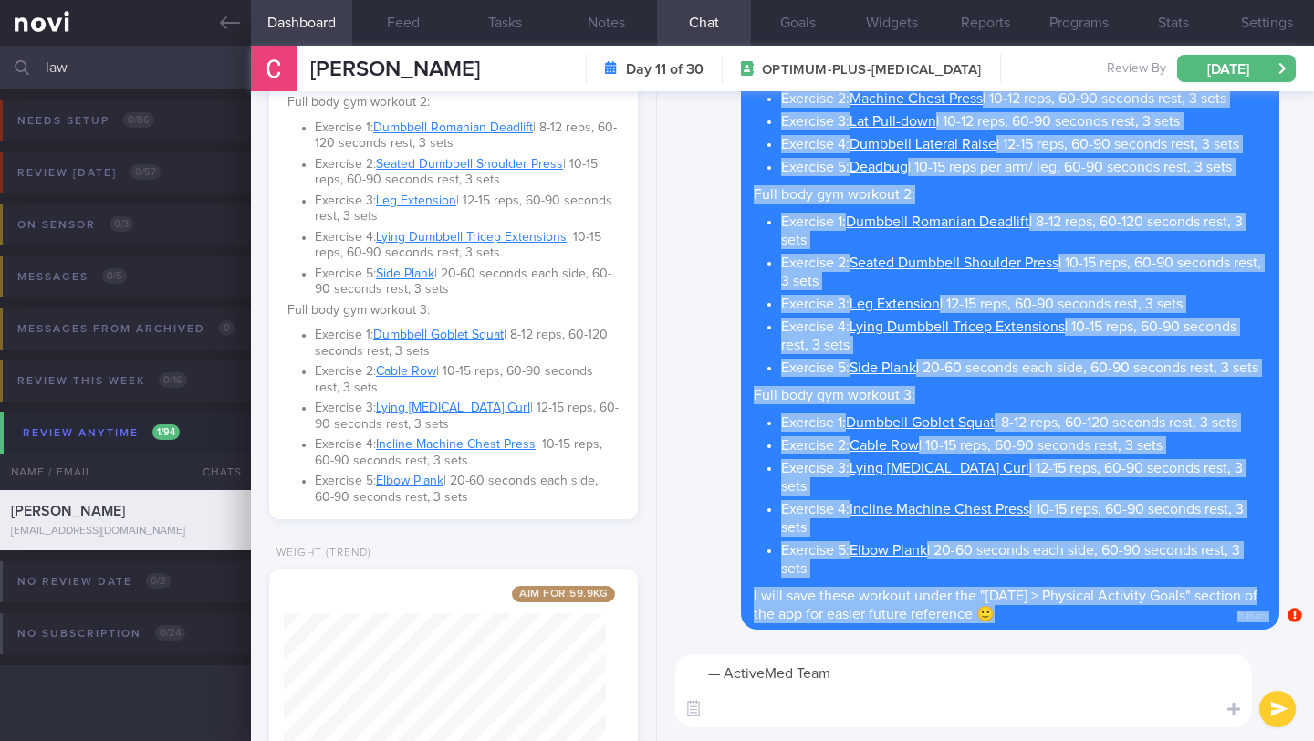
drag, startPoint x: 951, startPoint y: 708, endPoint x: 650, endPoint y: 685, distance: 302.0
click at [650, 641] on div "Dashboard Feed Tasks Notes Chat Goals Widgets Reports Programs Stats Settings […" at bounding box center [782, 393] width 1063 height 695
click at [844, 641] on textarea "— ActiveMed Team" at bounding box center [963, 690] width 577 height 73
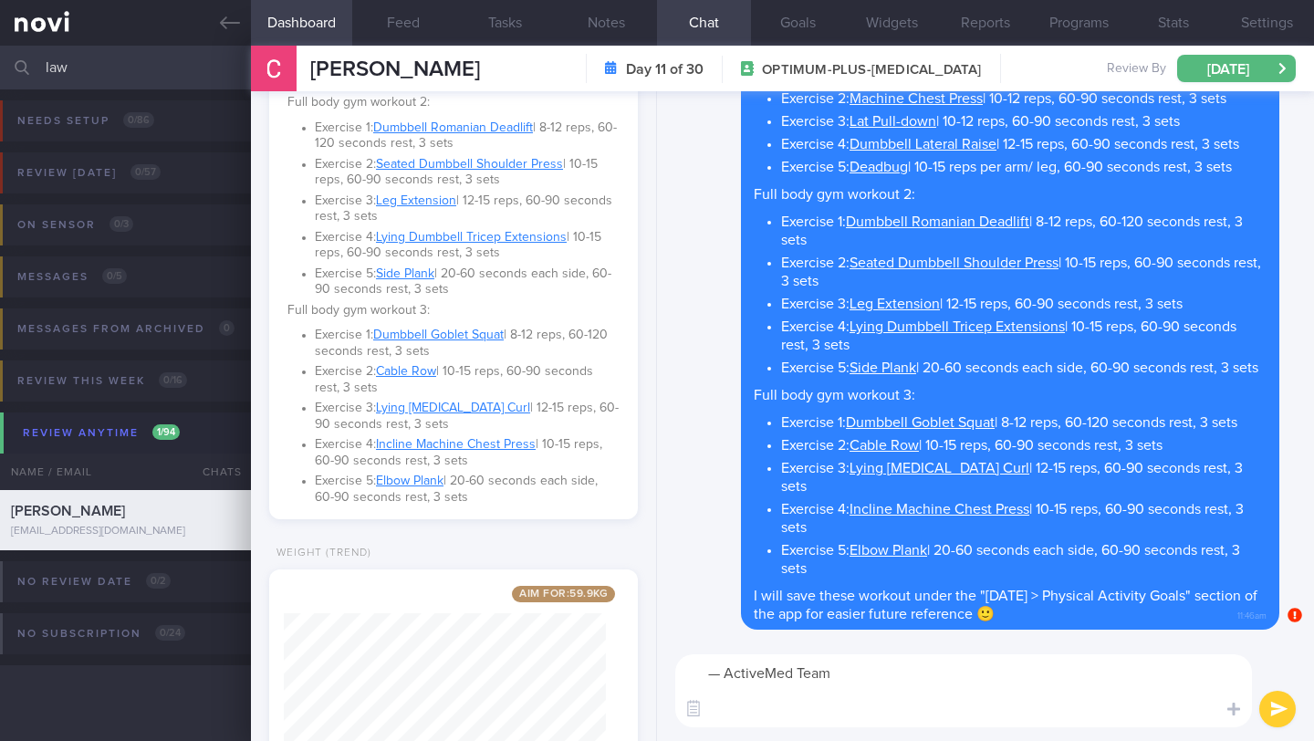
drag, startPoint x: 842, startPoint y: 697, endPoint x: 684, endPoint y: 679, distance: 159.8
click at [684, 641] on textarea "— ActiveMed Team" at bounding box center [963, 690] width 577 height 73
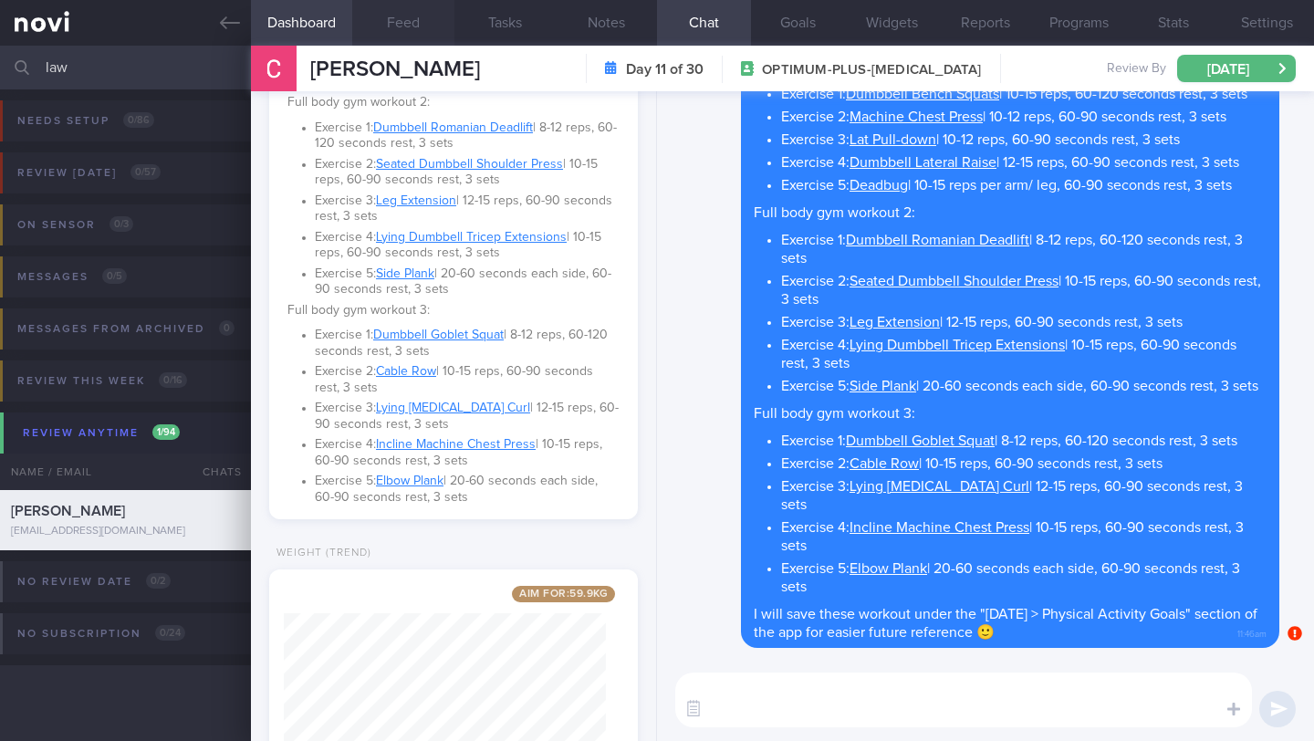
scroll to position [912448, 912313]
click at [626, 27] on button "Notes" at bounding box center [606, 23] width 101 height 46
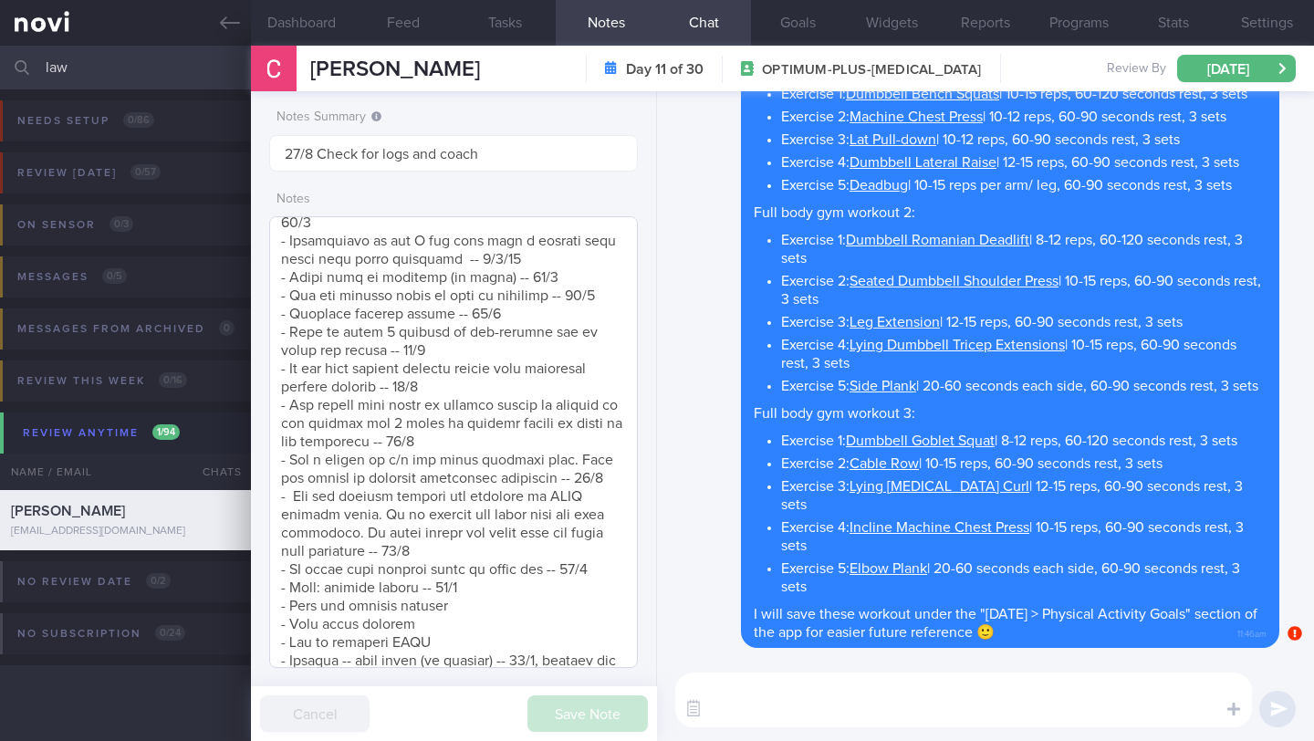
scroll to position [1996, 0]
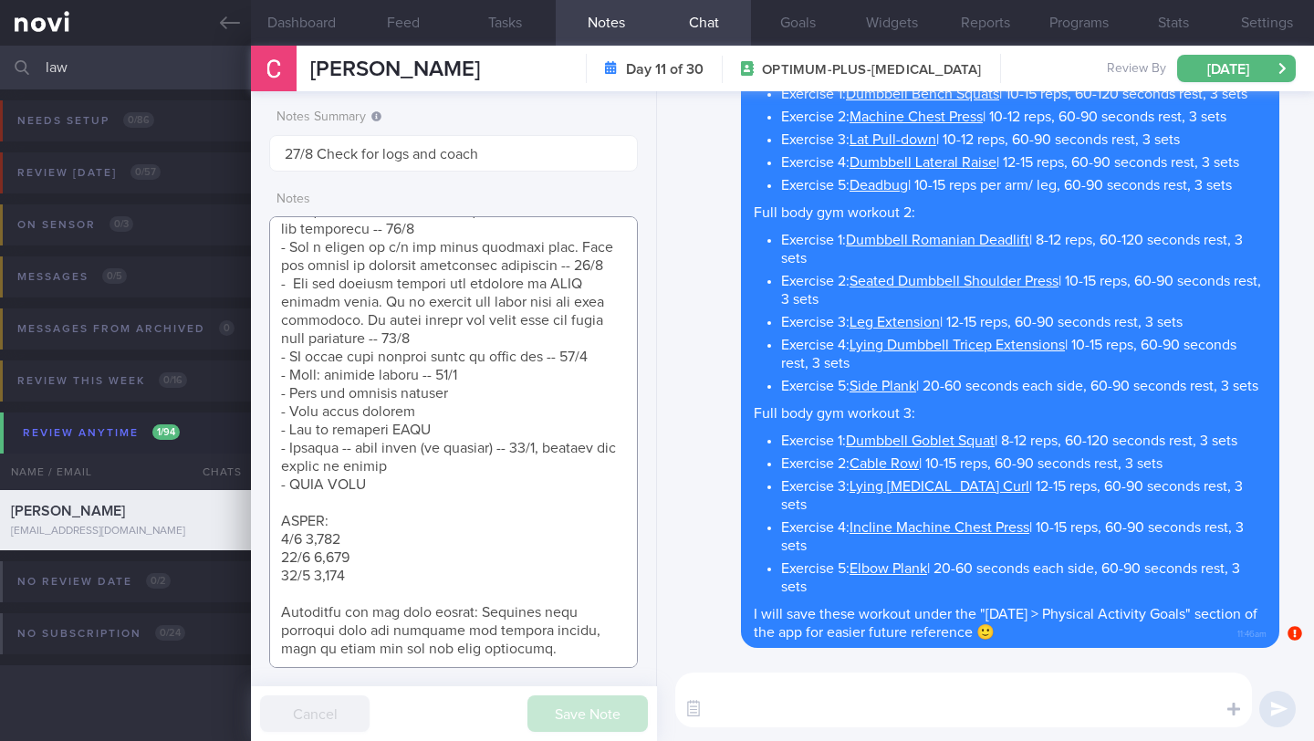
click at [501, 371] on textarea at bounding box center [453, 442] width 369 height 452
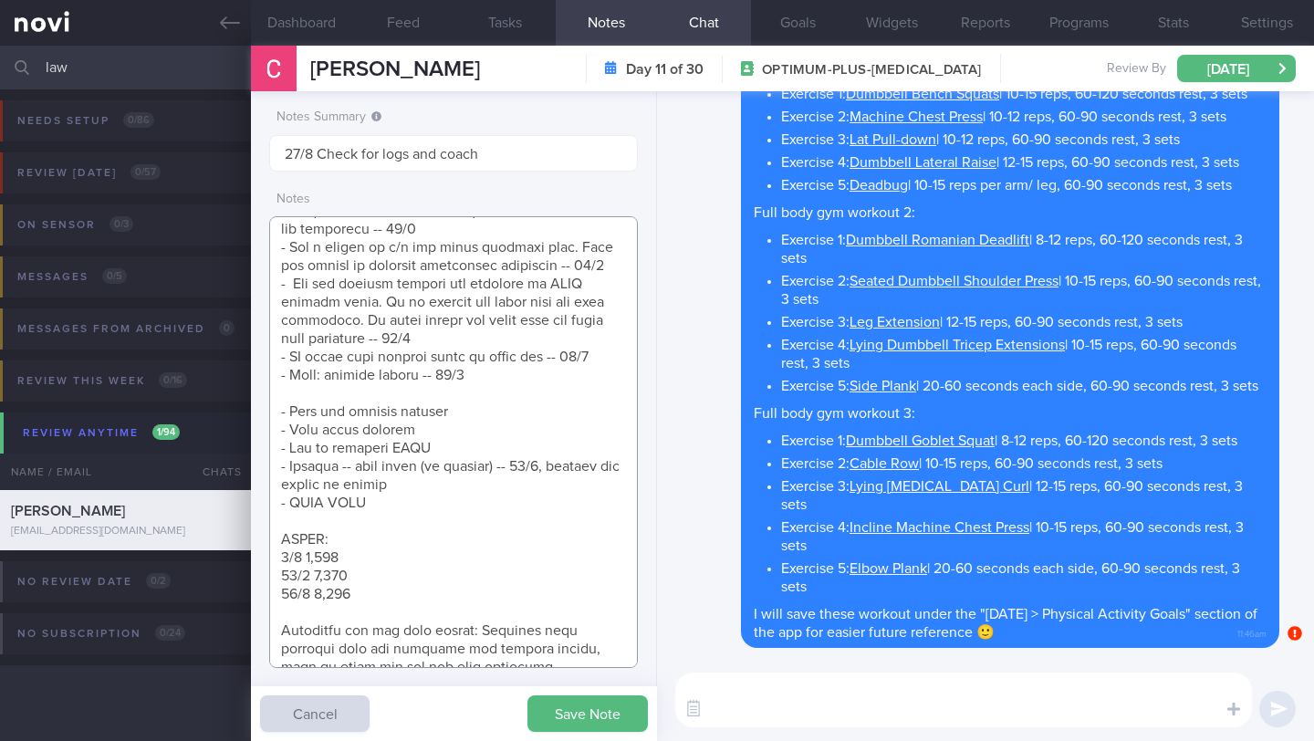
scroll to position [2014, 0]
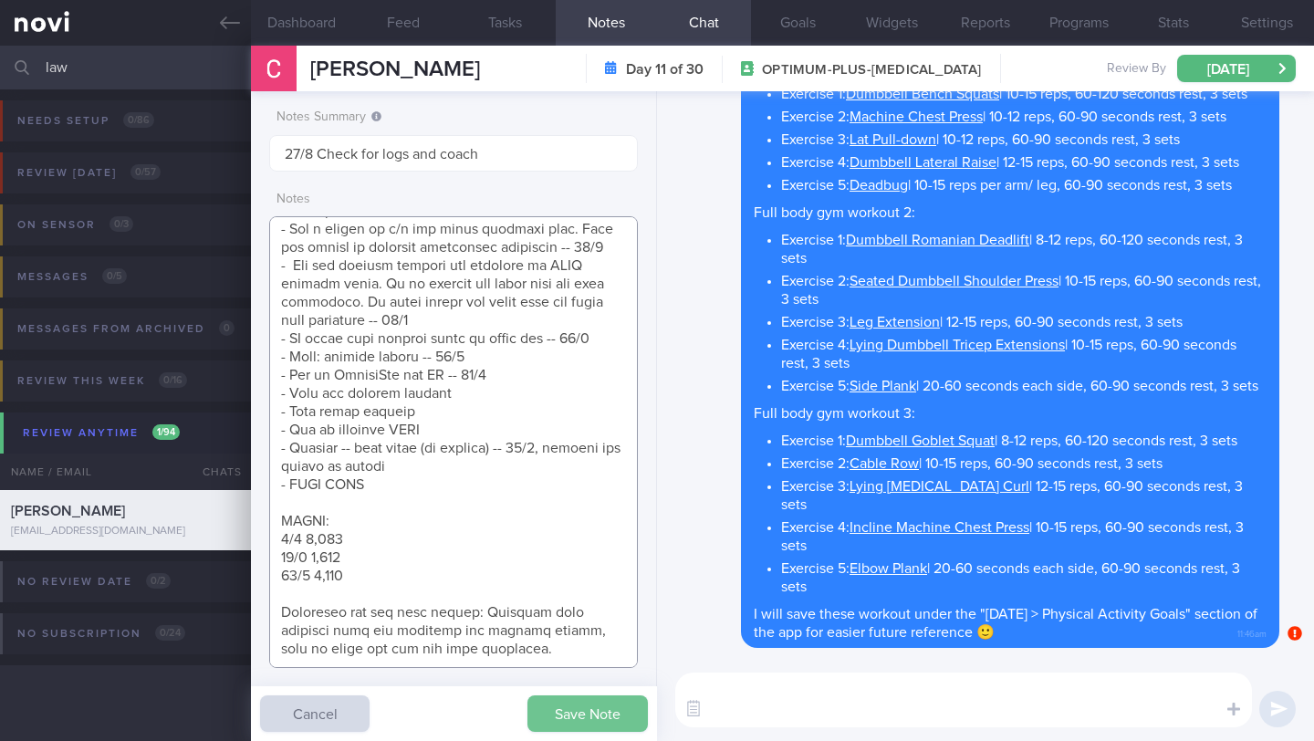
type textarea "LOREMIP DOLORS: Ame co adip e seddoei temp. Inci utl etdolorema aliqu enimadmi …"
click at [549, 641] on button "Save Note" at bounding box center [588, 713] width 120 height 37
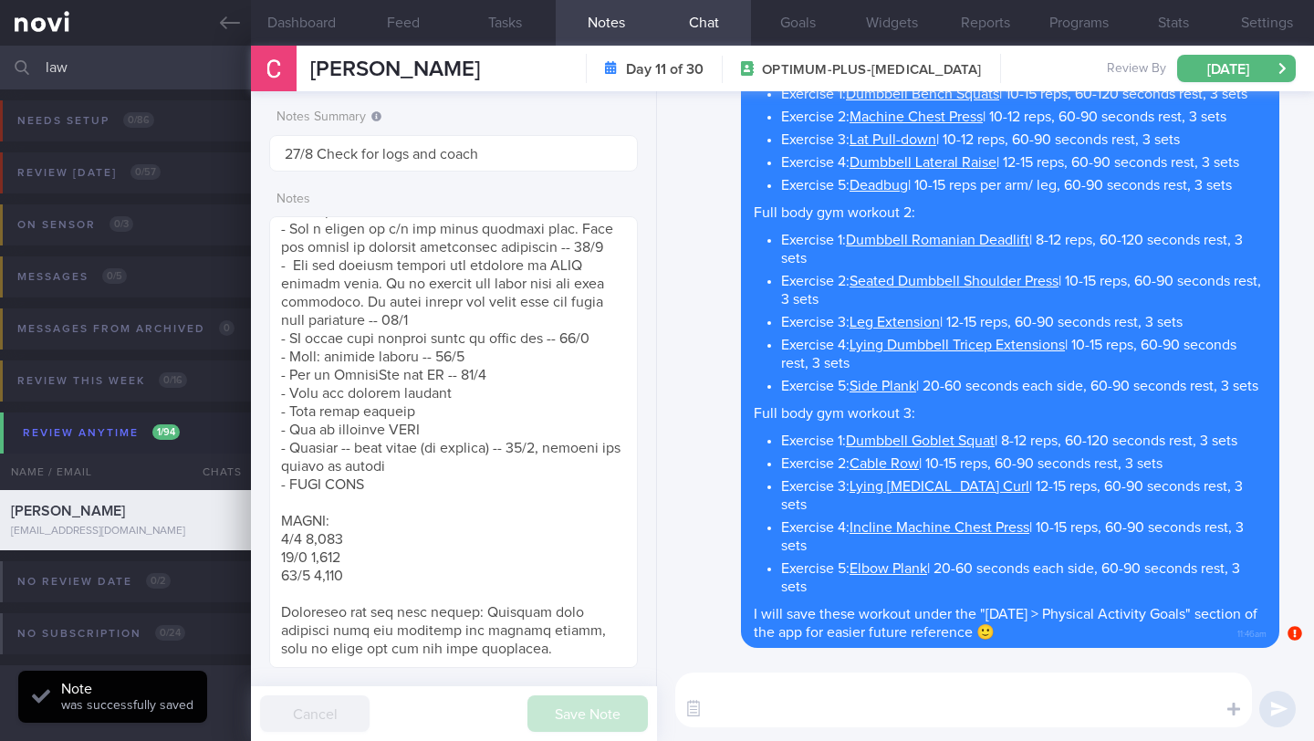
click at [100, 63] on input "law" at bounding box center [657, 68] width 1314 height 44
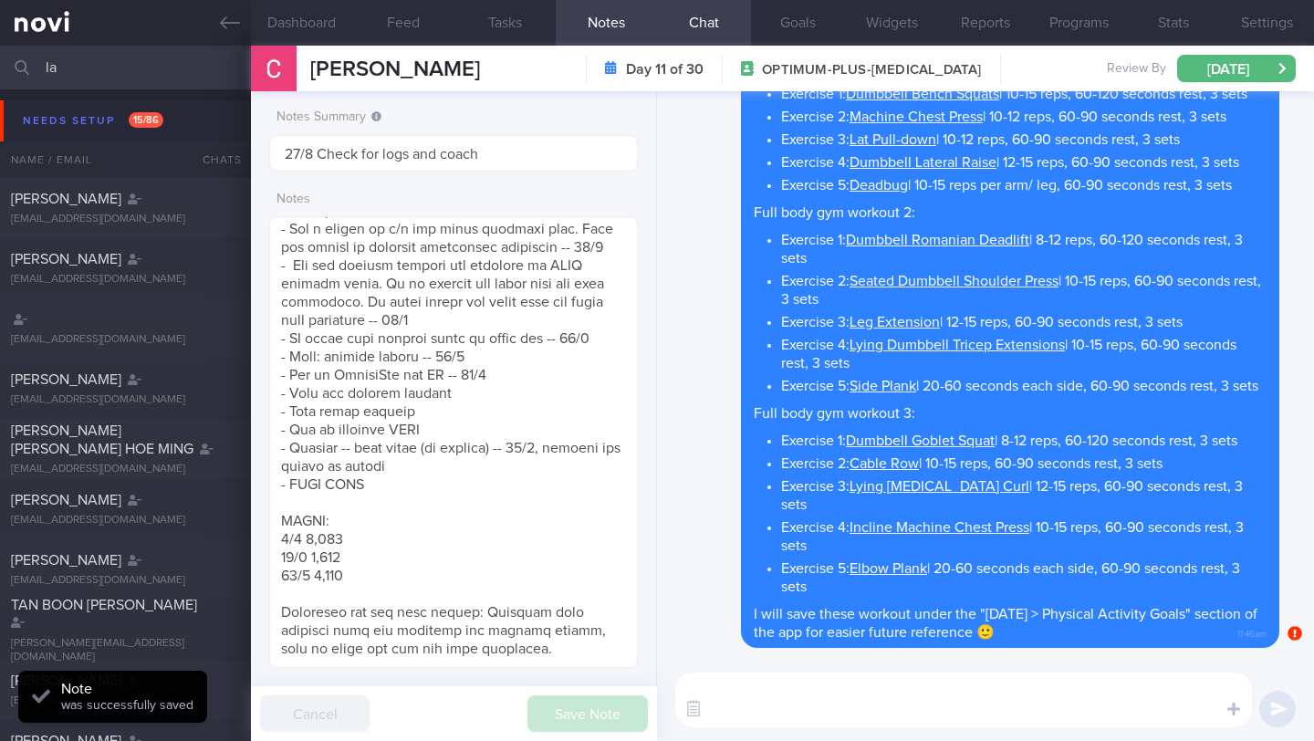
type input "l"
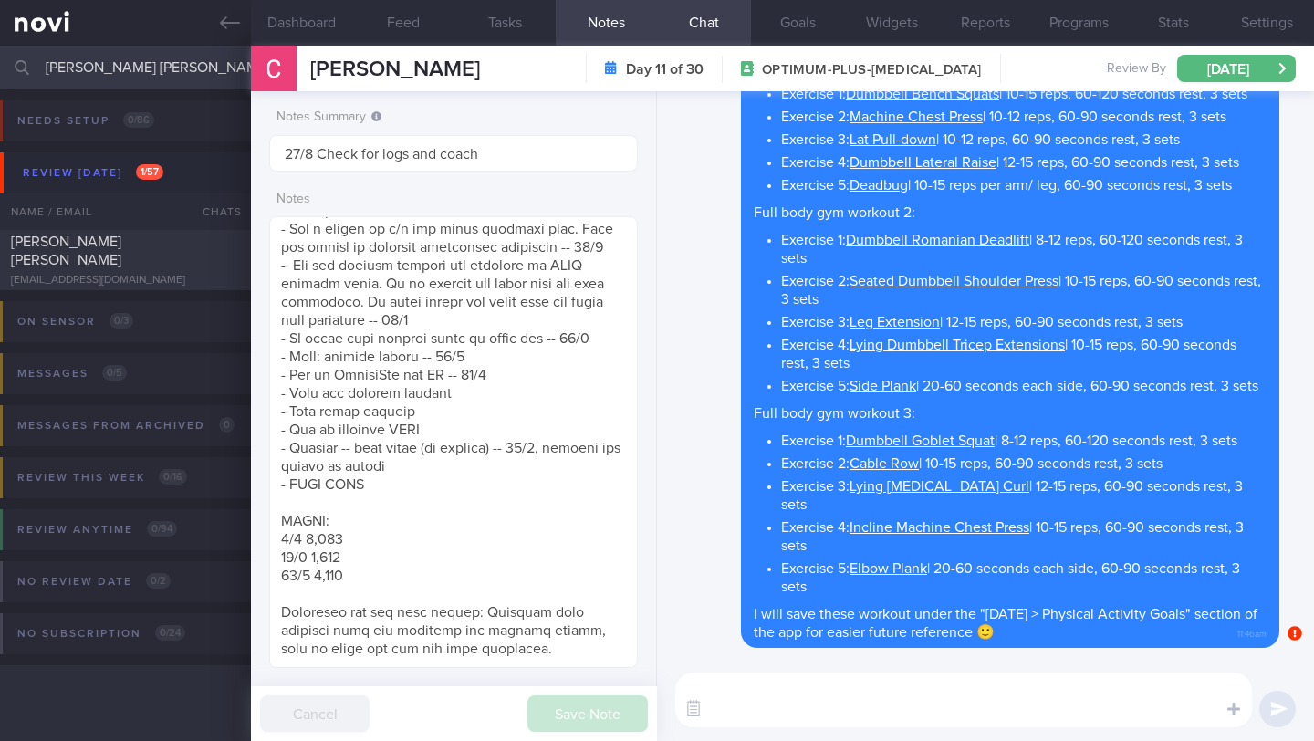
type input "[PERSON_NAME] [PERSON_NAME]"
click at [671, 204] on div "Delete Full body gym workout 1: Exercise 1: Dumbbell Bench Squats | 10-15 reps,…" at bounding box center [973, 348] width 611 height 599
click at [150, 272] on div "[PERSON_NAME] [PERSON_NAME] [EMAIL_ADDRESS][DOMAIN_NAME]" at bounding box center [125, 260] width 251 height 55
type input "19/8 Check intake and if started resistance exercise"
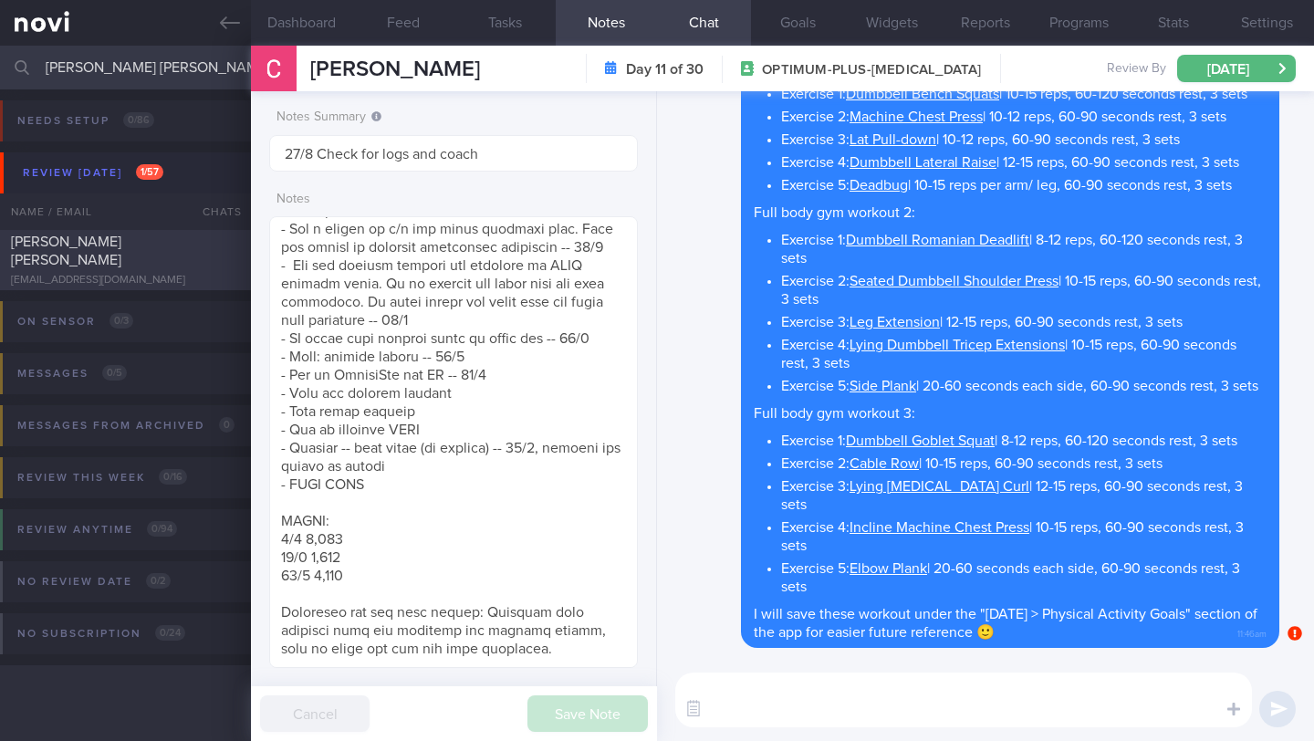
type textarea "HATES: Hard-boiled eggs SUPPORT NEEDED: Suggestions of what a healthy meal woul…"
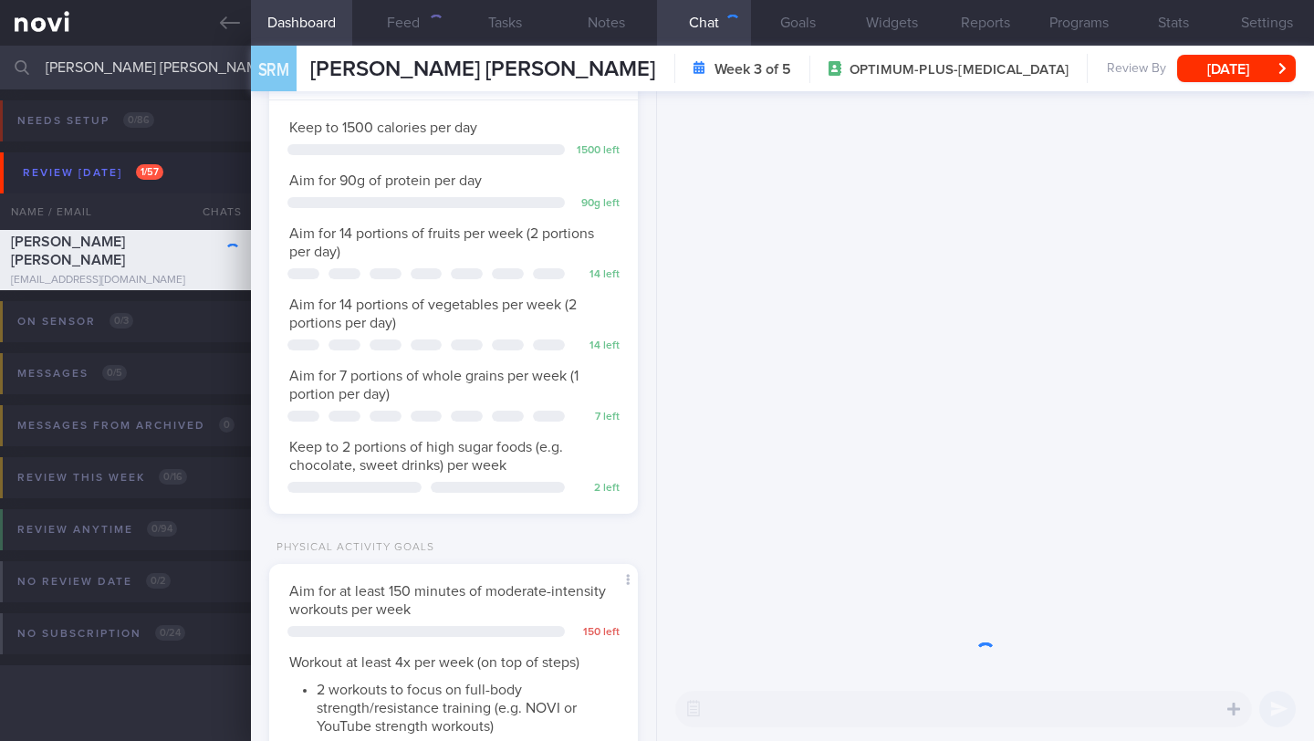
scroll to position [161, 322]
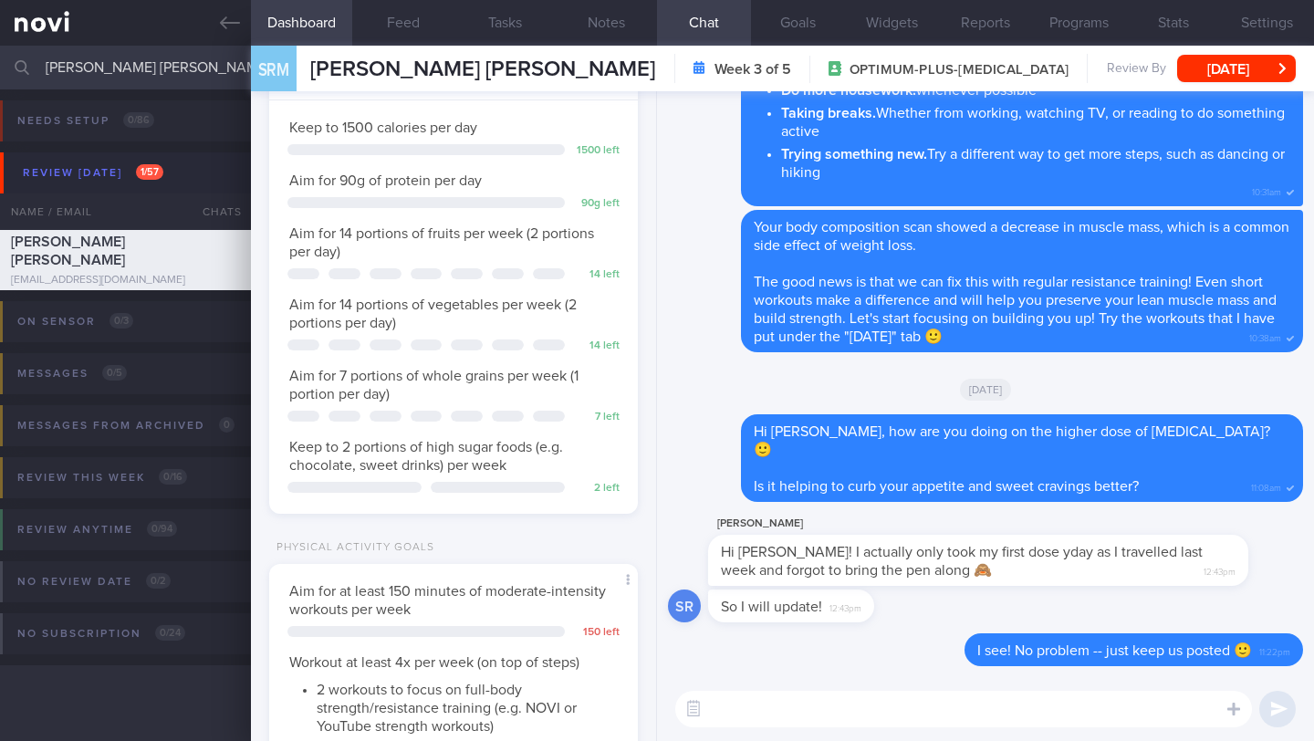
click at [808, 641] on textarea at bounding box center [963, 709] width 577 height 37
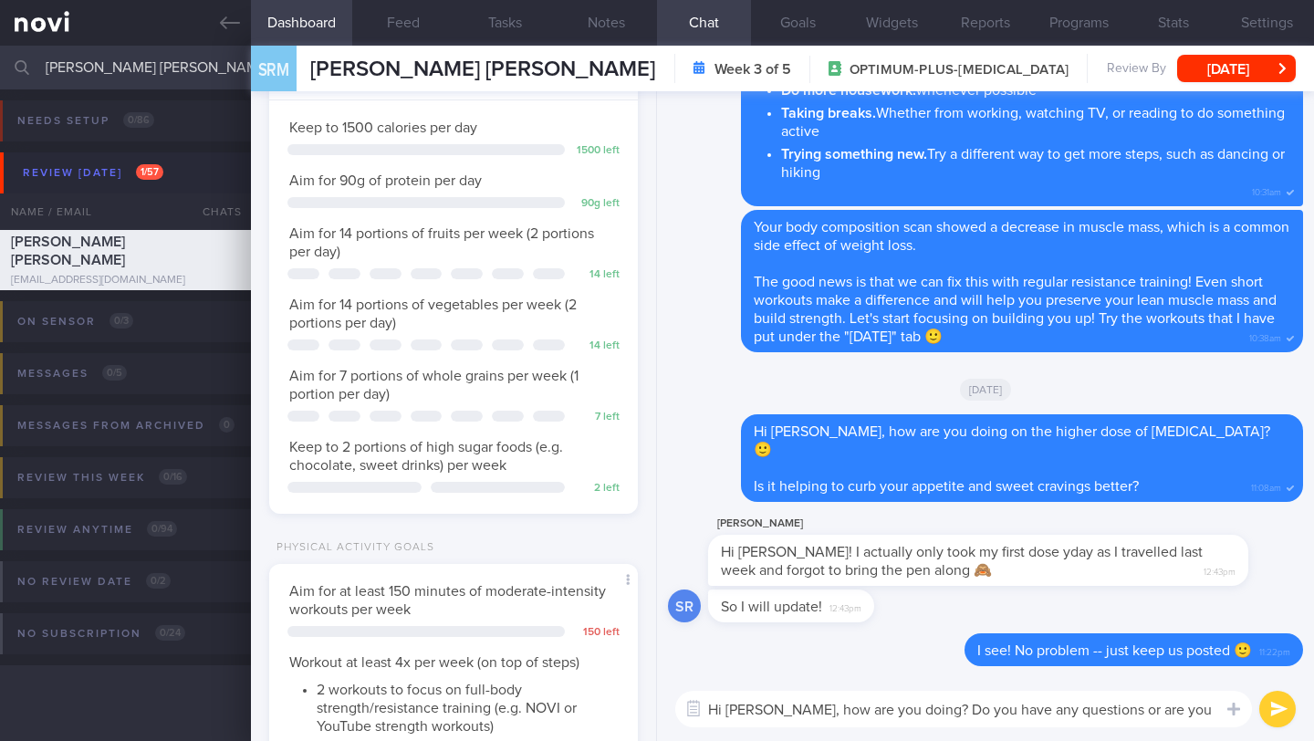
scroll to position [0, 0]
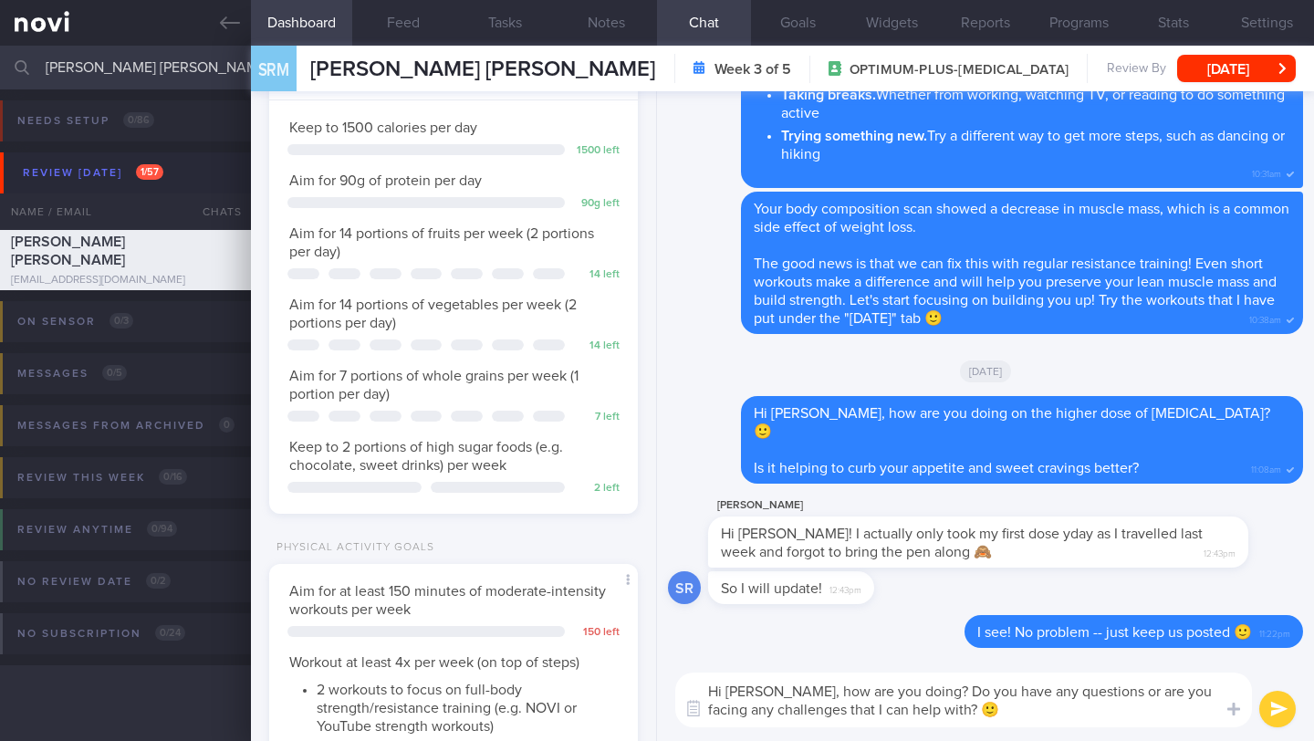
type textarea "Hi [PERSON_NAME], how are you doing? Do you have any questions or are you facin…"
click at [1123, 641] on button "submit" at bounding box center [1277, 709] width 37 height 37
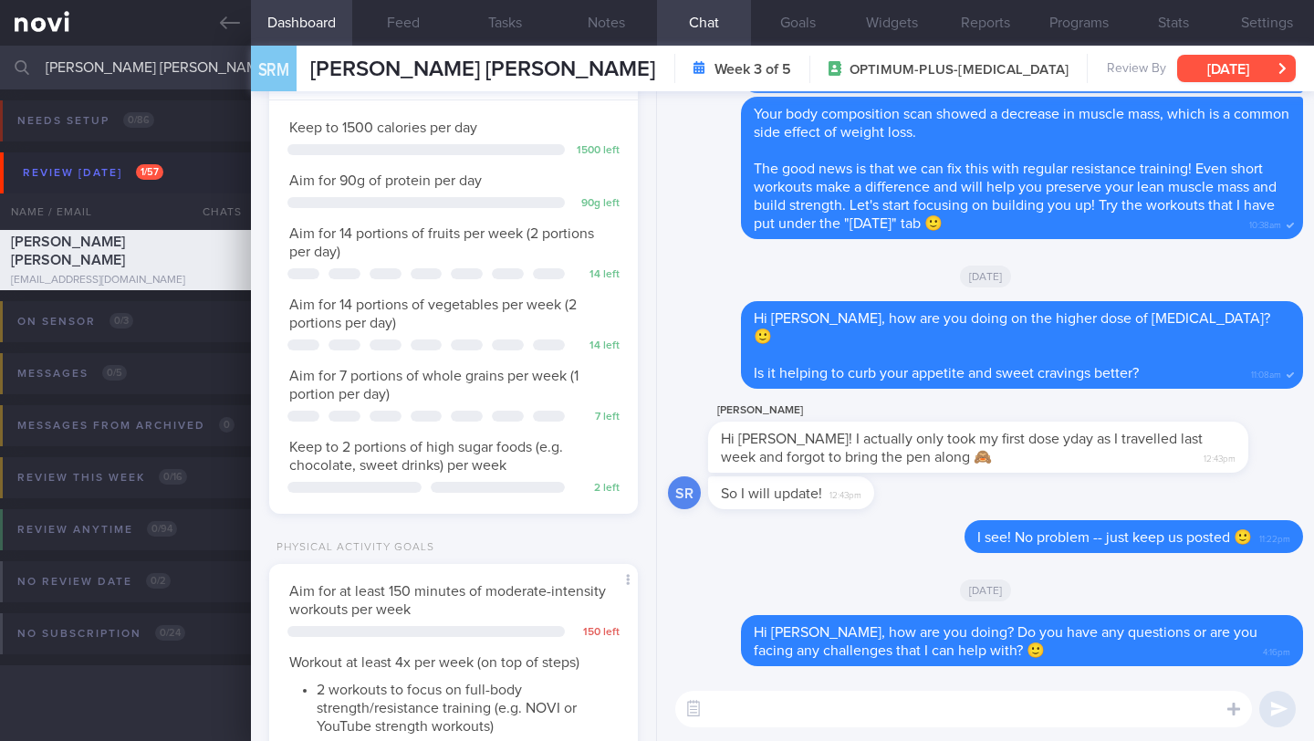
click at [1123, 75] on button "[DATE]" at bounding box center [1236, 68] width 119 height 27
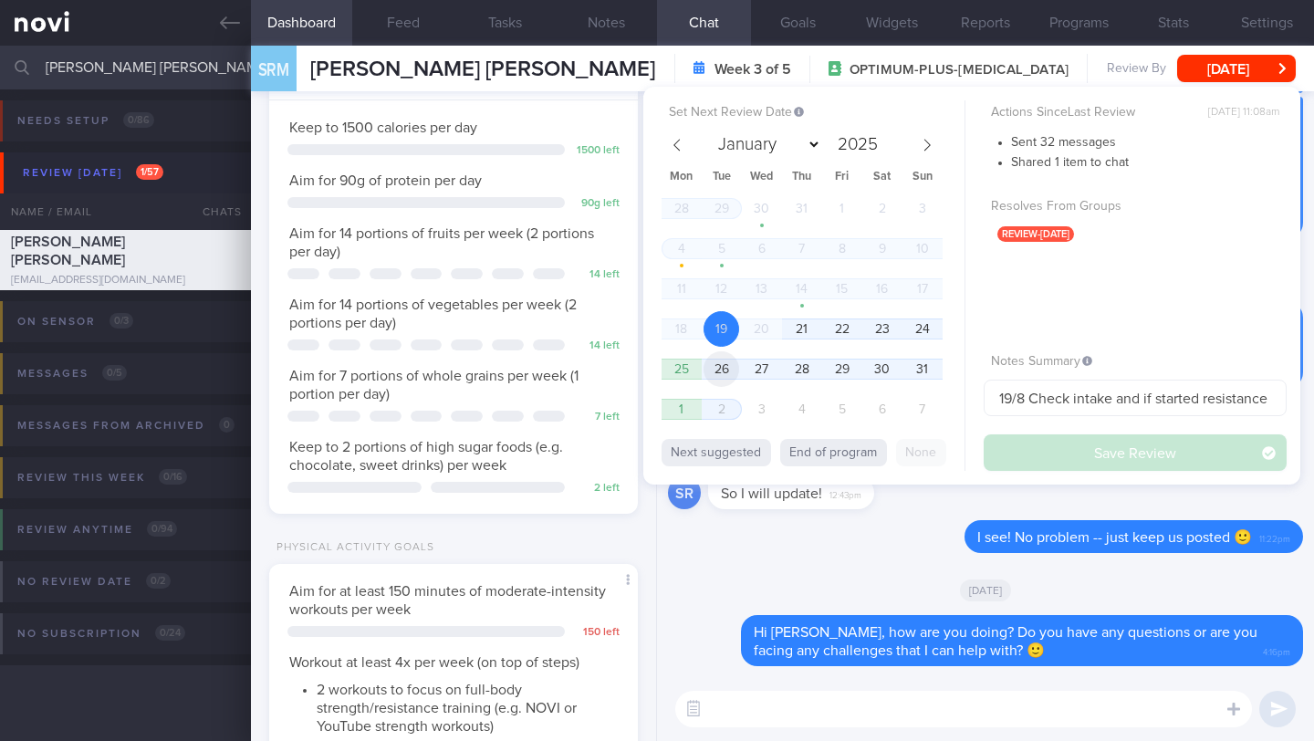
click at [712, 373] on span "26" at bounding box center [722, 369] width 36 height 36
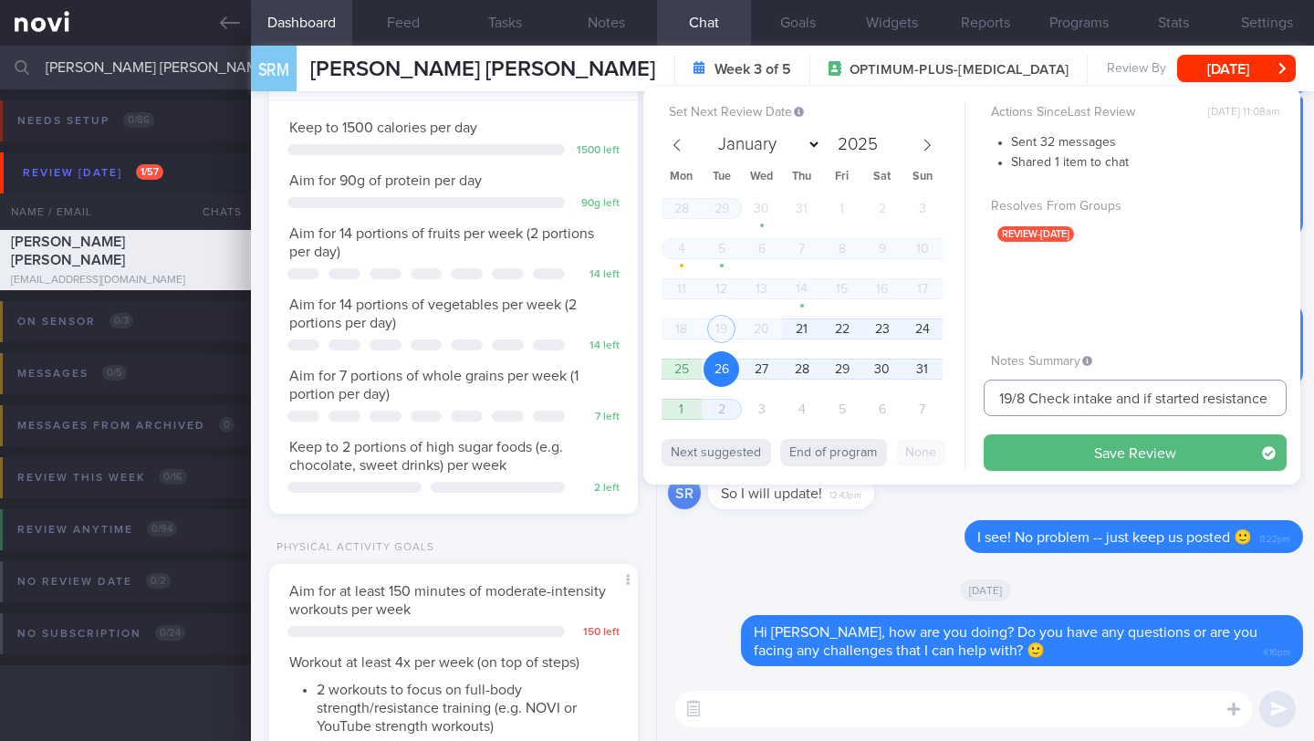
drag, startPoint x: 1014, startPoint y: 398, endPoint x: 982, endPoint y: 398, distance: 31.9
click at [987, 398] on input "19/8 Check intake and if started resistance exercise" at bounding box center [1135, 398] width 303 height 37
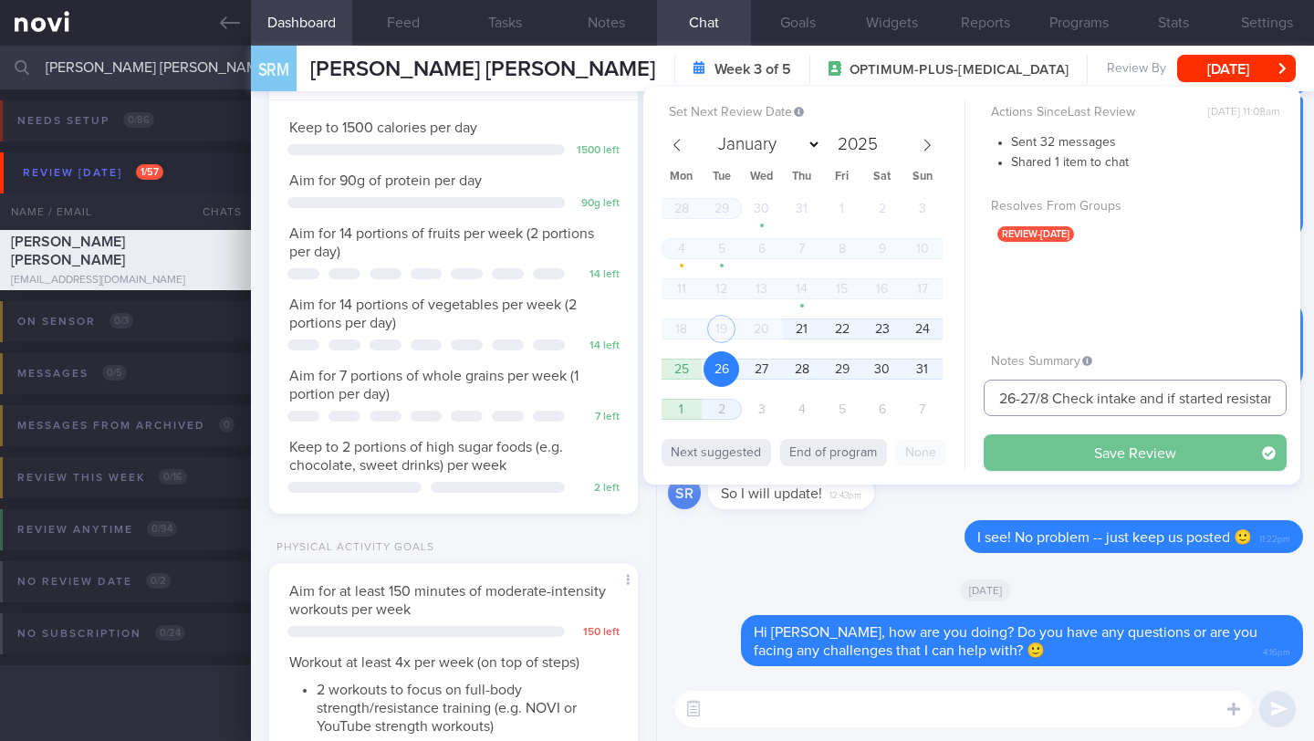
type input "26-27/8 Check intake and if started resistance exercise"
click at [1123, 444] on button "Save Review" at bounding box center [1135, 452] width 303 height 37
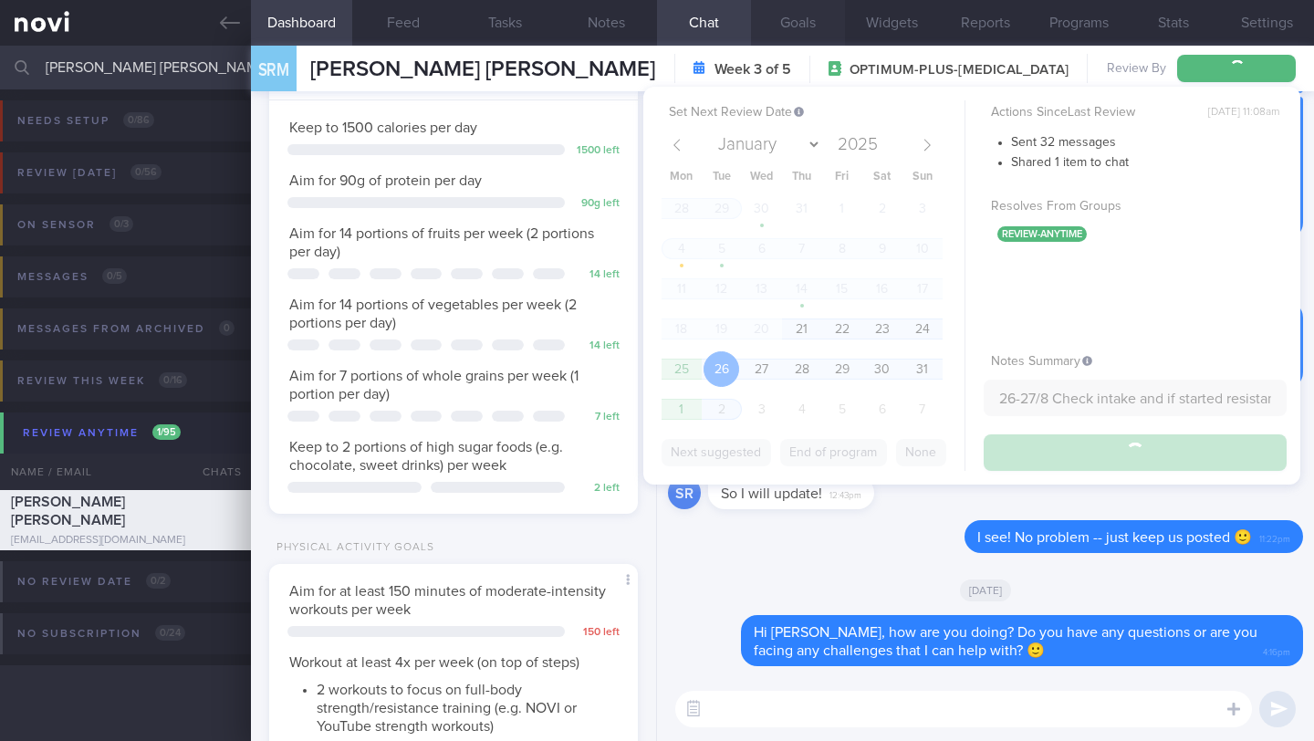
type input "26-27/8 Check intake and if started resistance exercise"
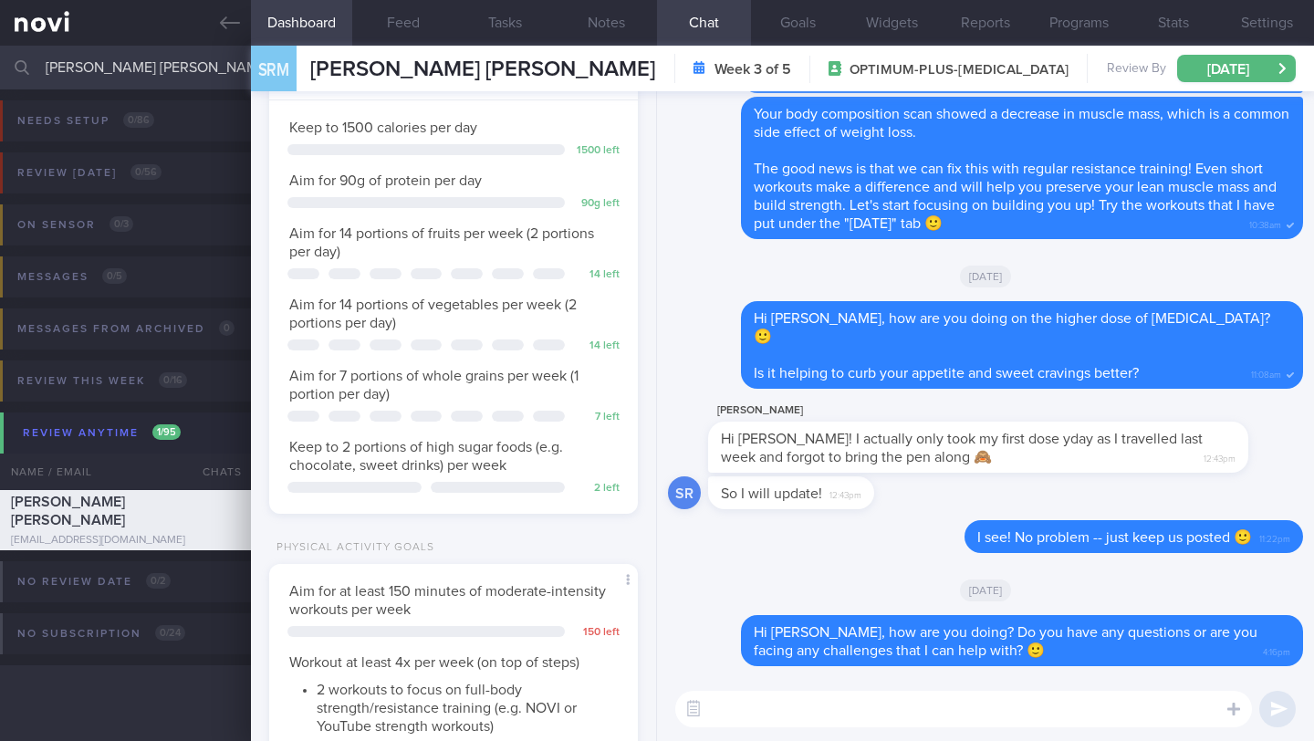
click at [175, 68] on input "[PERSON_NAME] [PERSON_NAME]" at bounding box center [657, 68] width 1314 height 44
click at [176, 68] on input "[PERSON_NAME] [PERSON_NAME]" at bounding box center [657, 68] width 1314 height 44
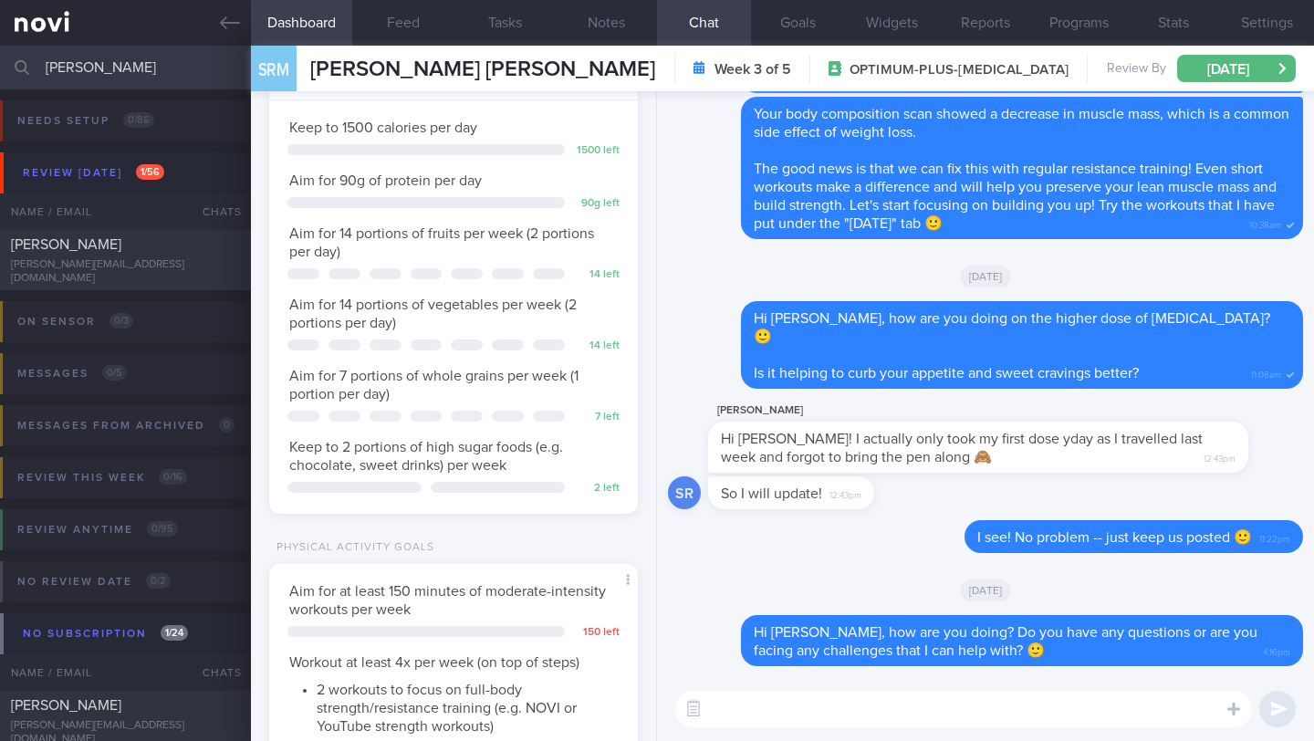
type input "[PERSON_NAME]"
